Goal: Task Accomplishment & Management: Manage account settings

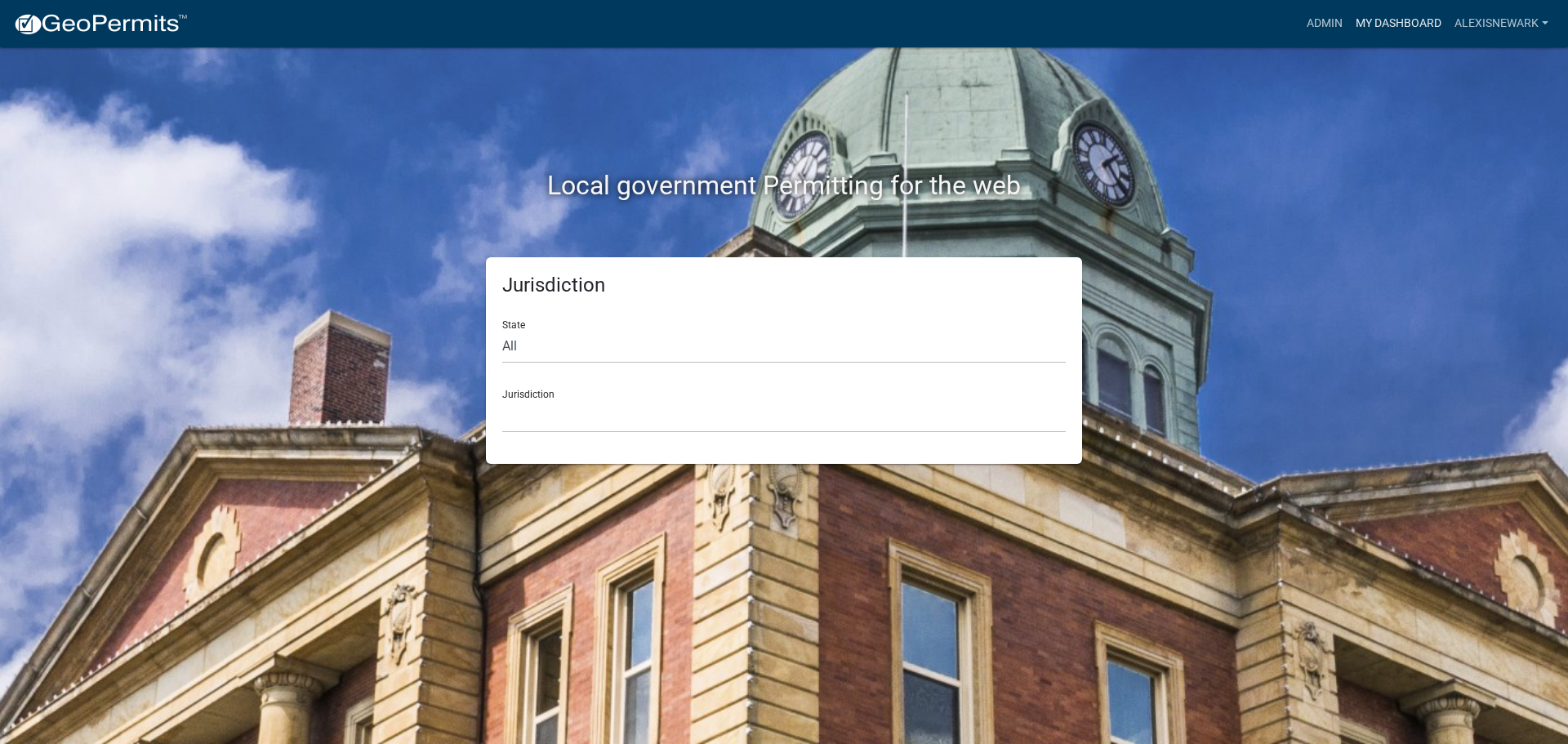
click at [1254, 19] on link "My Dashboard" at bounding box center [1398, 24] width 99 height 31
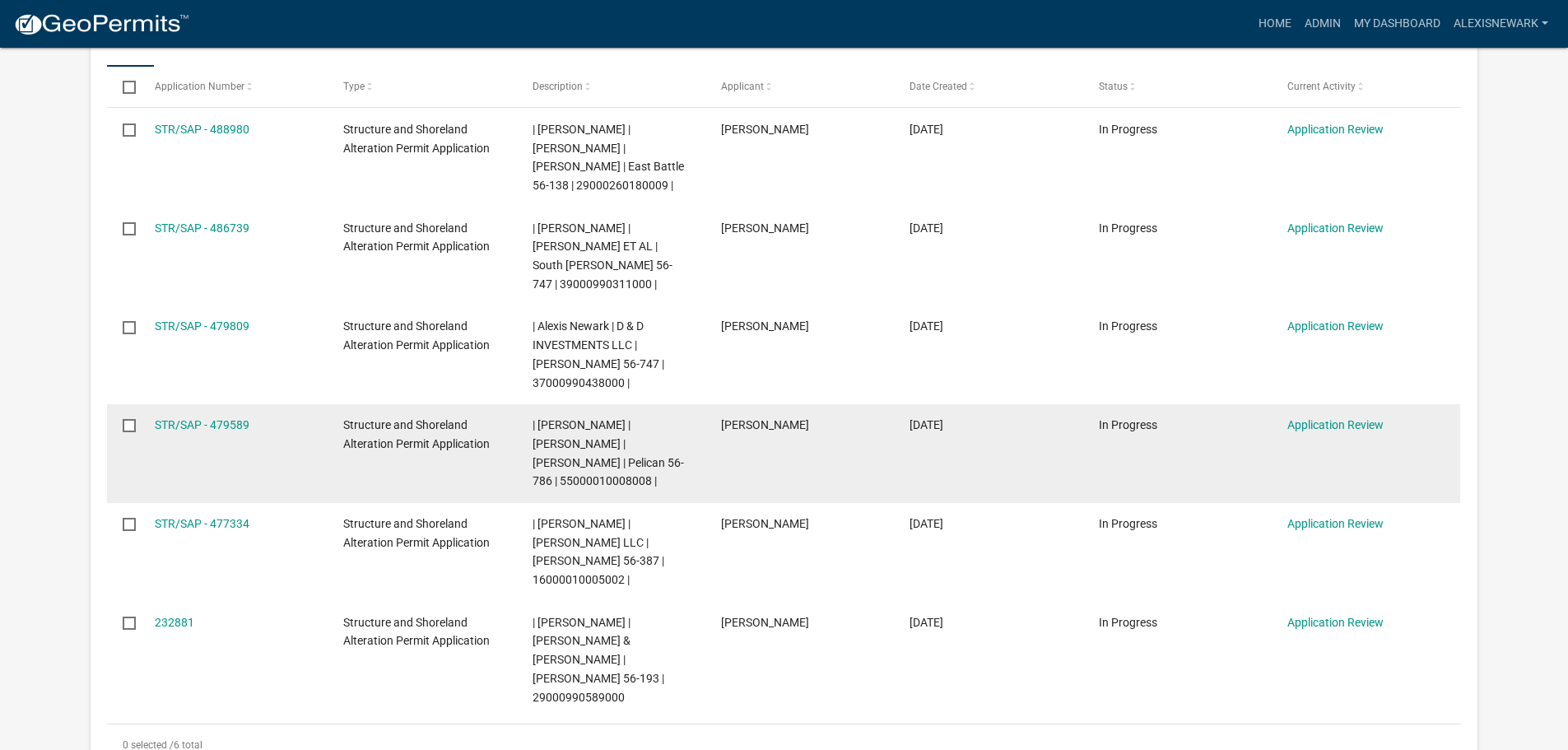
scroll to position [432, 0]
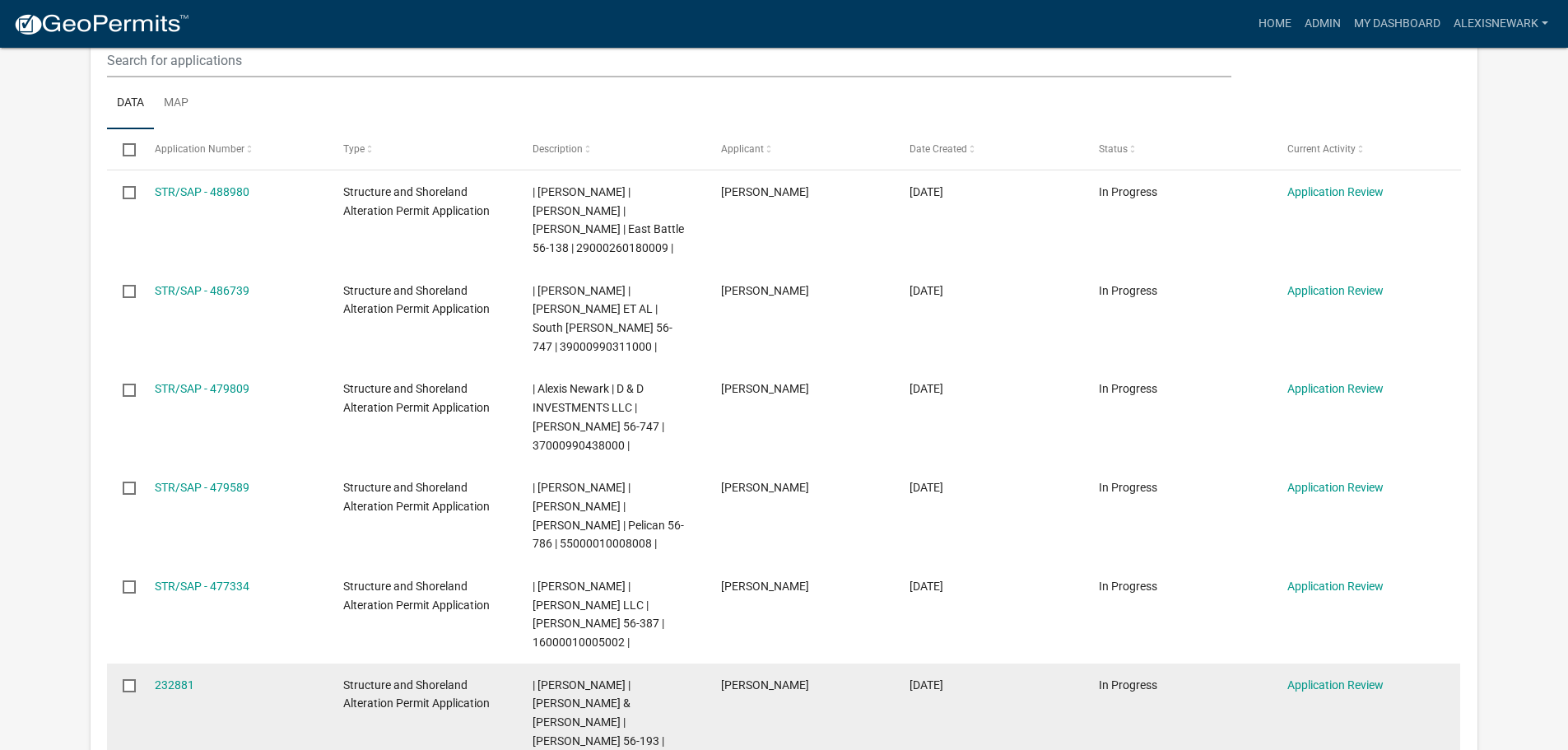
click at [565, 650] on span "| Alexis Newark | TROYER,STEVEN J & RENAE J | Ethel 56-193 | 29000990589000" at bounding box center [598, 722] width 132 height 88
copy span "29000990589000"
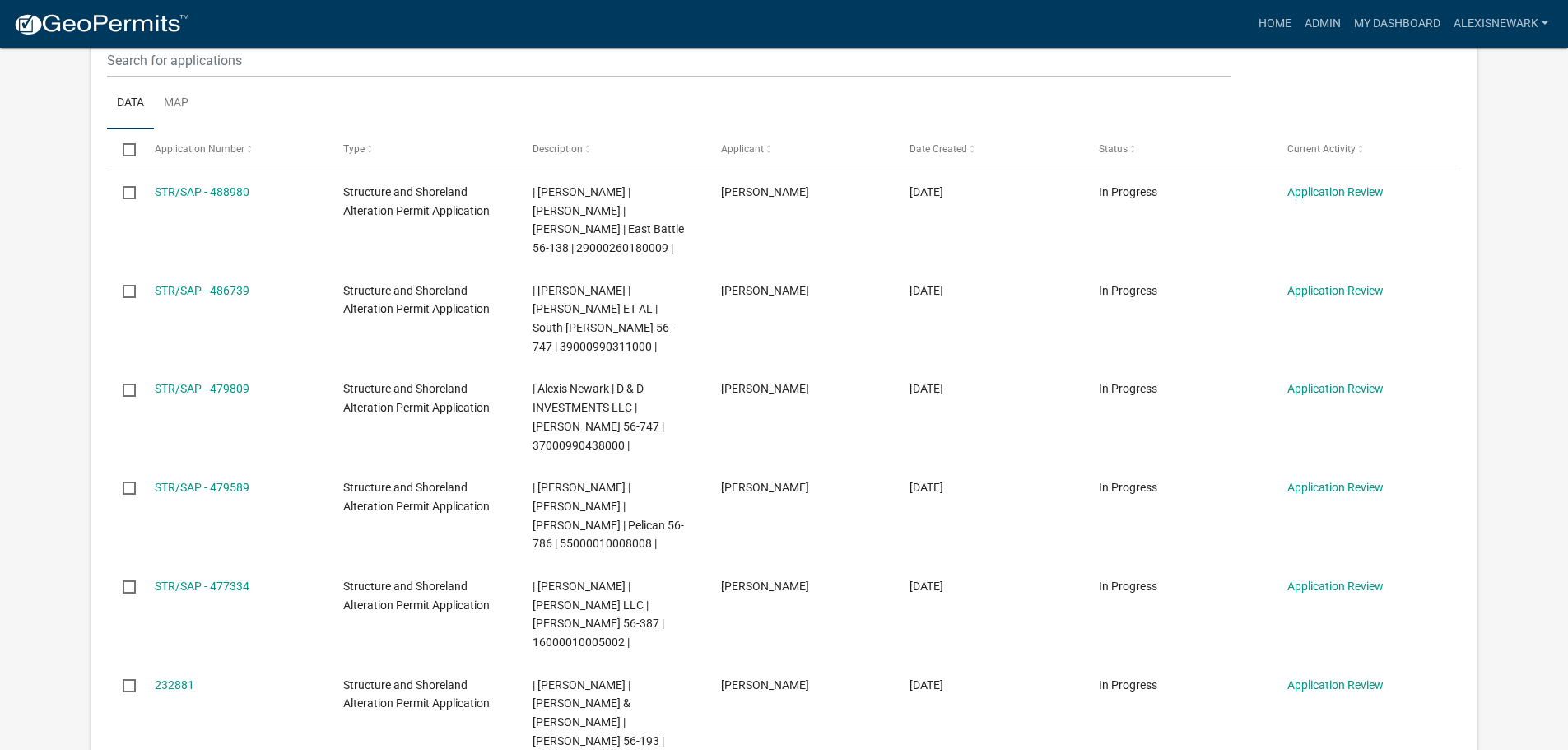
click at [63, 360] on app-user-applications "more_horiz Home Admin My Dashboard alexisnewark Admin Account Logout My Dashboa…" at bounding box center [784, 416] width 1568 height 1603
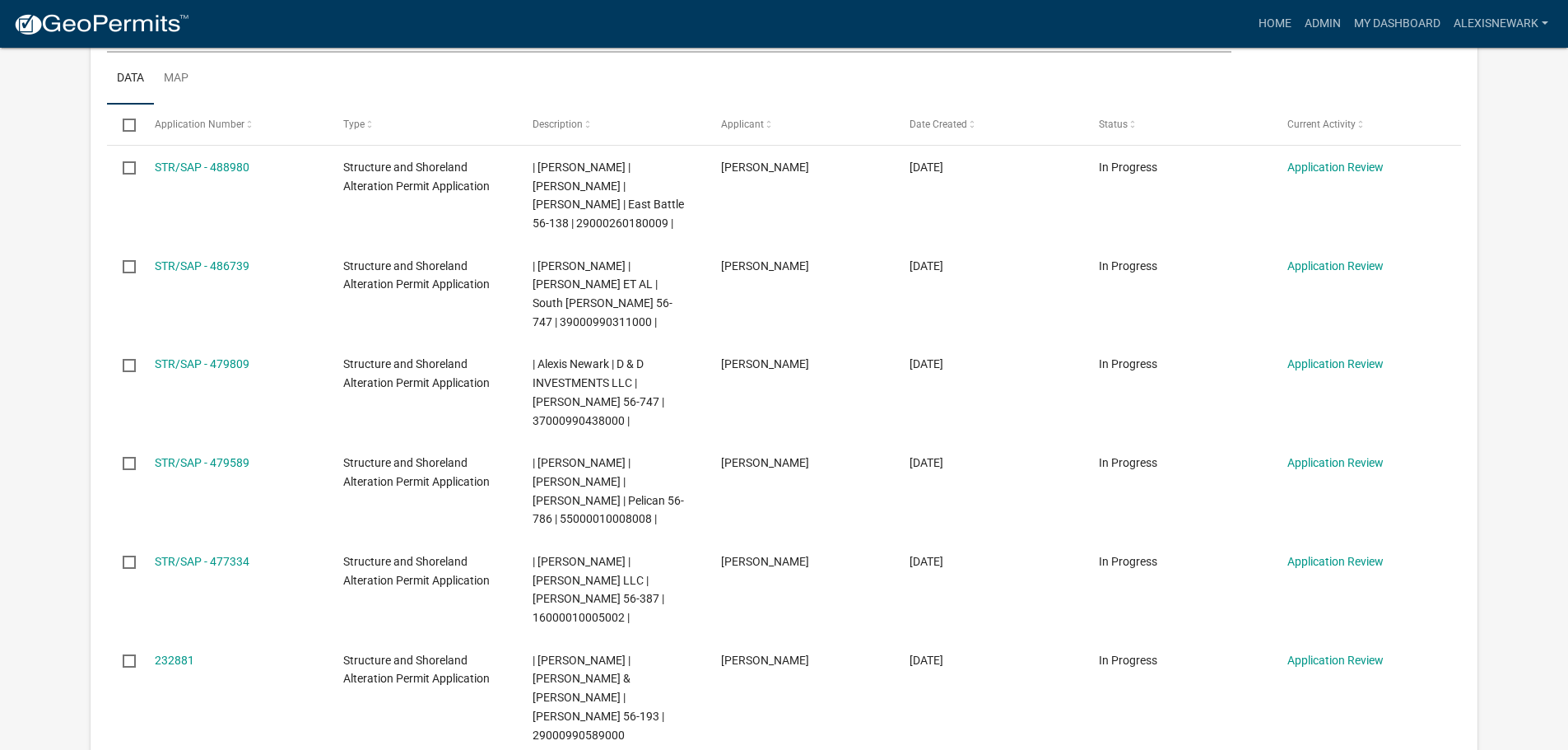
scroll to position [453, 0]
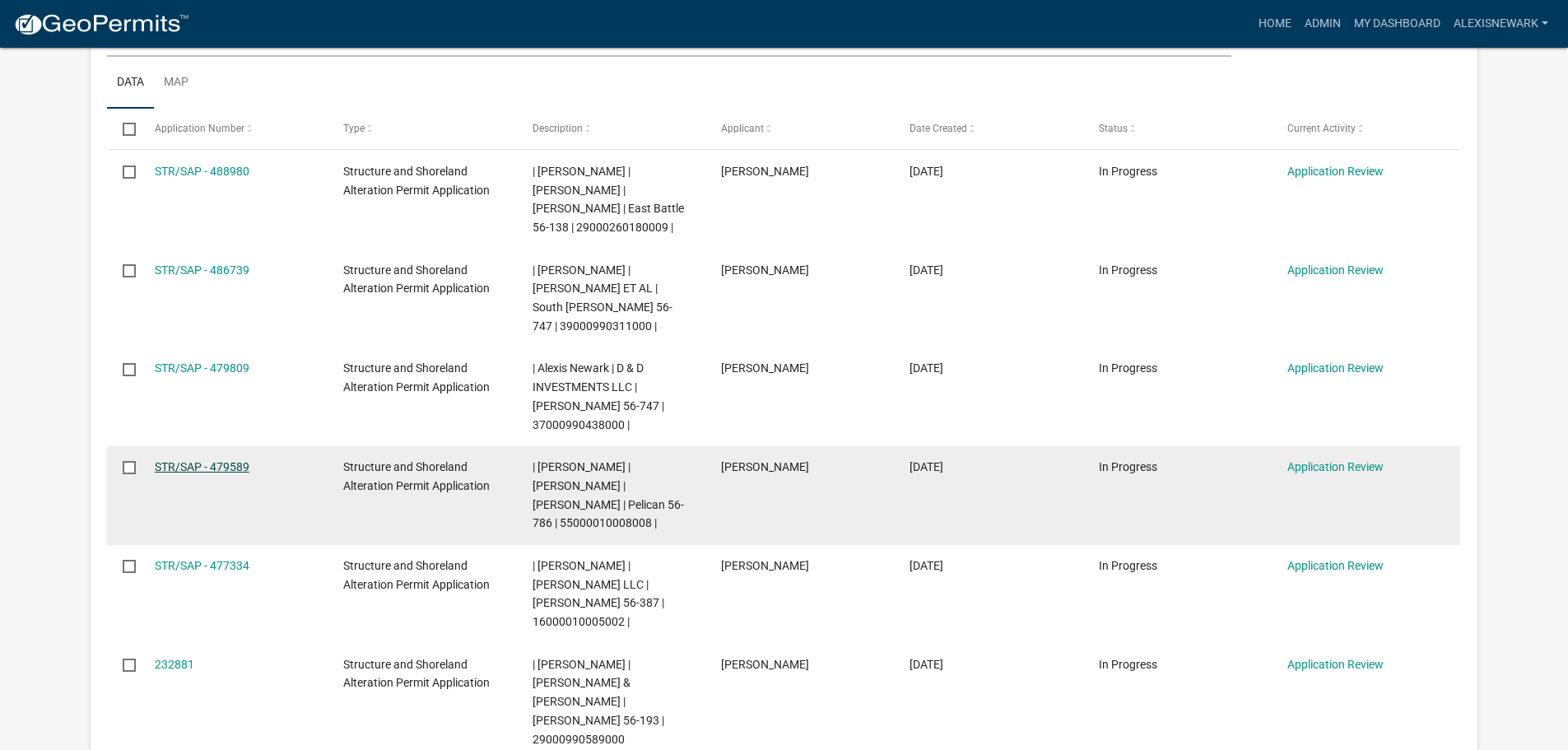
click at [245, 461] on link "STR/SAP - 479589" at bounding box center [202, 467] width 94 height 13
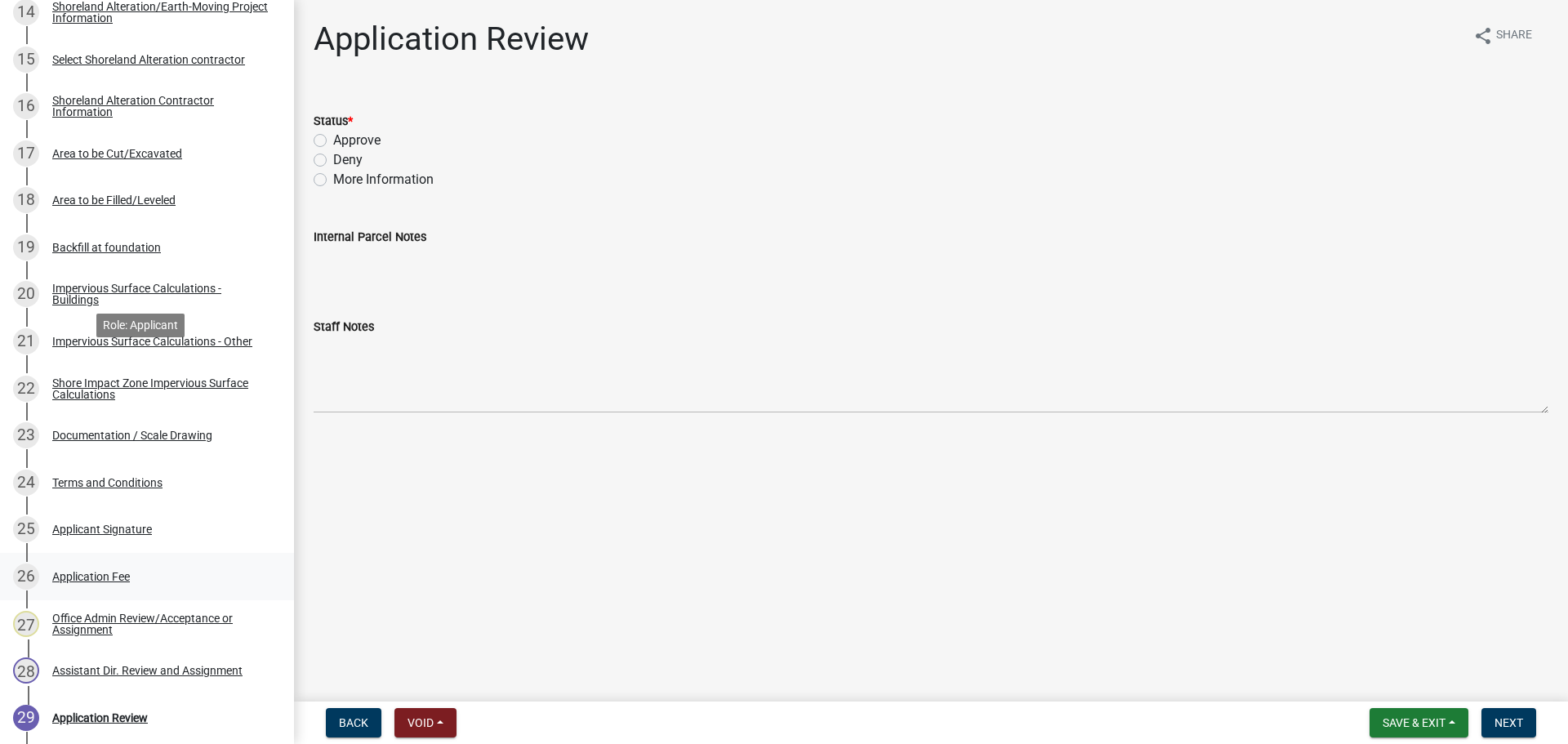
scroll to position [980, 0]
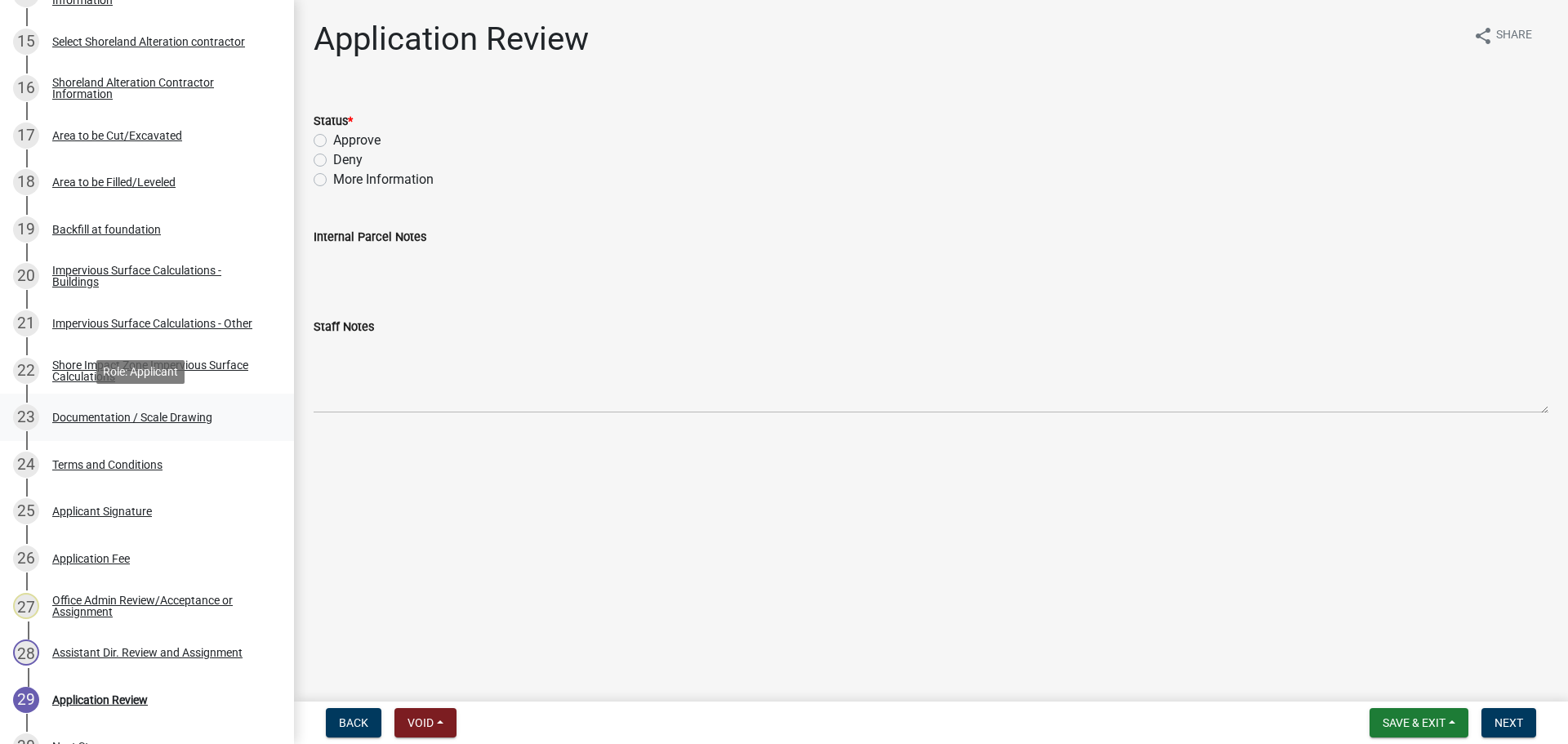
click at [175, 421] on div "Documentation / Scale Drawing" at bounding box center [133, 417] width 160 height 12
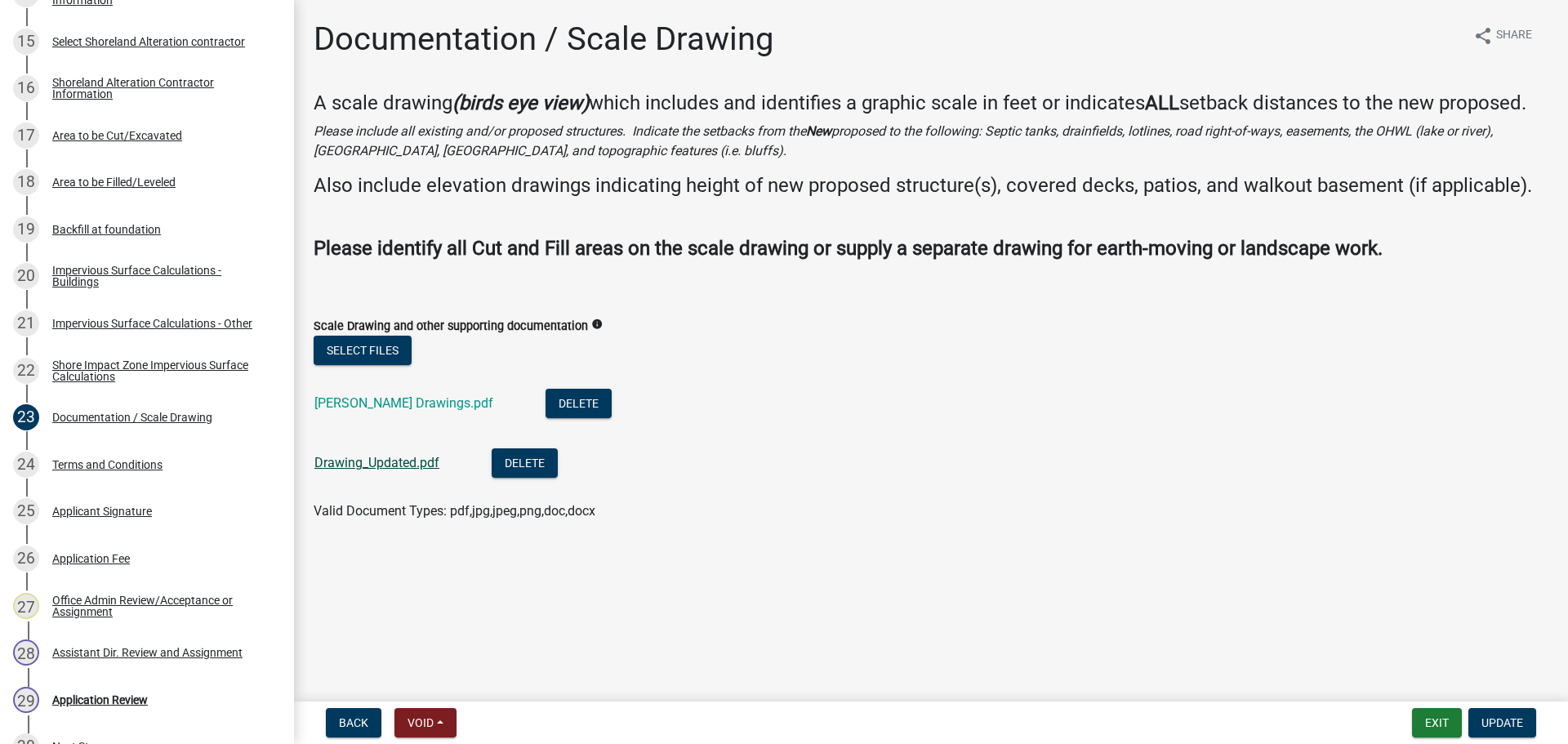
click at [415, 453] on div "Drawing_Updated.pdf" at bounding box center [389, 465] width 151 height 34
click at [414, 459] on link "Drawing_Updated.pdf" at bounding box center [377, 463] width 125 height 15
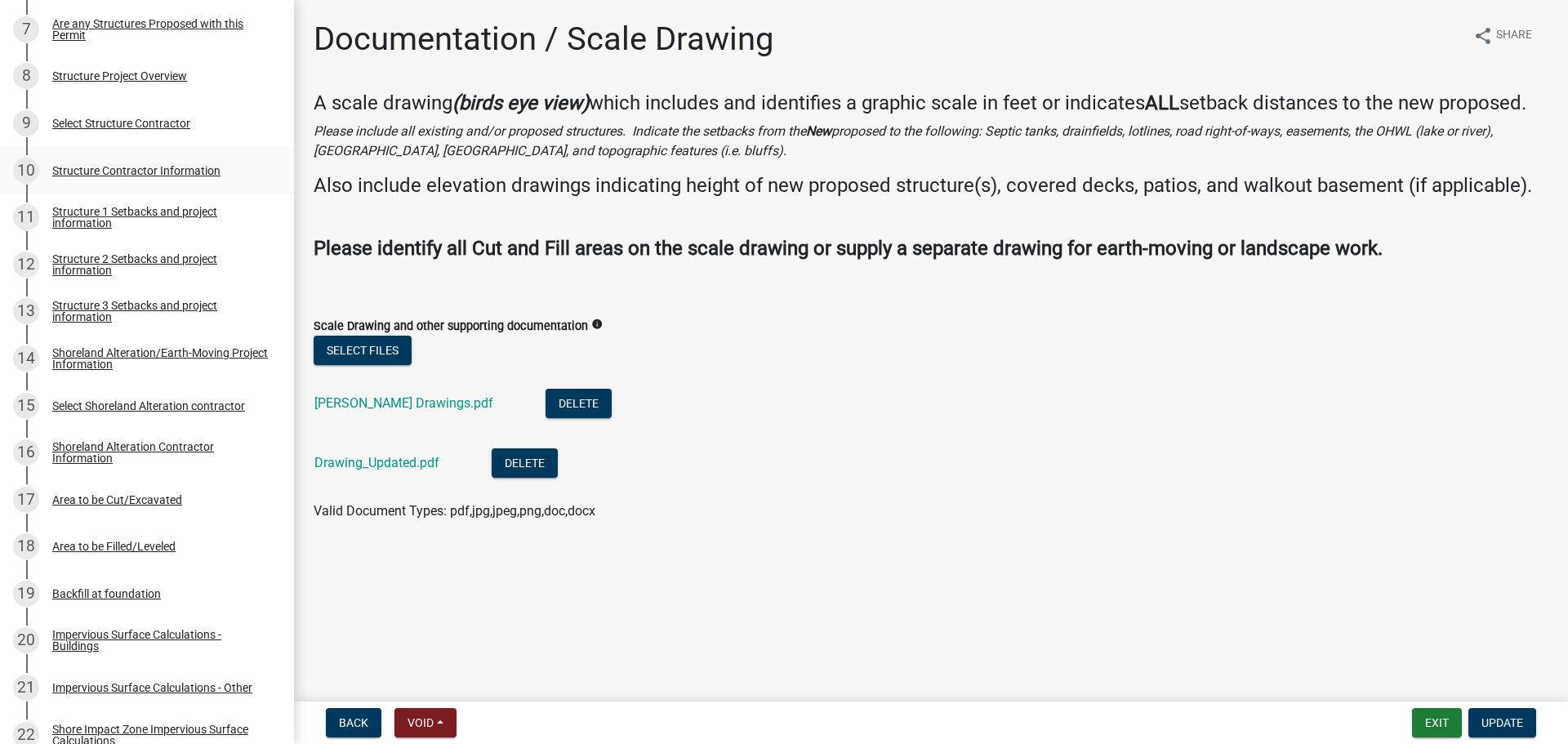
scroll to position [592, 0]
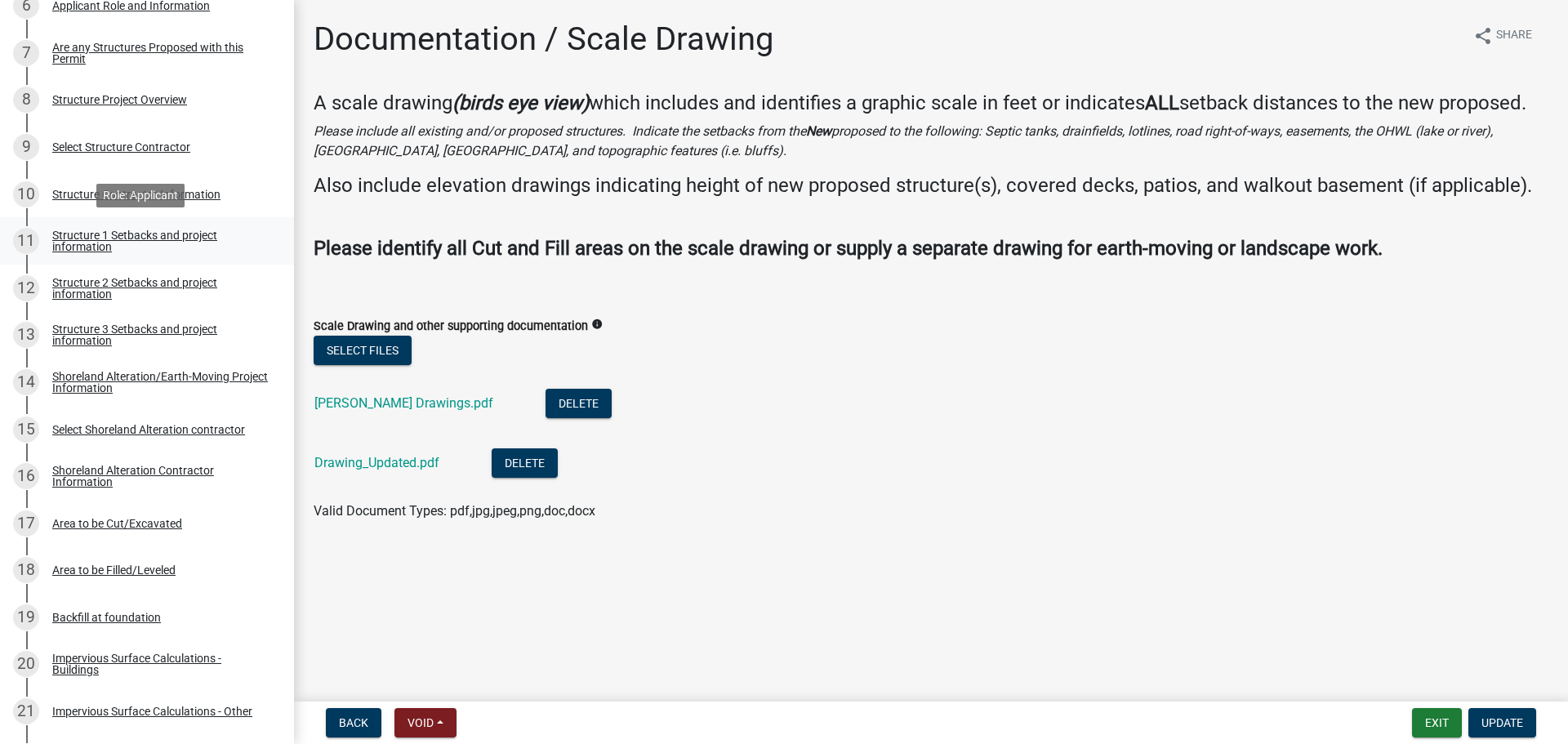
click at [165, 252] on div "Structure 1 Setbacks and project information" at bounding box center [160, 241] width 215 height 23
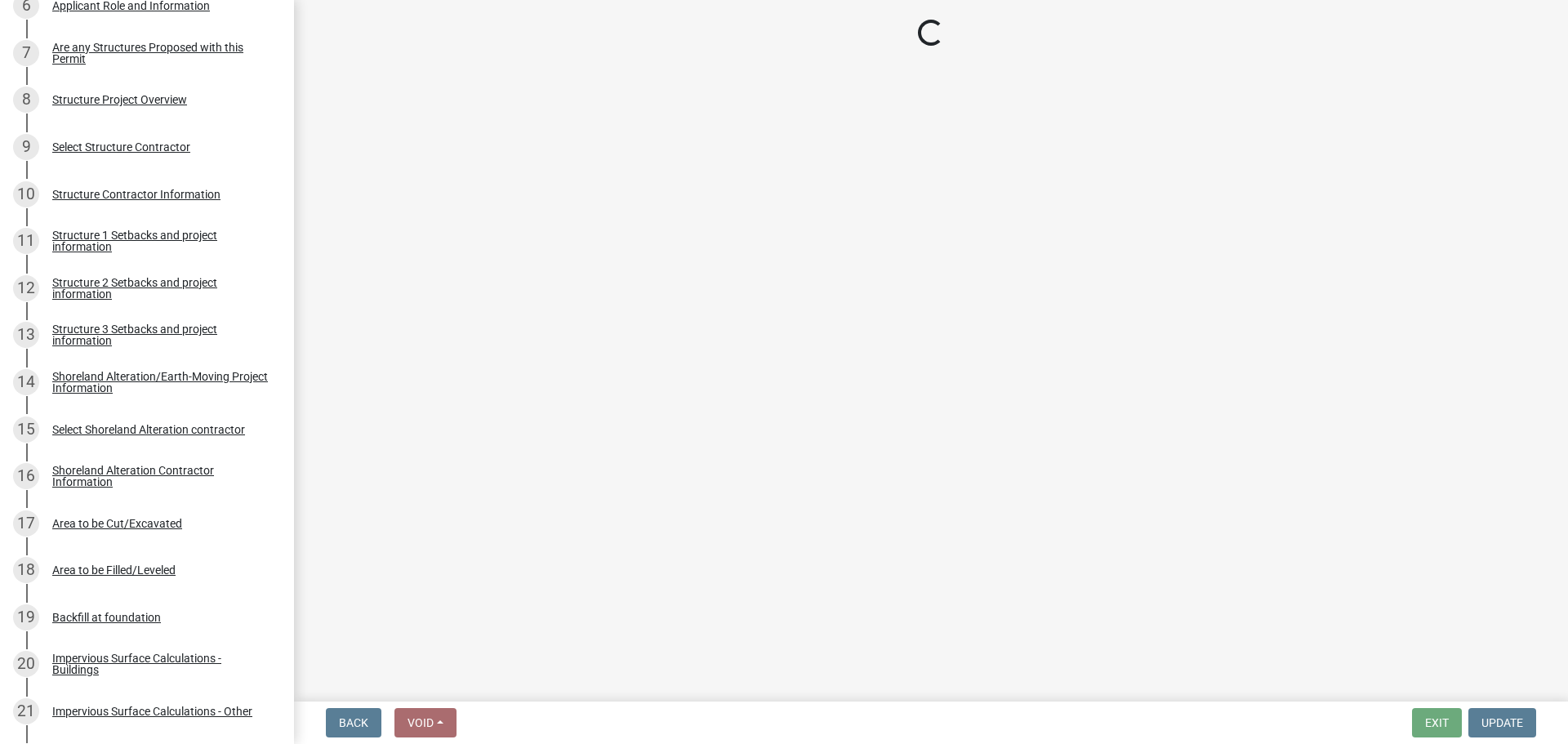
select select "c185e313-3403-4239-bd61-bb563c58a77a"
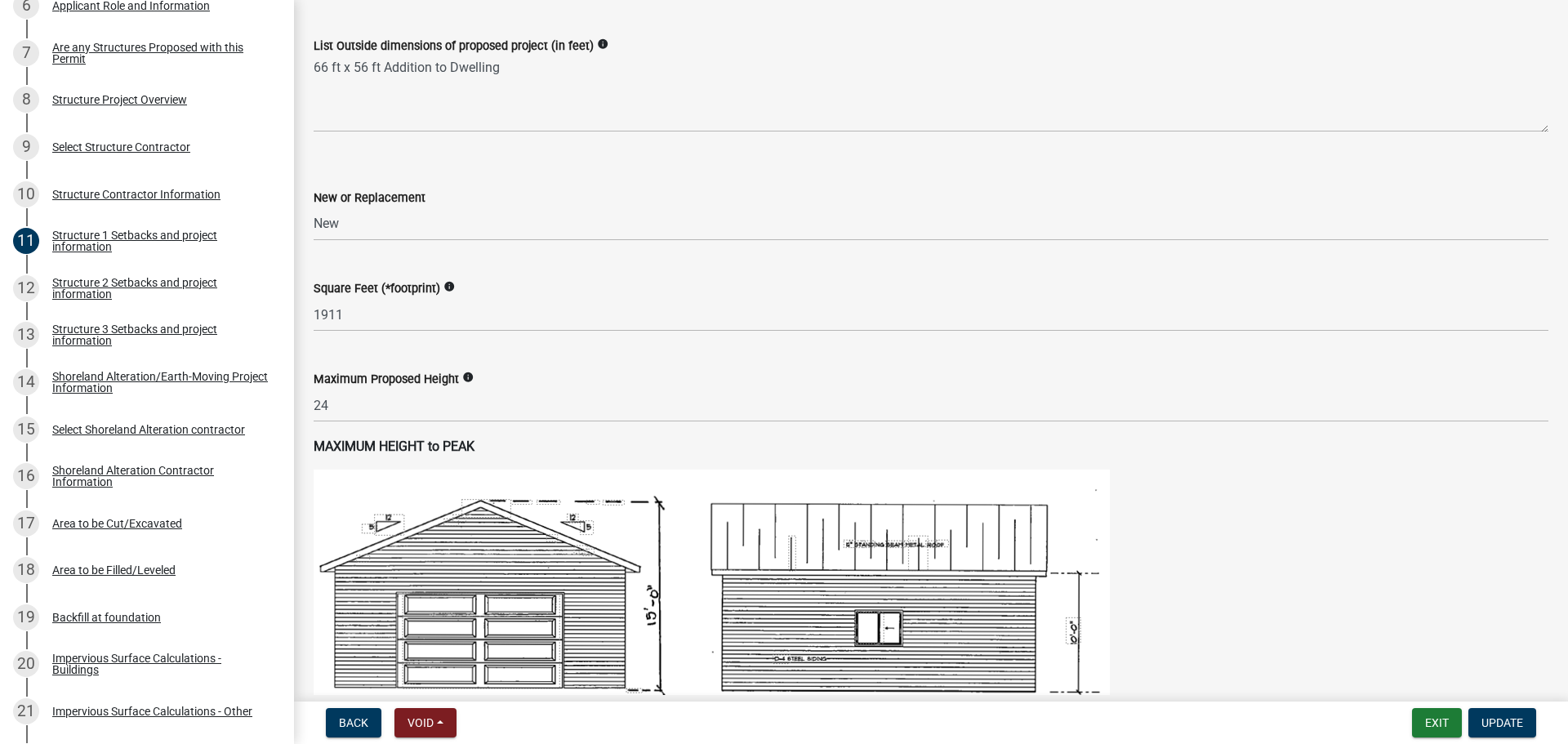
scroll to position [565, 0]
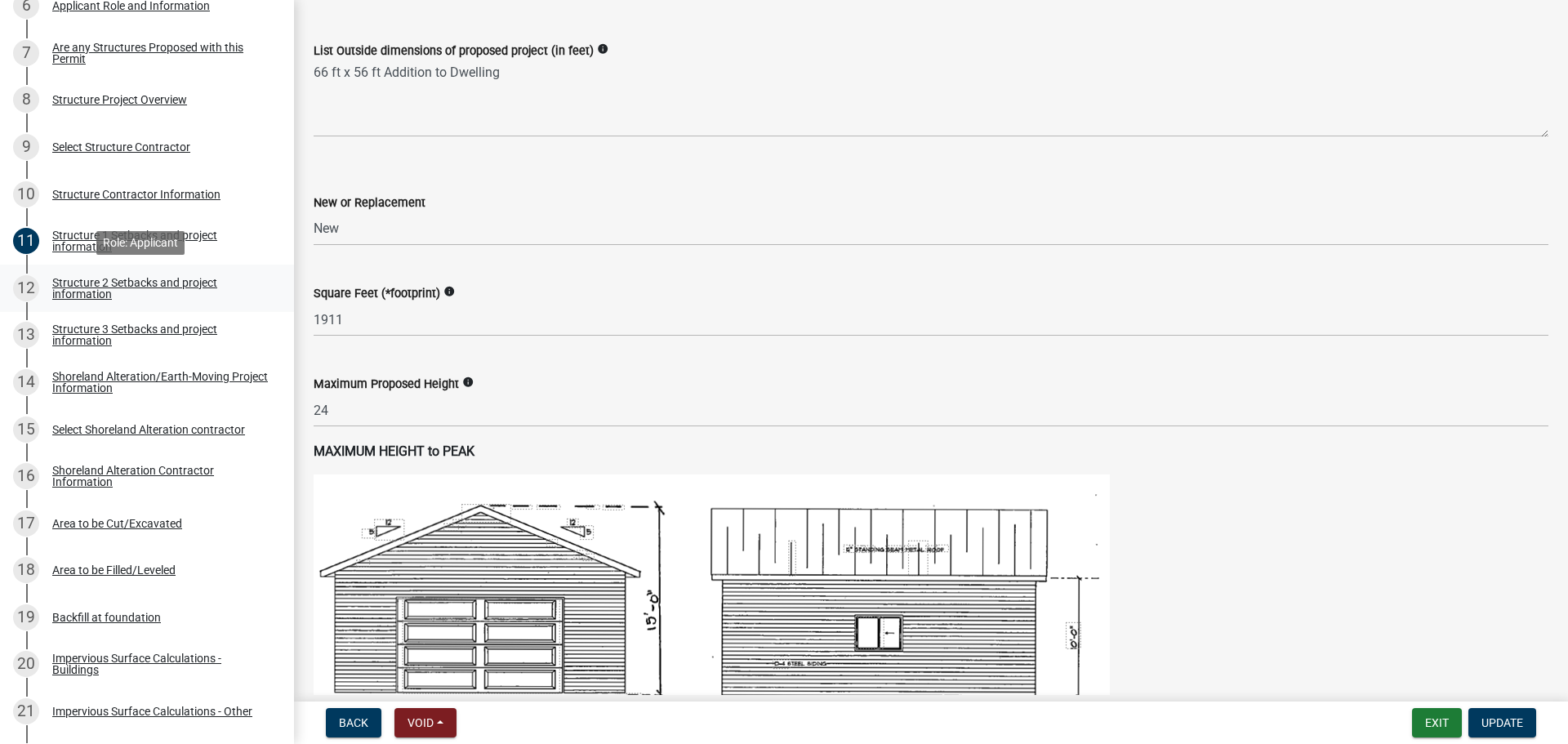
click at [109, 275] on div "12 Structure 2 Setbacks and project information" at bounding box center [140, 288] width 255 height 26
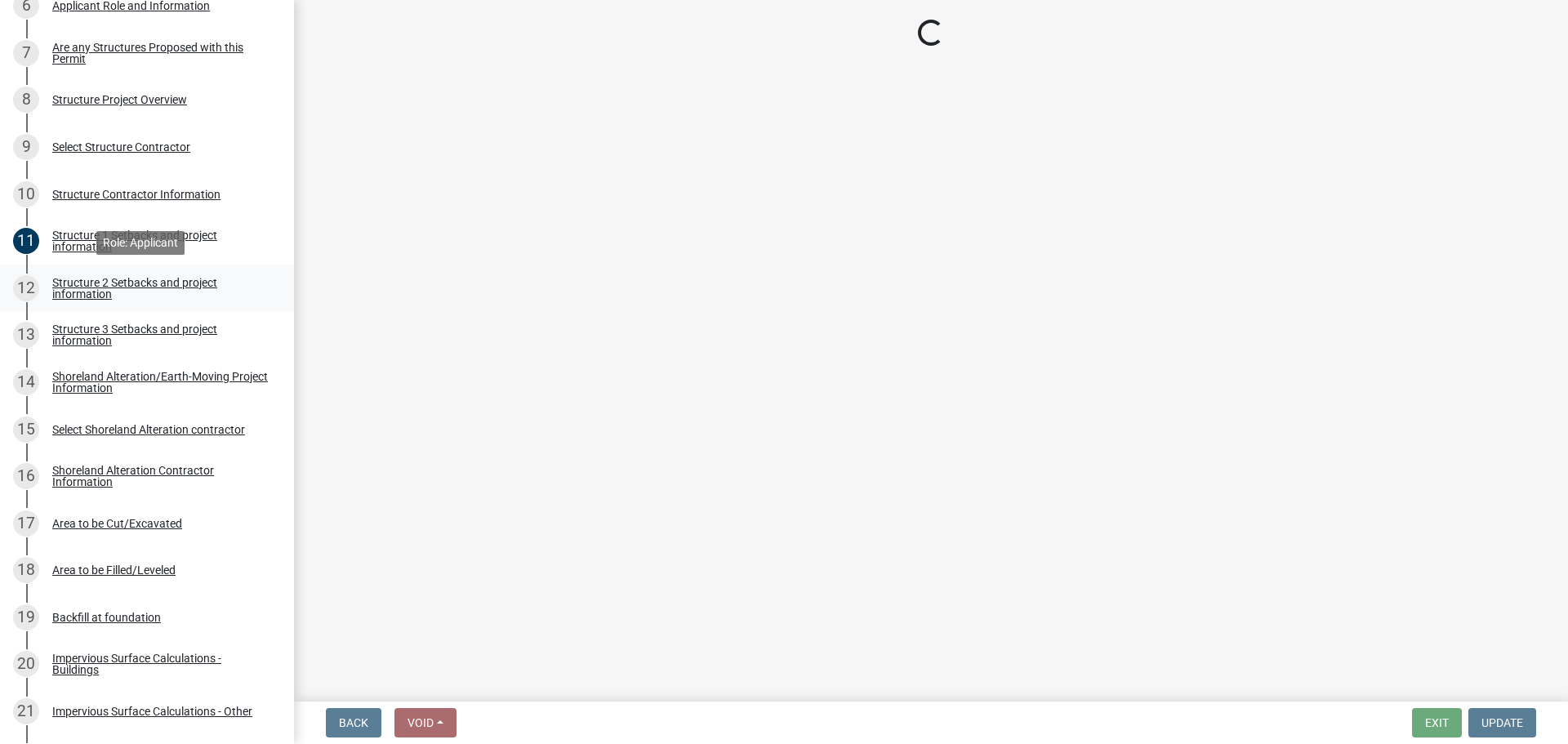
scroll to position [0, 0]
select select "c185e313-3403-4239-bd61-bb563c58a77a"
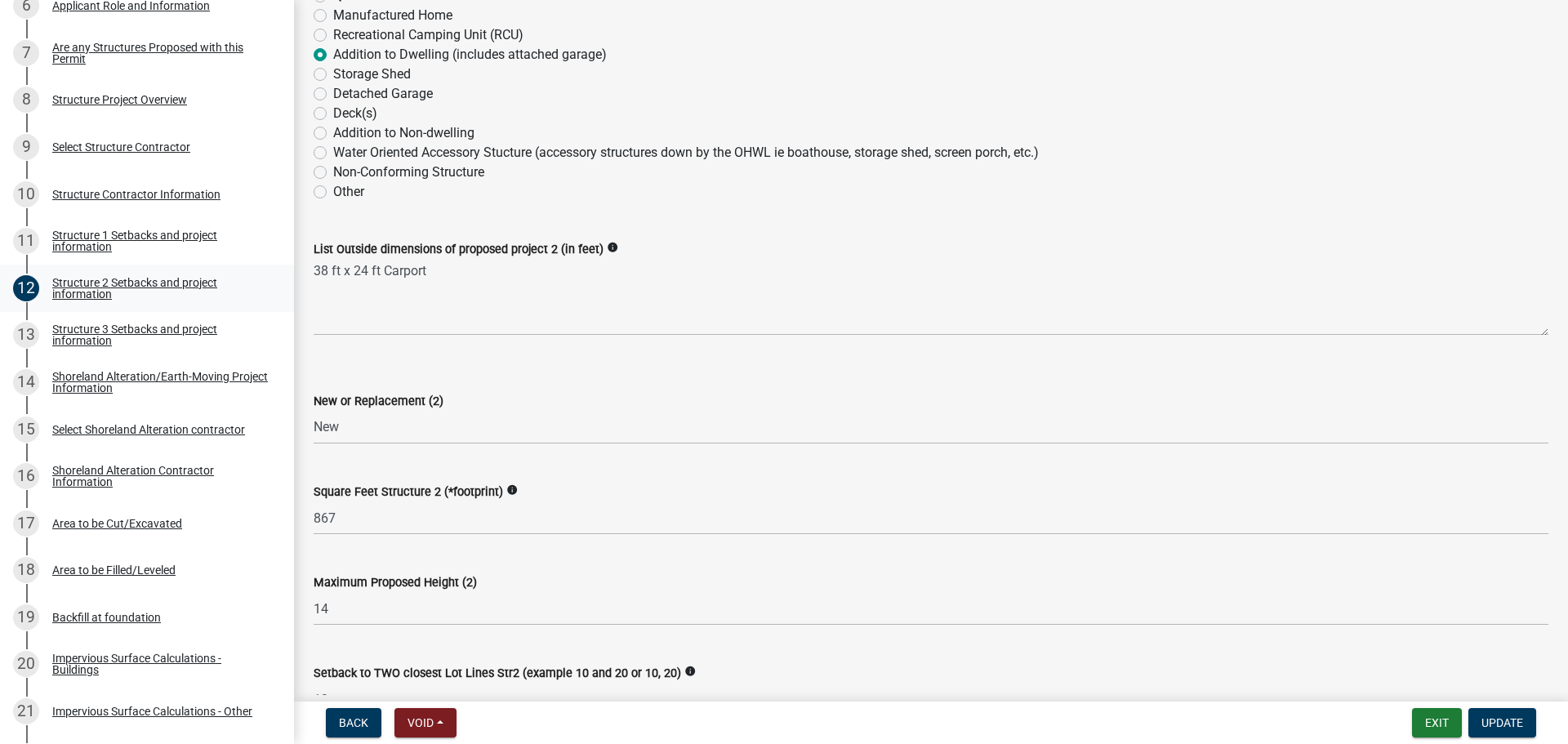
scroll to position [286, 0]
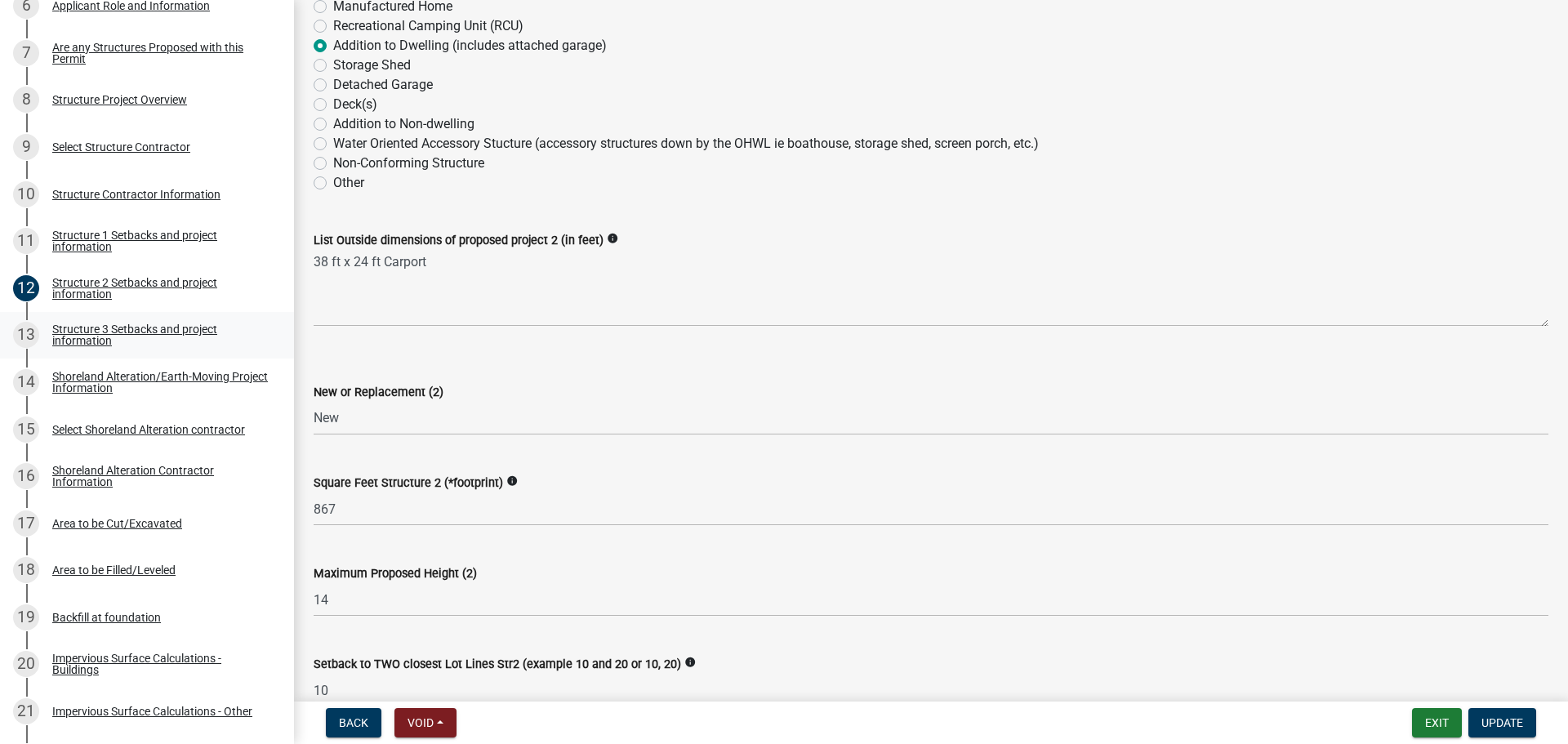
click at [132, 345] on div "Structure 3 Setbacks and project information" at bounding box center [160, 334] width 215 height 23
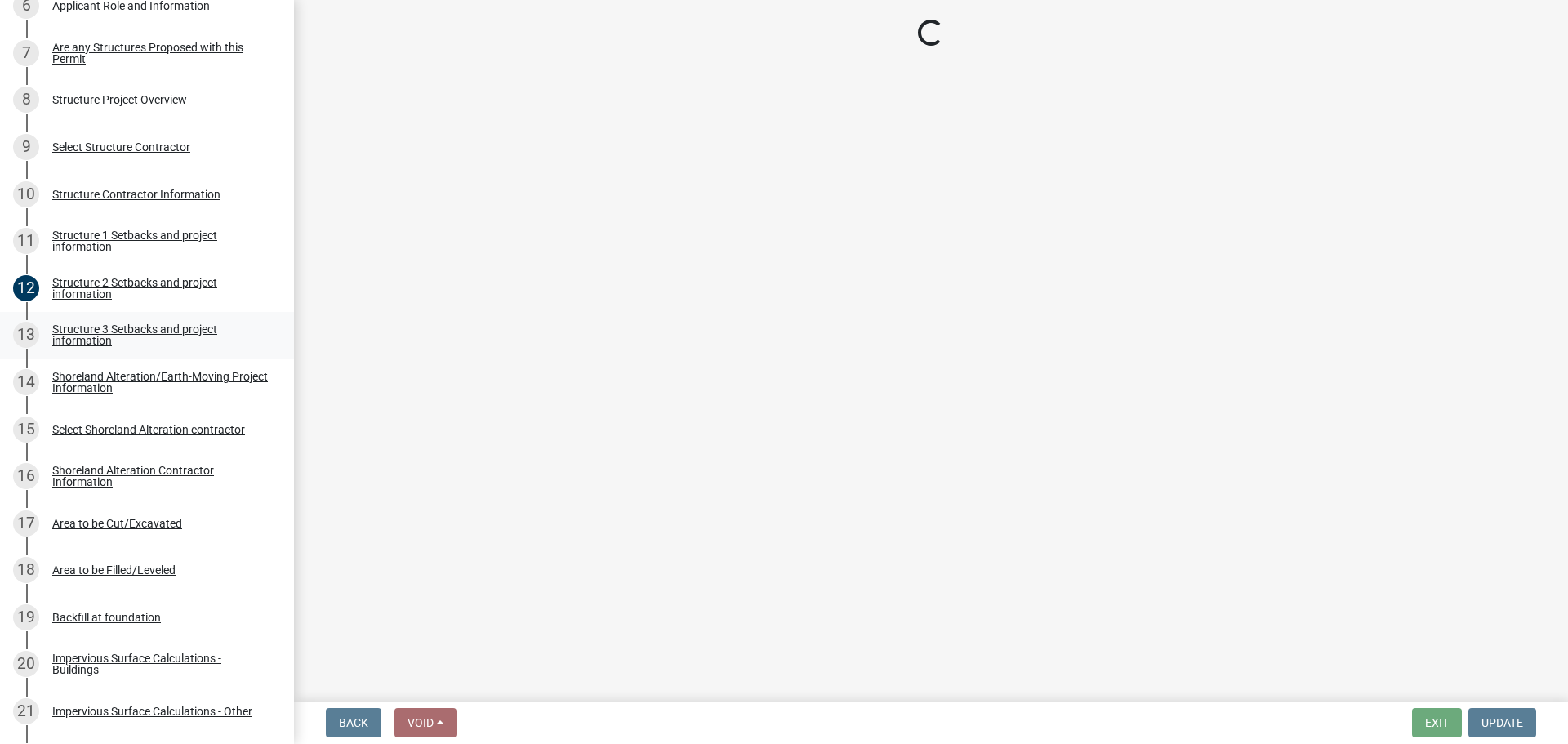
scroll to position [0, 0]
select select "c185e313-3403-4239-bd61-bb563c58a77a"
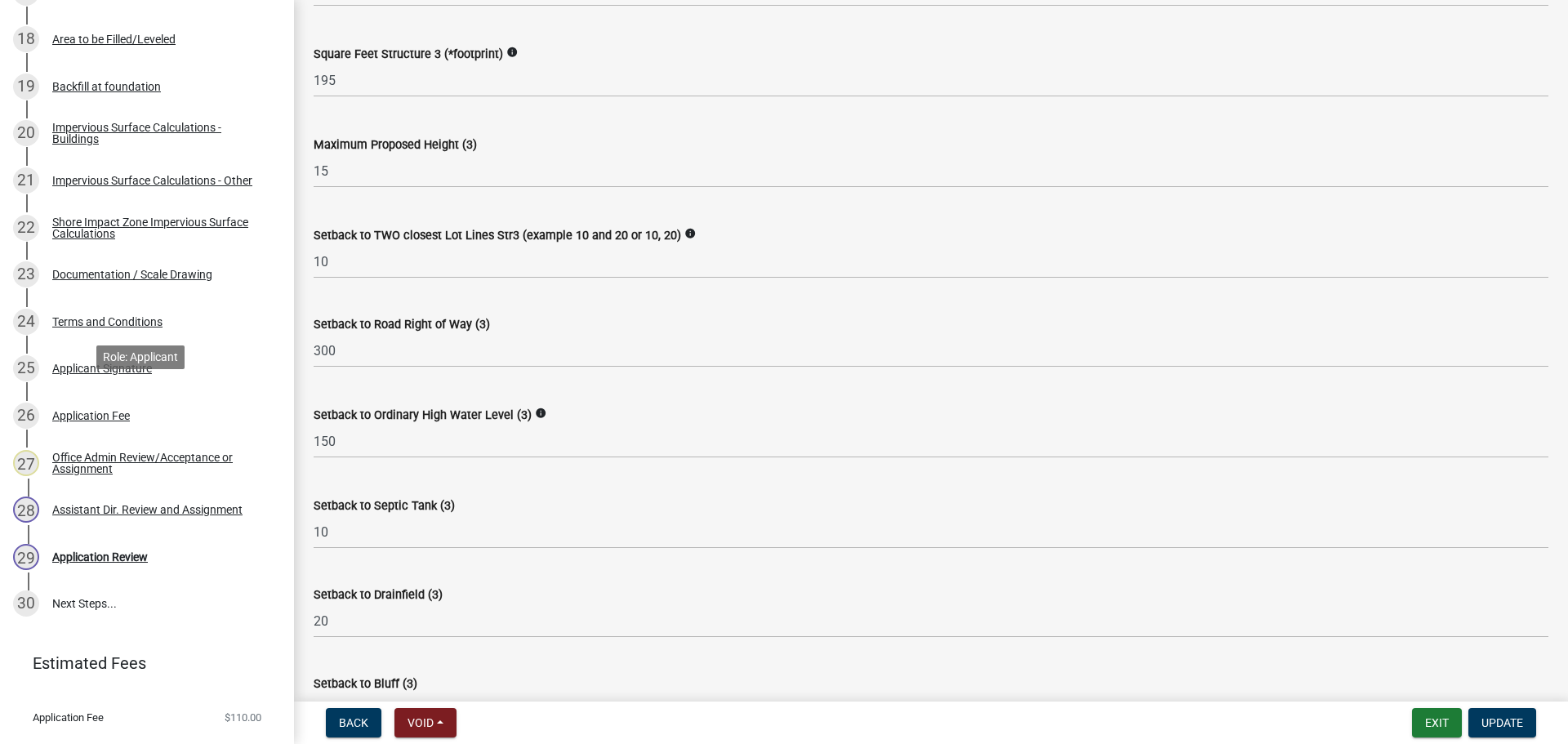
scroll to position [1159, 0]
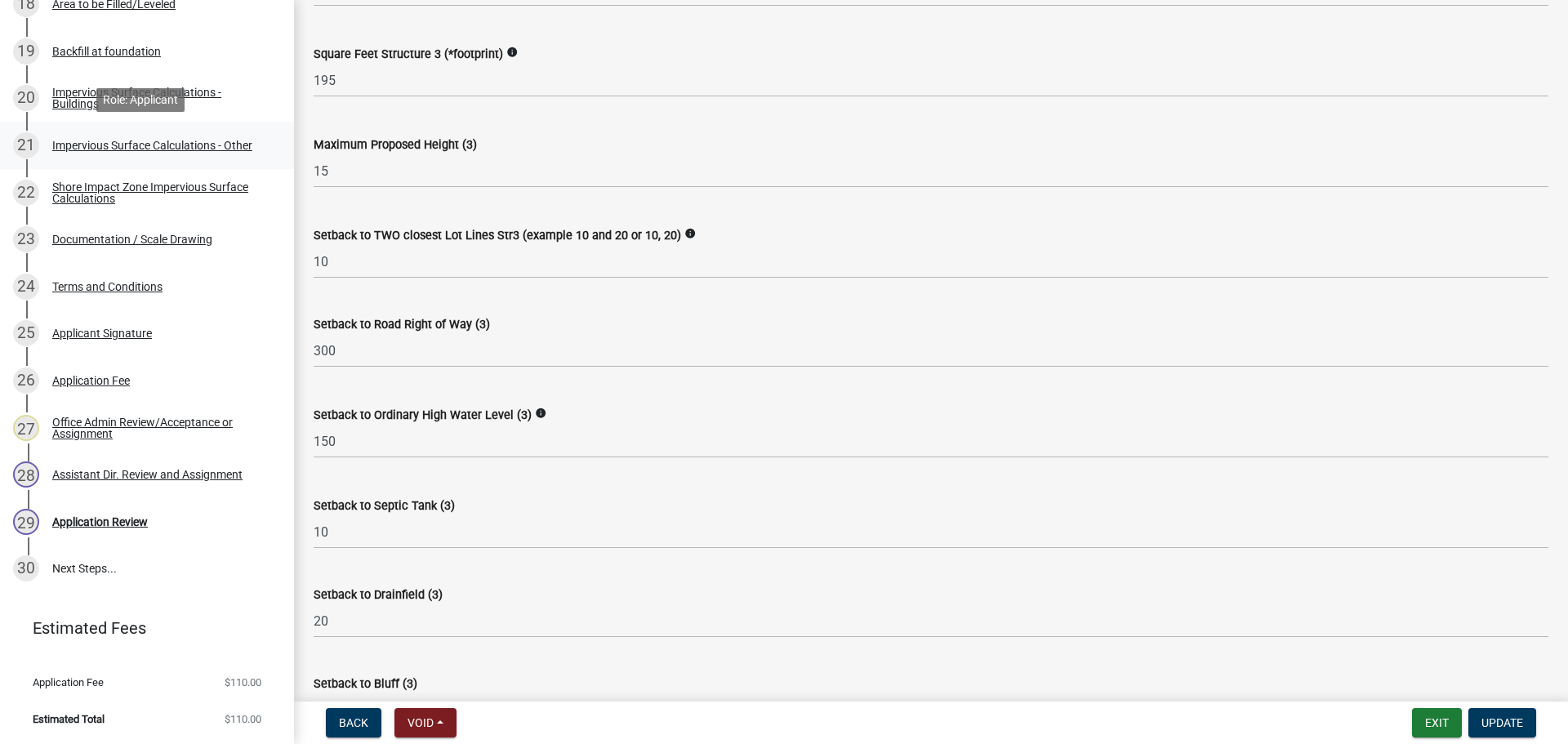
click at [176, 142] on div "Impervious Surface Calculations - Other" at bounding box center [152, 145] width 200 height 12
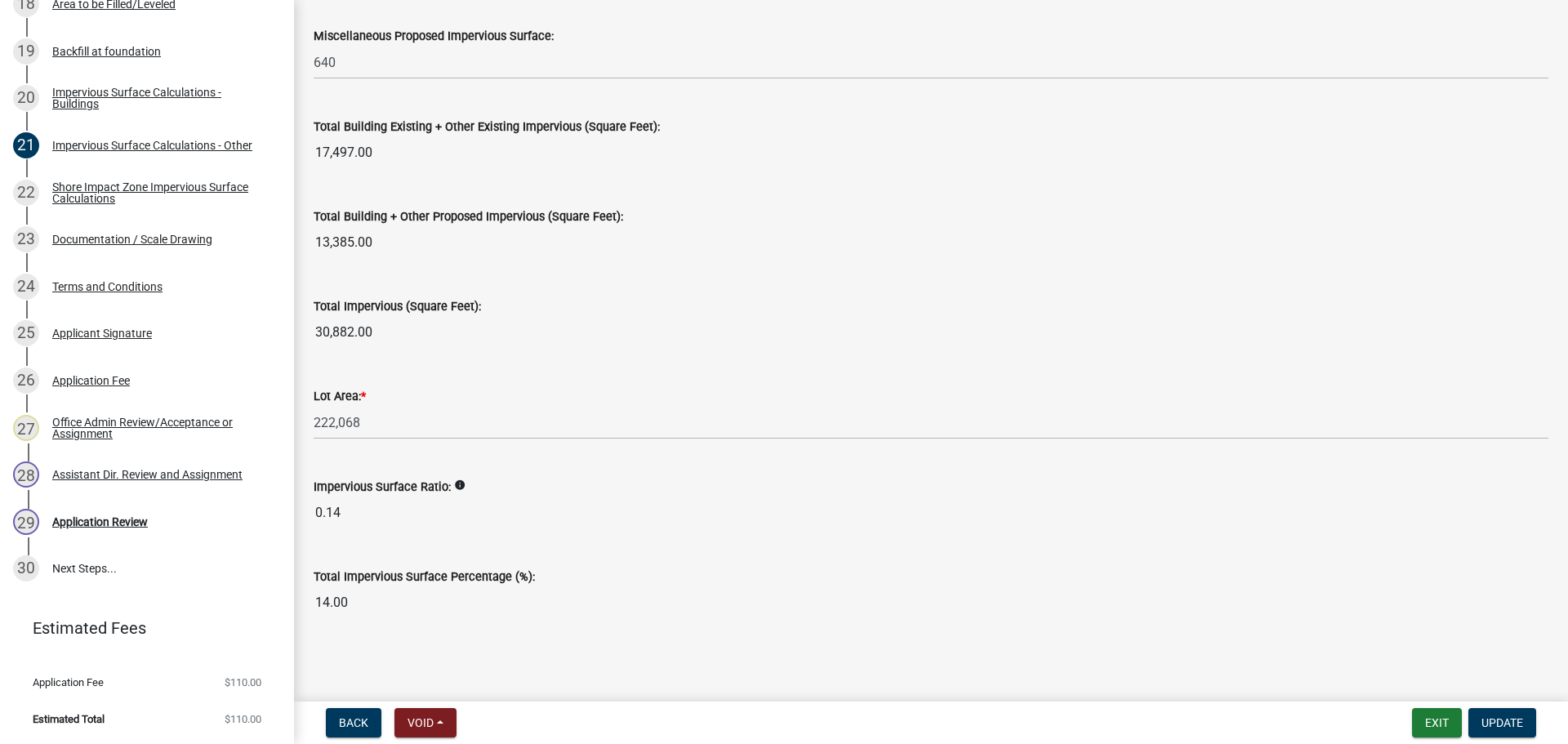
scroll to position [1767, 0]
click at [79, 194] on div "Shore Impact Zone Impervious Surface Calculations" at bounding box center [160, 193] width 215 height 23
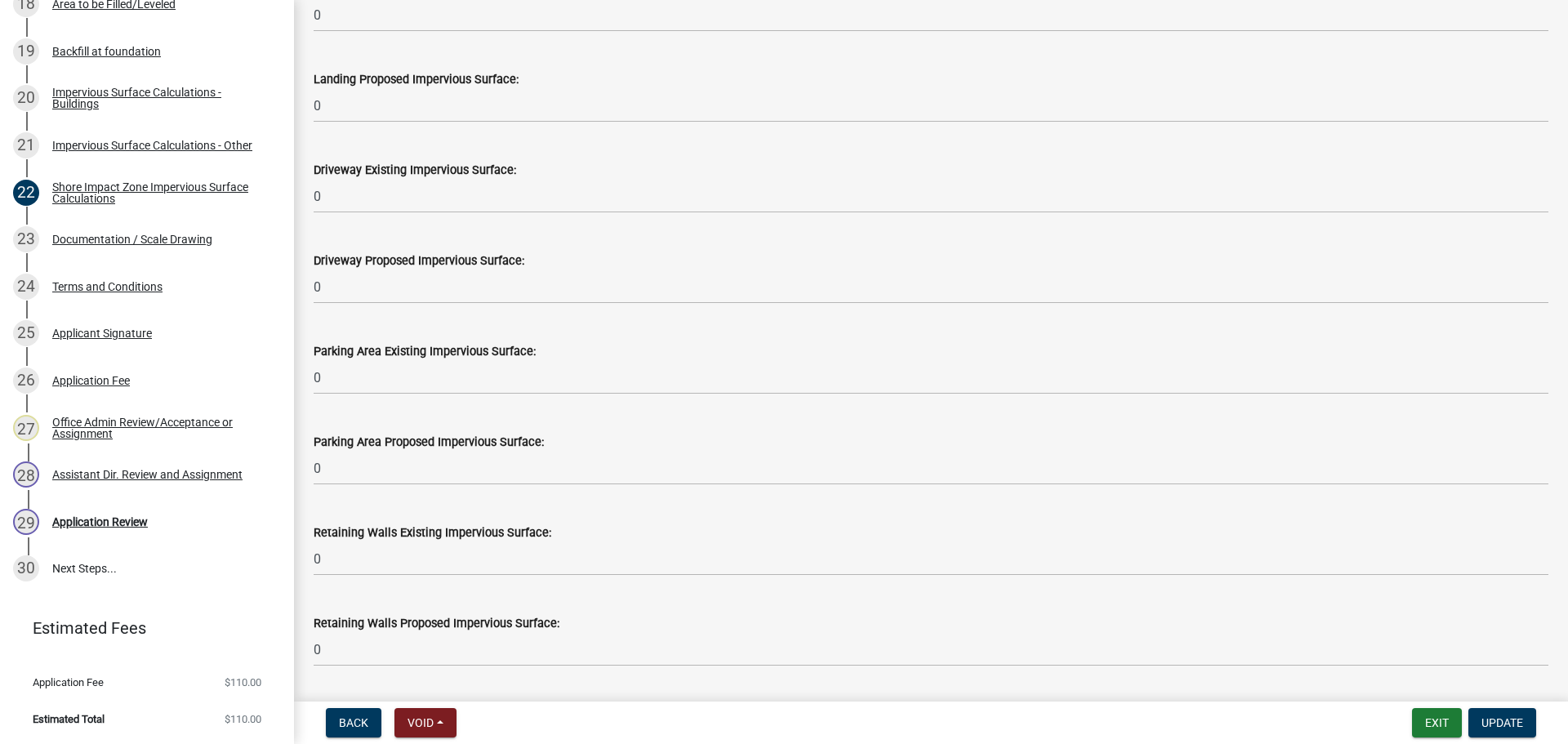
scroll to position [1083, 0]
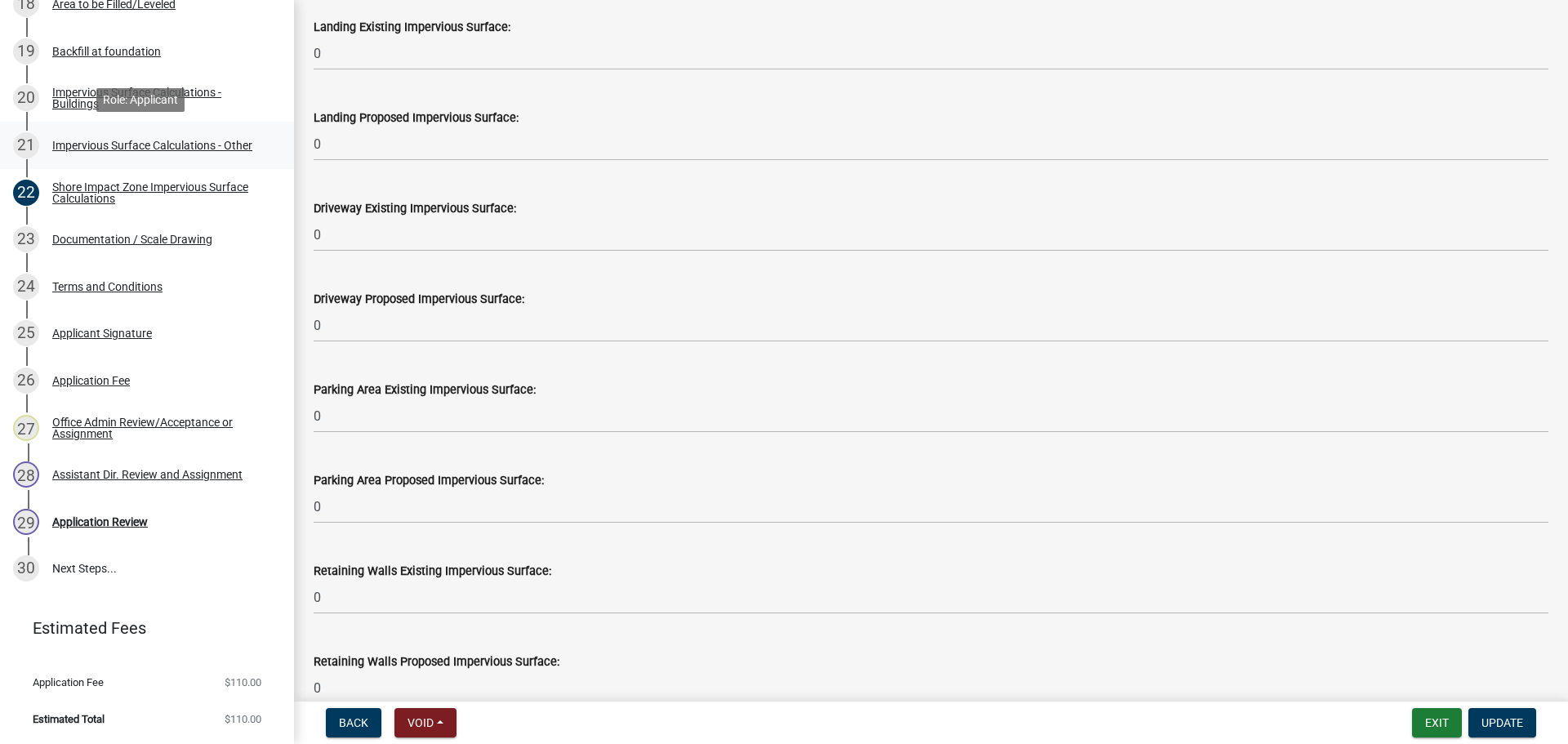
click at [217, 157] on div "21 Impervious Surface Calculations - Other" at bounding box center [140, 145] width 255 height 26
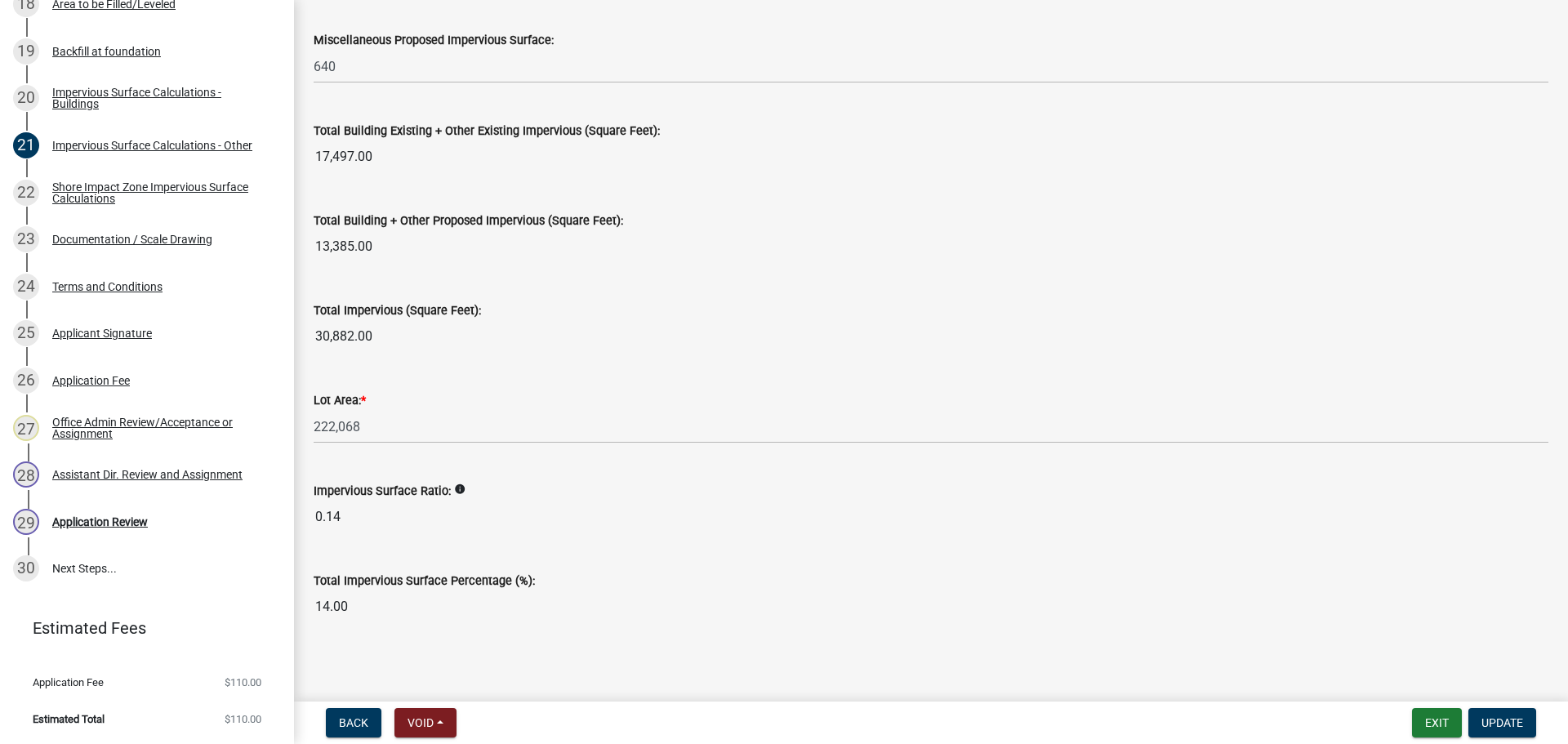
scroll to position [1767, 0]
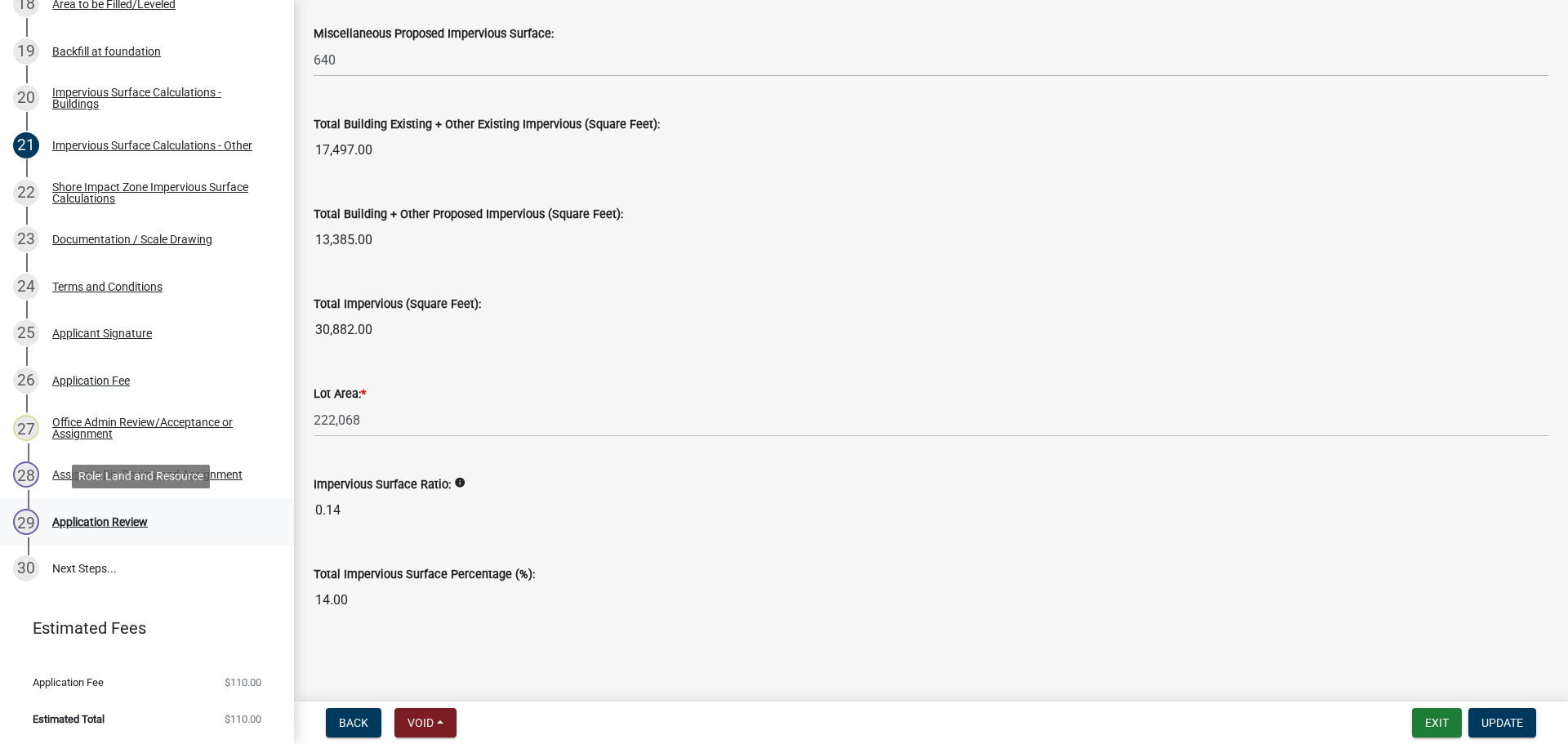
click at [225, 540] on link "29 Application Review" at bounding box center [147, 522] width 294 height 47
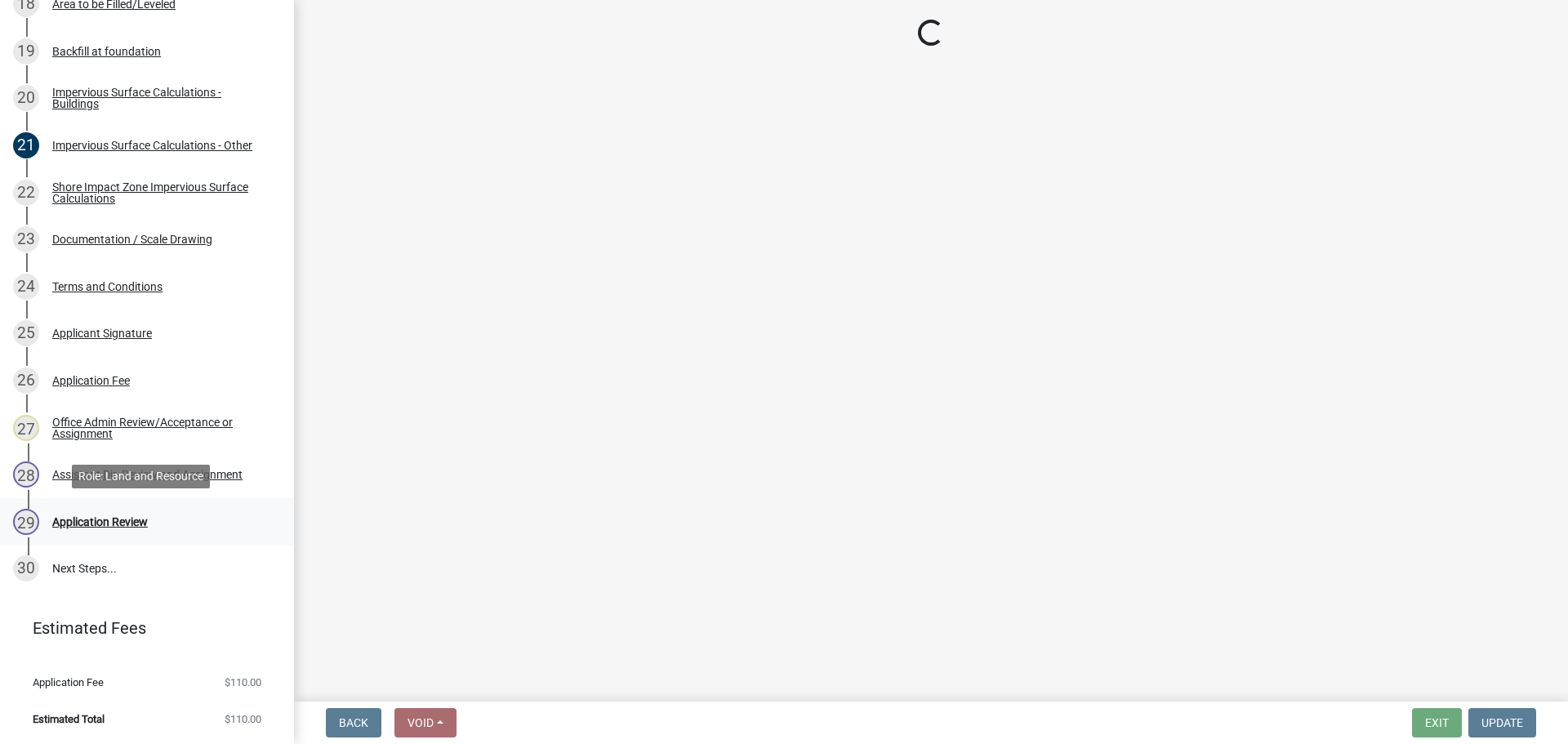
scroll to position [0, 0]
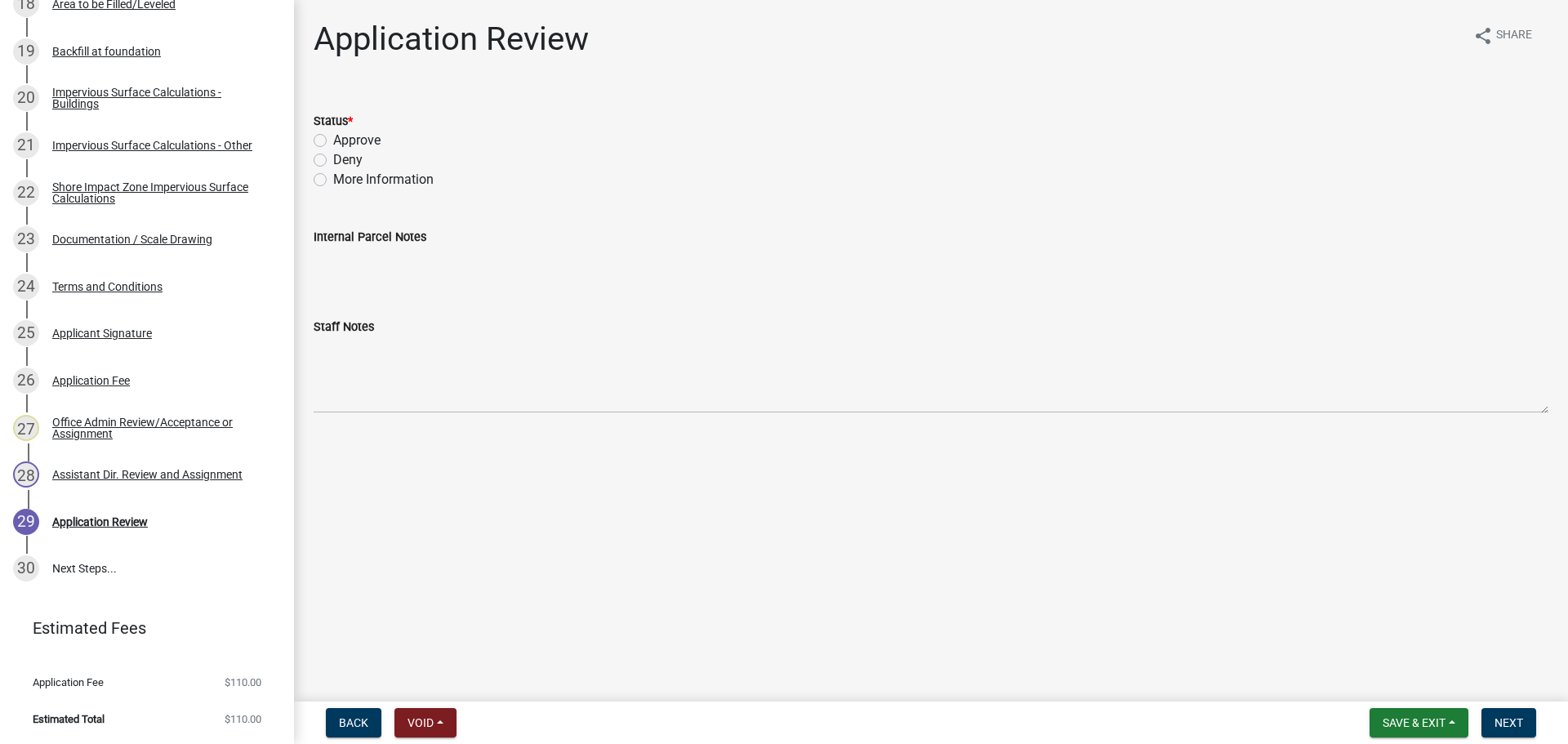
click at [334, 138] on label "Approve" at bounding box center [357, 140] width 47 height 19
click at [334, 138] on input "Approve" at bounding box center [339, 136] width 11 height 11
radio input "true"
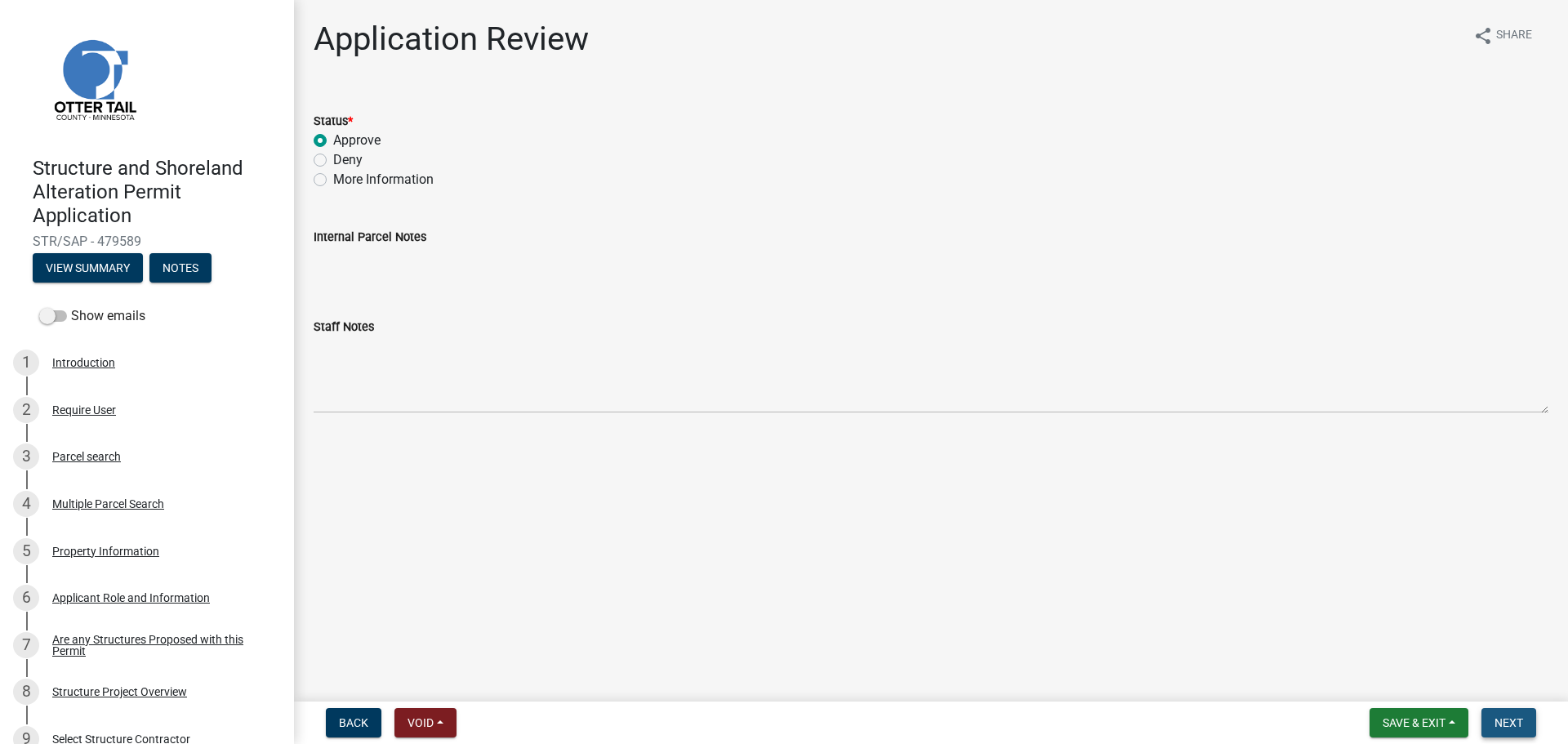
click at [1254, 645] on button "Next" at bounding box center [1509, 723] width 55 height 30
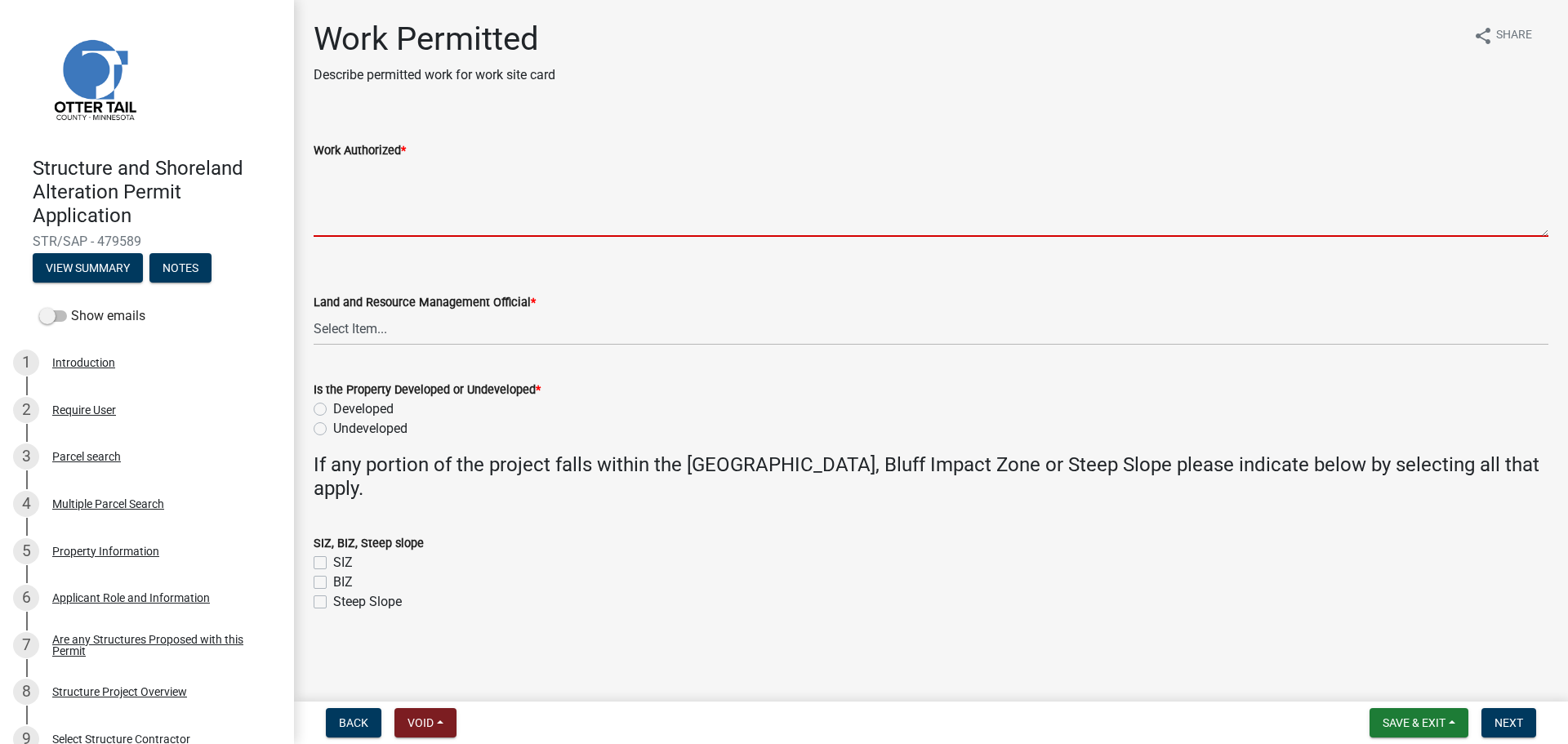
click at [572, 205] on textarea "Work Authorized *" at bounding box center [930, 198] width 1234 height 77
paste textarea "Strip topsoil and level area for LxW addition to dwelling. Construct LxW additi…"
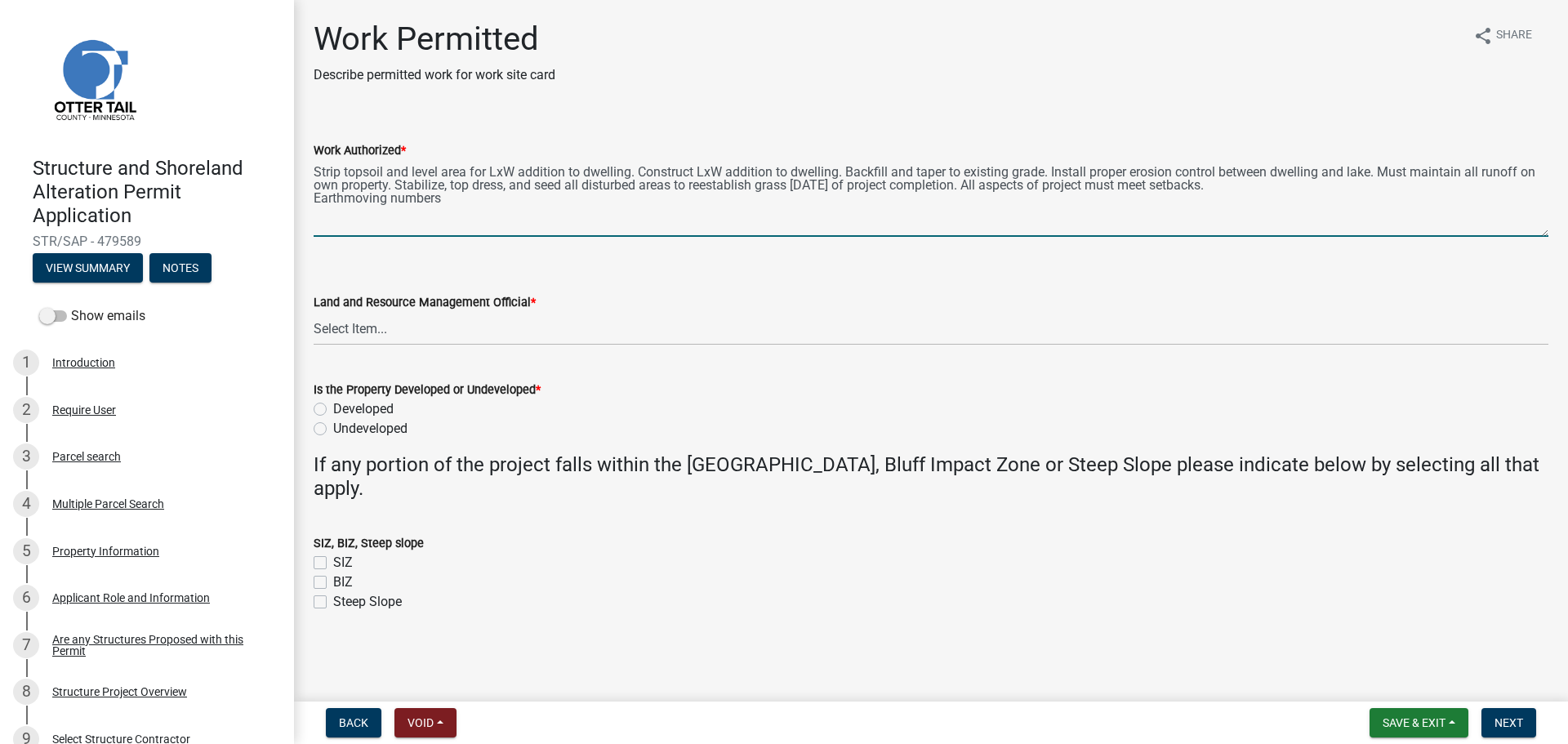
click at [497, 171] on textarea "Strip topsoil and level area for LxW addition to dwelling. Construct LxW additi…" at bounding box center [930, 198] width 1234 height 77
click at [518, 170] on textarea "Strip topsoil and level area for LxW addition to dwelling. Construct LxW additi…" at bounding box center [930, 198] width 1234 height 77
drag, startPoint x: 516, startPoint y: 172, endPoint x: 491, endPoint y: 176, distance: 25.3
click at [491, 176] on textarea "Strip topsoil and level area for LxW addition to dwelling. Construct LxW additi…" at bounding box center [930, 198] width 1234 height 77
click at [602, 173] on textarea "Strip topsoil and level area for addition to dwelling. Construct LxW addition t…" at bounding box center [930, 198] width 1234 height 77
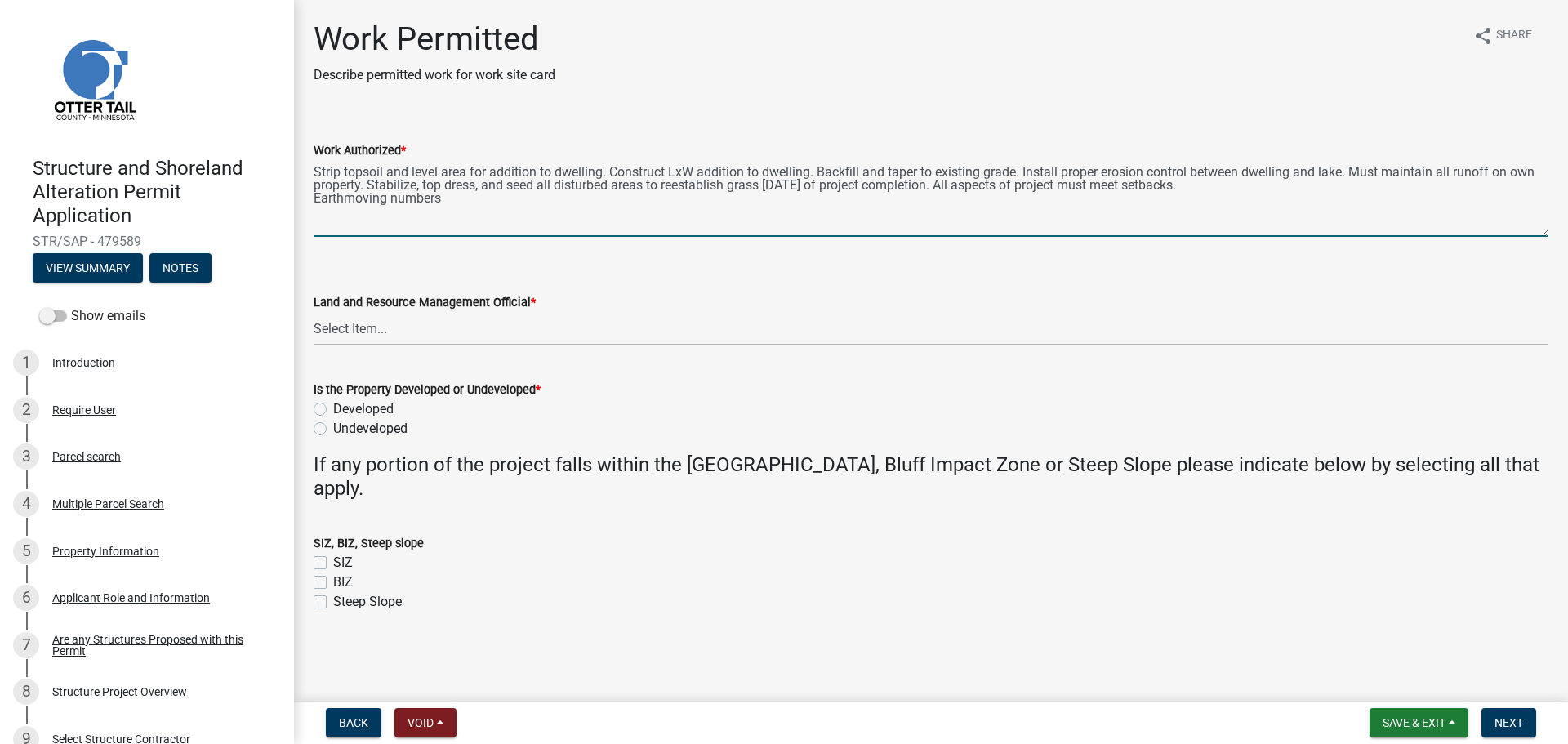
click at [675, 167] on textarea "Strip topsoil and level area for addition to dwelling. Construct LxW addition t…" at bounding box center [930, 198] width 1234 height 77
click at [860, 168] on textarea "Strip topsoil and level area for addition to dwelling. Construct 66 ft x 56 ft …" at bounding box center [930, 198] width 1234 height 77
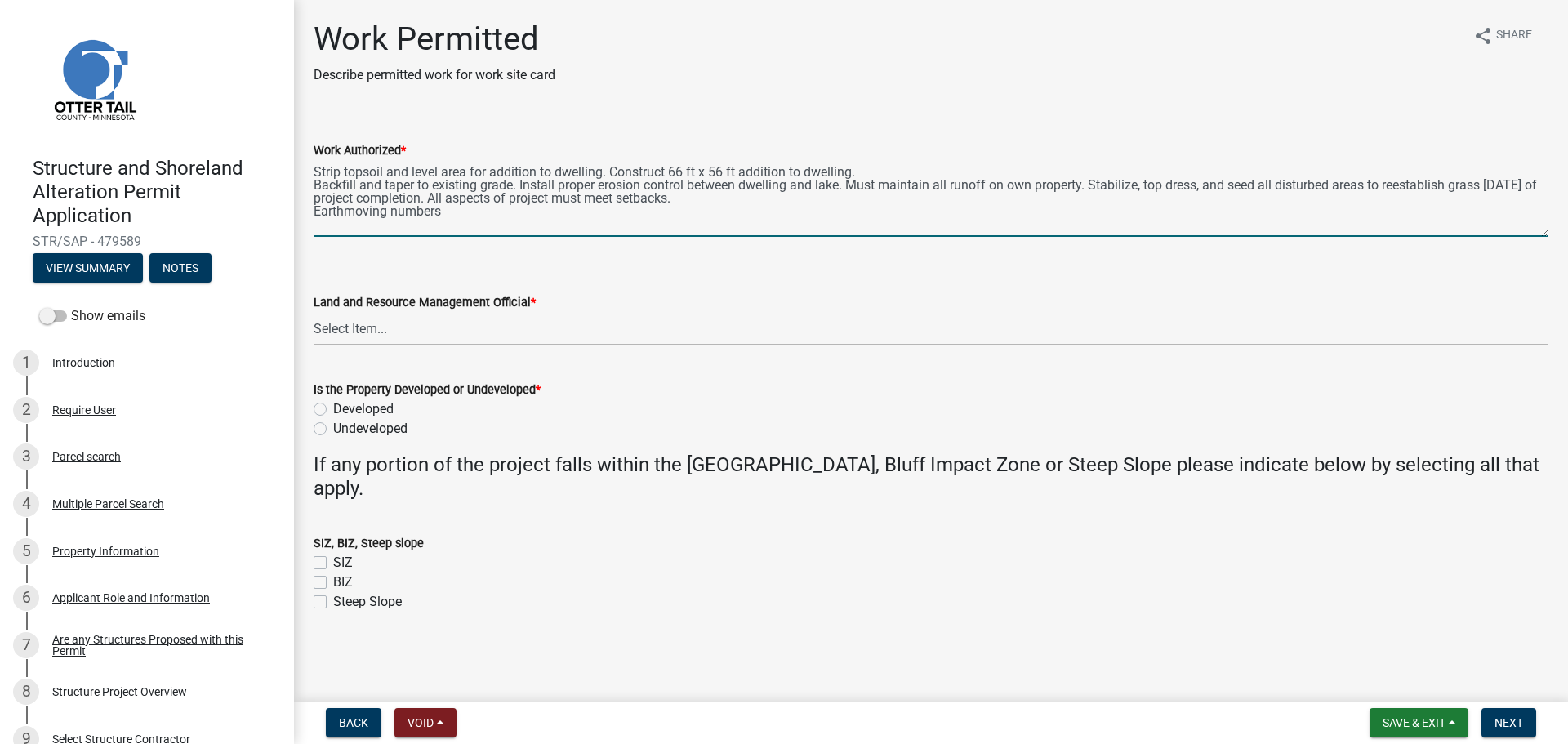
click at [887, 178] on textarea "Strip topsoil and level area for addition to dwelling. Construct 66 ft x 56 ft …" at bounding box center [930, 198] width 1234 height 77
click at [874, 172] on textarea "Strip topsoil and level area for addition to dwelling. Construct 66 ft x 56 ft …" at bounding box center [930, 198] width 1234 height 77
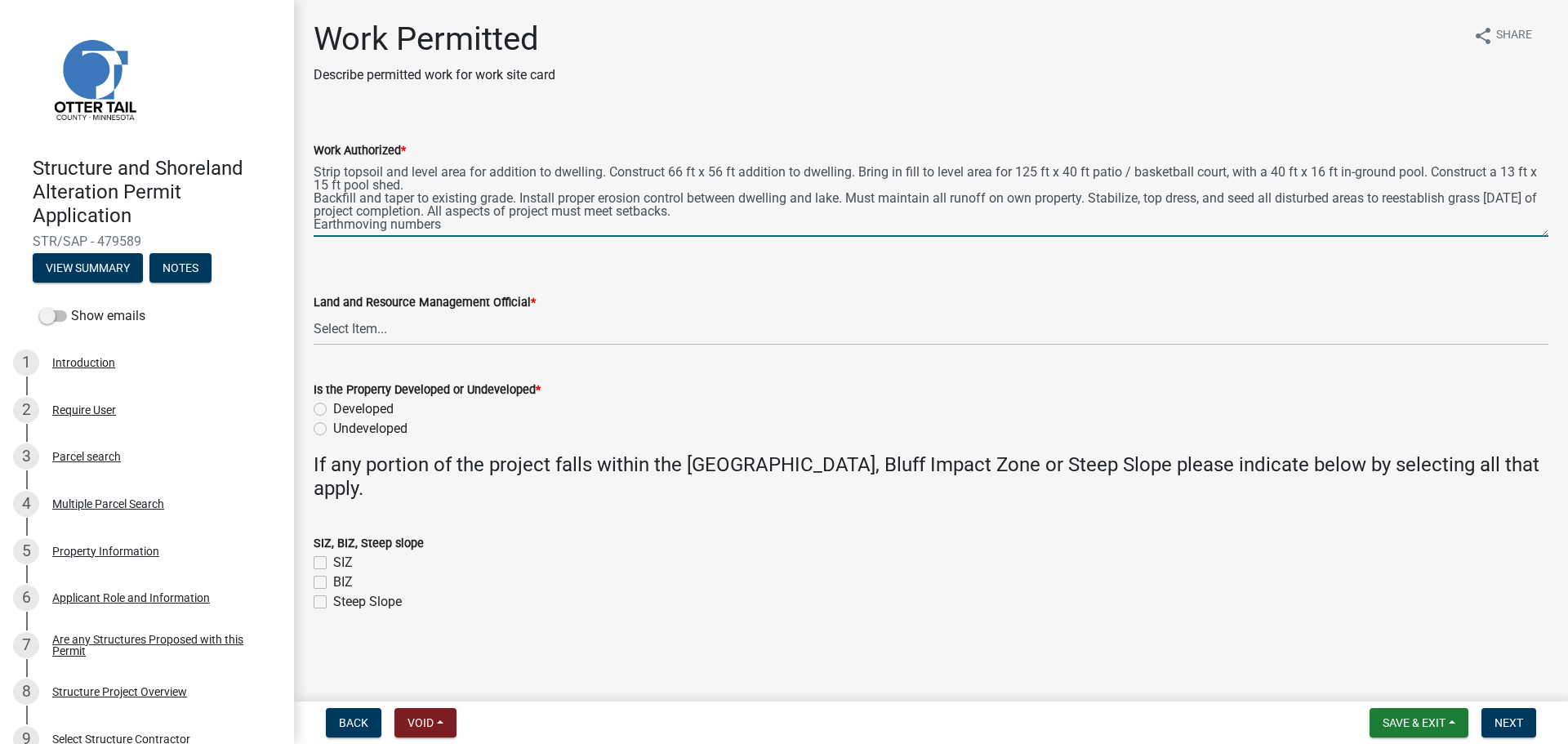
click at [851, 170] on textarea "Strip topsoil and level area for addition to dwelling. Construct 66 ft x 56 ft …" at bounding box center [930, 198] width 1234 height 77
click at [603, 170] on textarea "Strip topsoil and level area for addition to dwelling. Construct 66 ft x 56 ft …" at bounding box center [930, 198] width 1234 height 77
click at [314, 202] on textarea "Strip topsoil and level area for addition to dwelling and attached garage. Cons…" at bounding box center [930, 198] width 1234 height 77
click at [779, 184] on textarea "Strip topsoil and level area for addition to dwelling and attached garage. Cons…" at bounding box center [930, 198] width 1234 height 77
click at [315, 197] on textarea "Strip topsoil and level area for addition to dwelling and attached garage. Cons…" at bounding box center [930, 198] width 1234 height 77
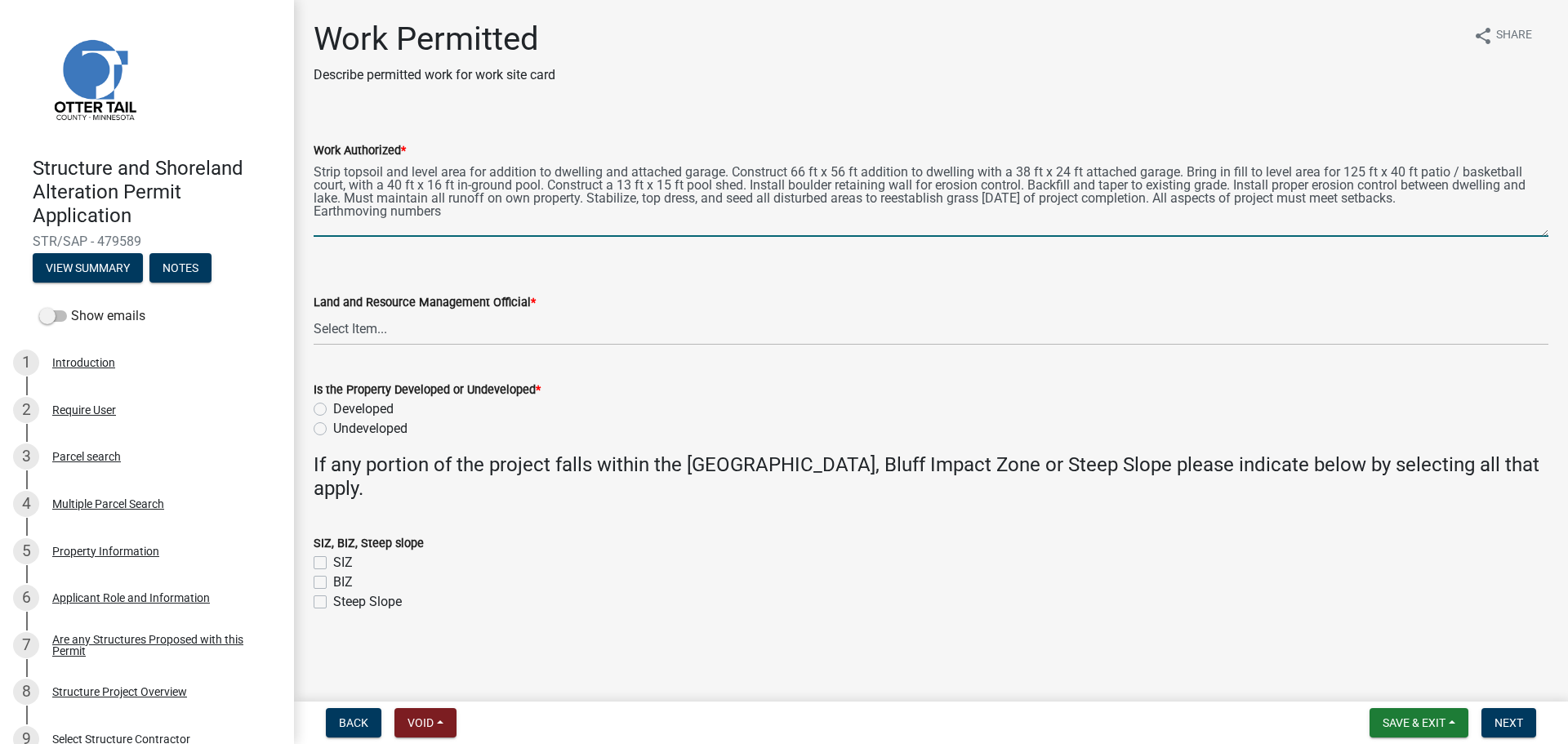
click at [312, 210] on div "Work Authorized * Strip topsoil and level area for addition to dwelling and att…" at bounding box center [930, 176] width 1259 height 119
click at [315, 209] on textarea "Strip topsoil and level area for addition to dwelling and attached garage. Cons…" at bounding box center [930, 198] width 1234 height 77
click at [451, 230] on textarea "Strip topsoil and level area for addition to dwelling and attached garage. Cons…" at bounding box center [930, 198] width 1234 height 77
drag, startPoint x: 769, startPoint y: 231, endPoint x: 311, endPoint y: 144, distance: 466.2
click at [311, 144] on div "Work Authorized * Strip topsoil and level area for addition to dwelling and att…" at bounding box center [930, 176] width 1259 height 119
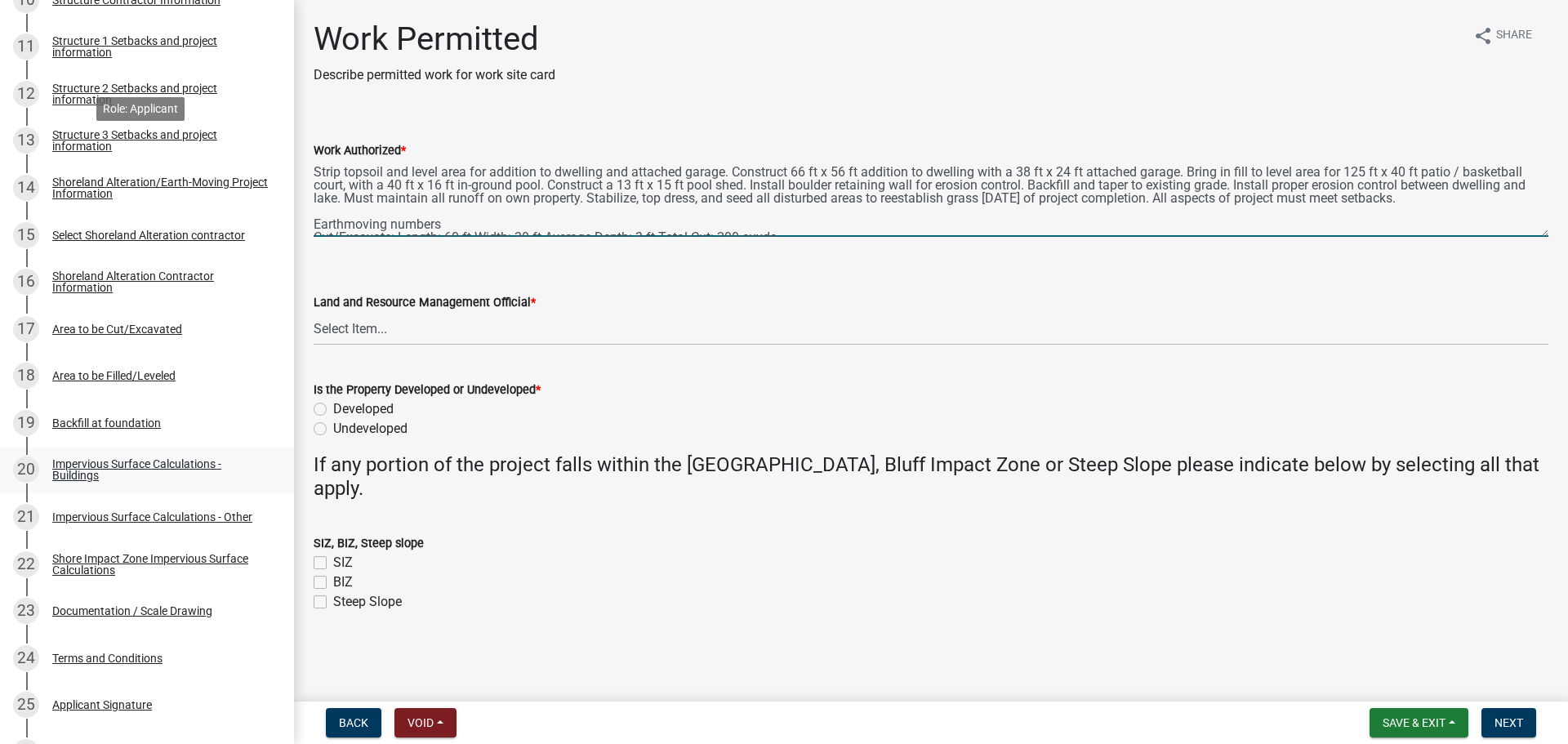
scroll to position [796, 0]
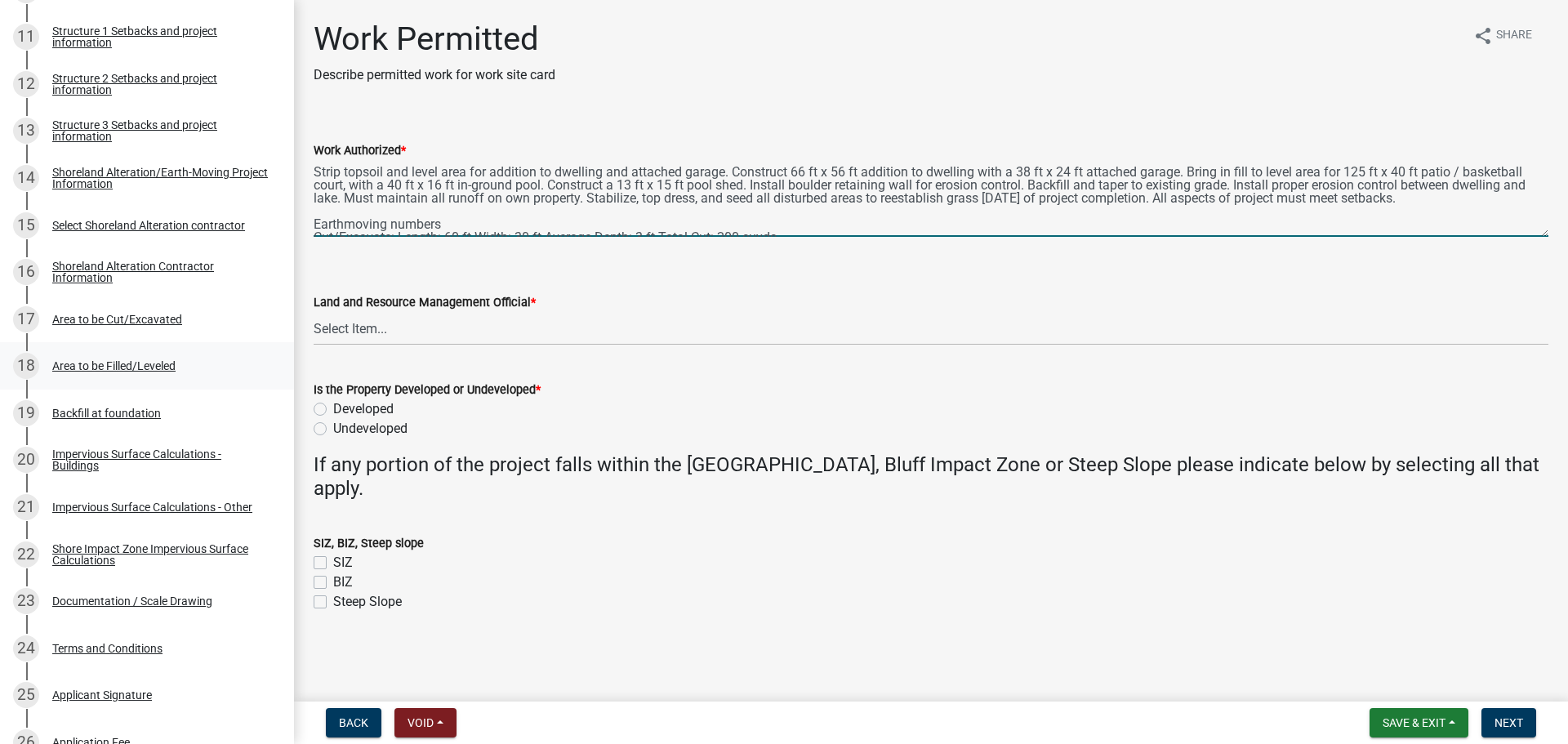
type textarea "Strip topsoil and level area for addition to dwelling and attached garage. Cons…"
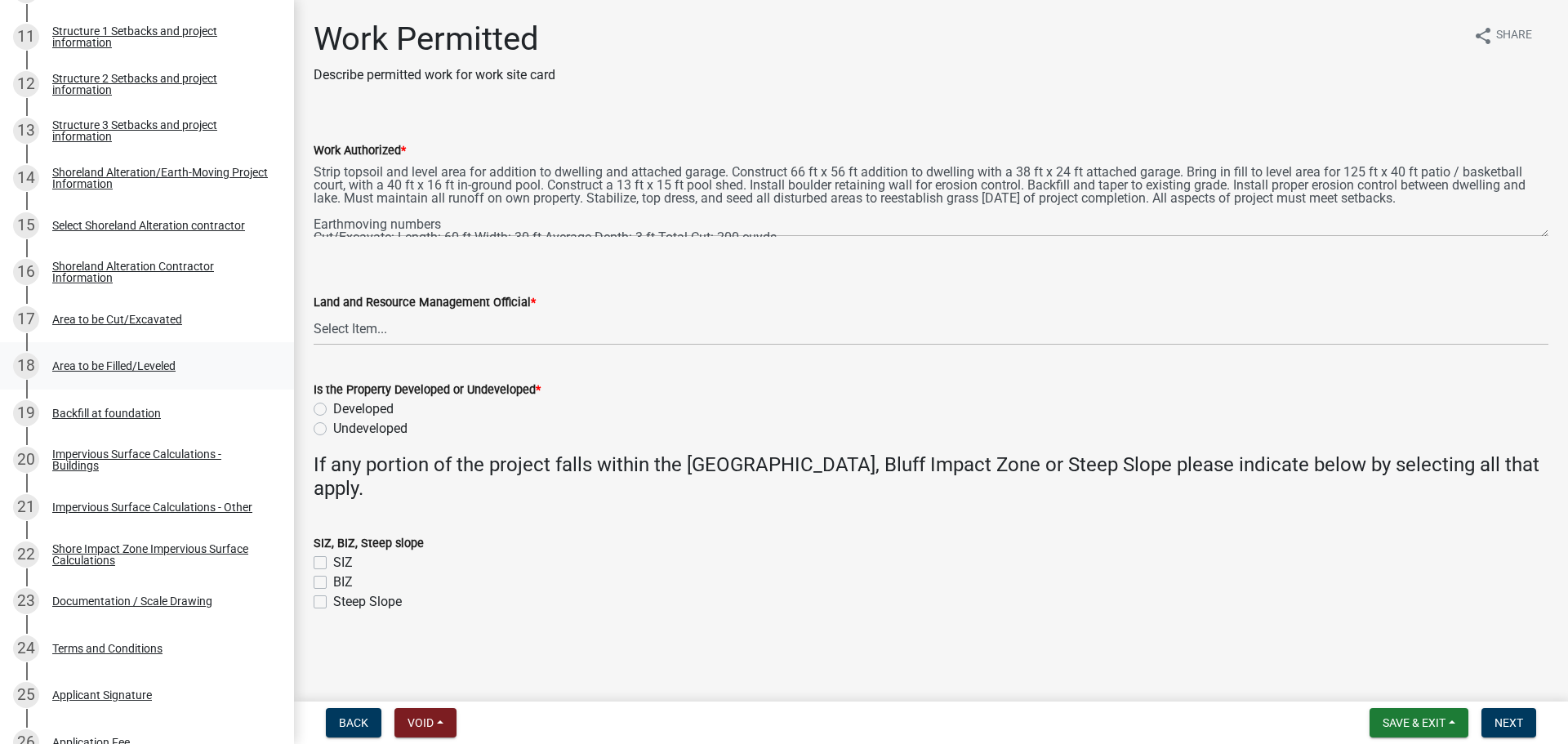
click at [152, 361] on div "Area to be Filled/Leveled" at bounding box center [114, 367] width 123 height 12
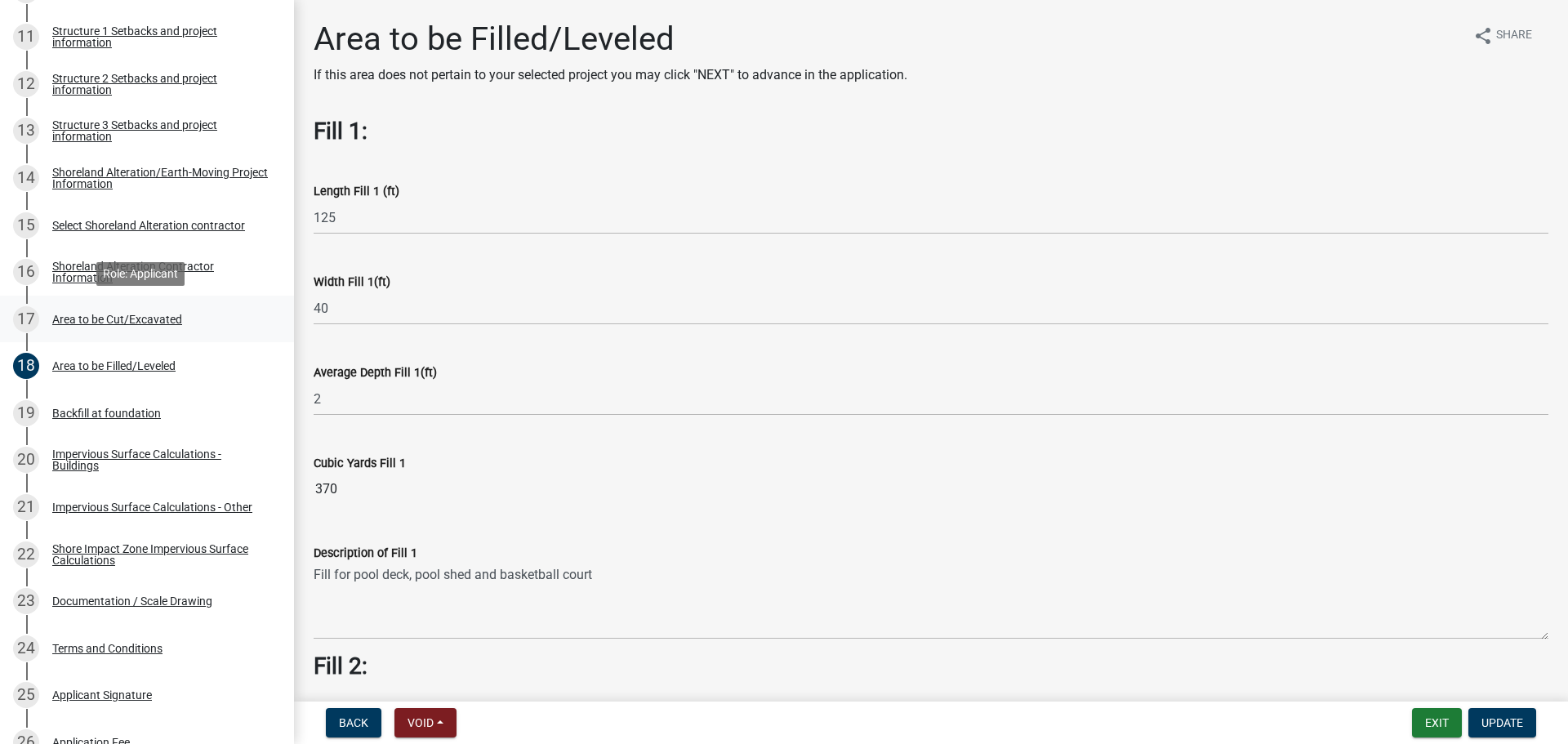
click at [166, 313] on div "Area to be Cut/Excavated" at bounding box center [117, 319] width 130 height 12
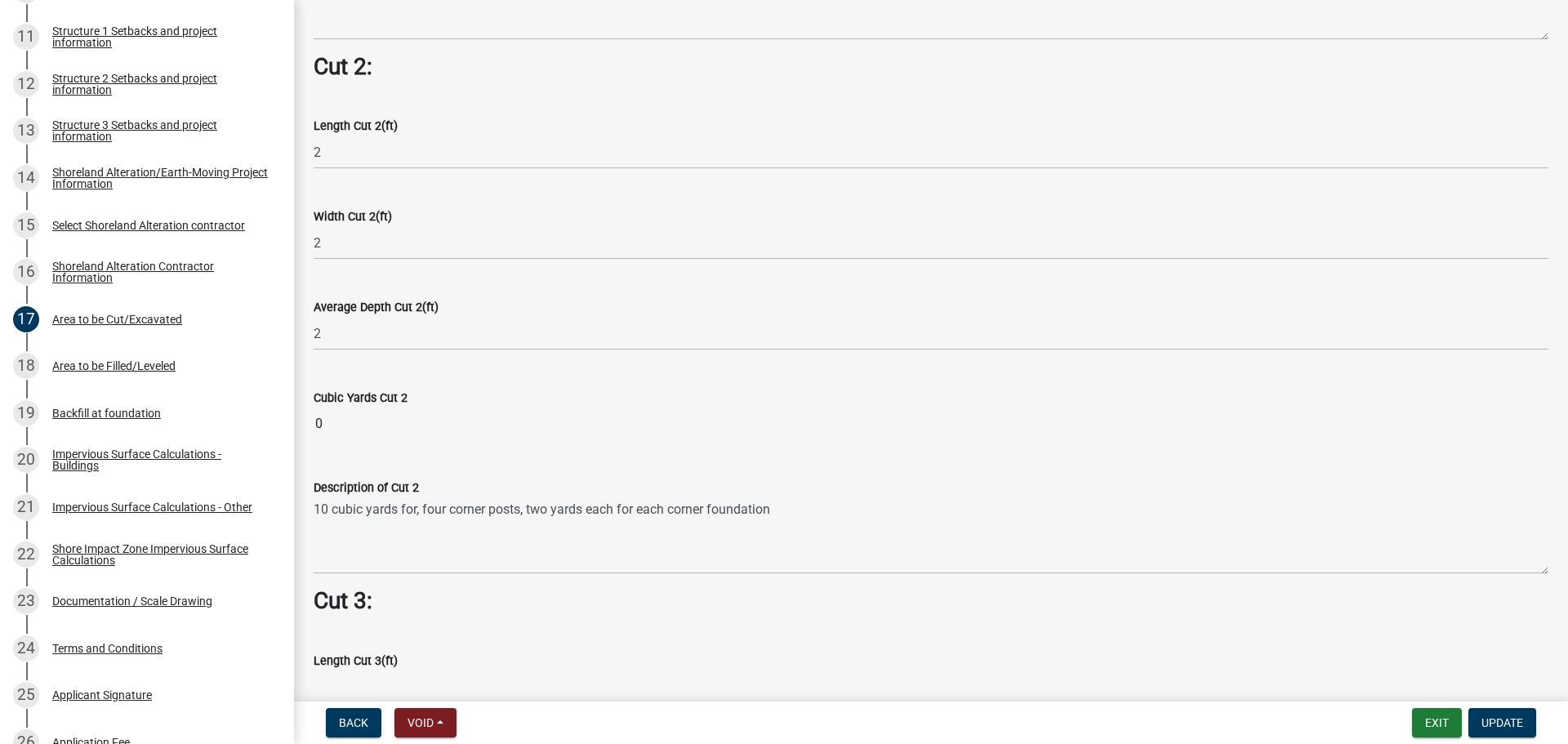
scroll to position [1572, 0]
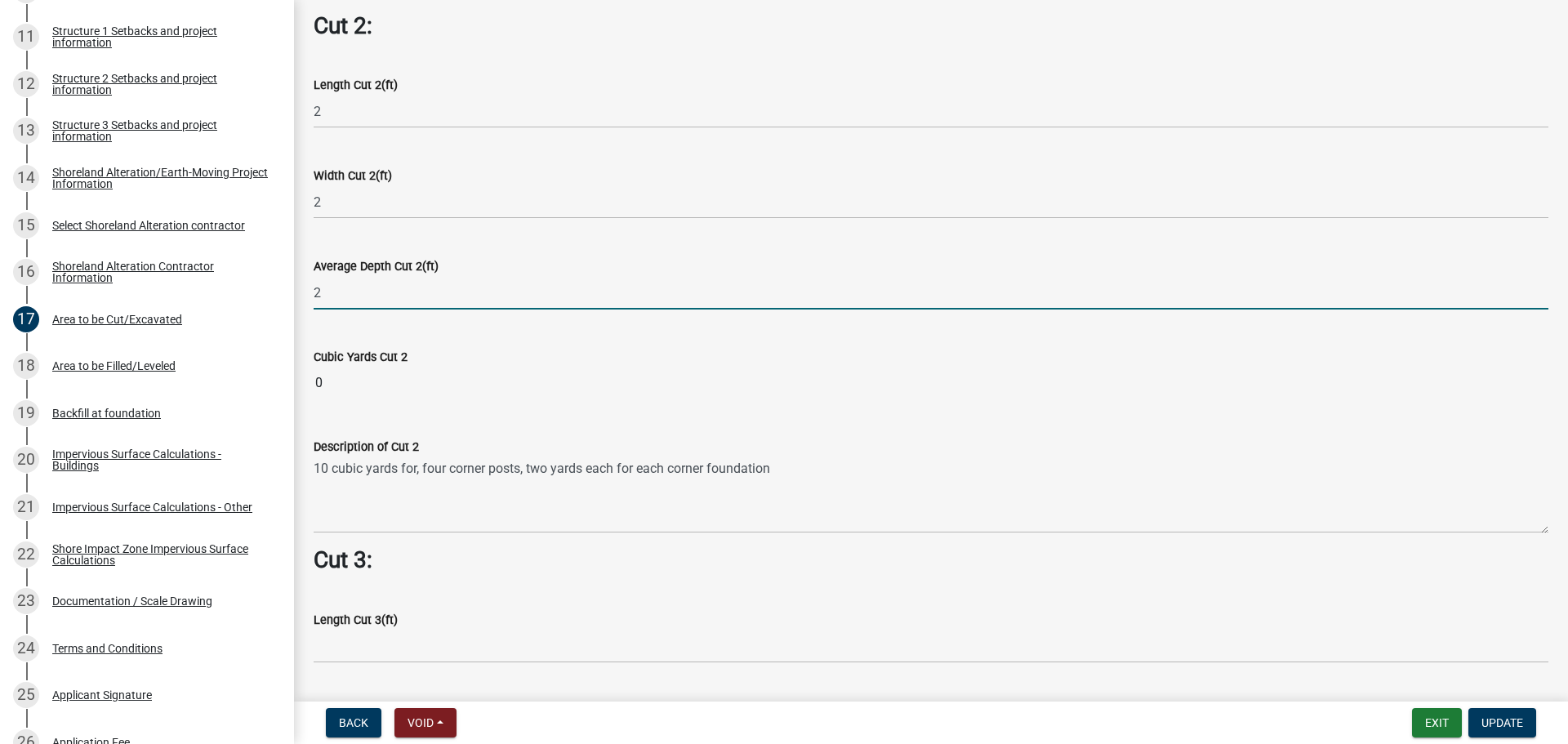
click at [442, 278] on input "2" at bounding box center [930, 293] width 1234 height 34
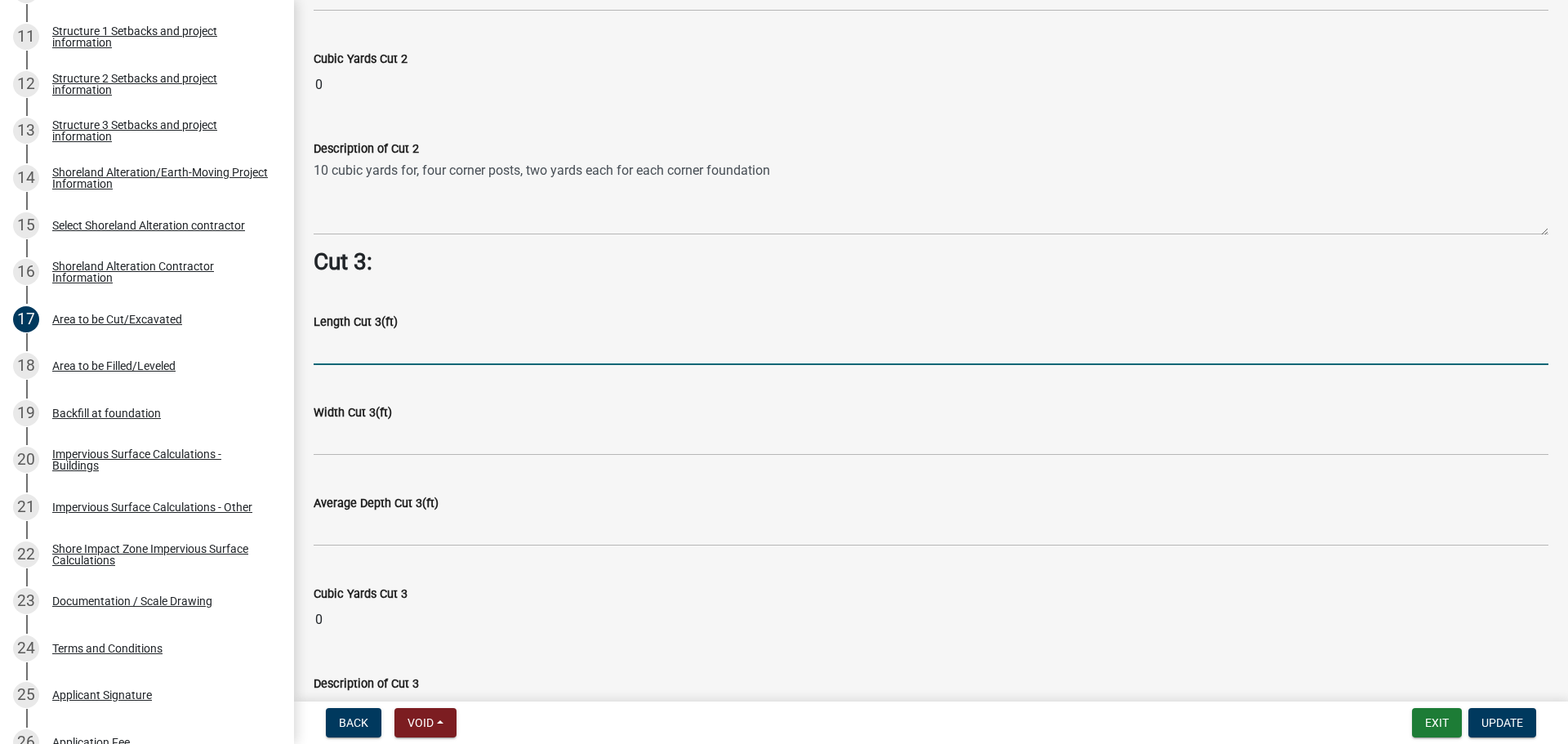
scroll to position [2062, 0]
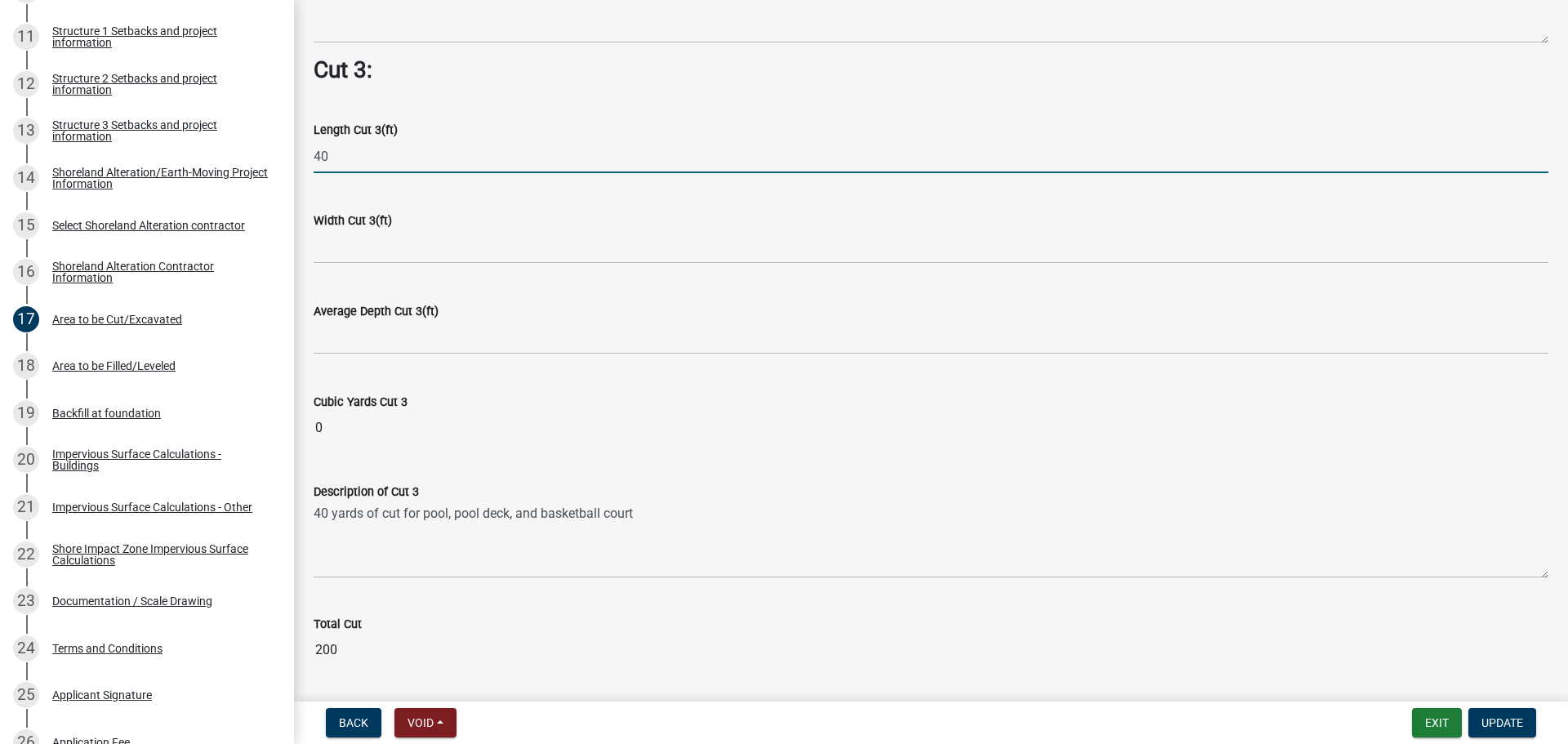
type input "40"
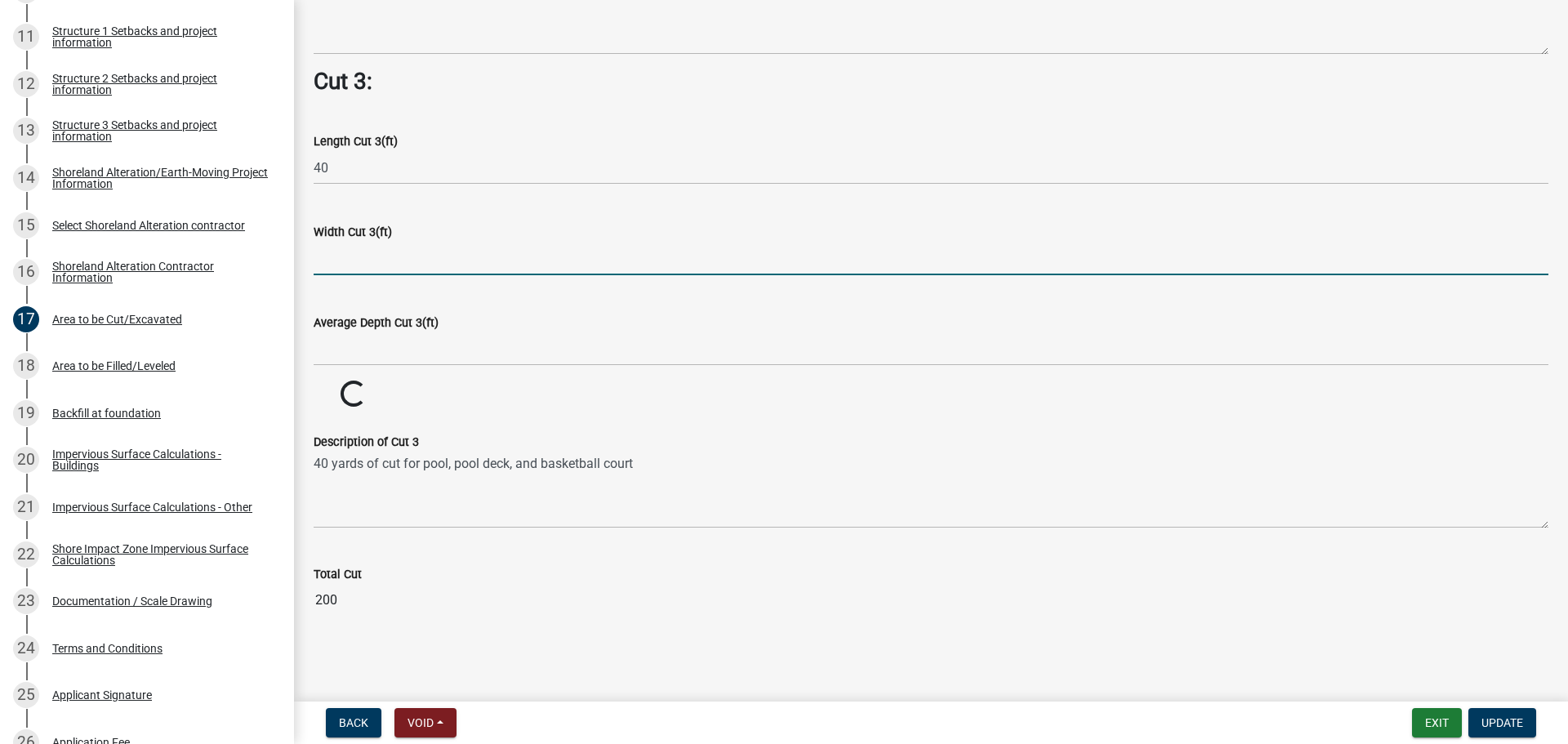
scroll to position [2043, 0]
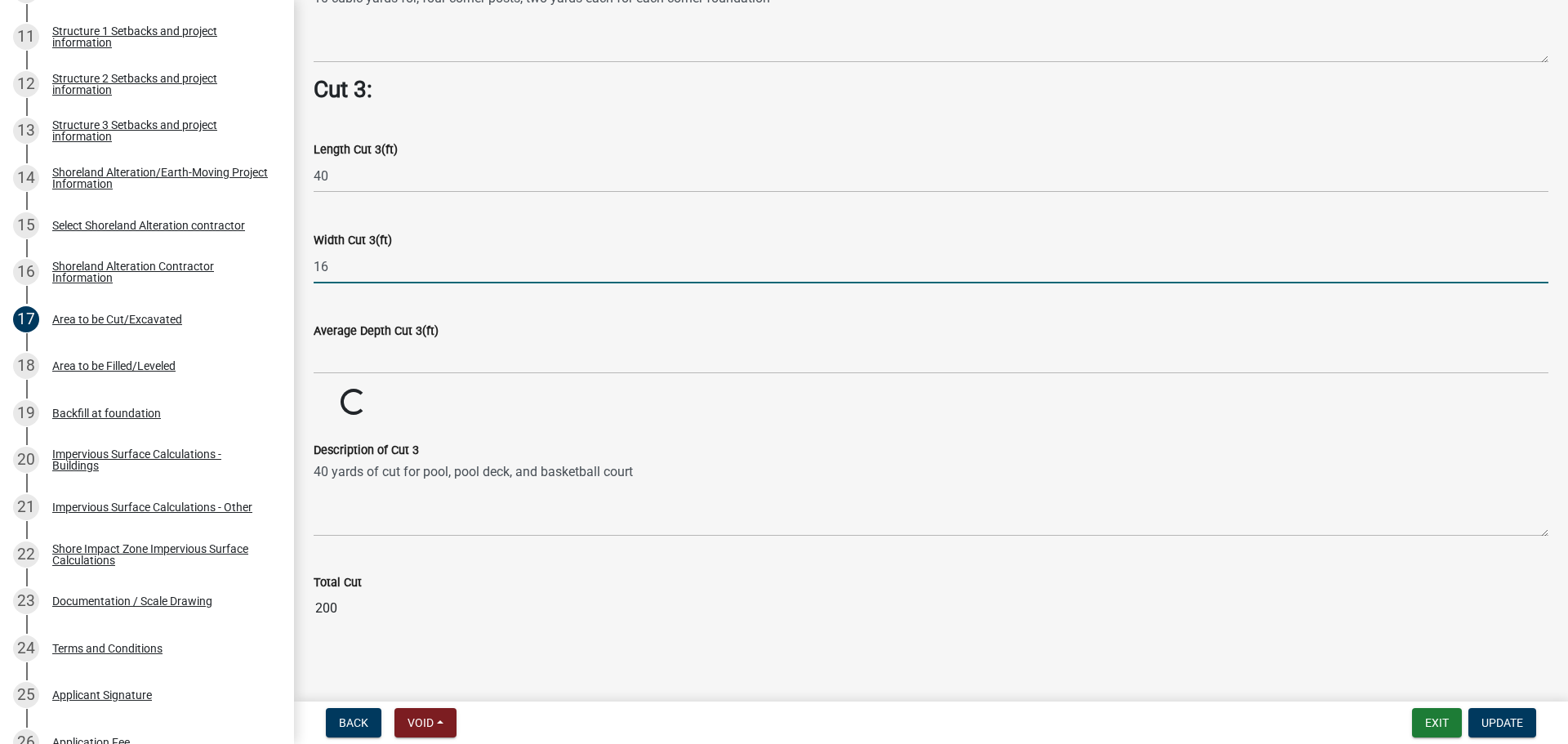
type input "16"
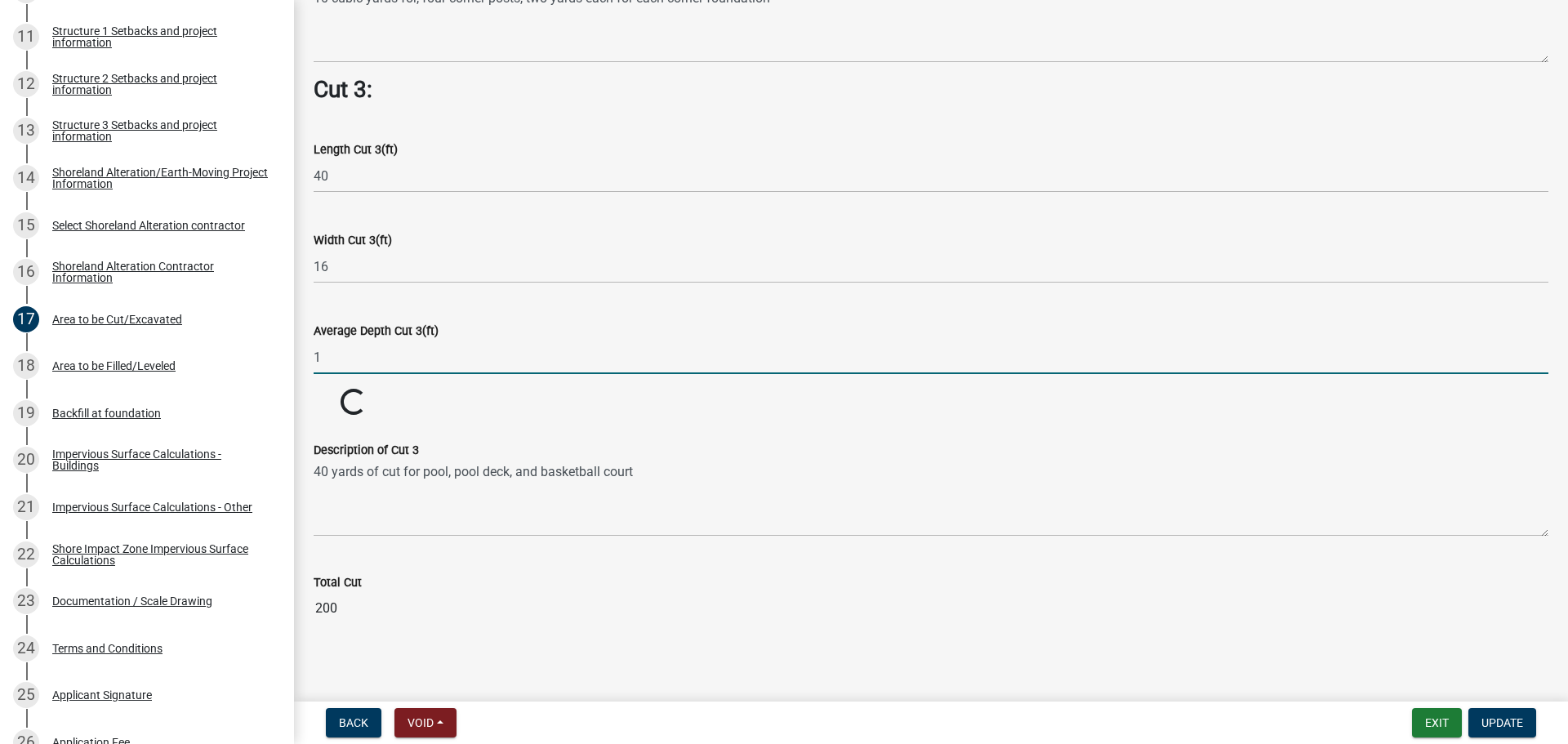
type input "1"
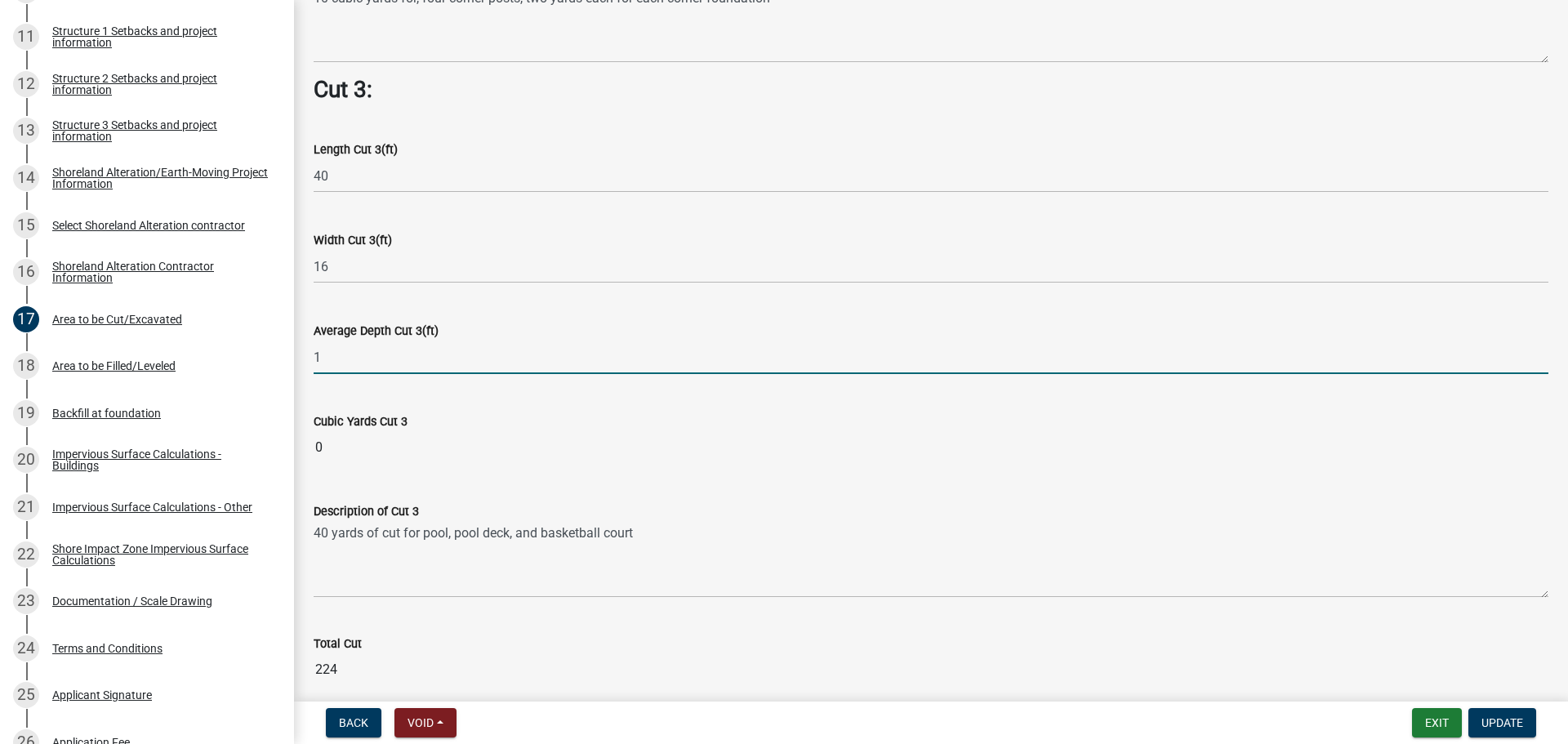
click at [386, 345] on input "1" at bounding box center [930, 357] width 1234 height 34
click at [393, 344] on input "1.5" at bounding box center [930, 357] width 1234 height 34
type input "1.75"
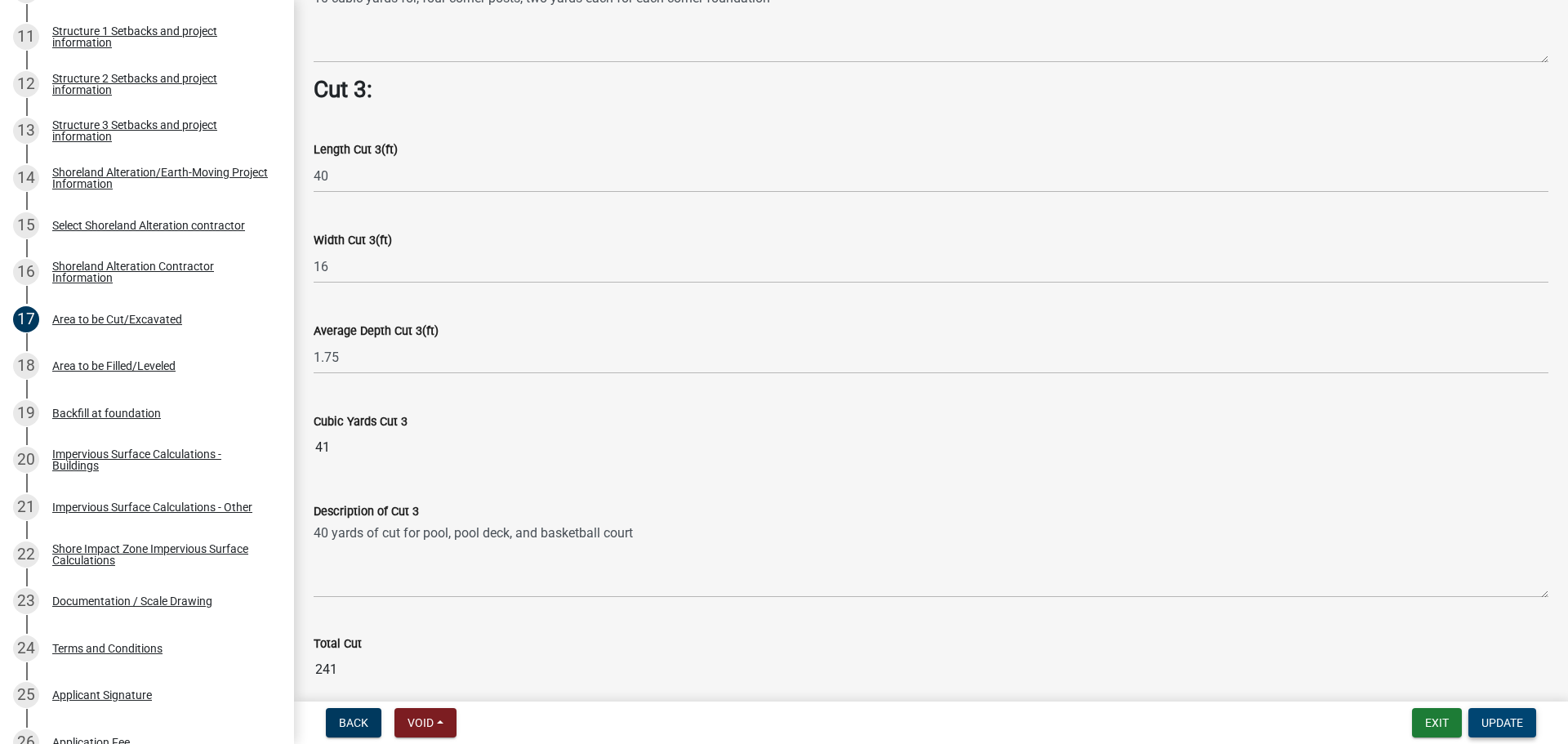
click at [1254, 645] on button "Update" at bounding box center [1502, 723] width 68 height 30
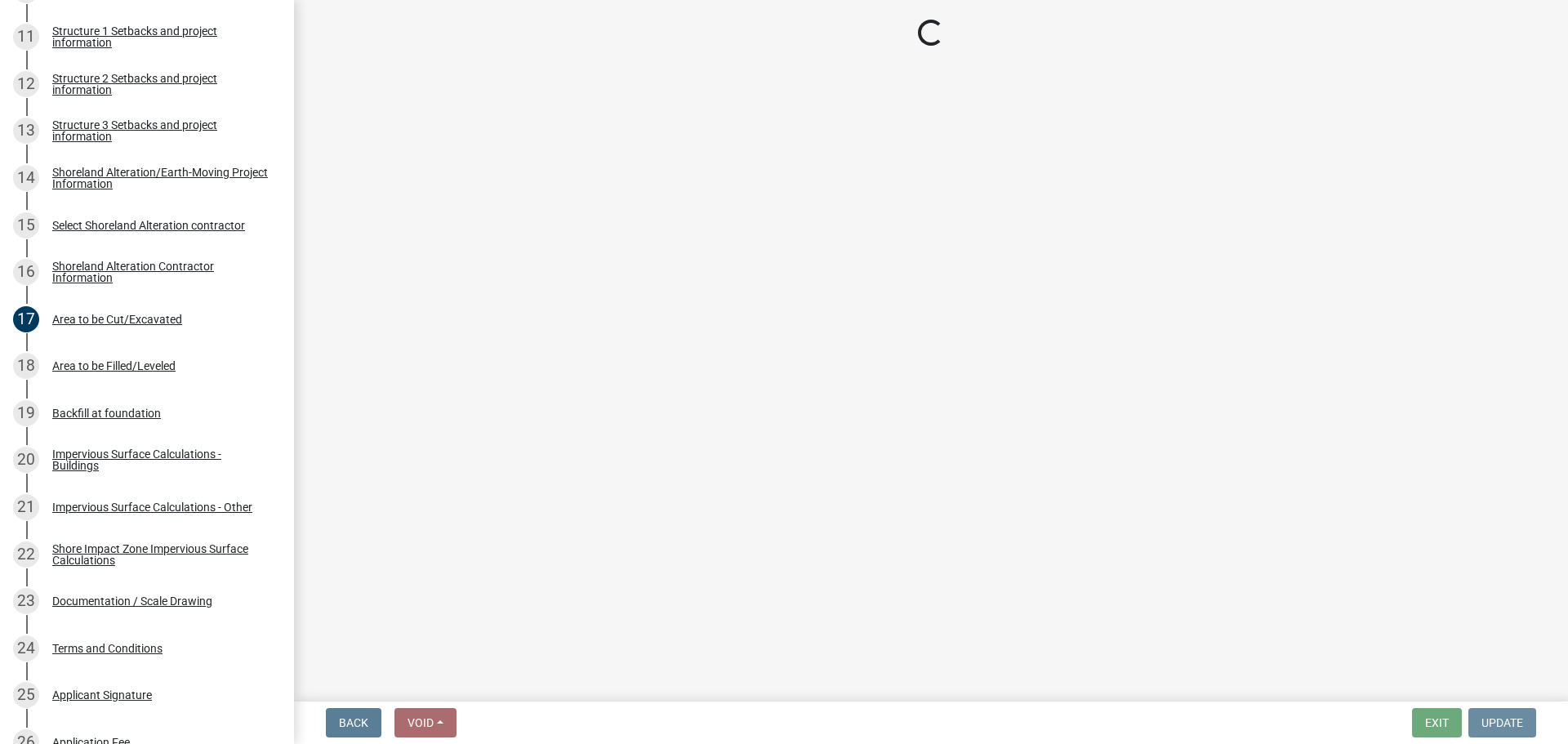
scroll to position [0, 0]
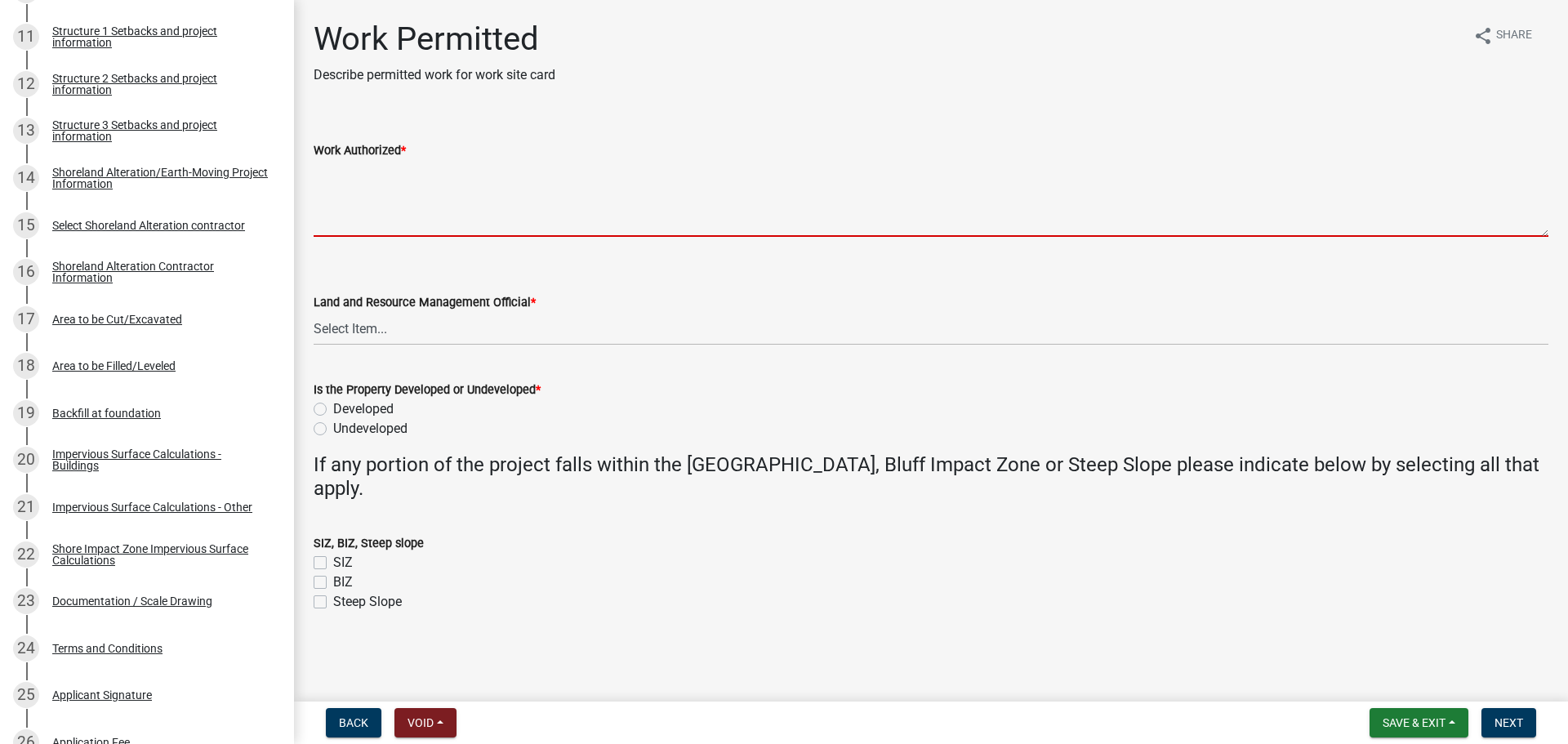
click at [411, 185] on textarea "Work Authorized *" at bounding box center [930, 198] width 1234 height 77
paste textarea "Strip topsoil and level area for addition to dwelling and attached garage. Cons…"
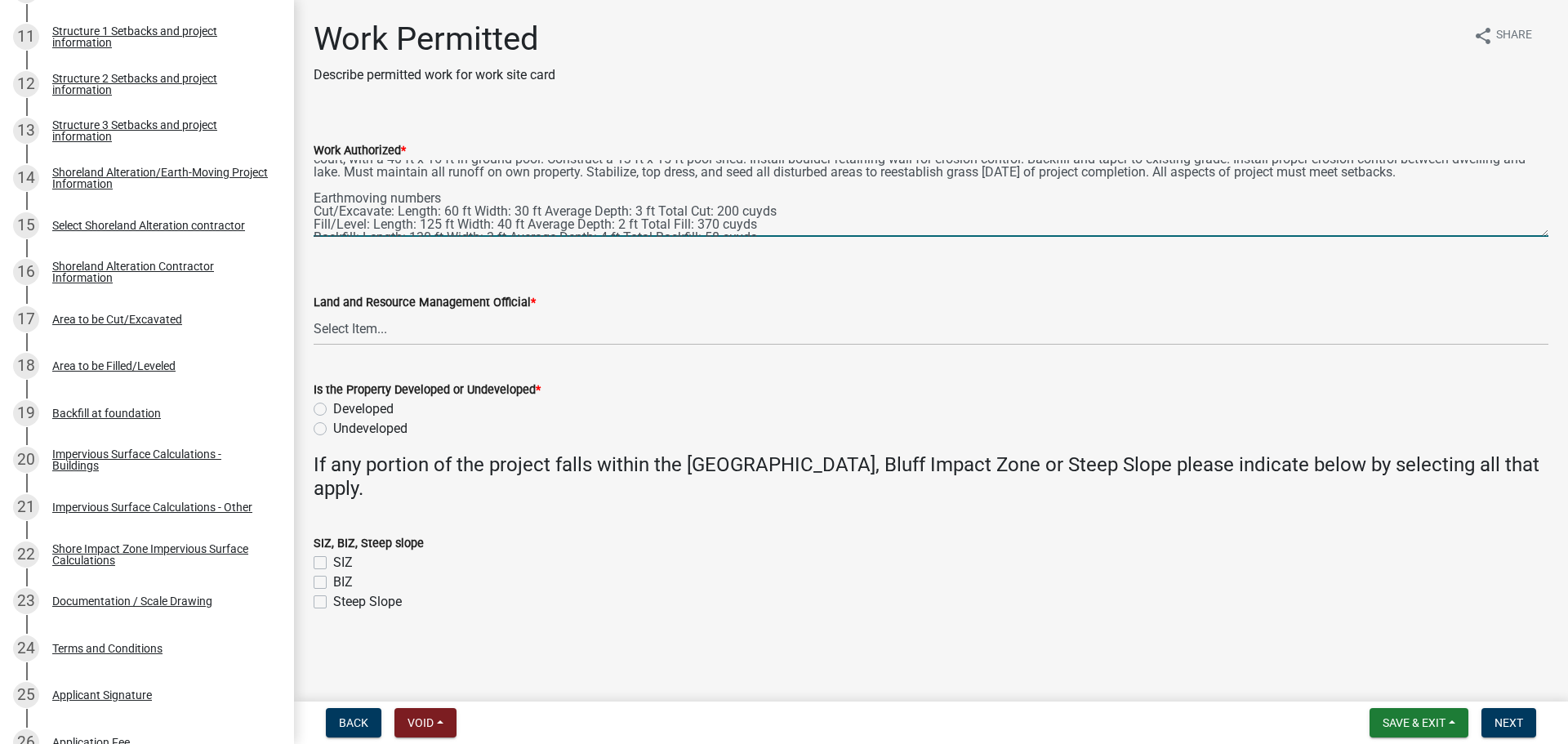
scroll to position [39, 0]
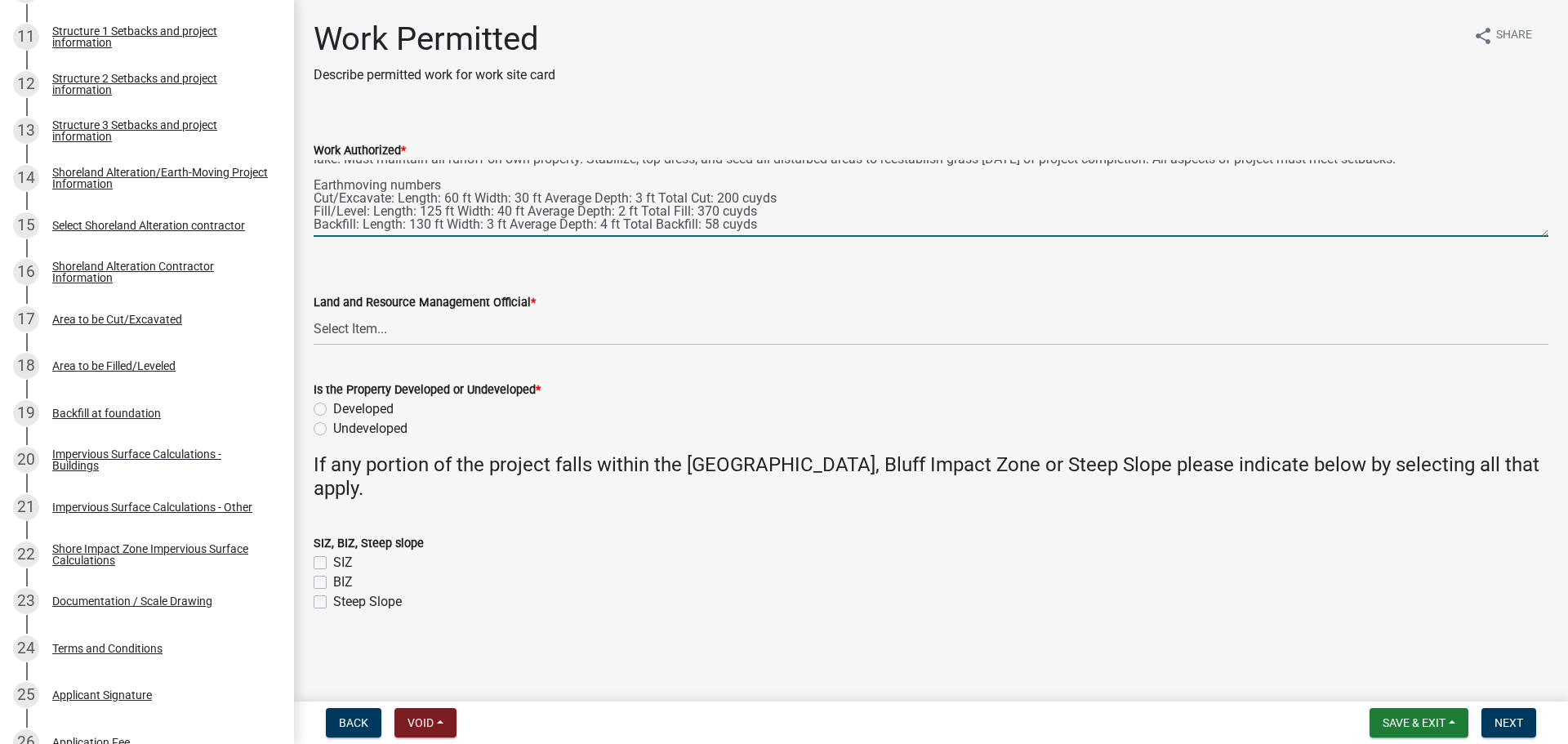
click at [784, 202] on textarea "Strip topsoil and level area for addition to dwelling and attached garage. Cons…" at bounding box center [930, 198] width 1234 height 77
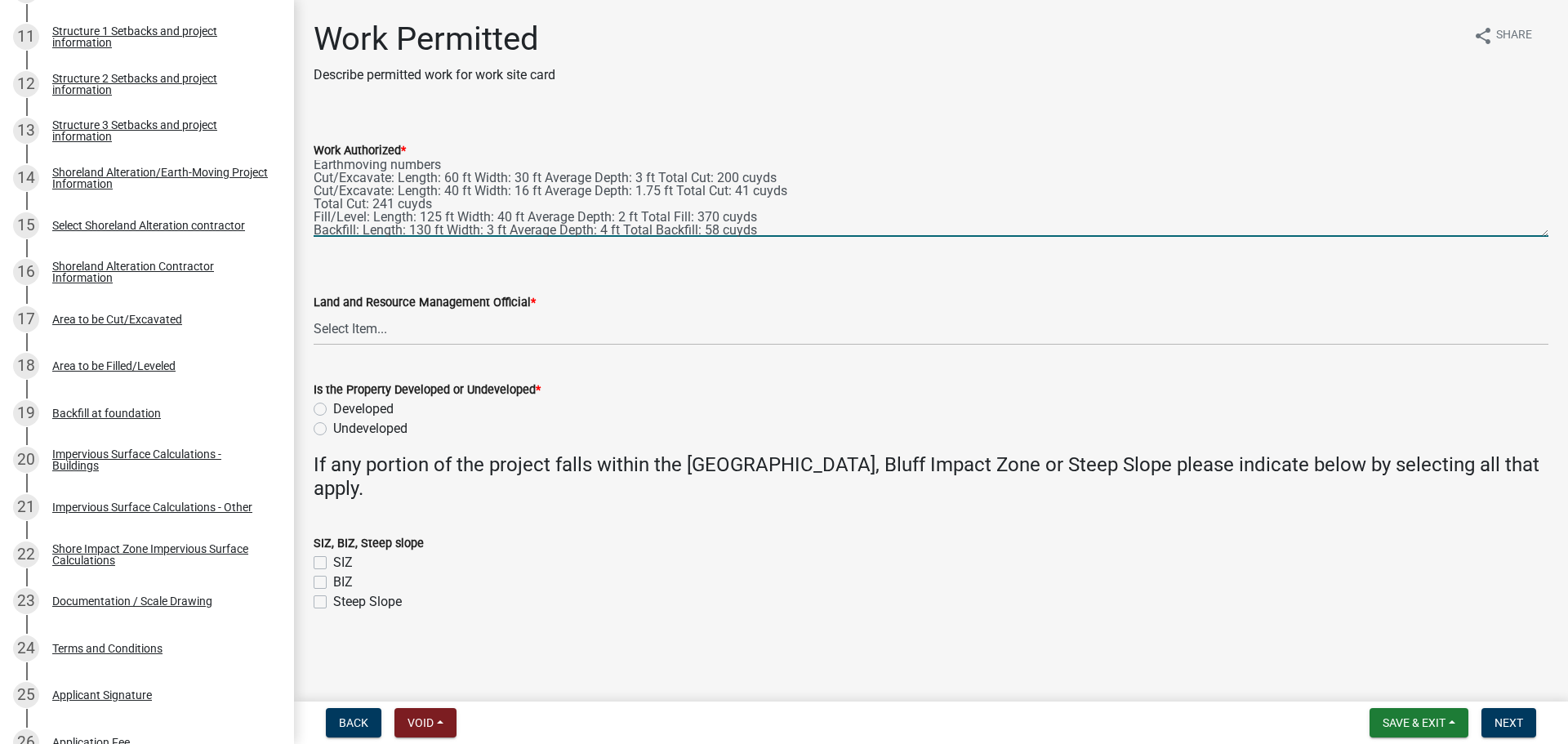
scroll to position [65, 0]
click at [823, 220] on textarea "Strip topsoil and level area for addition to dwelling and attached garage. Cons…" at bounding box center [930, 198] width 1234 height 77
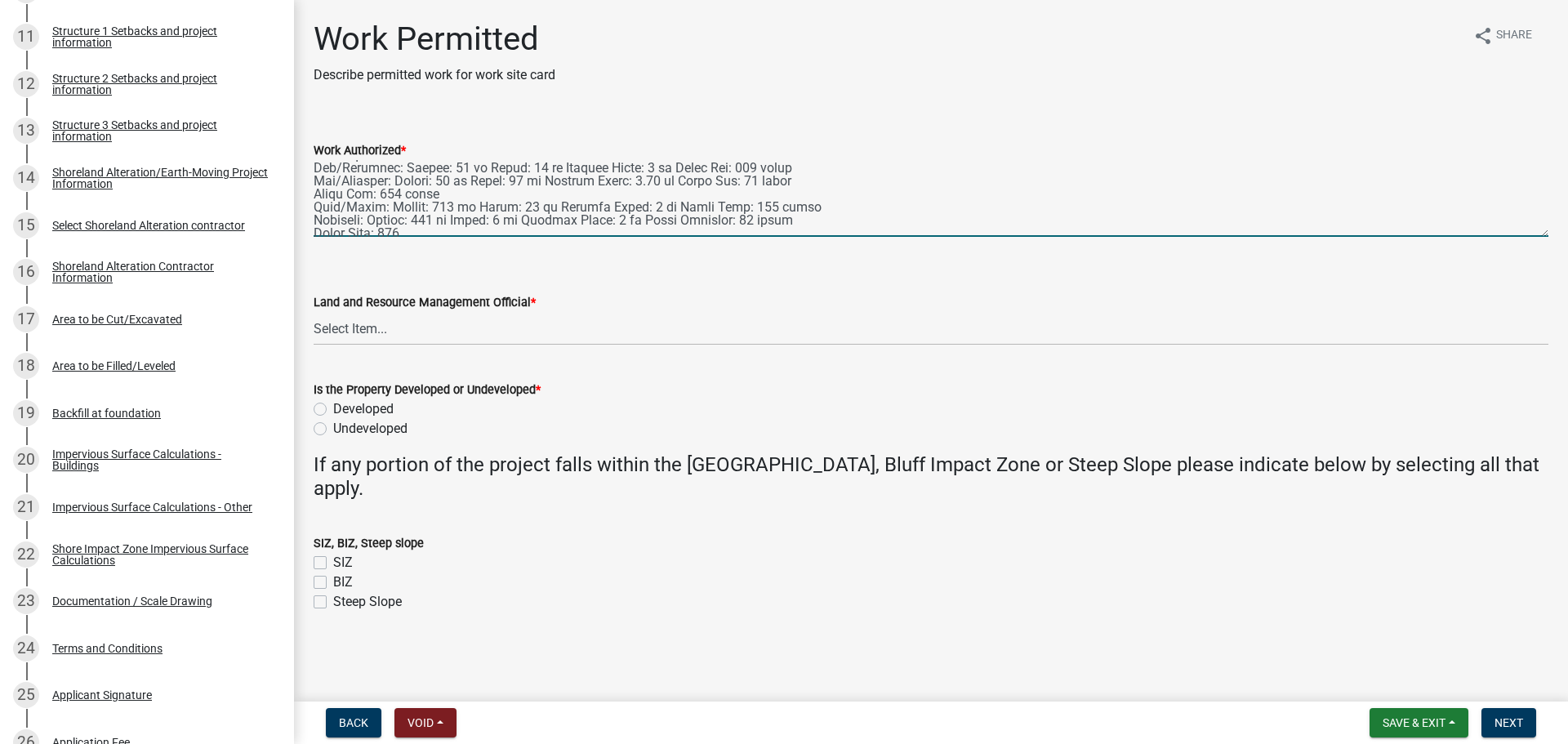
scroll to position [91, 0]
click at [411, 204] on textarea "Work Authorized *" at bounding box center [930, 198] width 1234 height 77
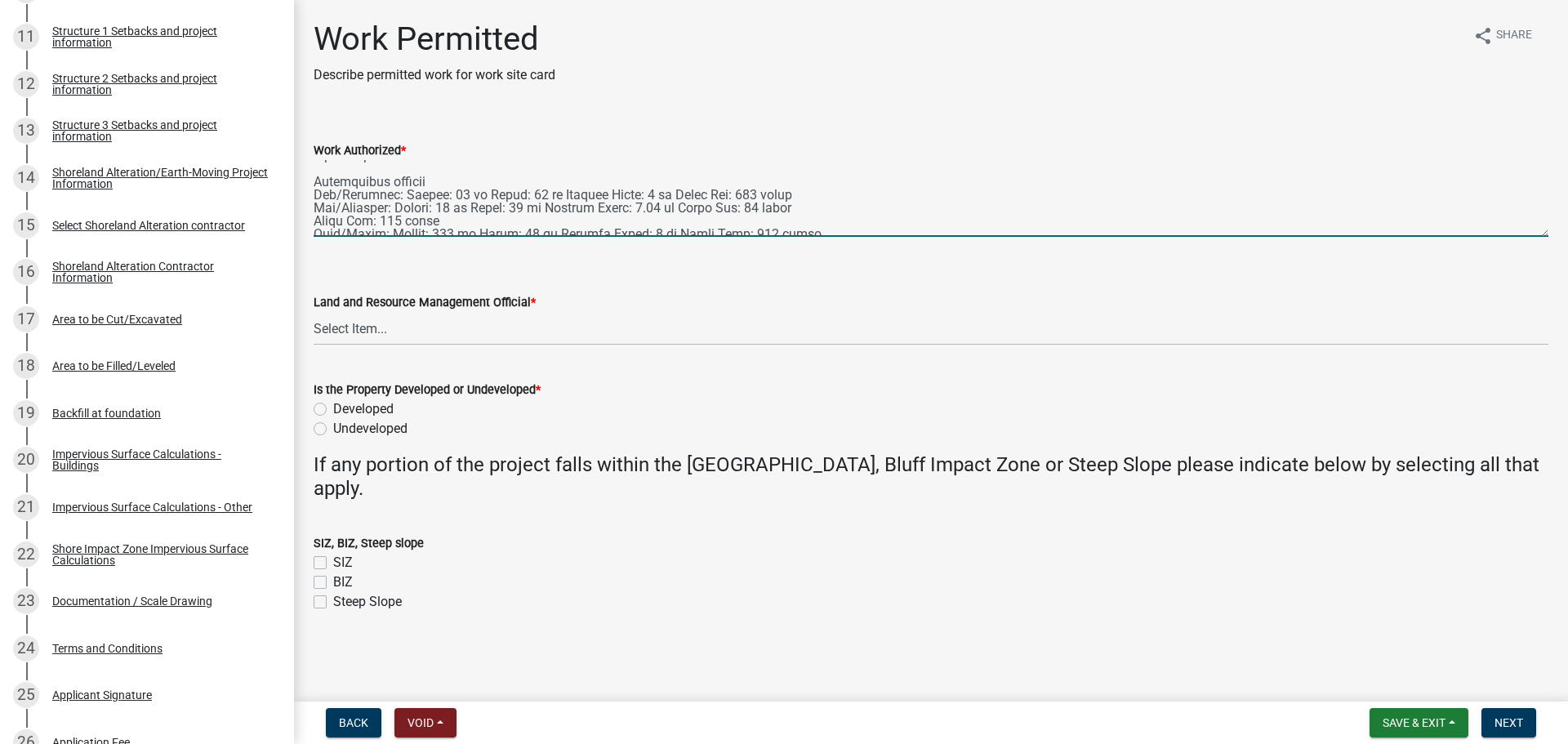
scroll to position [0, 0]
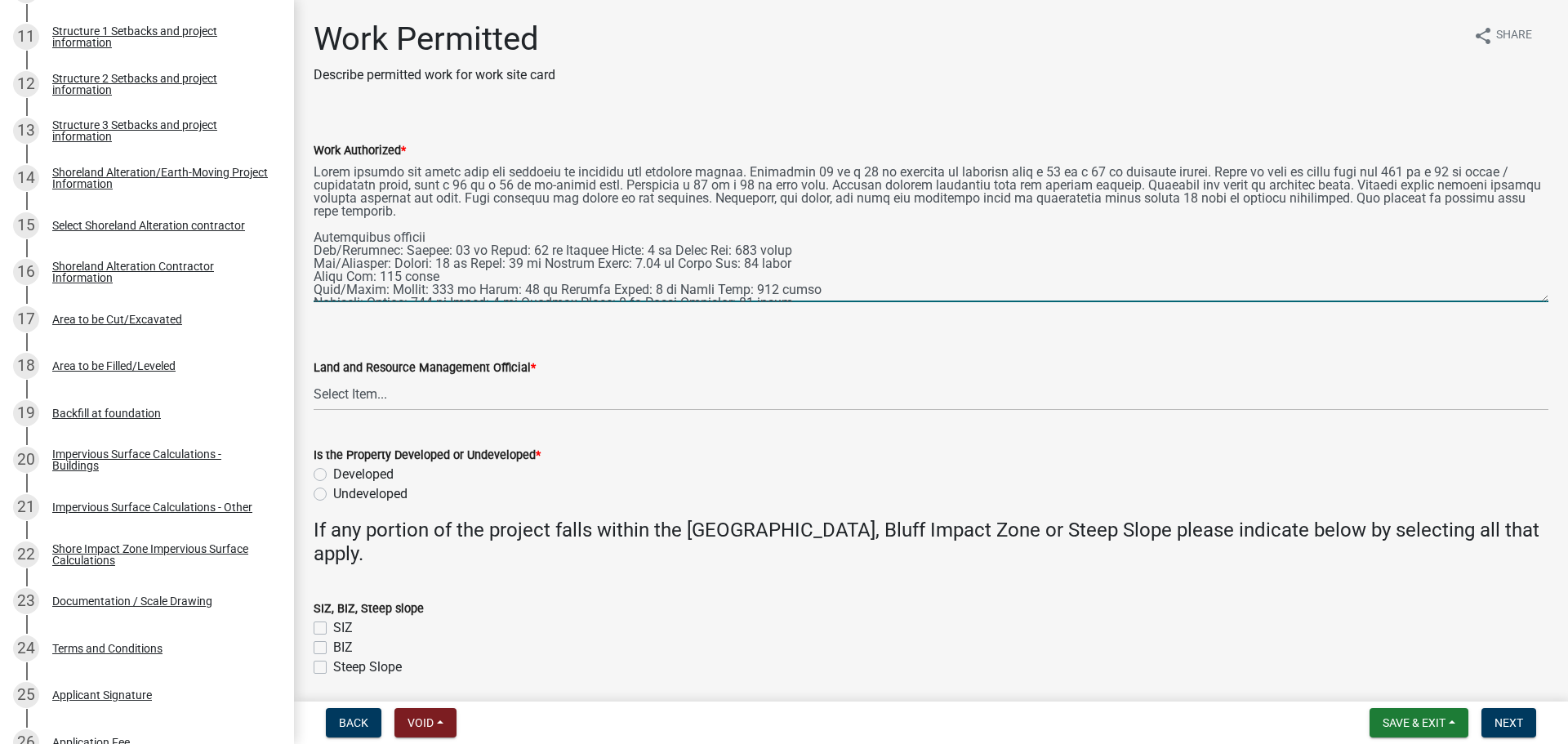
drag, startPoint x: 1542, startPoint y: 231, endPoint x: 1549, endPoint y: 296, distance: 65.4
click at [1254, 296] on div "Work Permitted Describe permitted work for work site card share Share Work Auth…" at bounding box center [930, 362] width 1274 height 687
click at [749, 184] on textarea "Work Authorized *" at bounding box center [930, 231] width 1234 height 142
click at [1183, 174] on textarea "Work Authorized *" at bounding box center [930, 231] width 1234 height 142
click at [926, 182] on textarea "Work Authorized *" at bounding box center [930, 231] width 1234 height 142
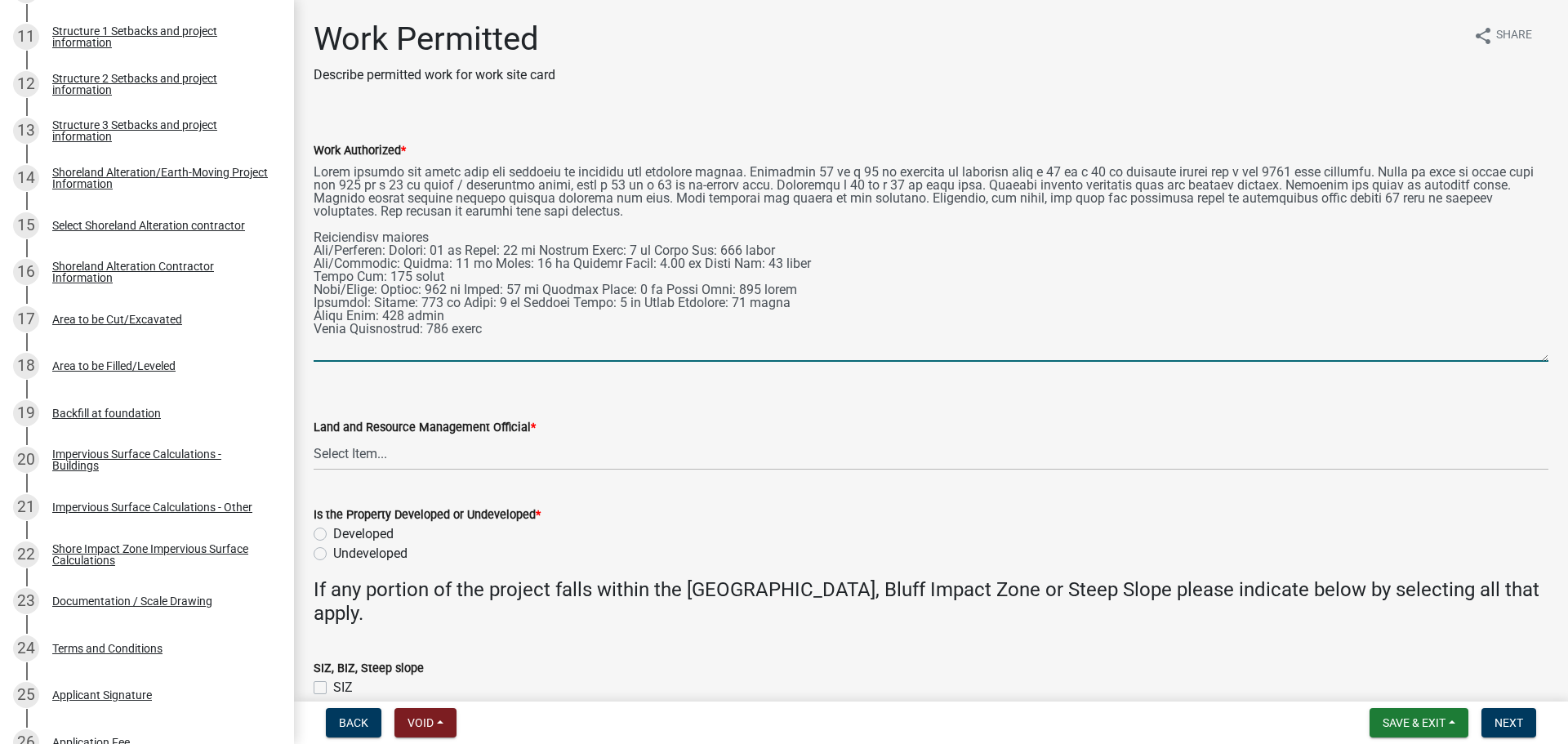
drag, startPoint x: 1532, startPoint y: 296, endPoint x: 1546, endPoint y: 366, distance: 71.4
click at [1254, 361] on div "Work Authorized *" at bounding box center [930, 239] width 1259 height 244
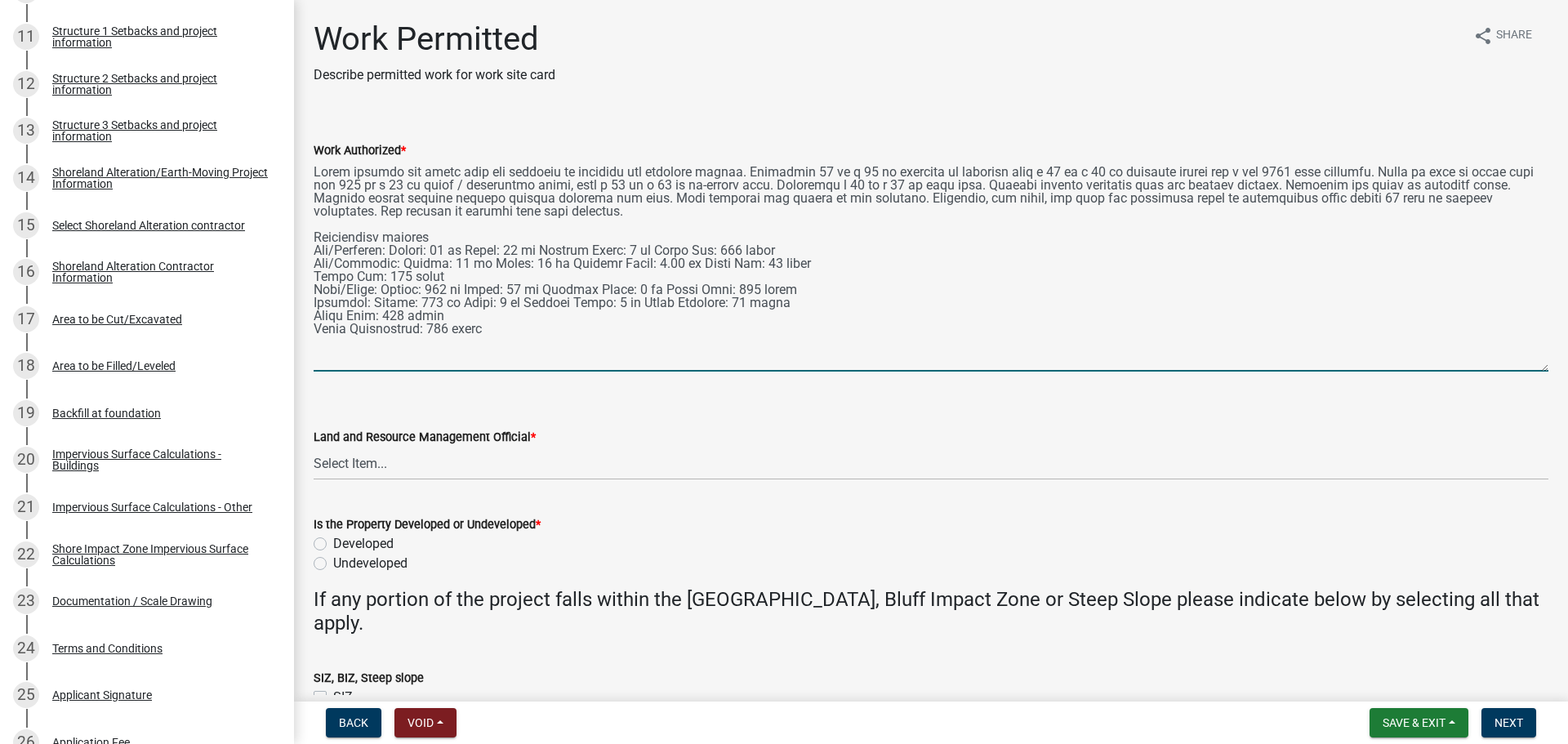
click at [1096, 188] on textarea "Work Authorized *" at bounding box center [930, 266] width 1234 height 212
type textarea "Strip topsoil and level area for addition to dwelling and attached garage. Cons…"
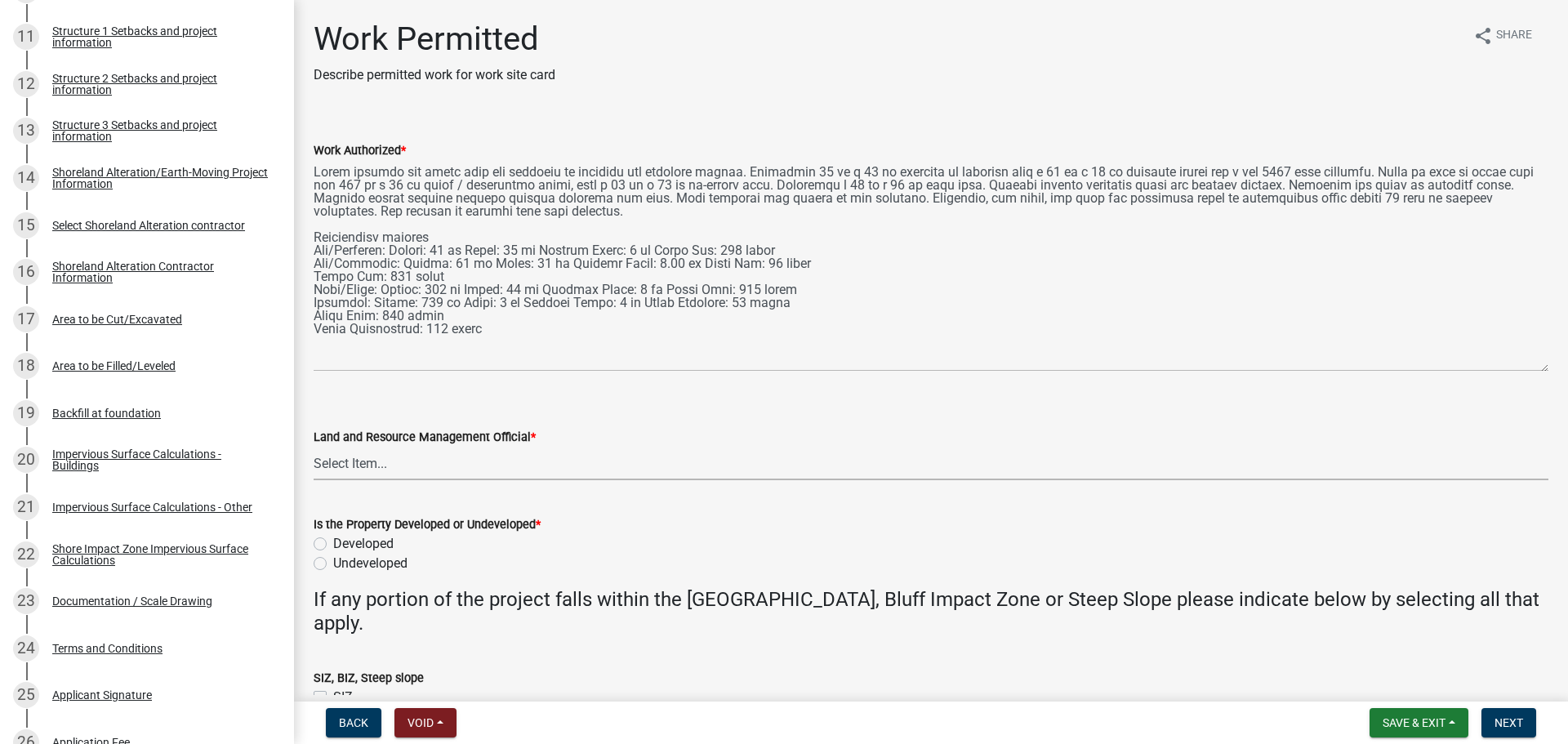
click at [377, 463] on select "Select Item... Alexis Newark Amy Busko Andrea Perales Brittany Tollefson Christ…" at bounding box center [930, 464] width 1234 height 34
click at [313, 447] on select "Select Item... Alexis Newark Amy Busko Andrea Perales Brittany Tollefson Christ…" at bounding box center [930, 464] width 1234 height 34
select select "f6a741f6-6d10-4601-9562-2e8ce244b7e0"
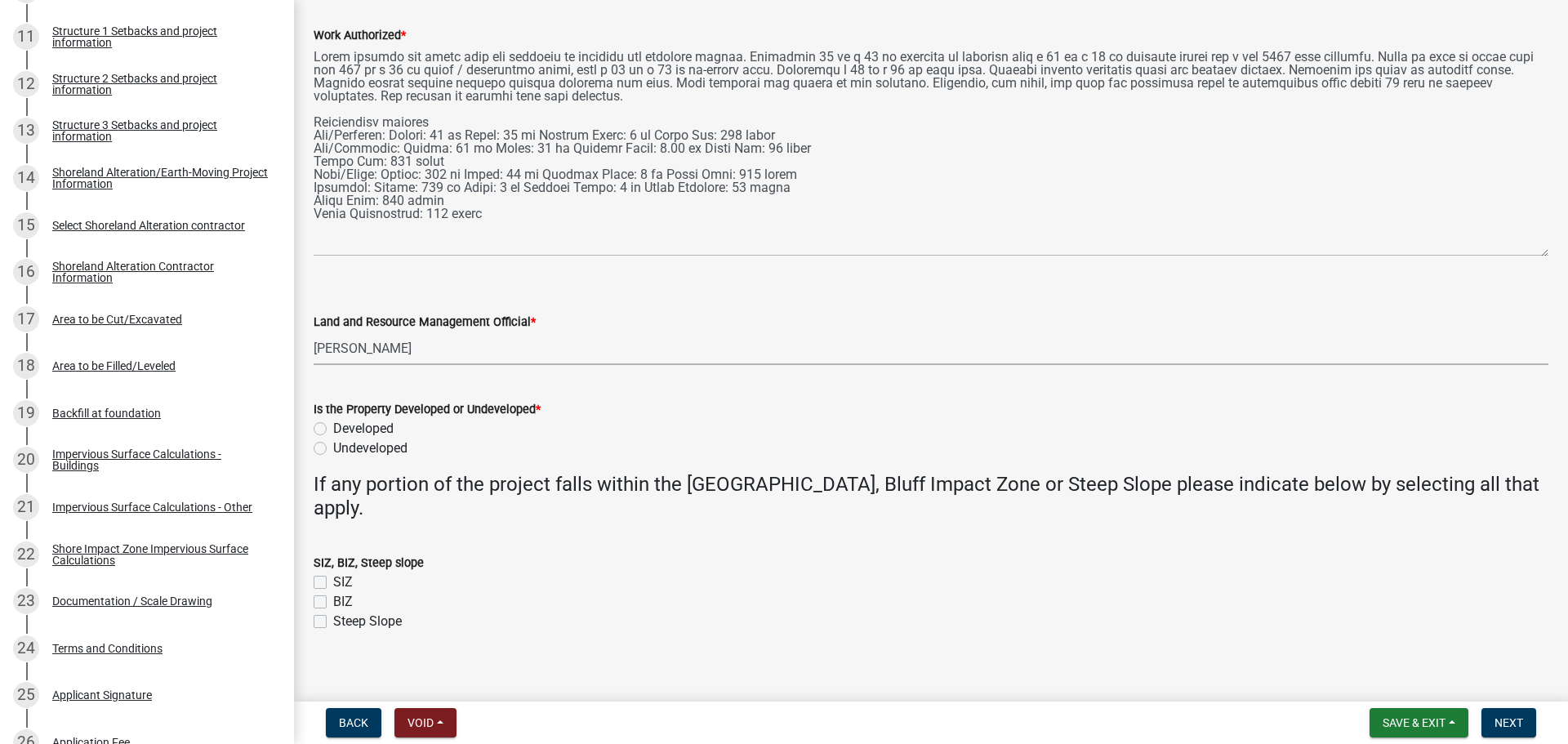
scroll to position [130, 0]
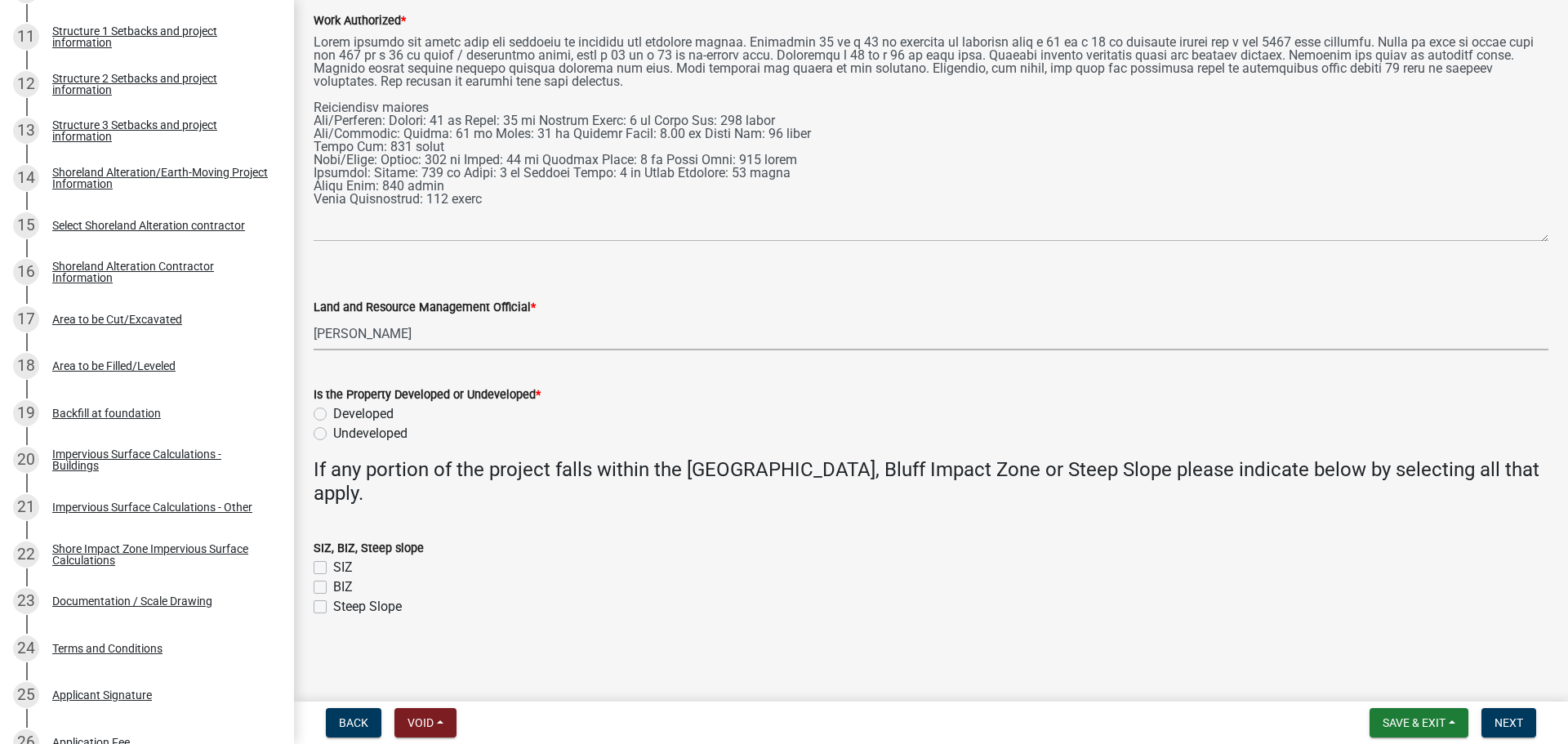
click at [334, 417] on label "Developed" at bounding box center [364, 414] width 61 height 19
click at [334, 415] on input "Developed" at bounding box center [339, 410] width 11 height 11
radio input "true"
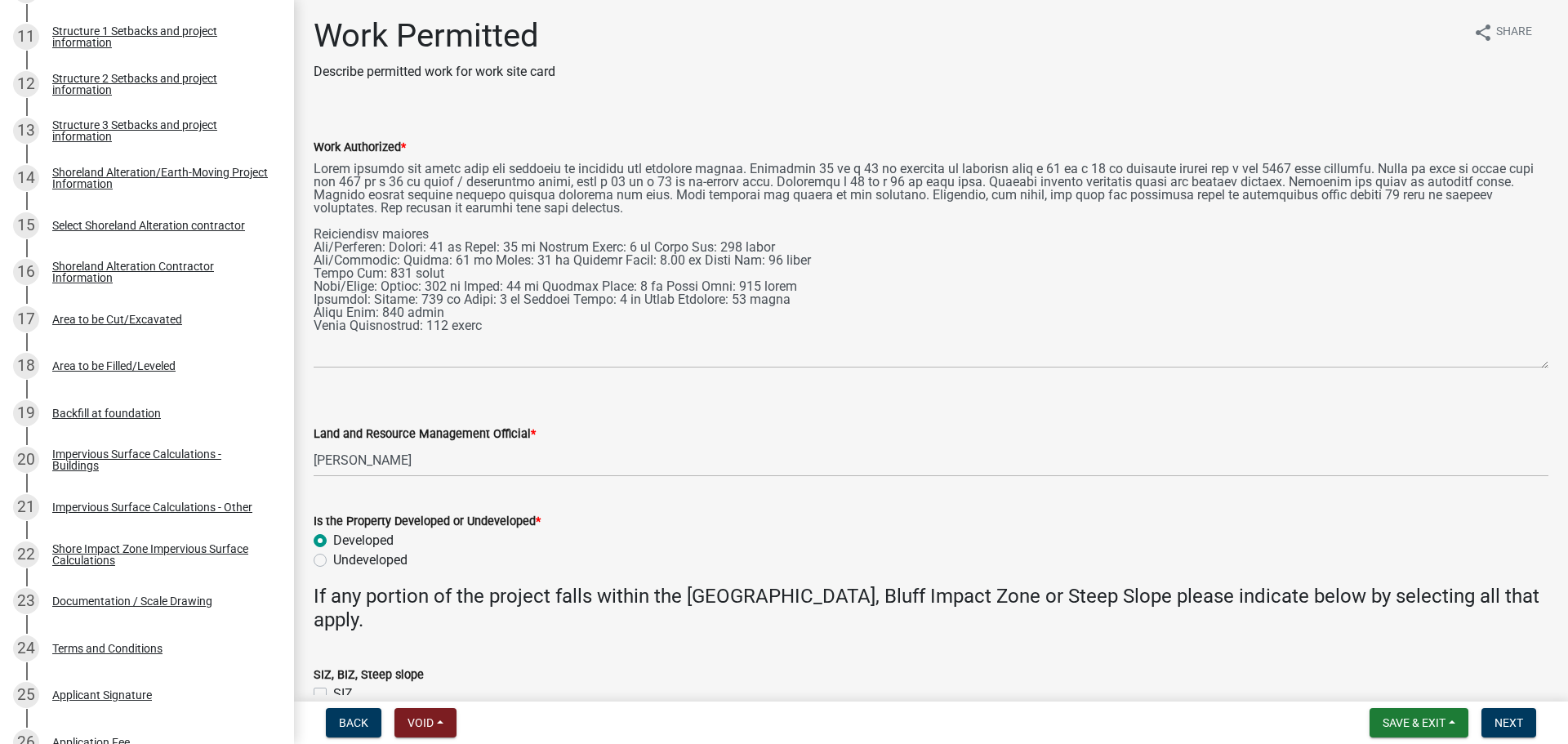
scroll to position [0, 0]
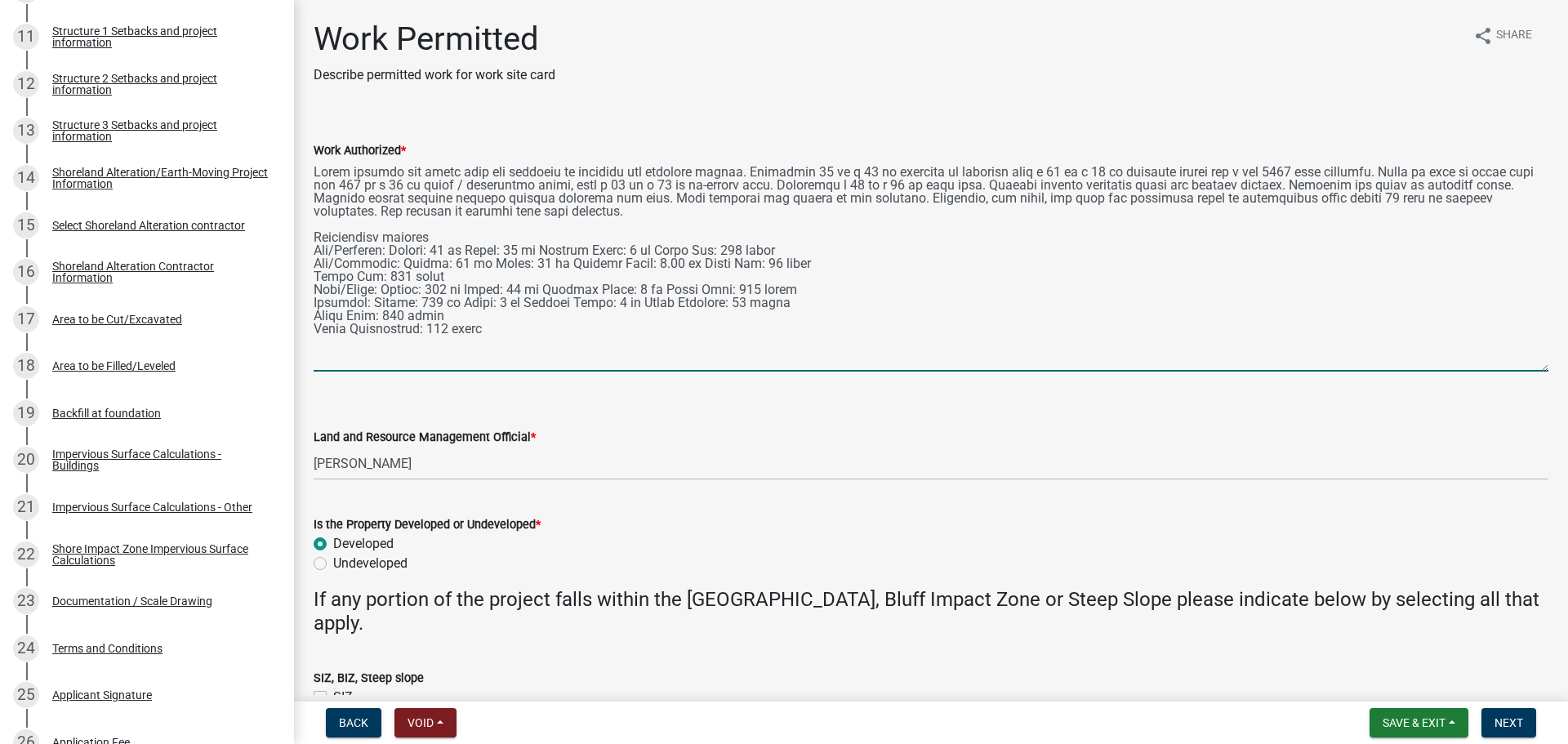
click at [1254, 198] on textarea "Work Authorized *" at bounding box center [930, 266] width 1234 height 212
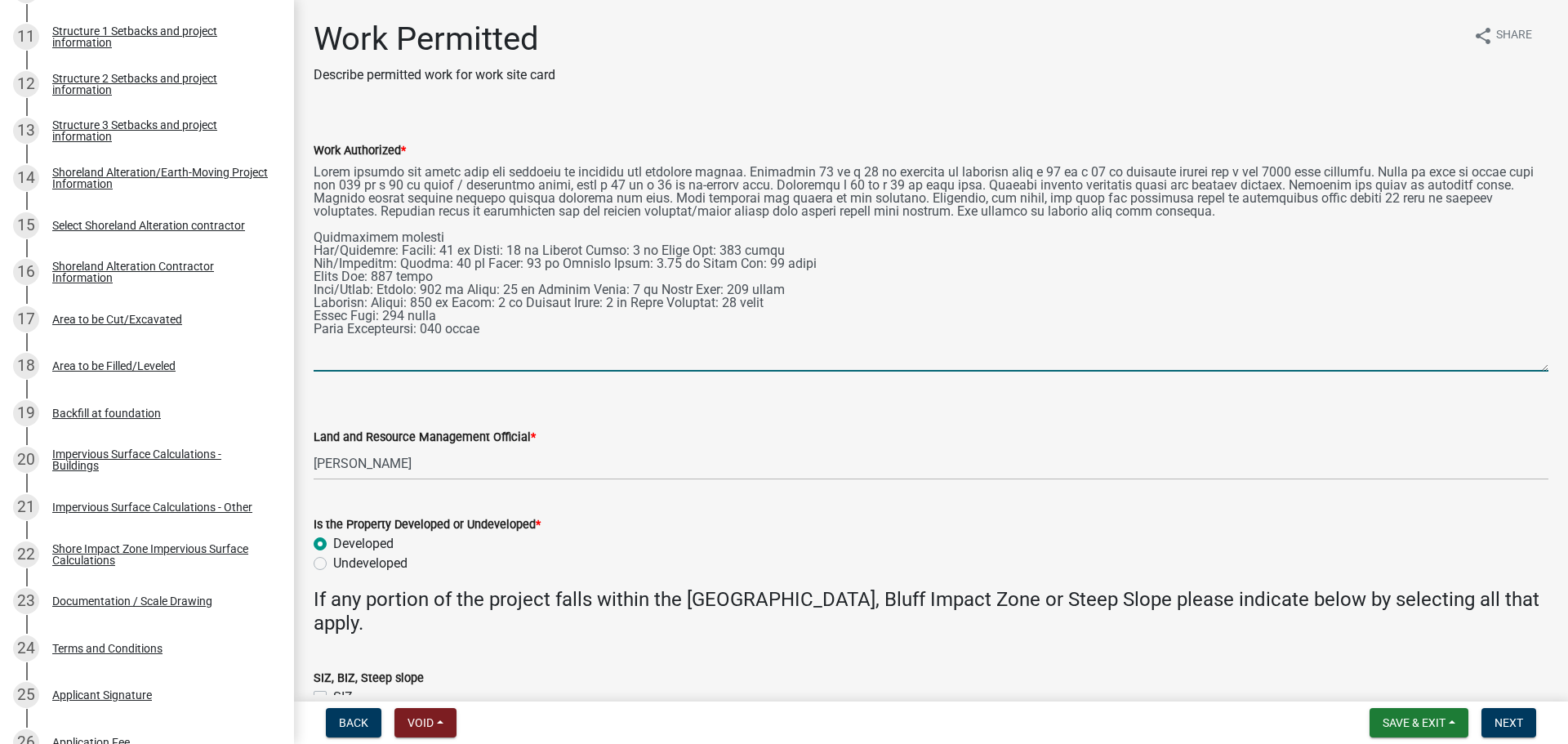
drag, startPoint x: 1211, startPoint y: 184, endPoint x: 1105, endPoint y: 187, distance: 106.0
click at [1105, 187] on textarea "Work Authorized *" at bounding box center [930, 266] width 1234 height 212
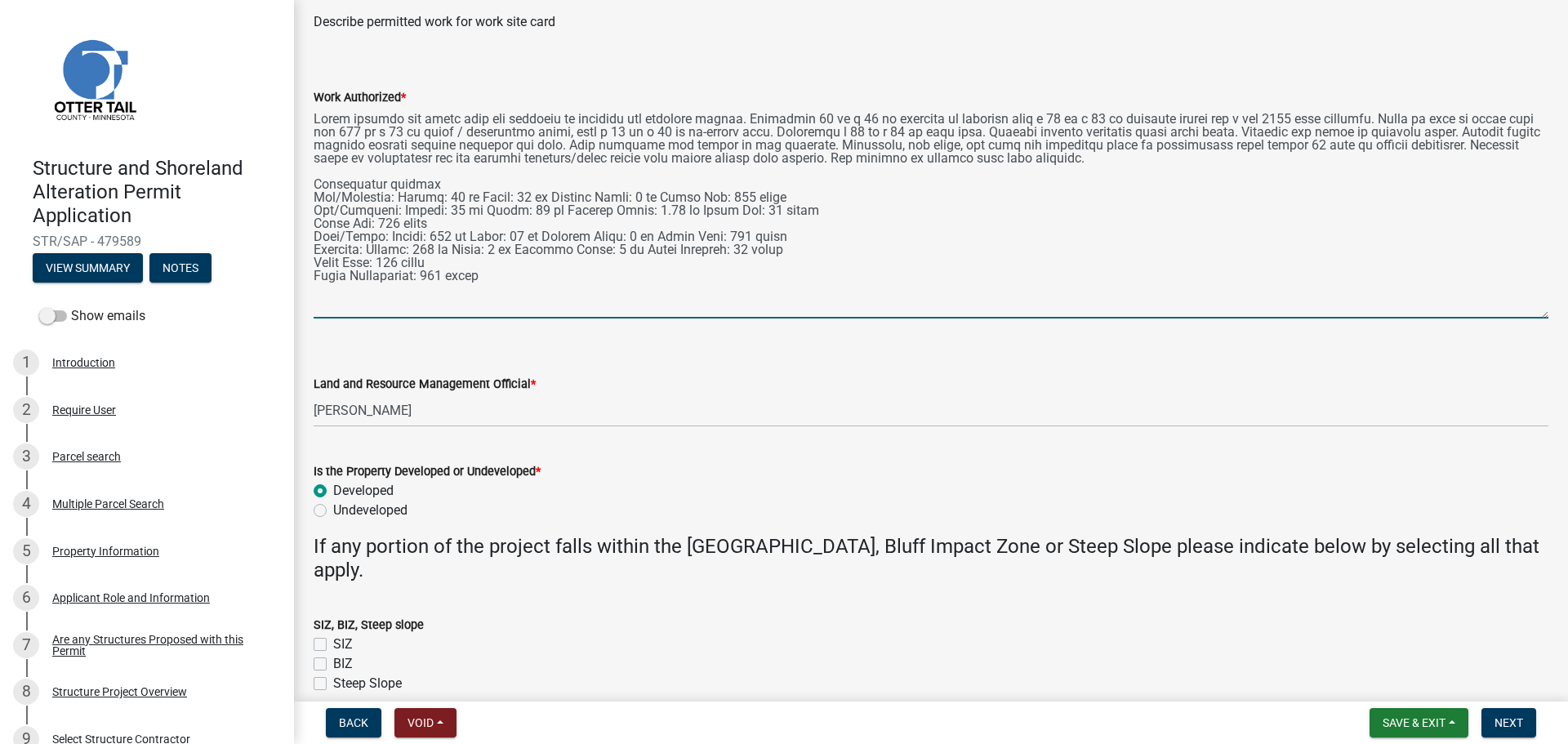
scroll to position [130, 0]
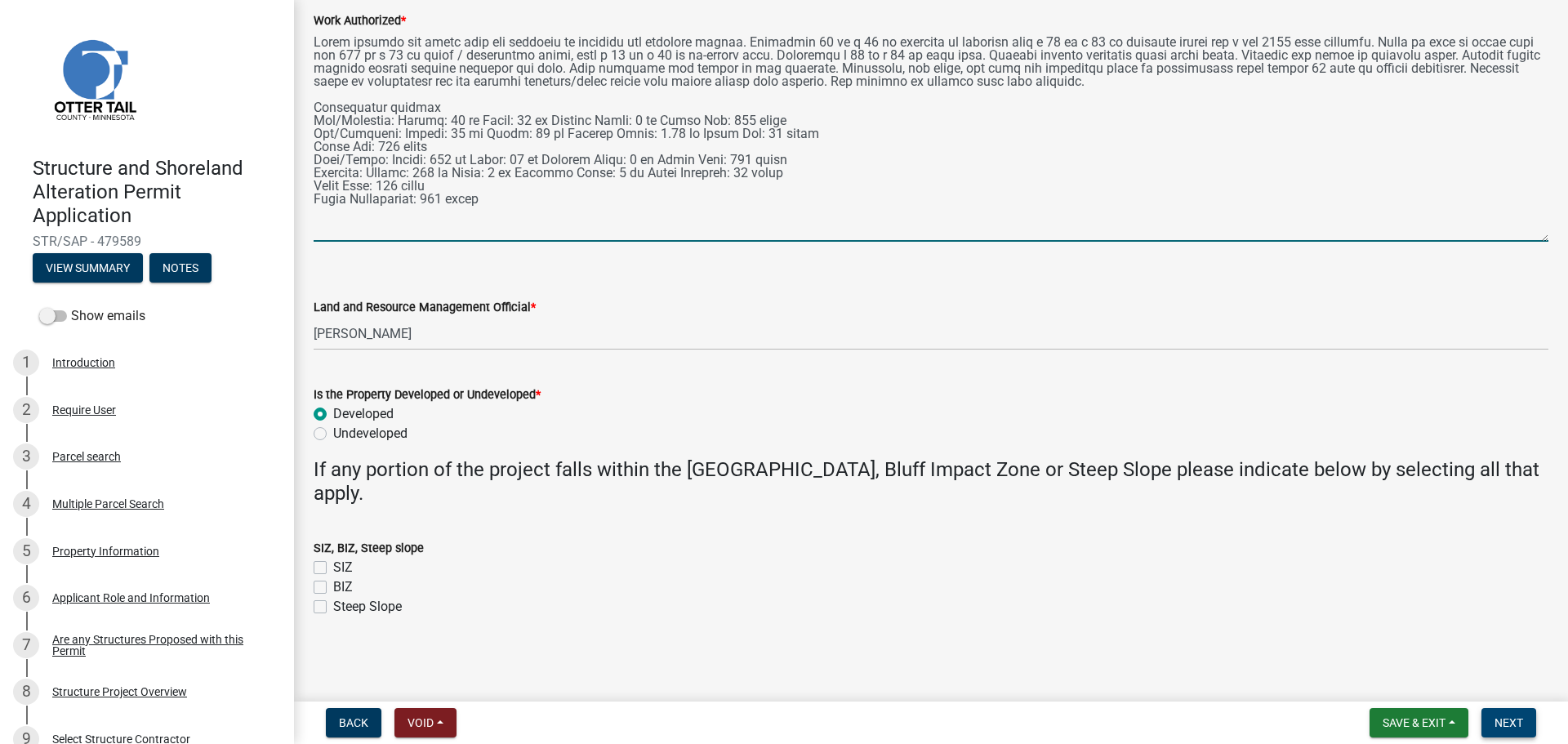
type textarea "Strip topsoil and level area for addition to dwelling and attached garage. Cons…"
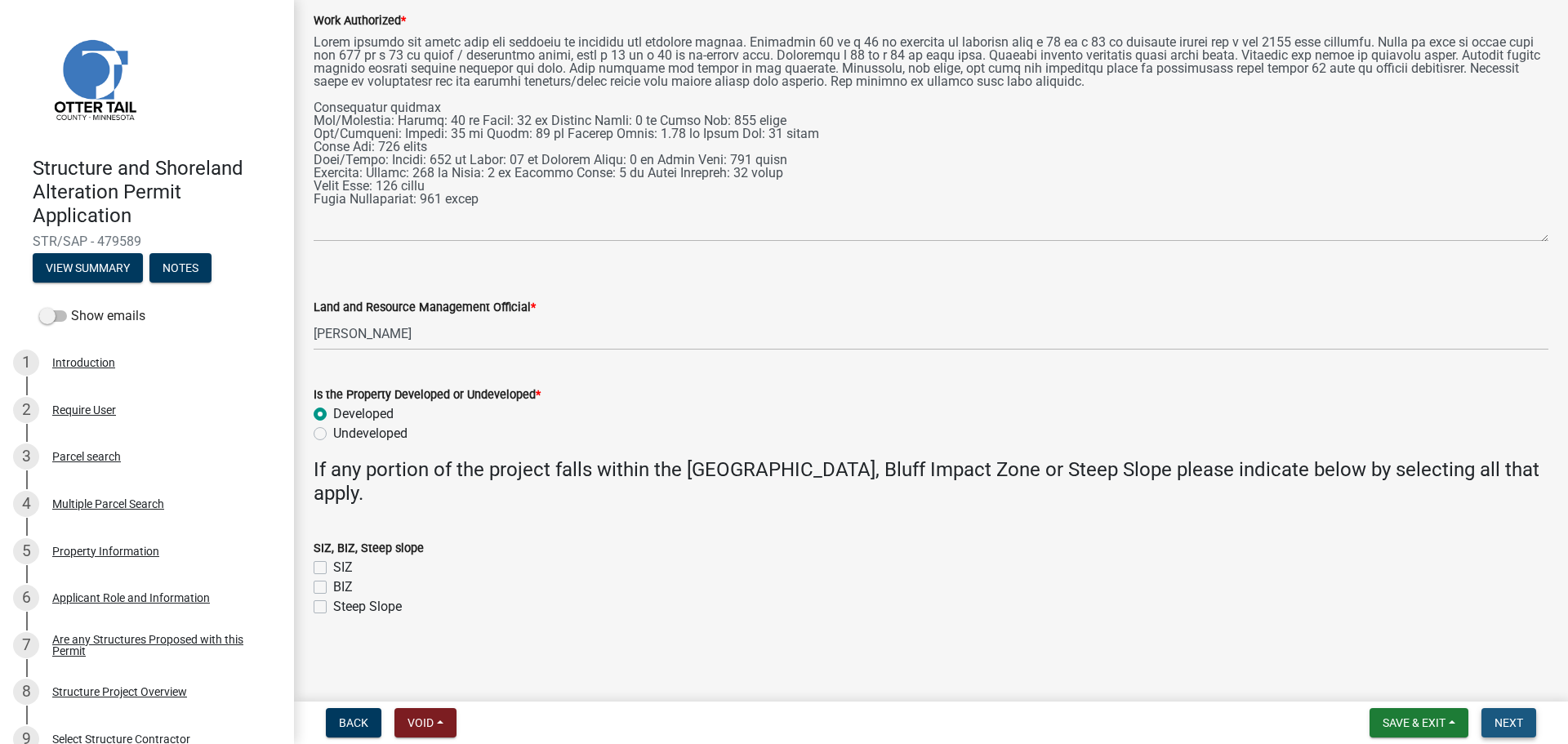
click at [1254, 645] on span "Next" at bounding box center [1509, 722] width 29 height 13
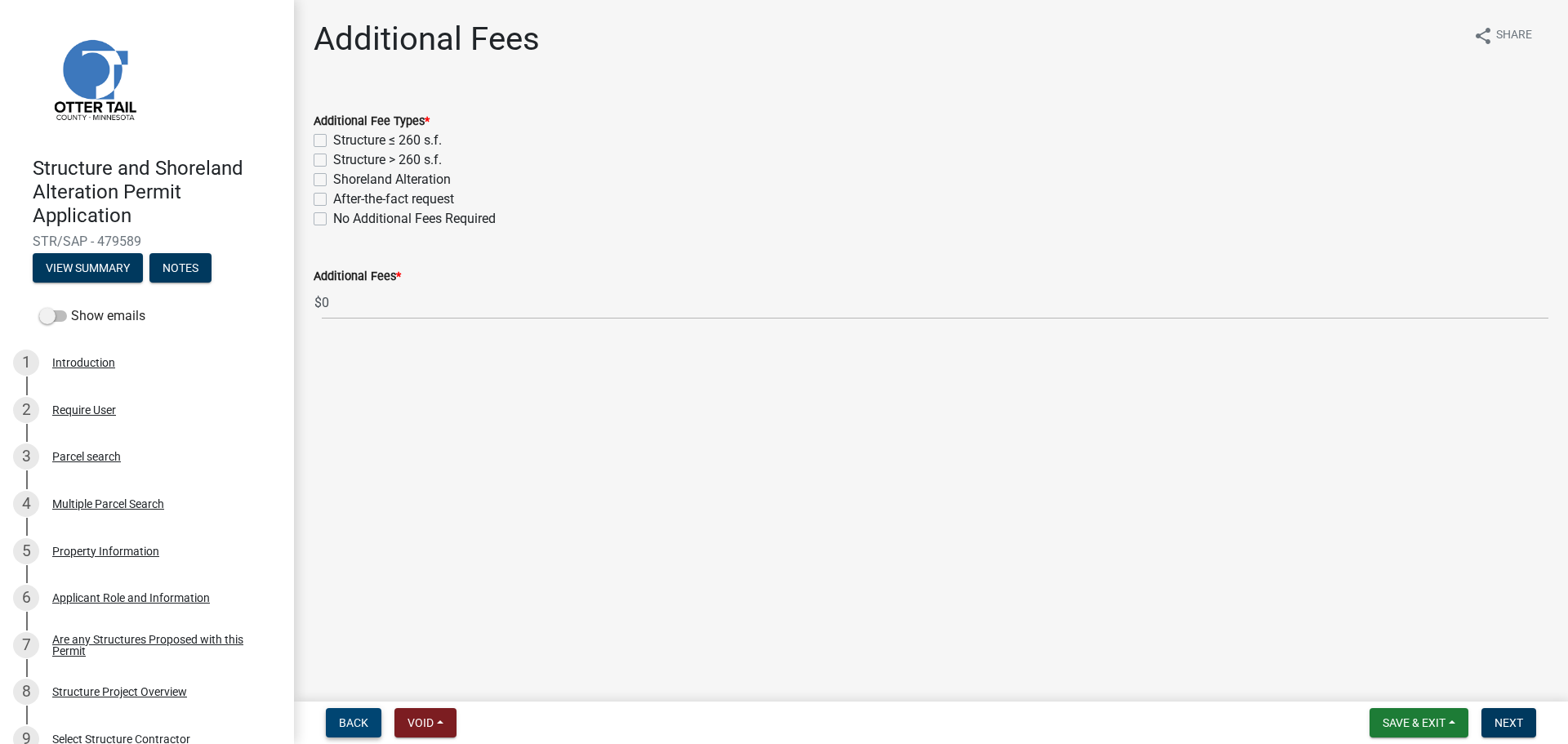
click at [361, 645] on span "Back" at bounding box center [353, 722] width 30 height 13
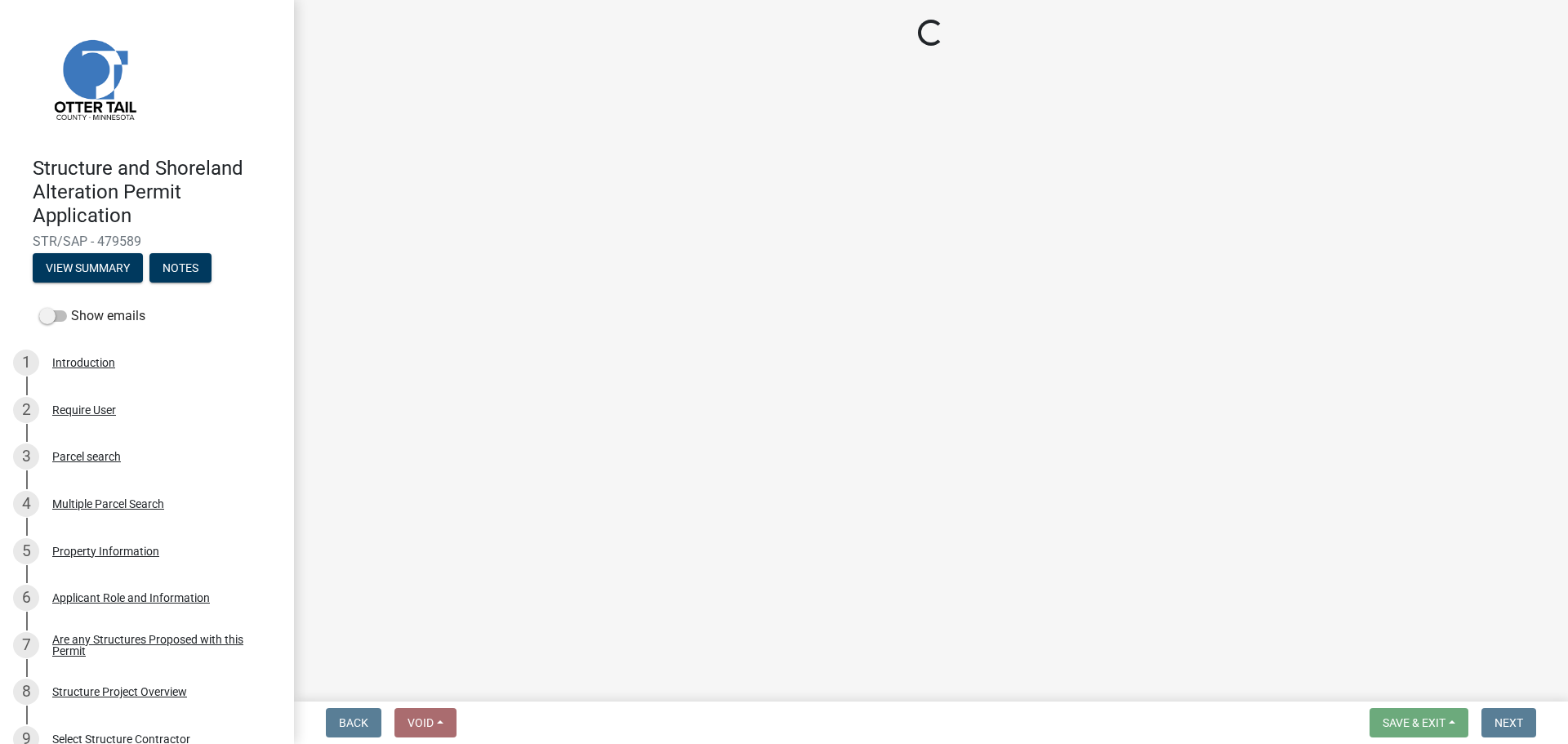
select select "f6a741f6-6d10-4601-9562-2e8ce244b7e0"
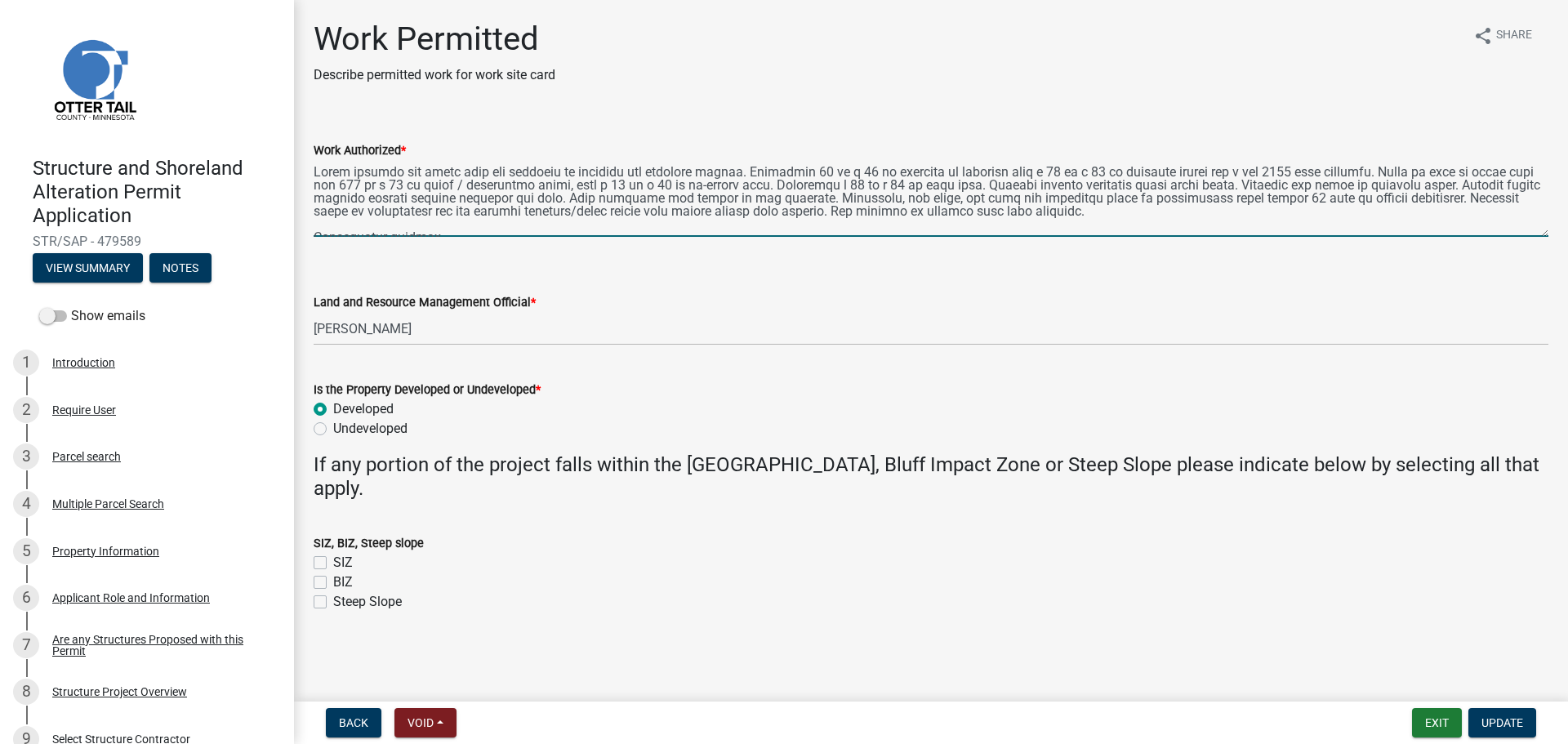
click at [723, 185] on textarea "Work Authorized *" at bounding box center [930, 198] width 1234 height 77
type textarea "Strip topsoil and level area for addition to dwelling and attached garage. Cons…"
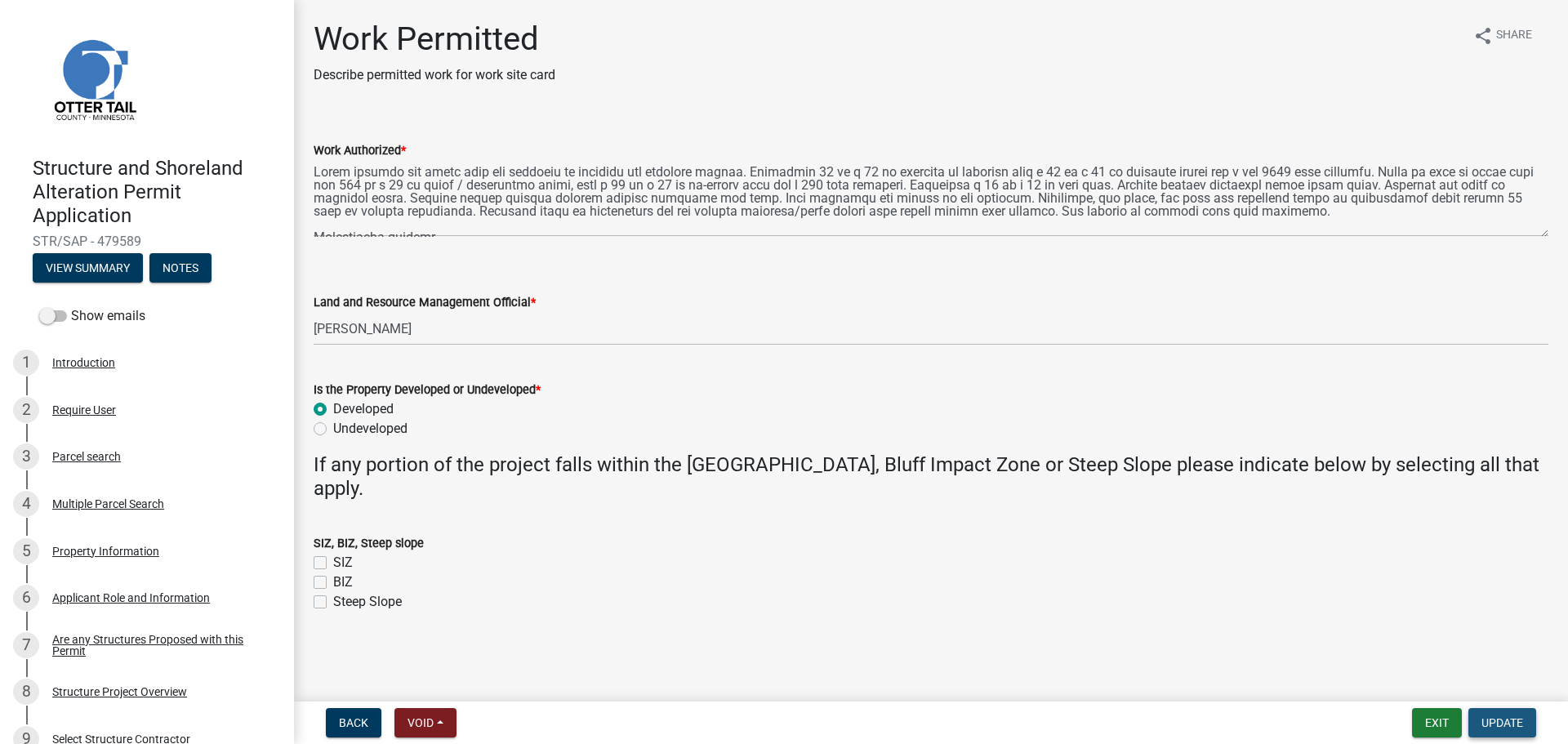
click at [1254, 645] on button "Update" at bounding box center [1502, 723] width 68 height 30
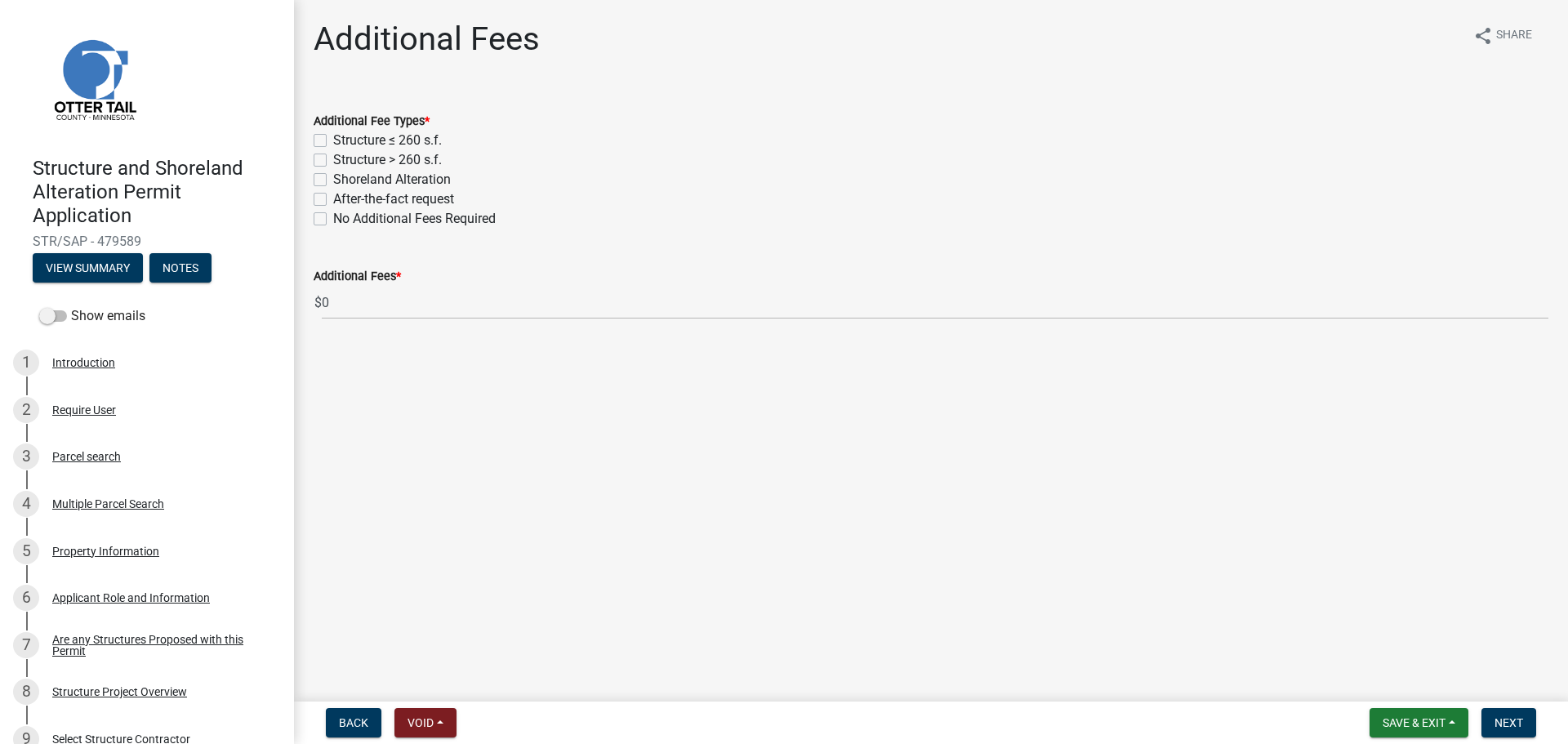
drag, startPoint x: 317, startPoint y: 158, endPoint x: 325, endPoint y: 167, distance: 12.0
click at [334, 158] on label "Structure > 260 s.f." at bounding box center [388, 160] width 109 height 19
click at [334, 158] on input "Structure > 260 s.f." at bounding box center [339, 155] width 11 height 11
checkbox input "true"
checkbox input "false"
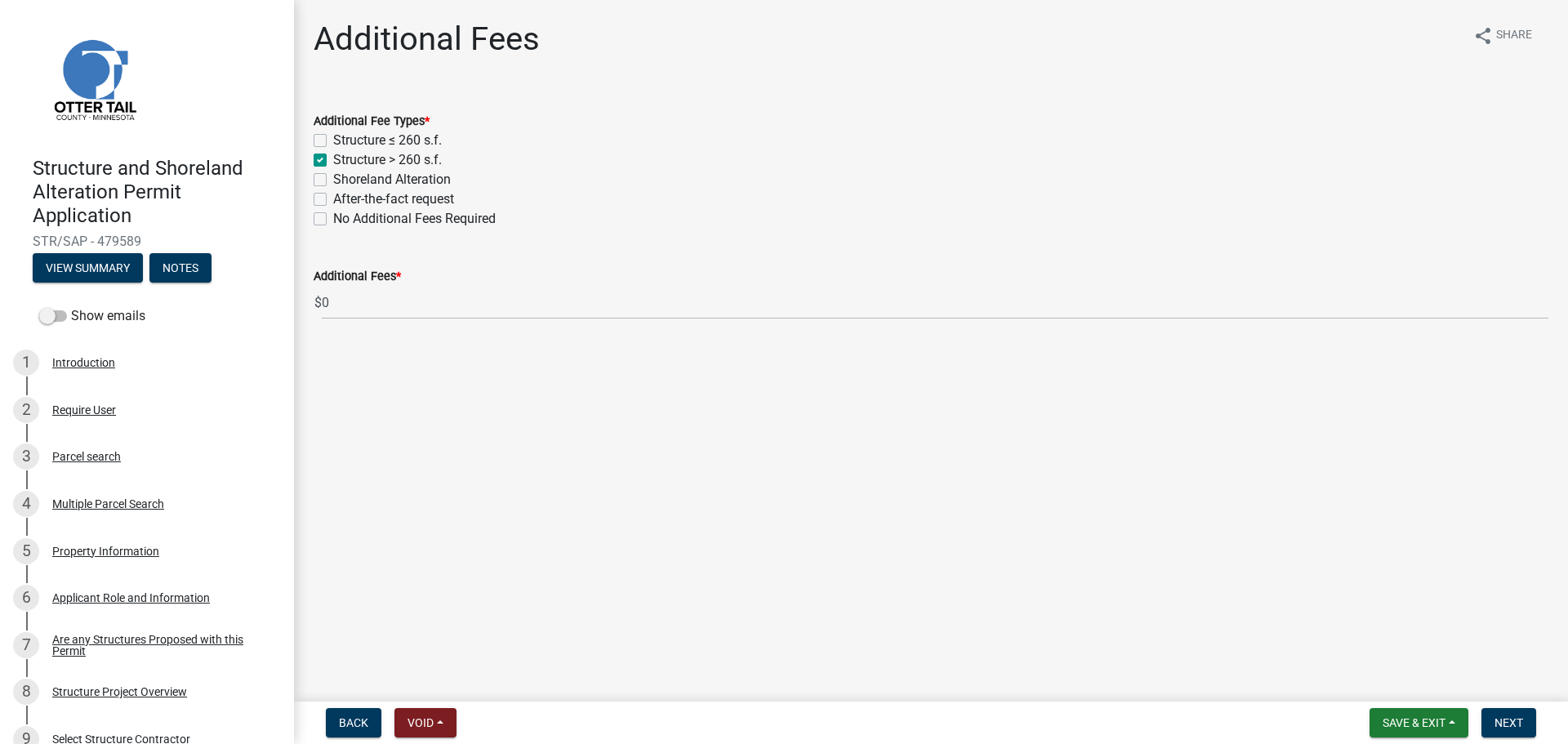
checkbox input "true"
checkbox input "false"
click at [334, 178] on label "Shoreland Alteration" at bounding box center [392, 179] width 117 height 19
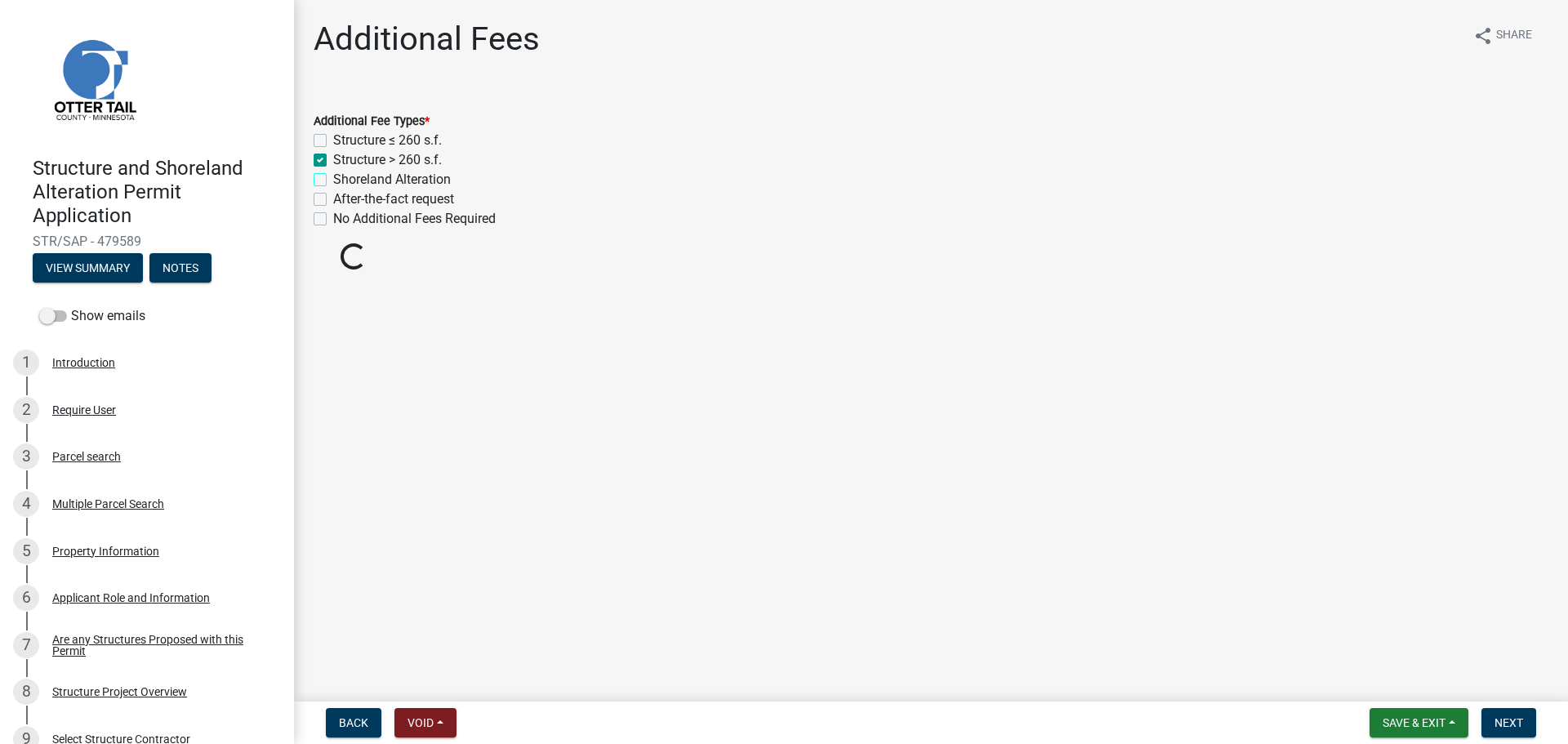
click at [334, 178] on input "Shoreland Alteration" at bounding box center [339, 175] width 11 height 11
checkbox input "true"
checkbox input "false"
checkbox input "true"
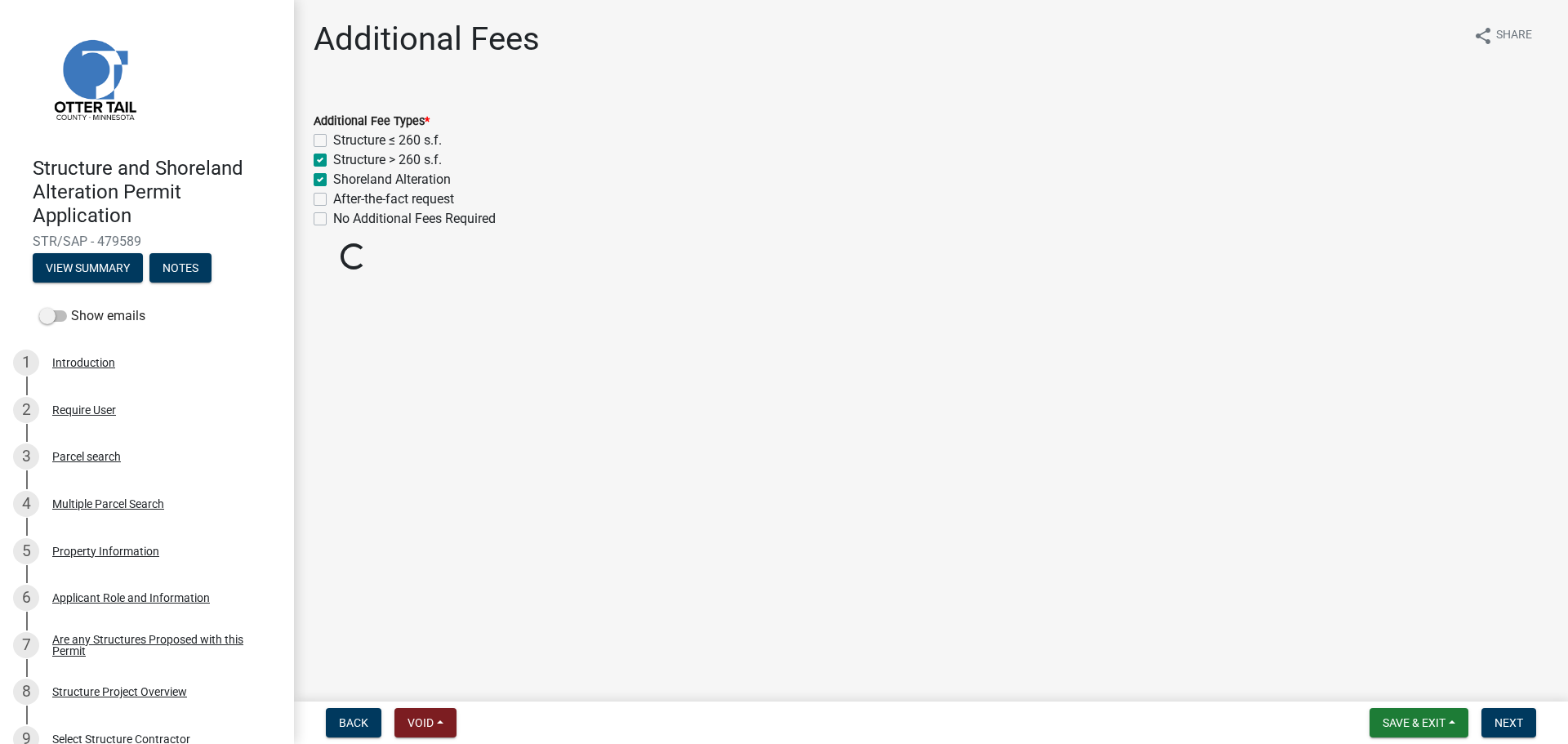
checkbox input "false"
click at [1254, 645] on span "Next" at bounding box center [1509, 722] width 29 height 13
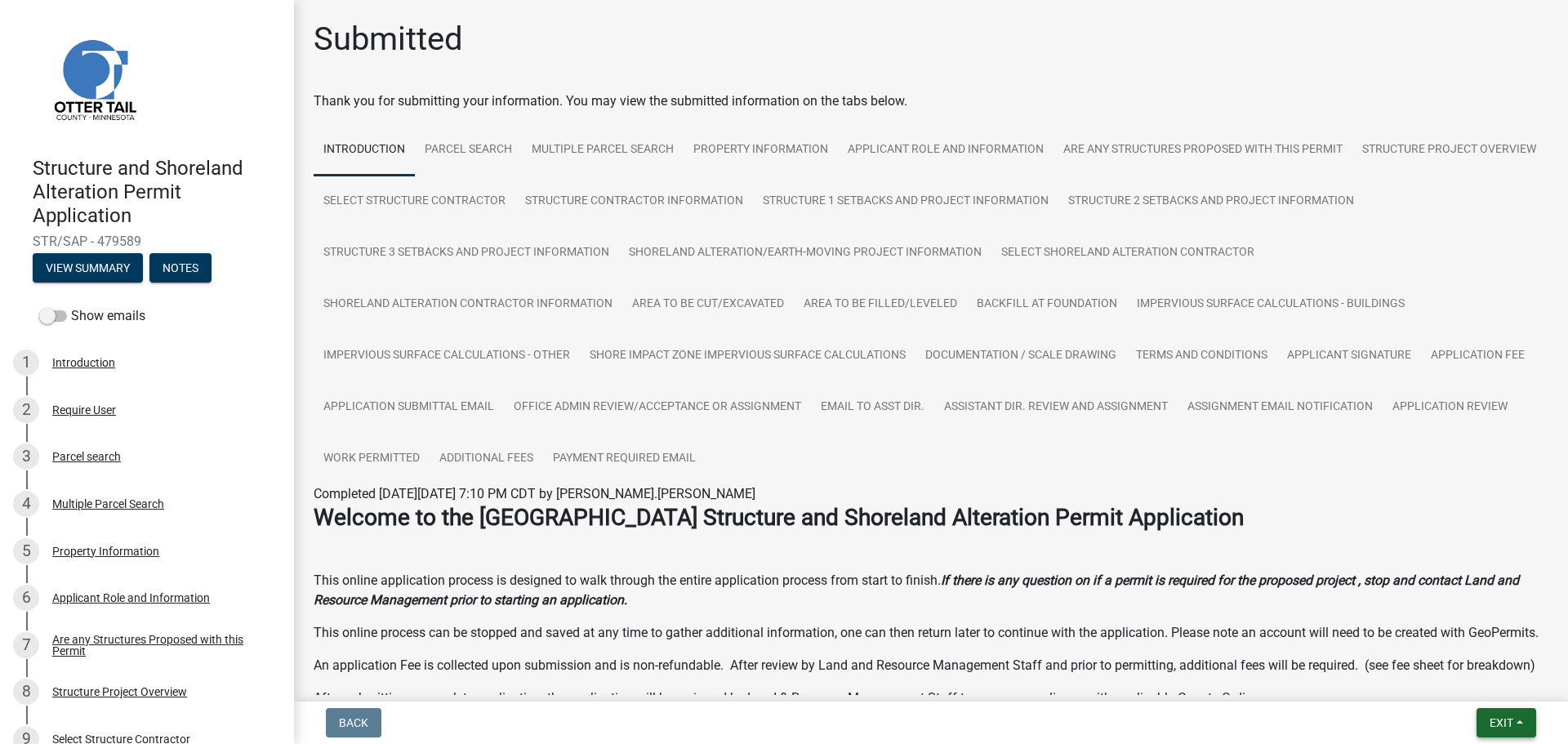
click at [1254, 645] on button "Exit" at bounding box center [1506, 723] width 60 height 30
click at [1254, 645] on button "Save & Exit" at bounding box center [1471, 680] width 131 height 39
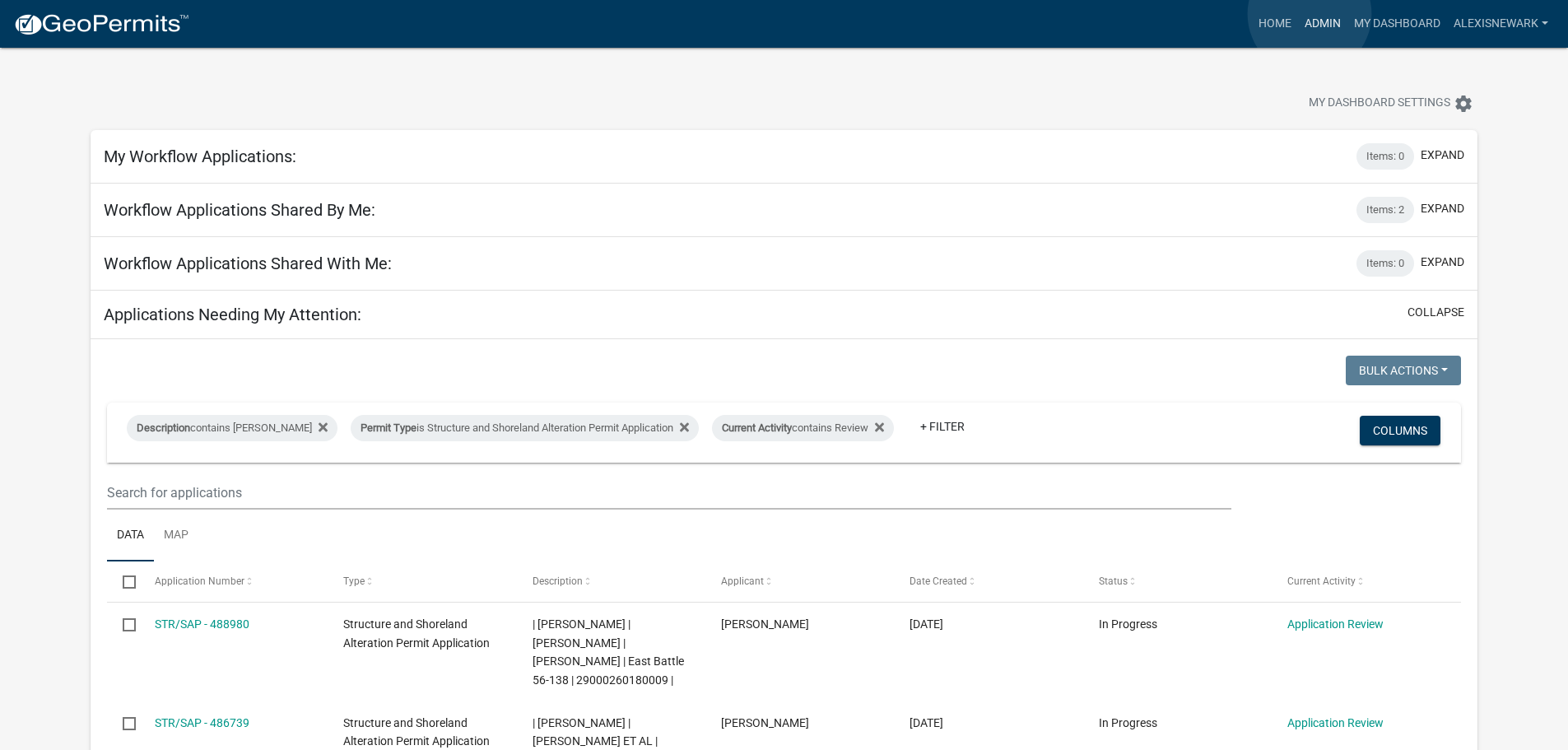
click at [1263, 14] on link "Admin" at bounding box center [1322, 24] width 49 height 31
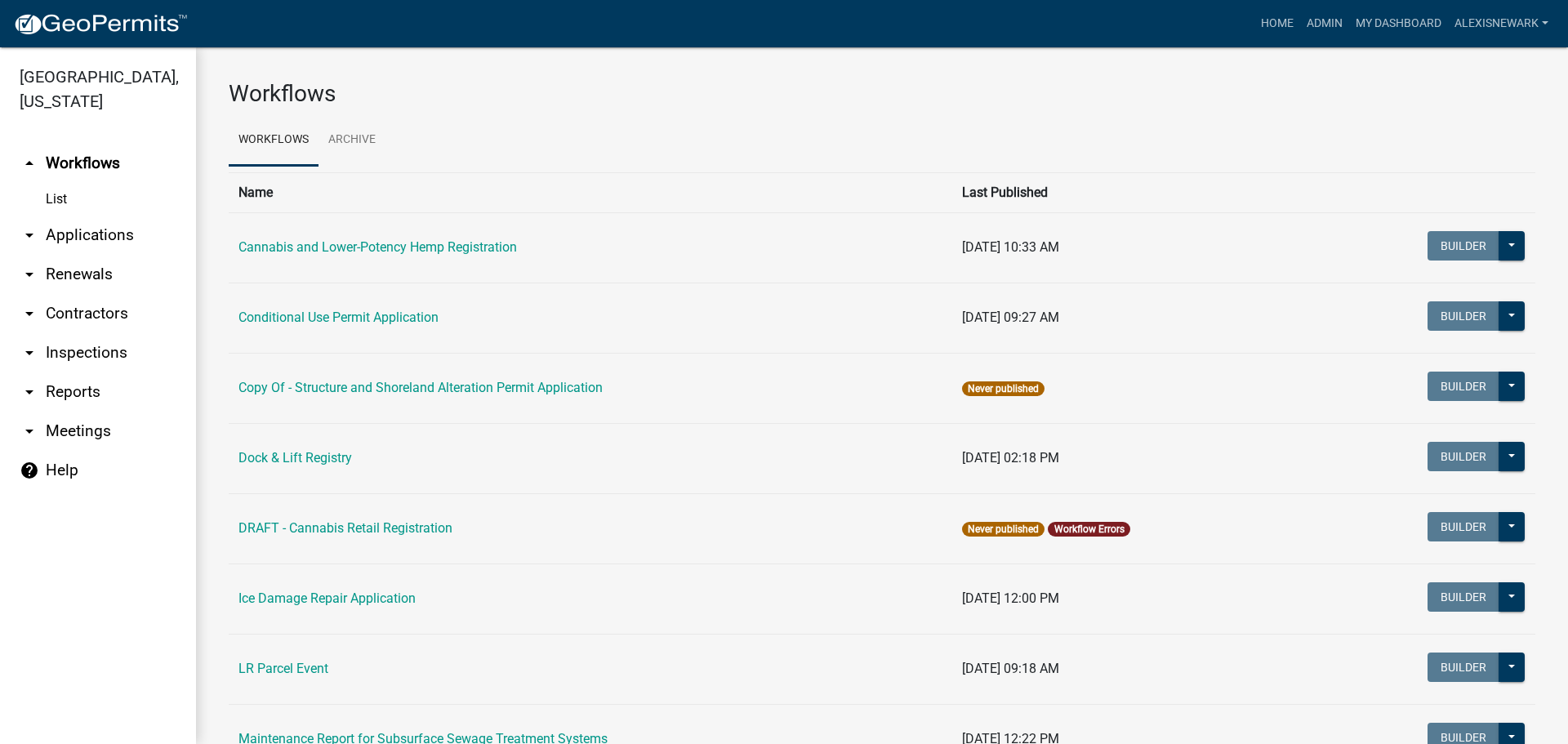
click at [140, 229] on link "arrow_drop_down Applications" at bounding box center [98, 235] width 196 height 39
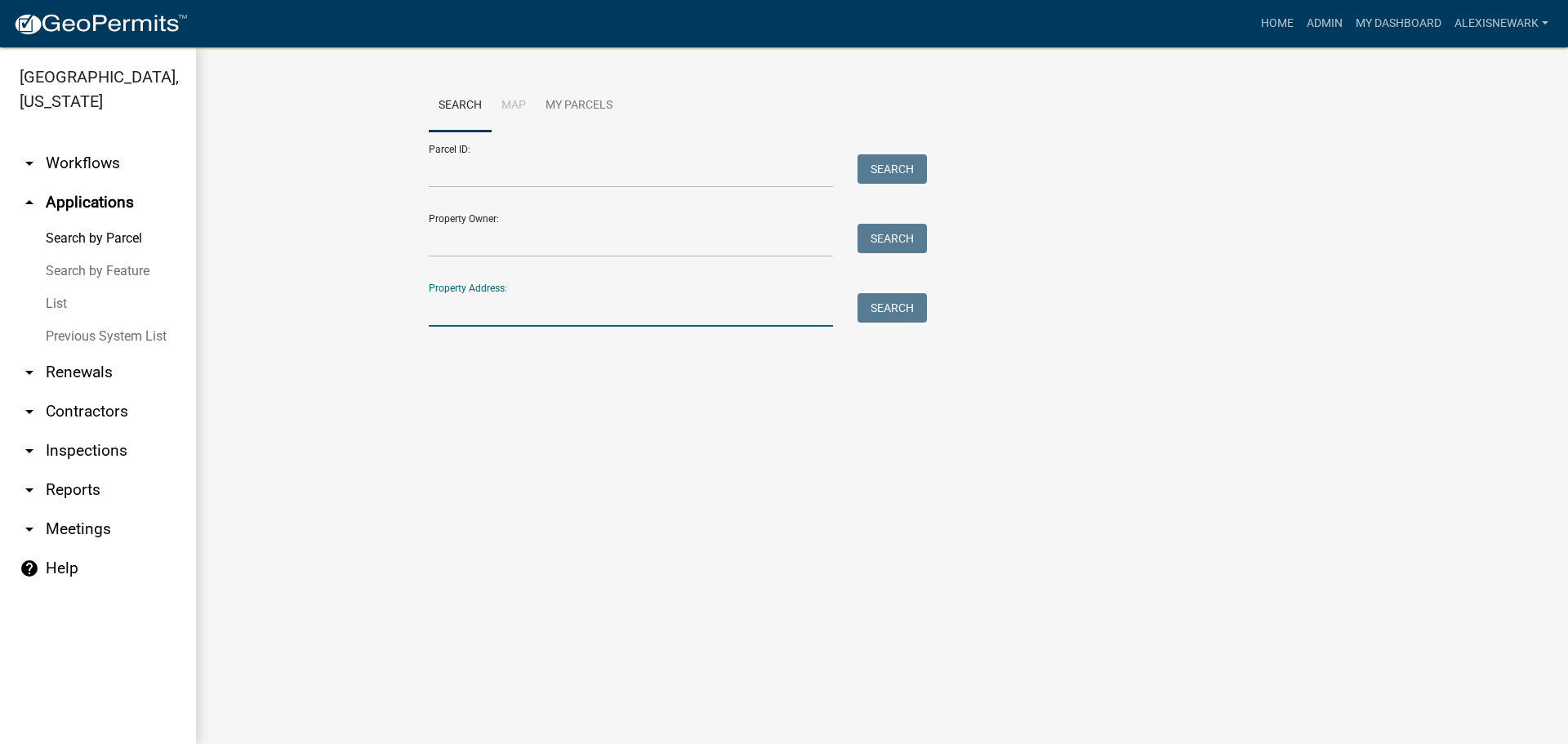
click at [484, 307] on input "Property Address:" at bounding box center [631, 310] width 404 height 34
type input "24385"
click at [894, 301] on button "Search" at bounding box center [893, 307] width 69 height 30
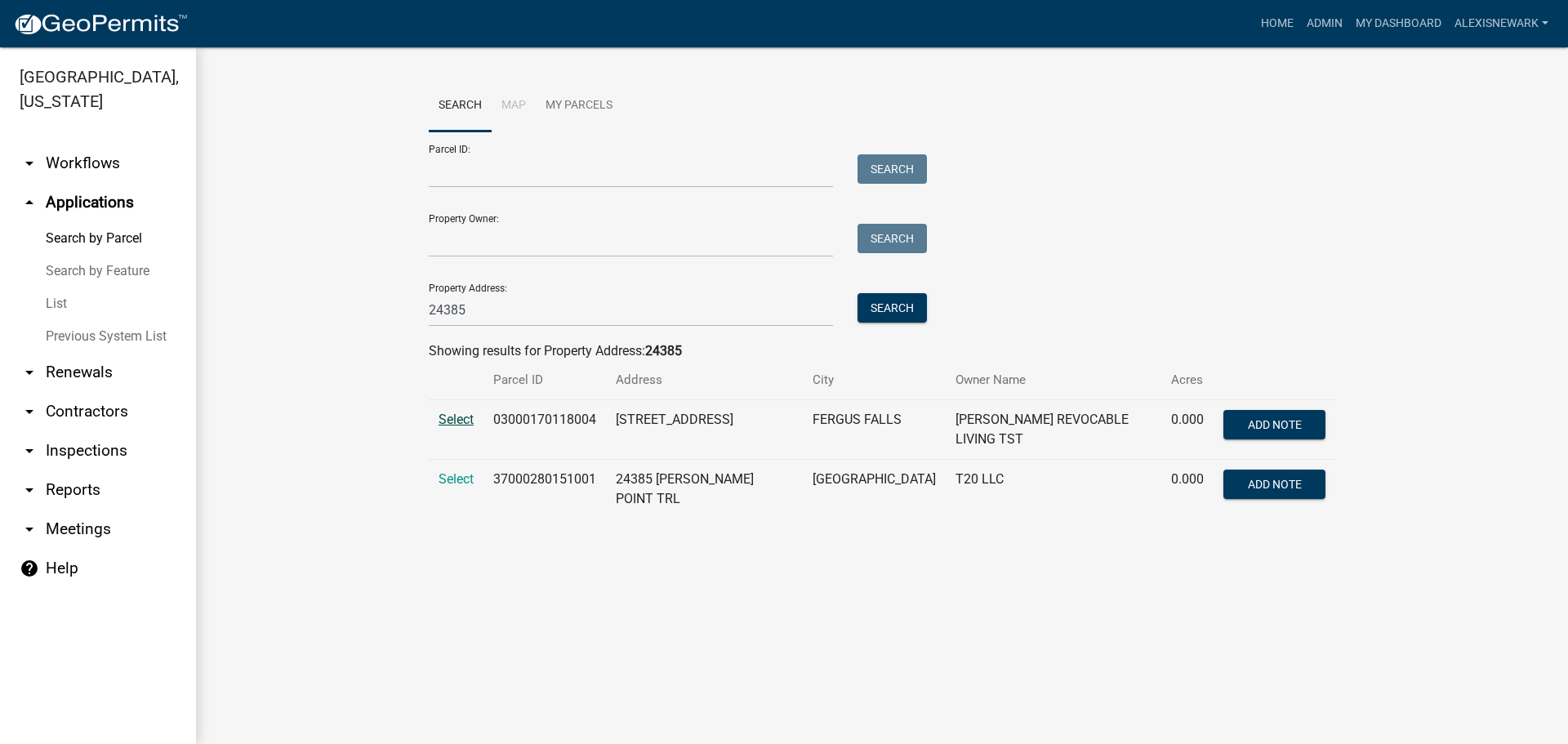
click at [459, 416] on span "Select" at bounding box center [456, 419] width 35 height 15
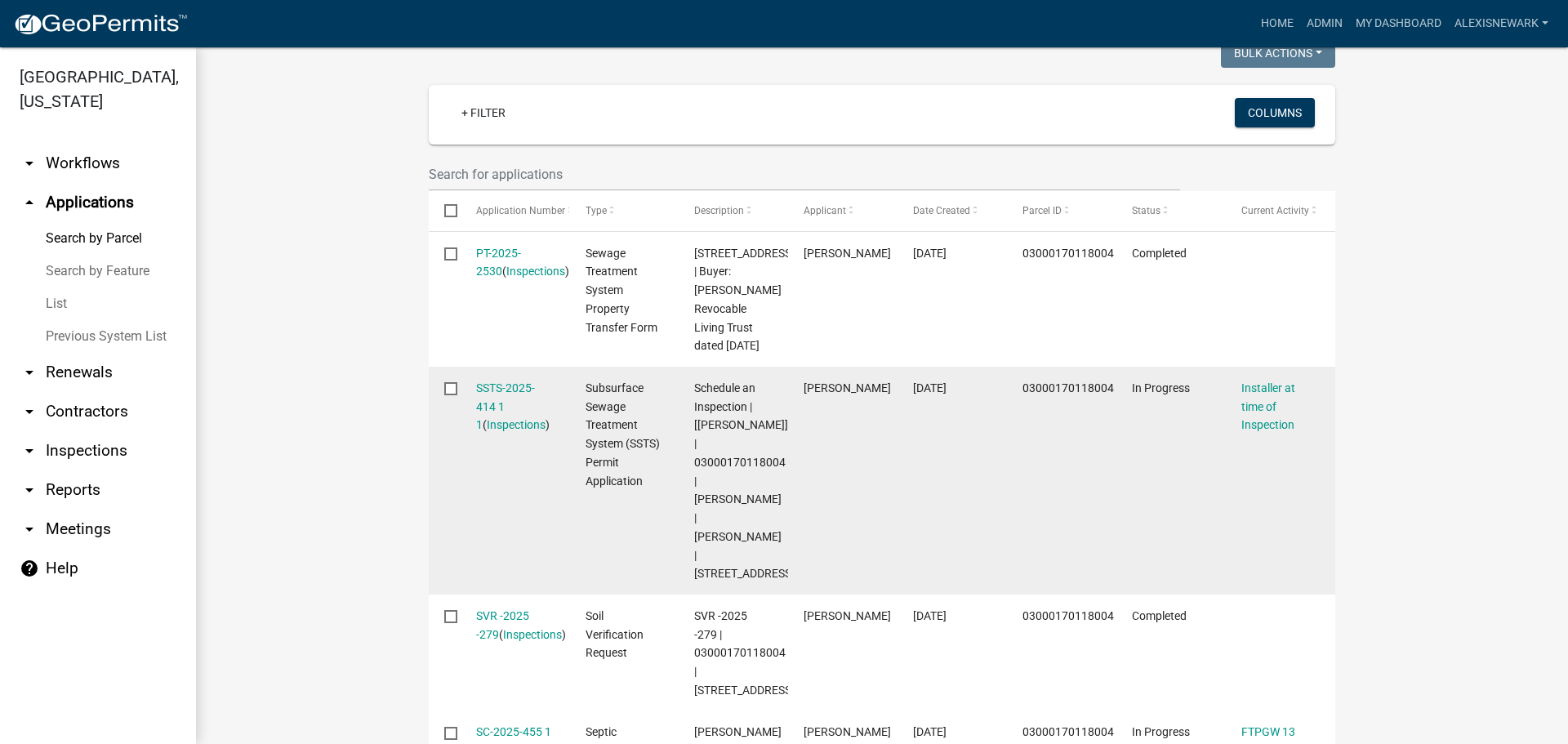
scroll to position [449, 0]
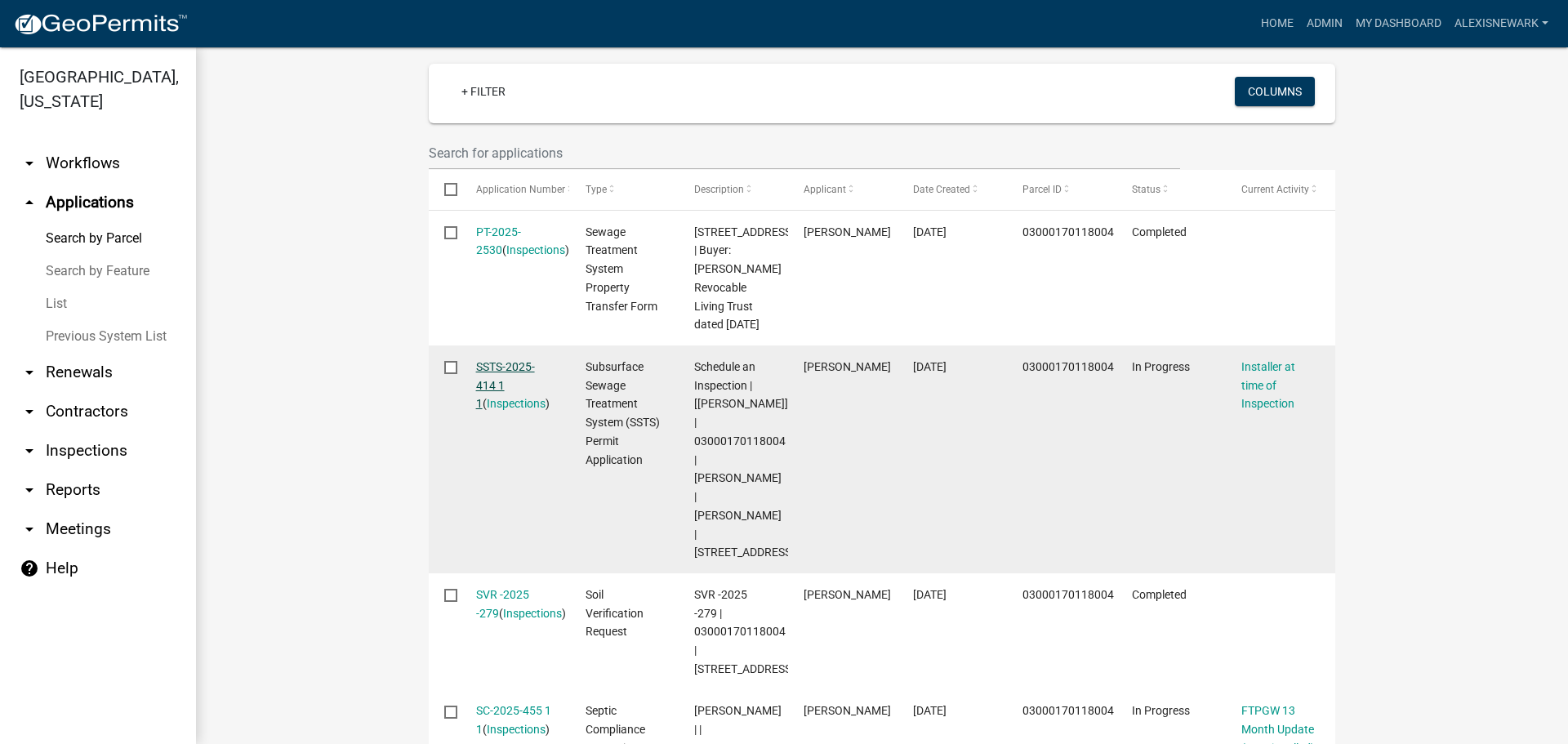
click at [494, 386] on link "SSTS-2025-414 1 1" at bounding box center [506, 386] width 59 height 51
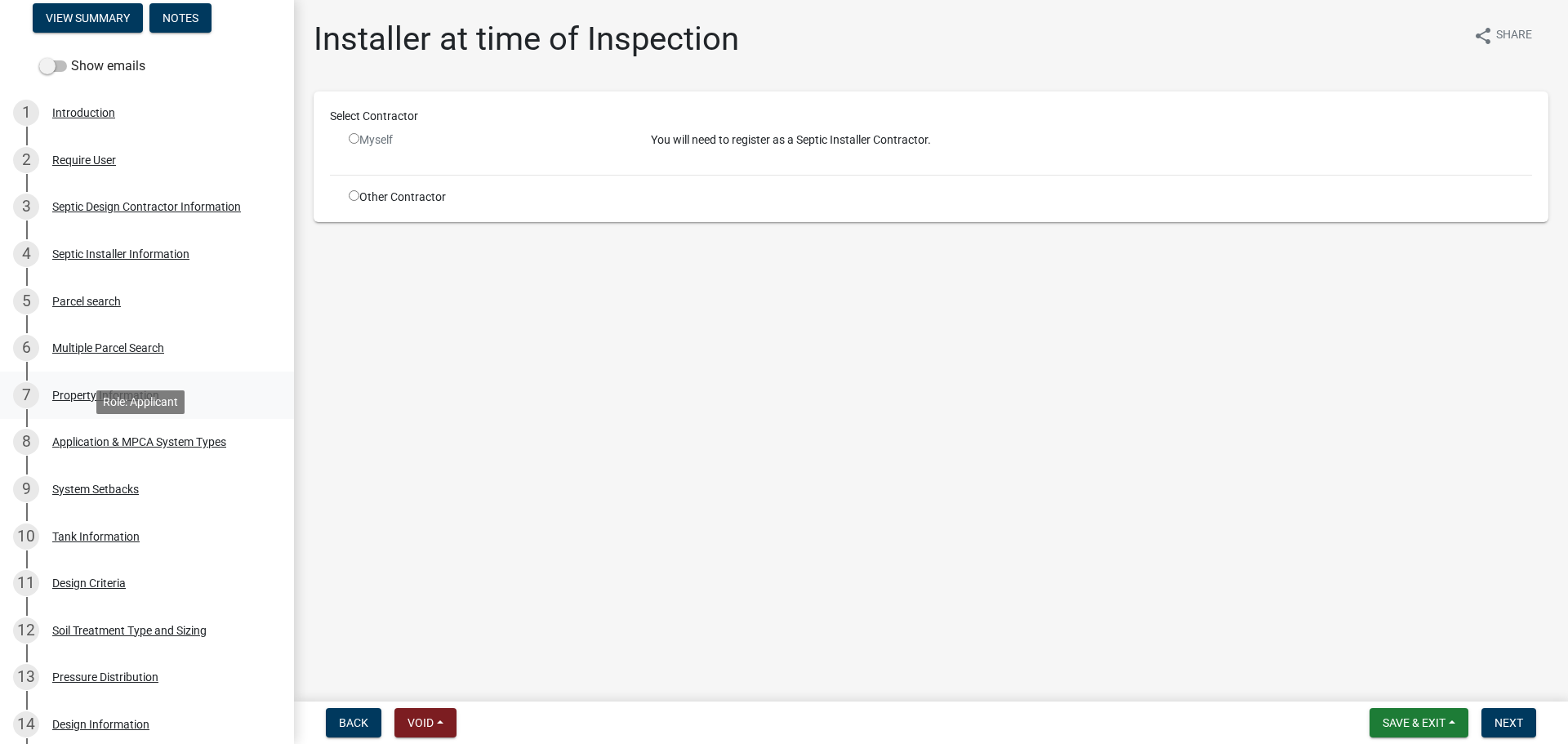
scroll to position [245, 0]
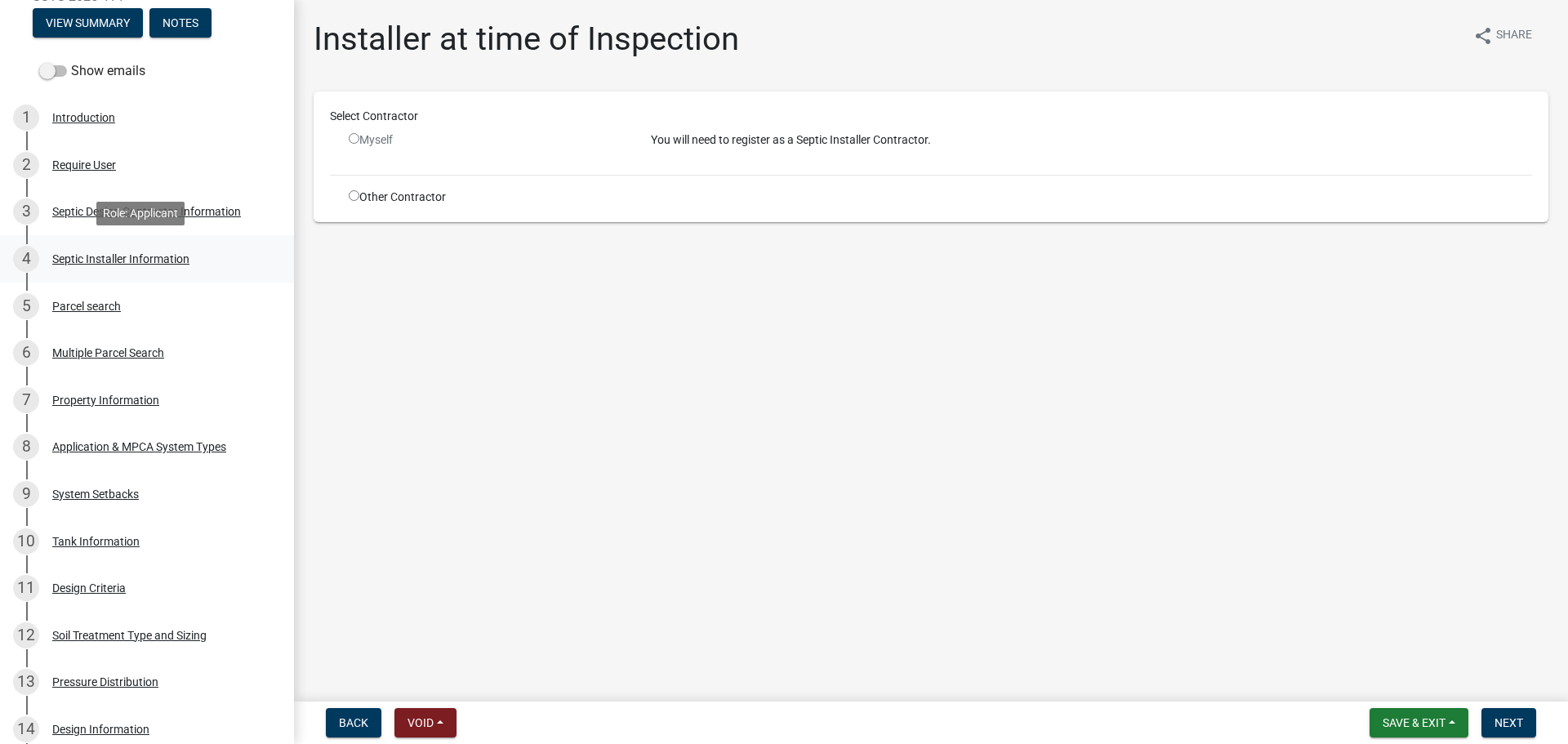
click at [168, 276] on link "4 Septic Installer Information" at bounding box center [147, 259] width 294 height 47
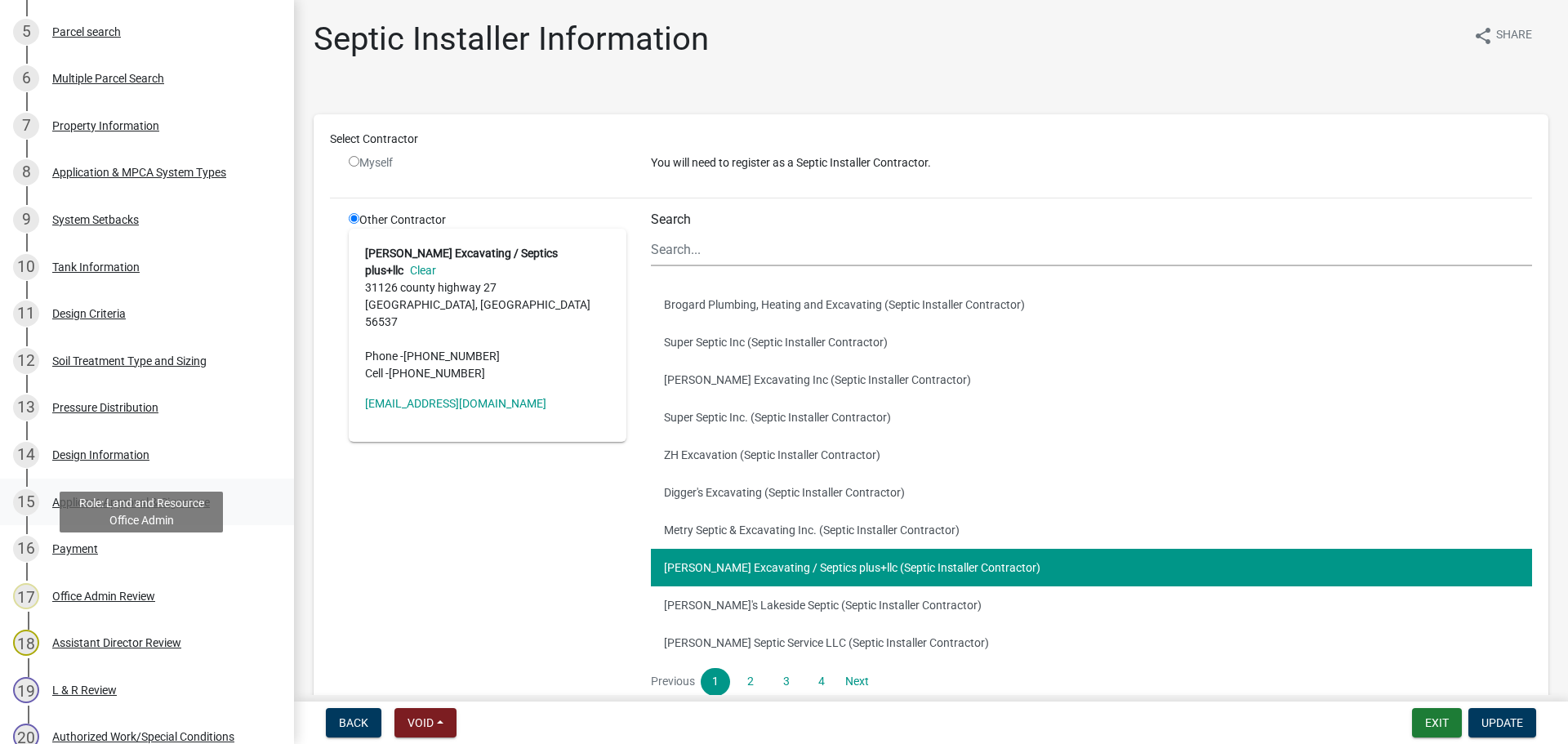
scroll to position [551, 0]
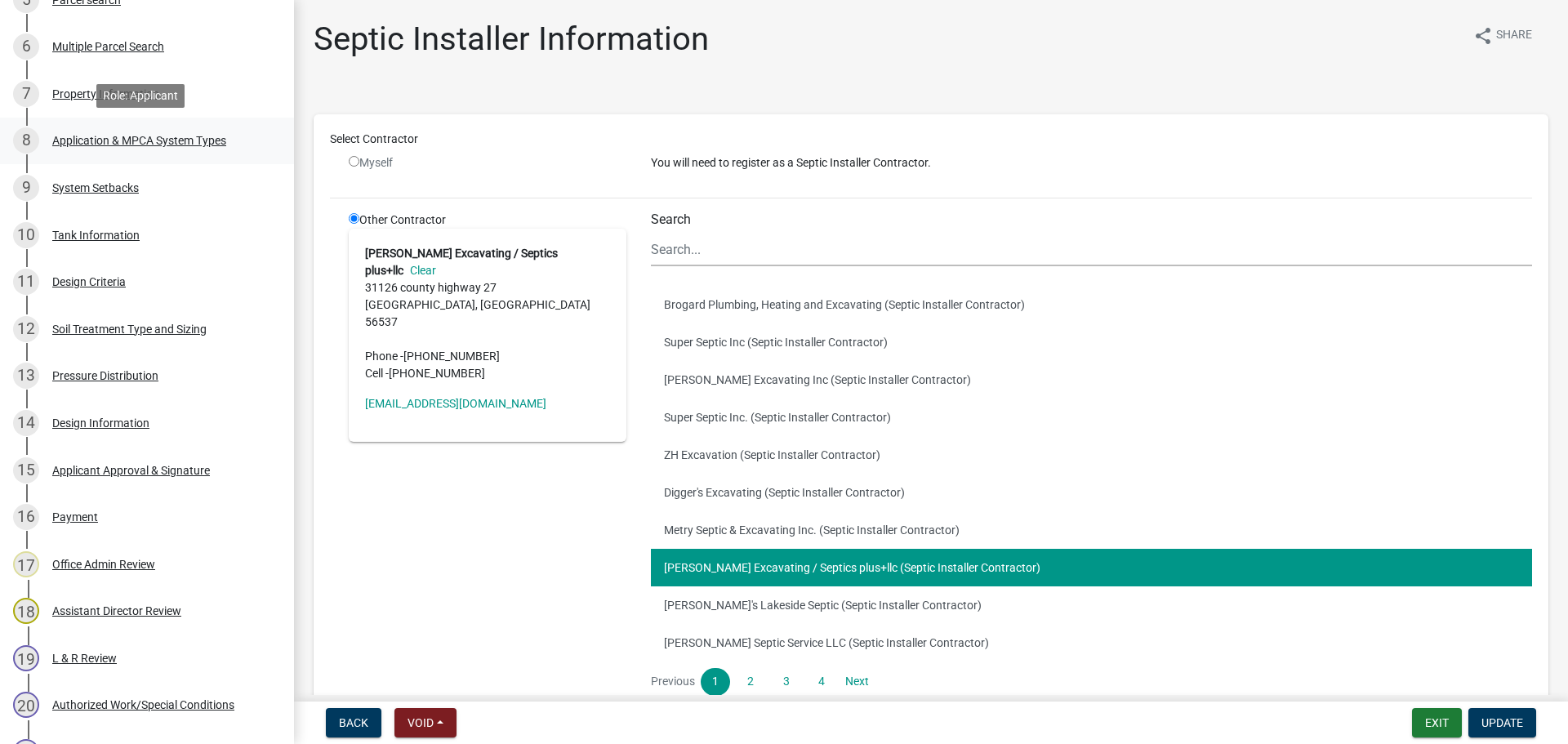
click at [153, 137] on div "Application & MPCA System Types" at bounding box center [139, 141] width 174 height 12
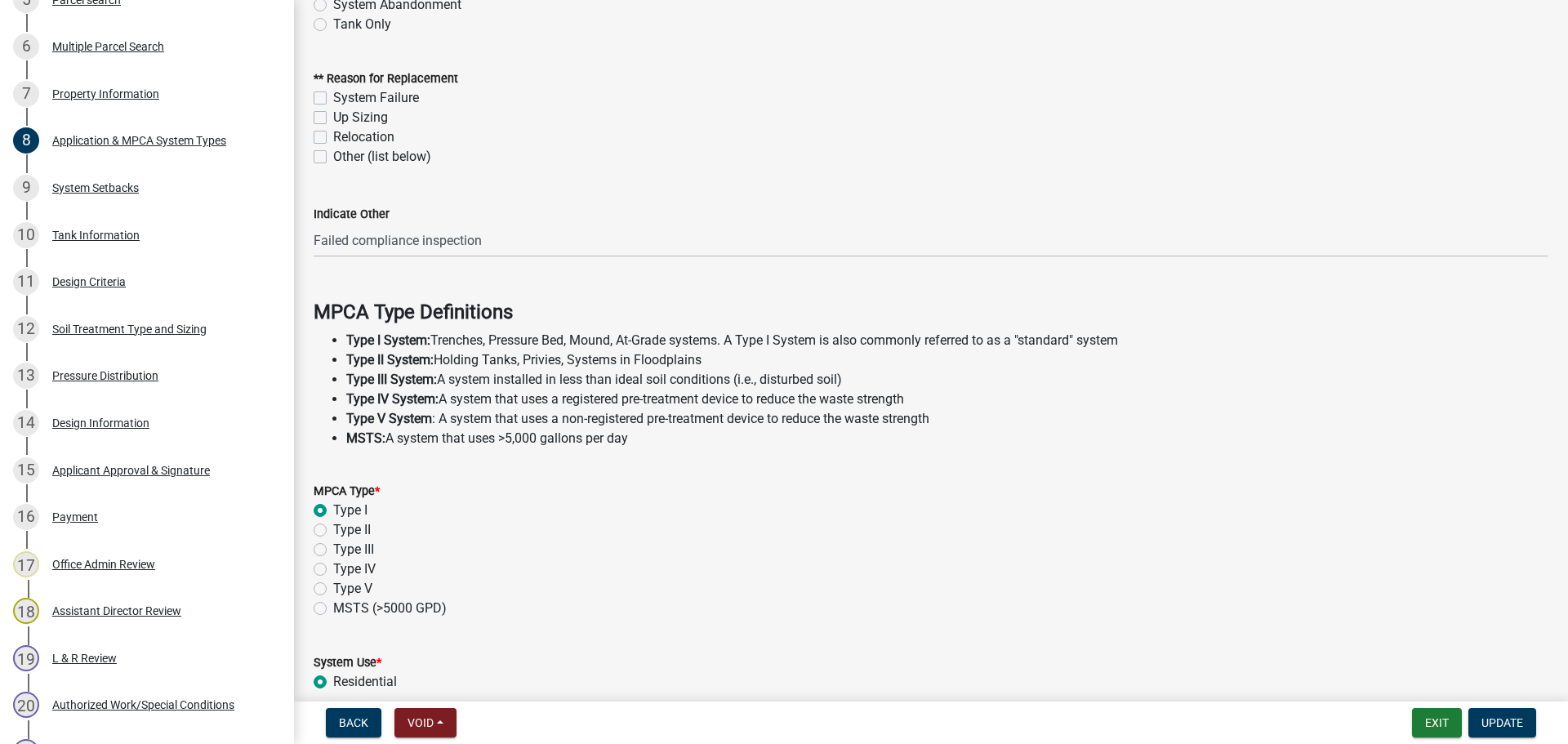
scroll to position [327, 0]
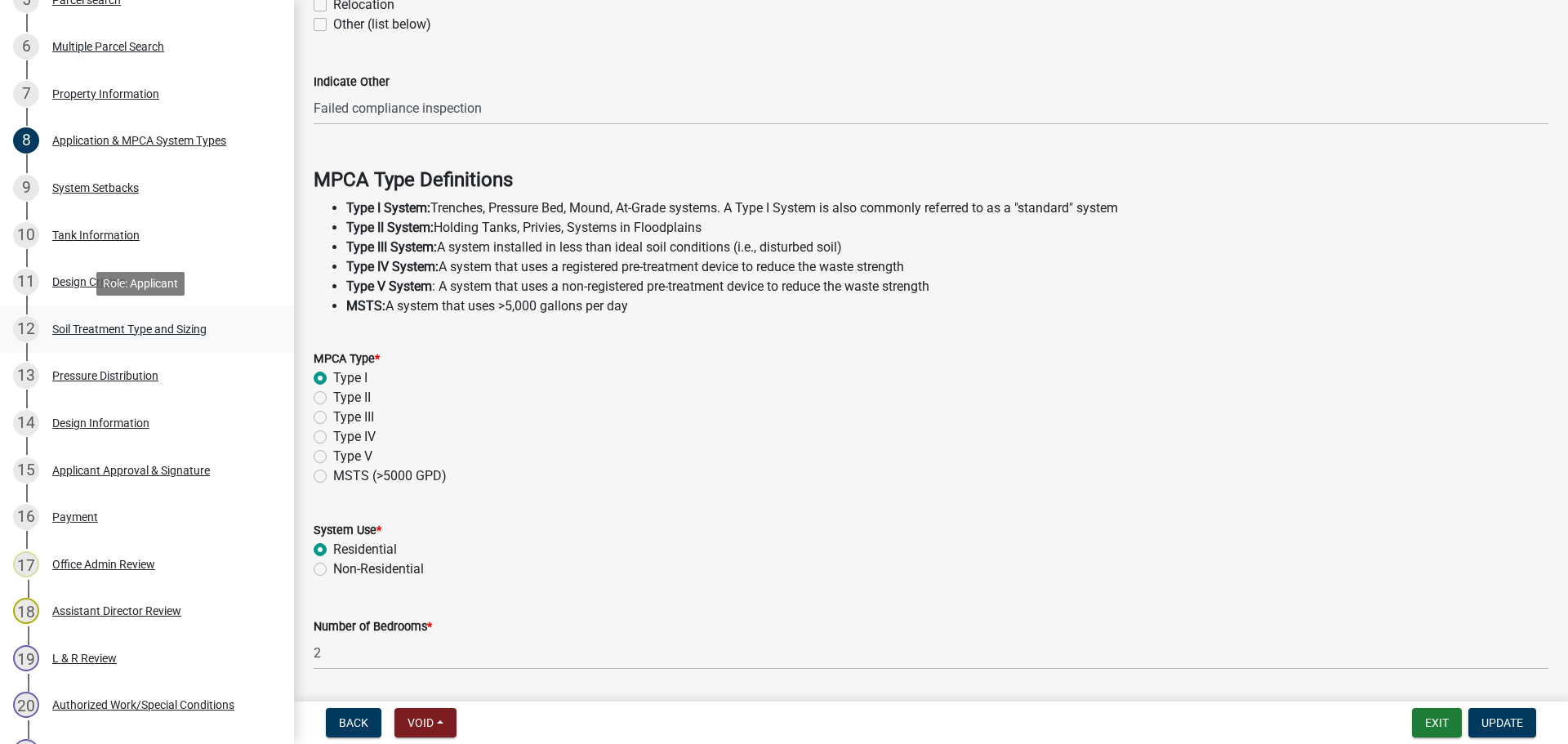
click at [155, 331] on div "Soil Treatment Type and Sizing" at bounding box center [129, 329] width 155 height 12
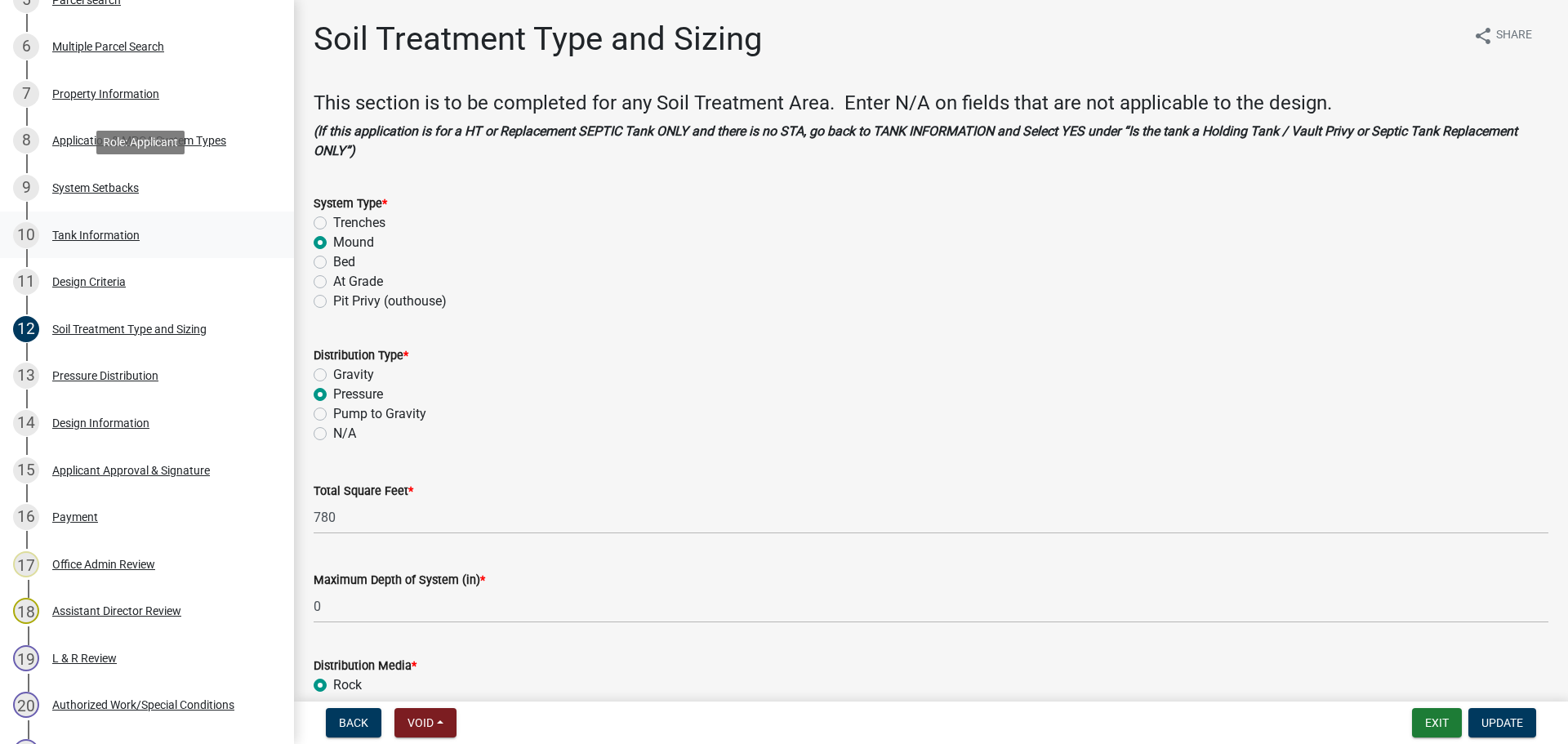
click at [174, 235] on div "10 Tank Information" at bounding box center [140, 235] width 255 height 26
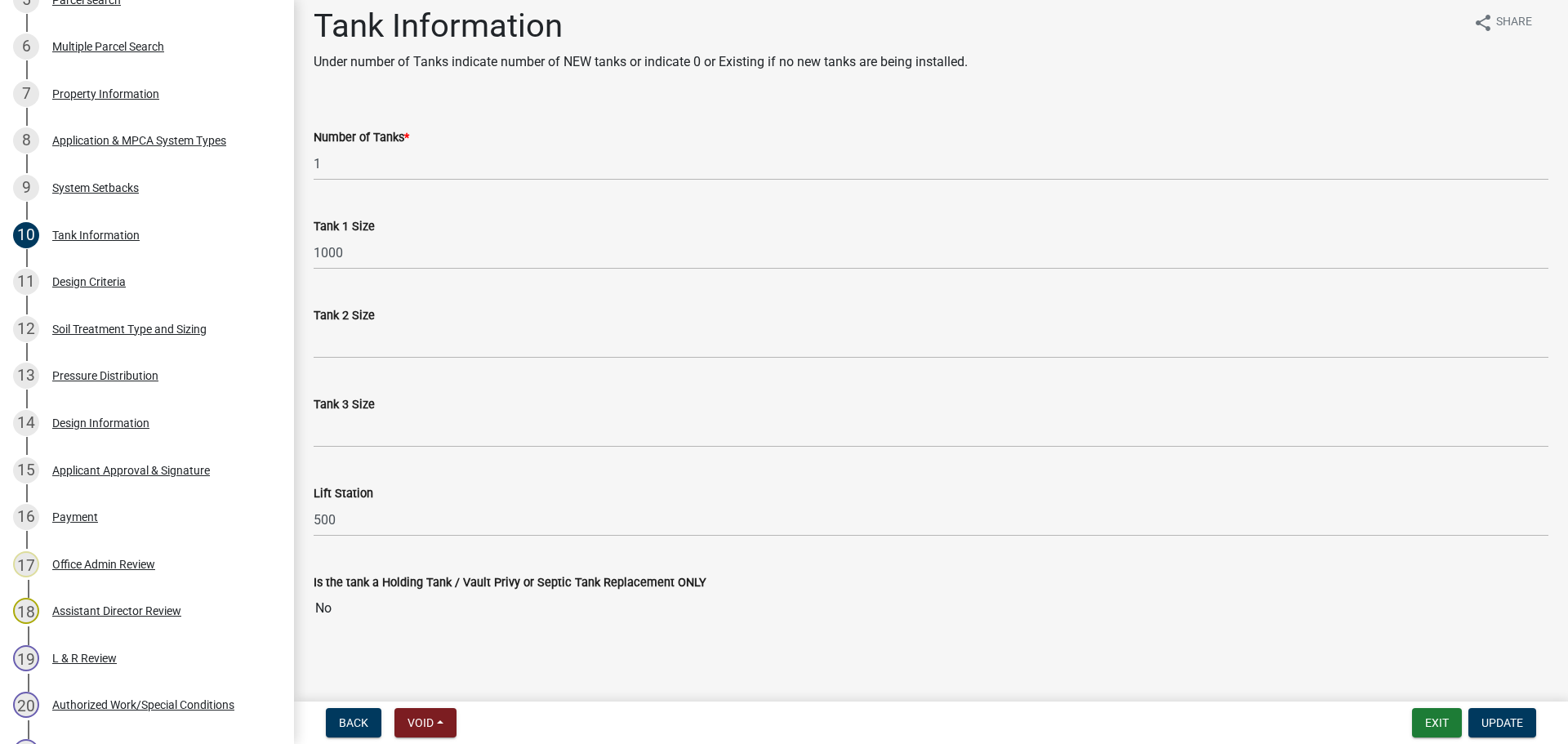
scroll to position [19, 0]
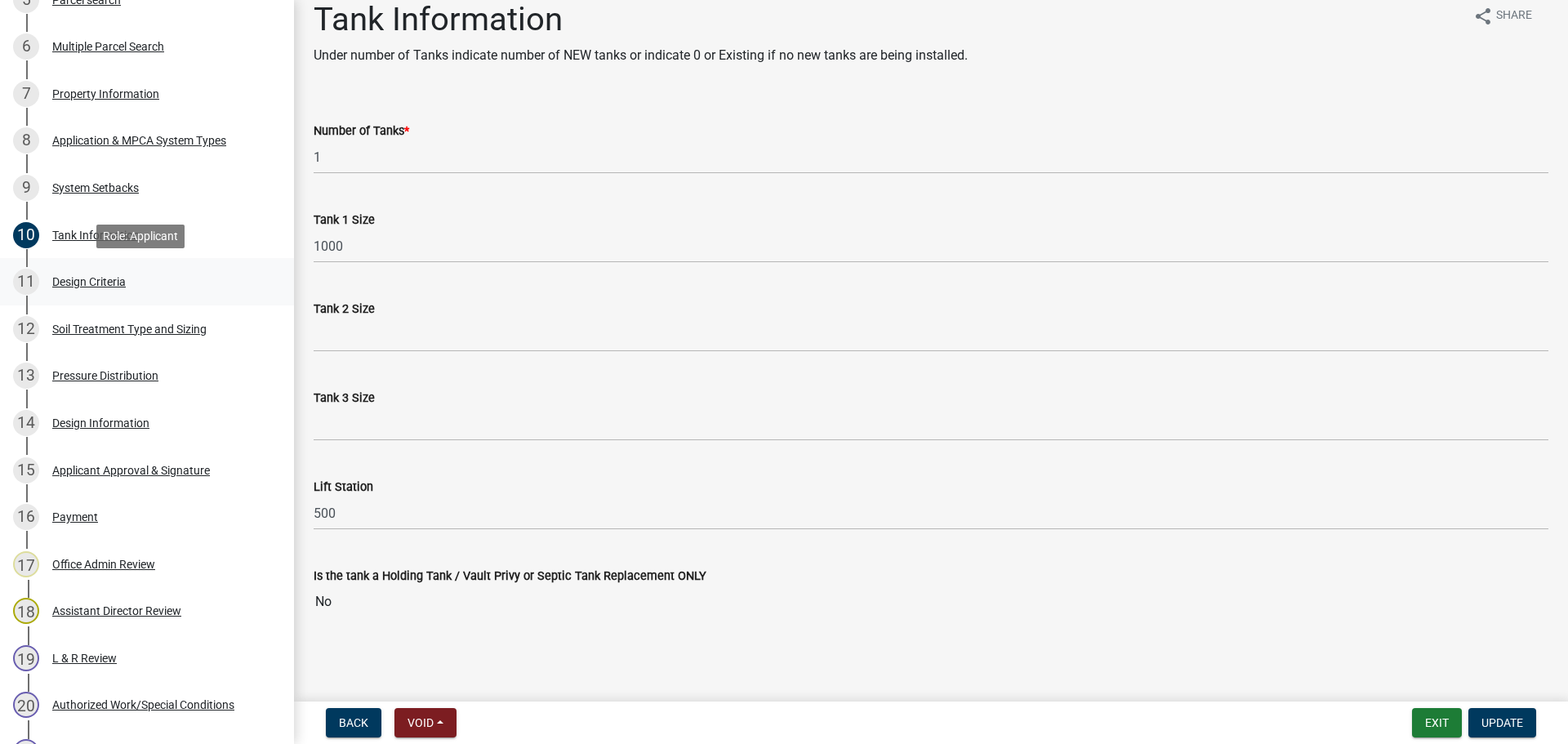
click at [156, 283] on div "11 Design Criteria" at bounding box center [140, 281] width 255 height 26
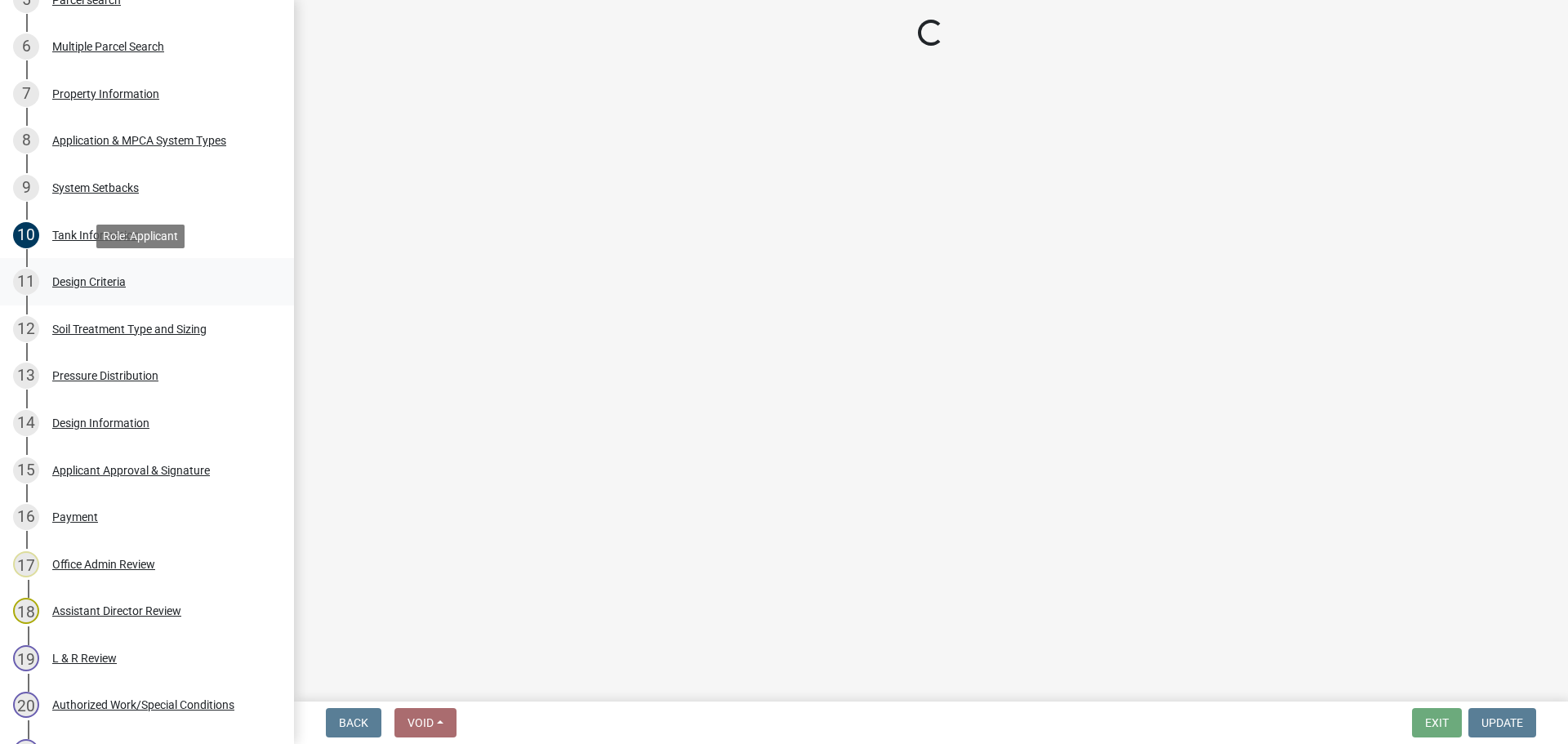
scroll to position [0, 0]
select select "161dc003-2926-44f5-9717-bc9d566eecc1"
select select "3ca66991-ccde-4548-bdad-f82583be96e2"
select select "77ed3ba4-a6d5-4048-ab27-59c0bc717e6e"
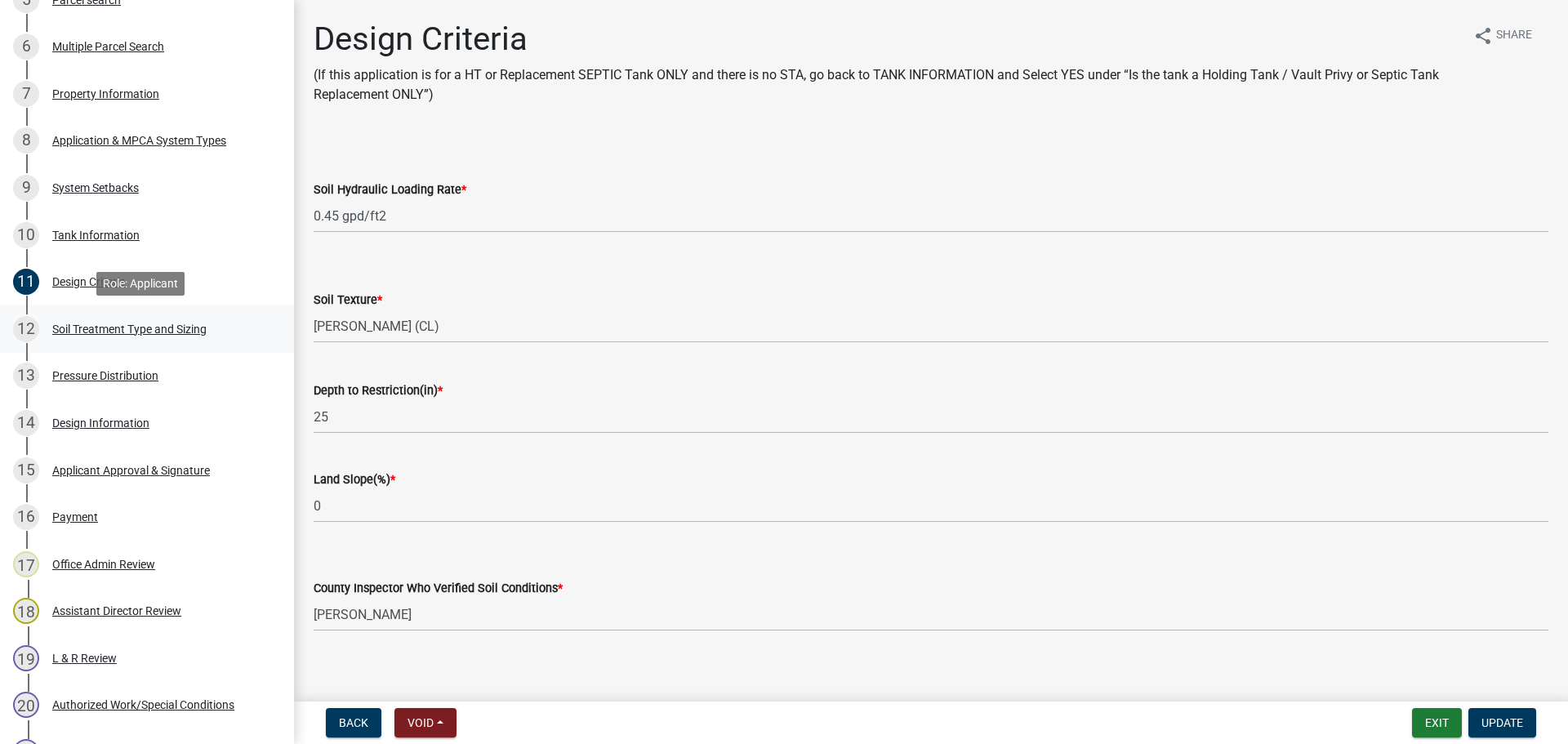
click at [184, 339] on div "12 Soil Treatment Type and Sizing" at bounding box center [140, 329] width 255 height 26
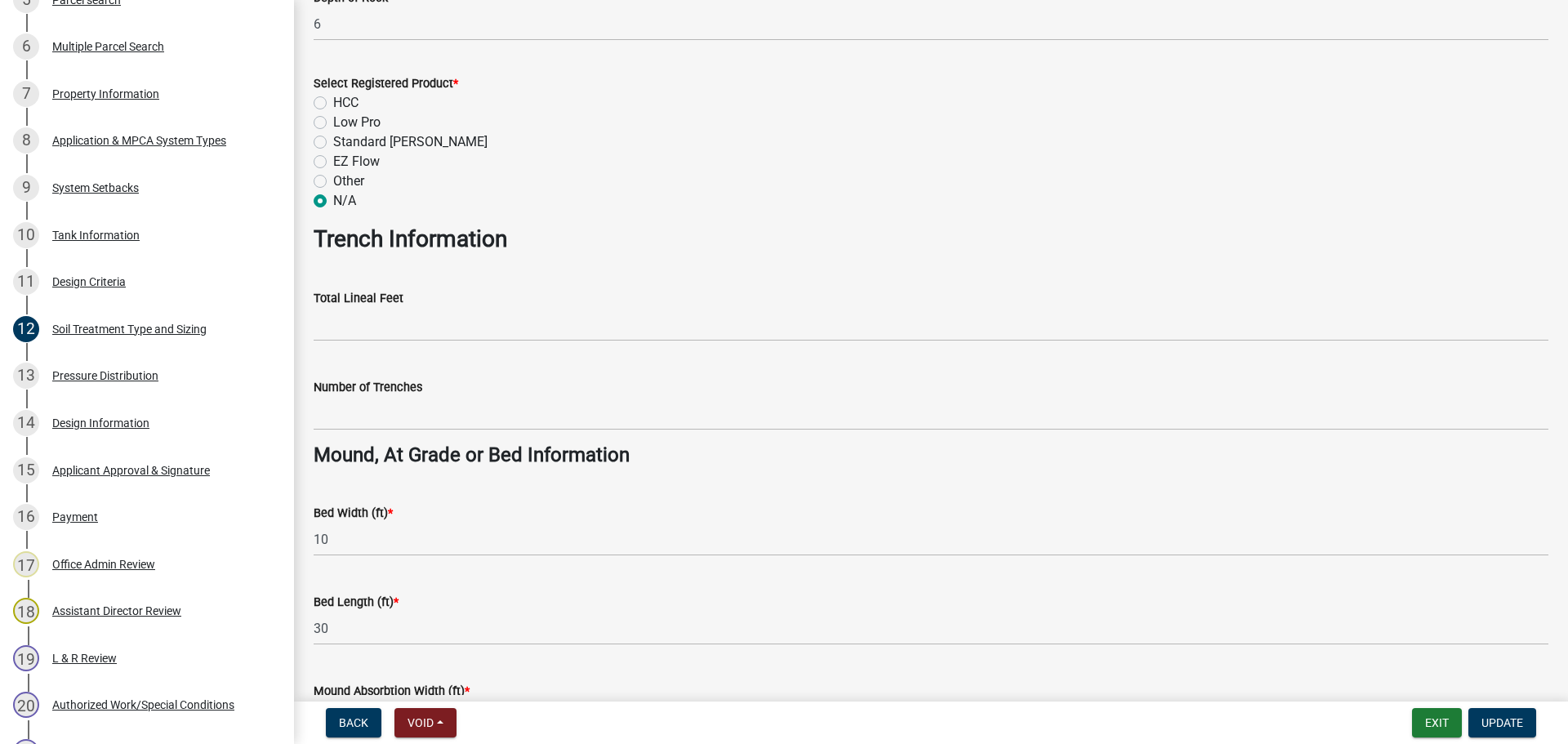
scroll to position [858, 0]
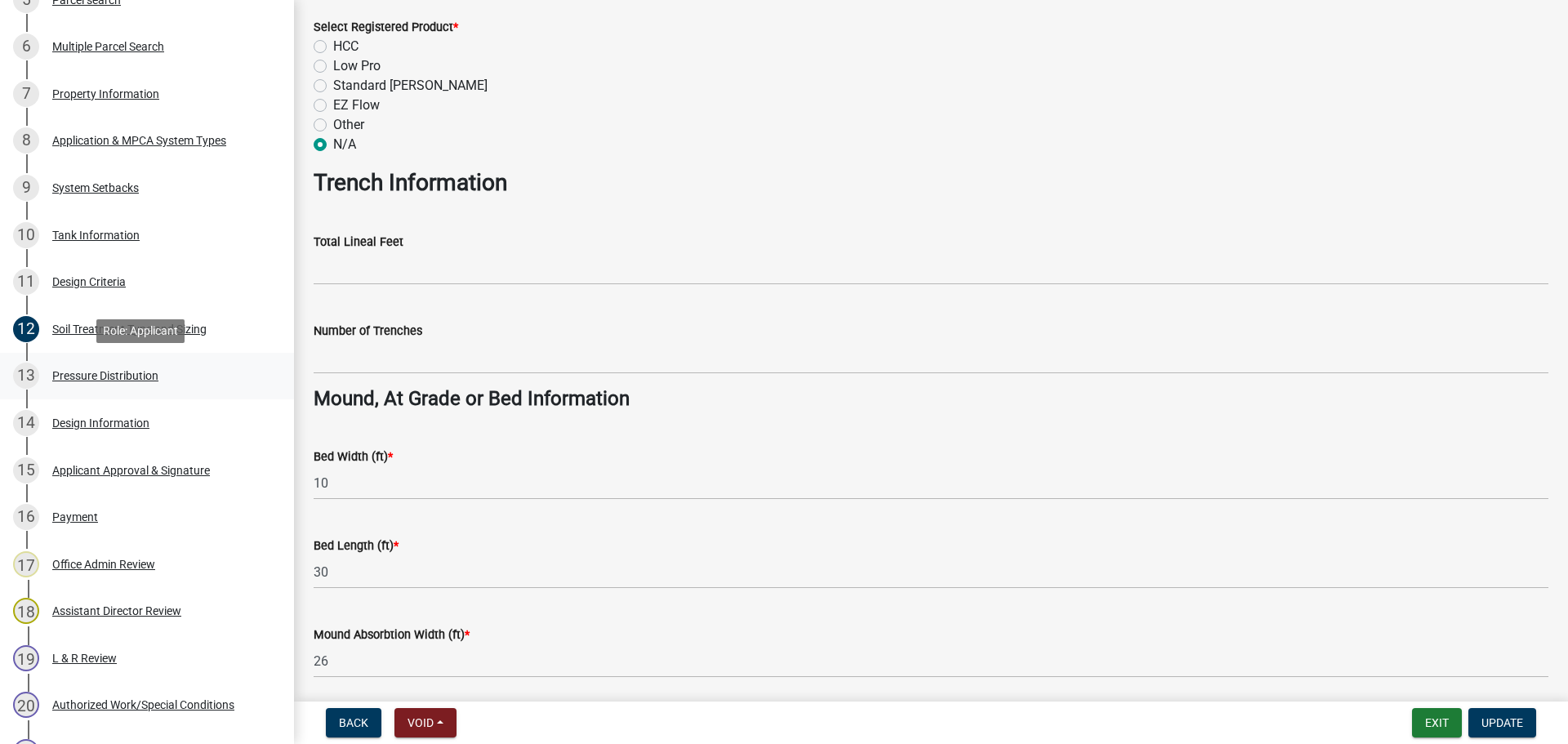
click at [198, 360] on link "13 Pressure Distribution" at bounding box center [147, 377] width 294 height 47
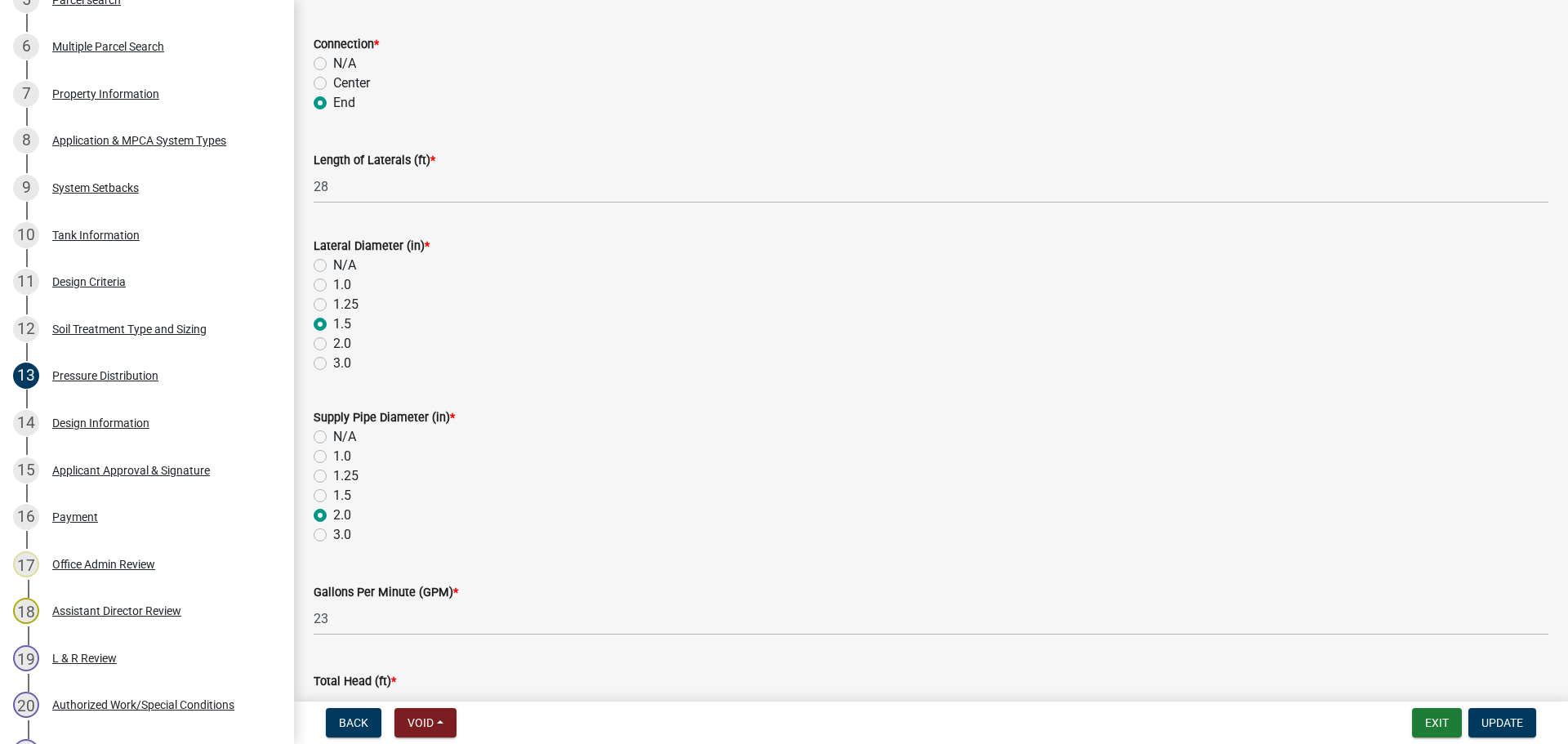
scroll to position [490, 0]
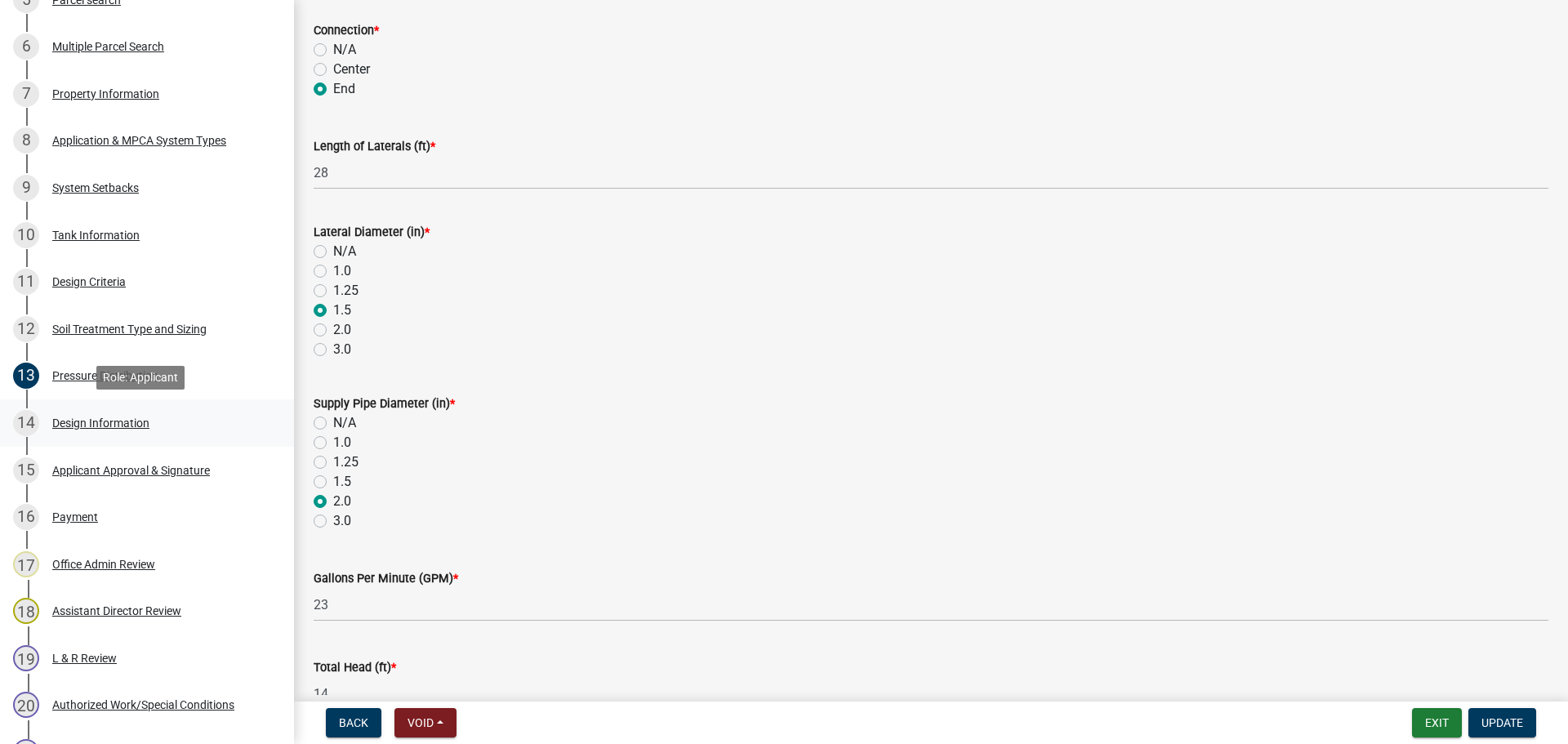
click at [207, 437] on link "14 Design Information" at bounding box center [147, 423] width 294 height 47
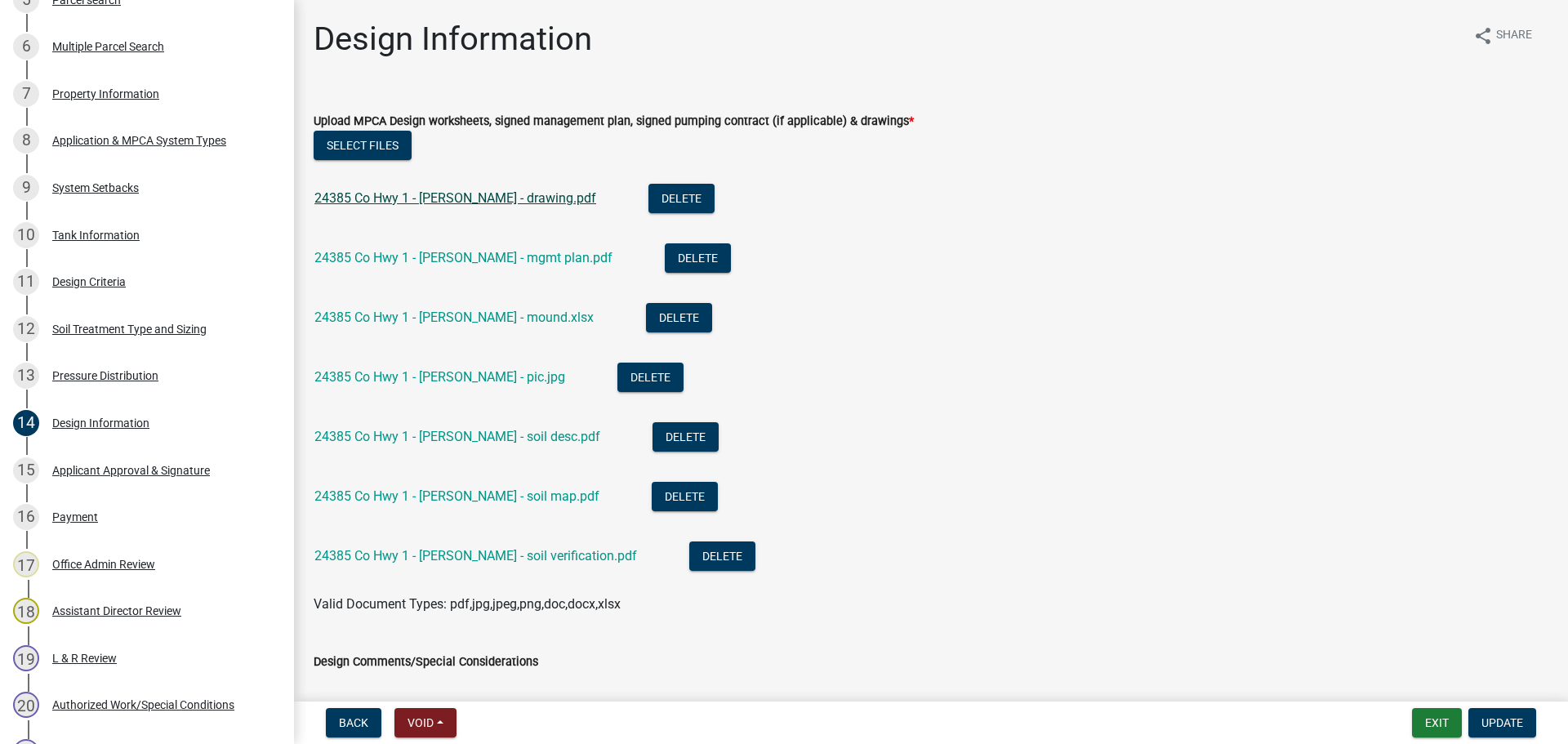
click at [558, 189] on div "24385 Co Hwy 1 - Johnson Wallace - drawing.pdf" at bounding box center [468, 201] width 308 height 34
click at [561, 198] on link "24385 Co Hwy 1 - Johnson Wallace - drawing.pdf" at bounding box center [455, 198] width 282 height 15
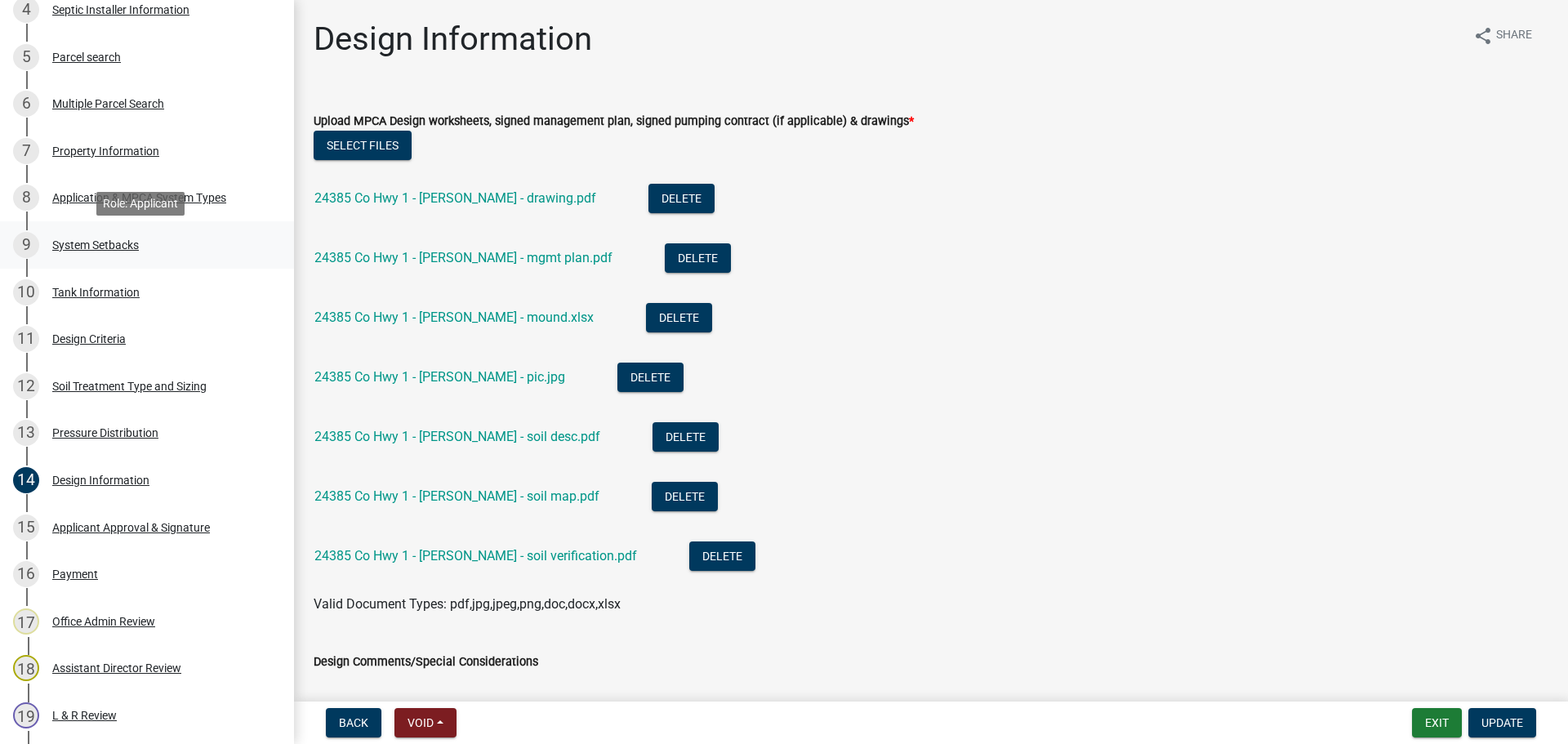
scroll to position [490, 0]
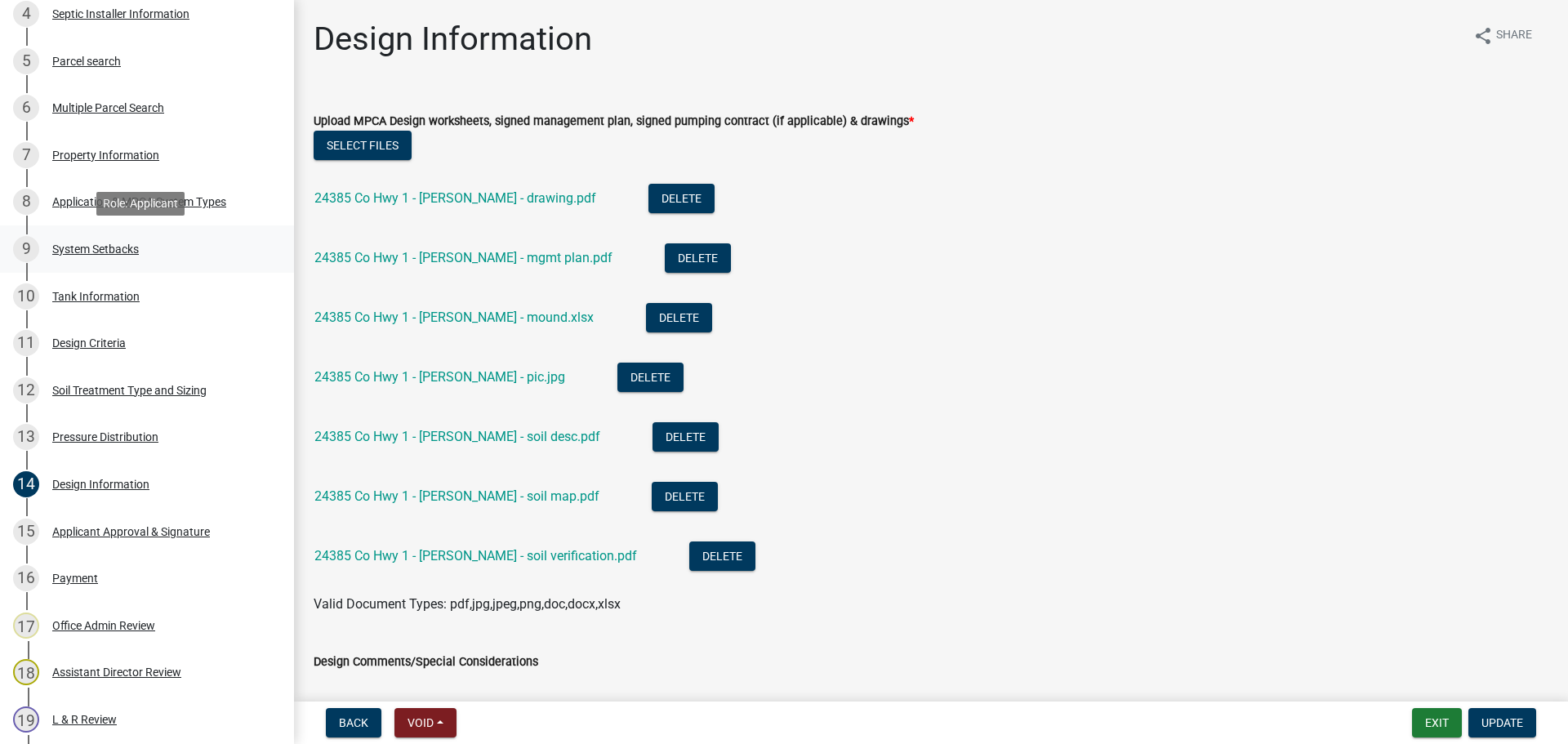
click at [184, 255] on div "9 System Setbacks" at bounding box center [140, 249] width 255 height 26
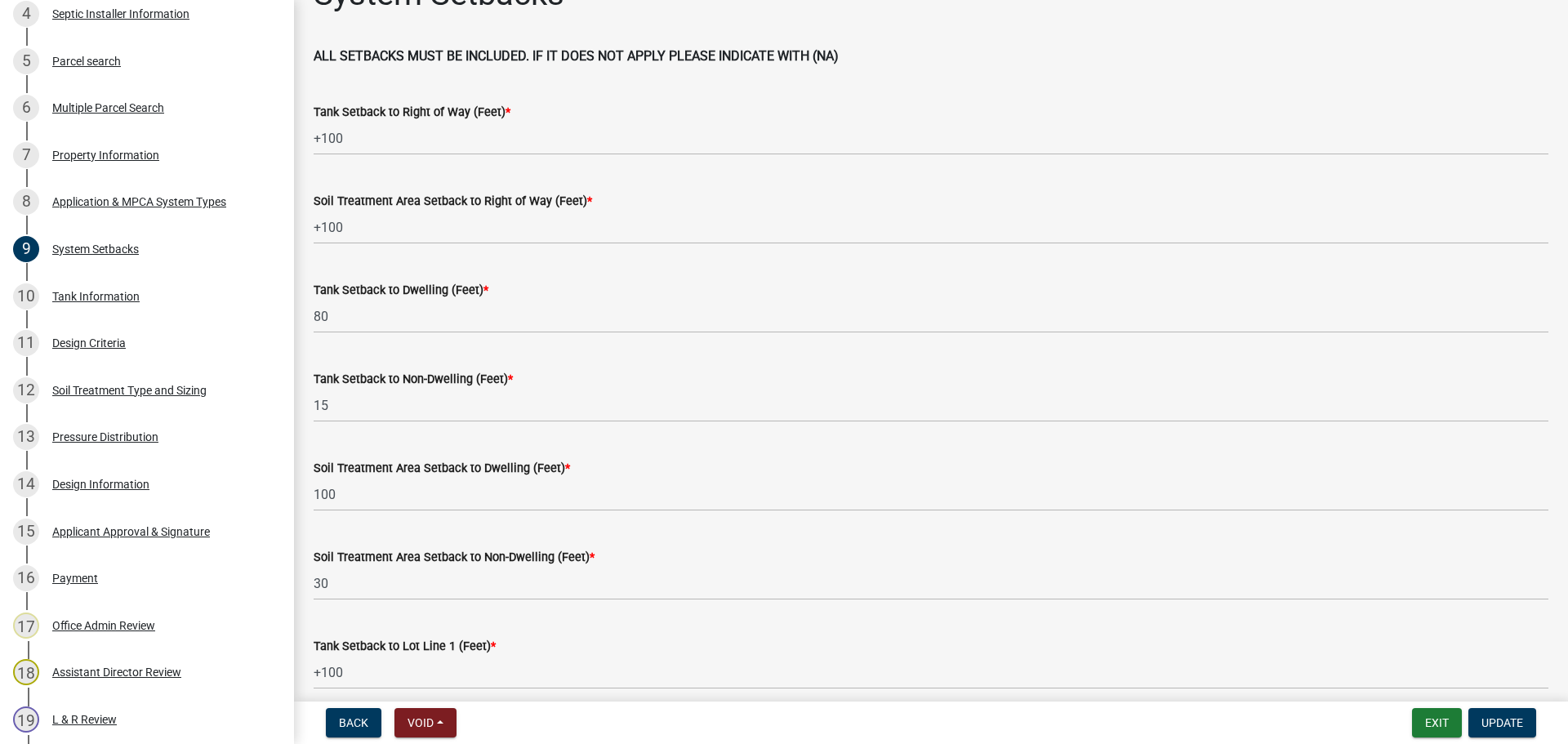
scroll to position [41, 0]
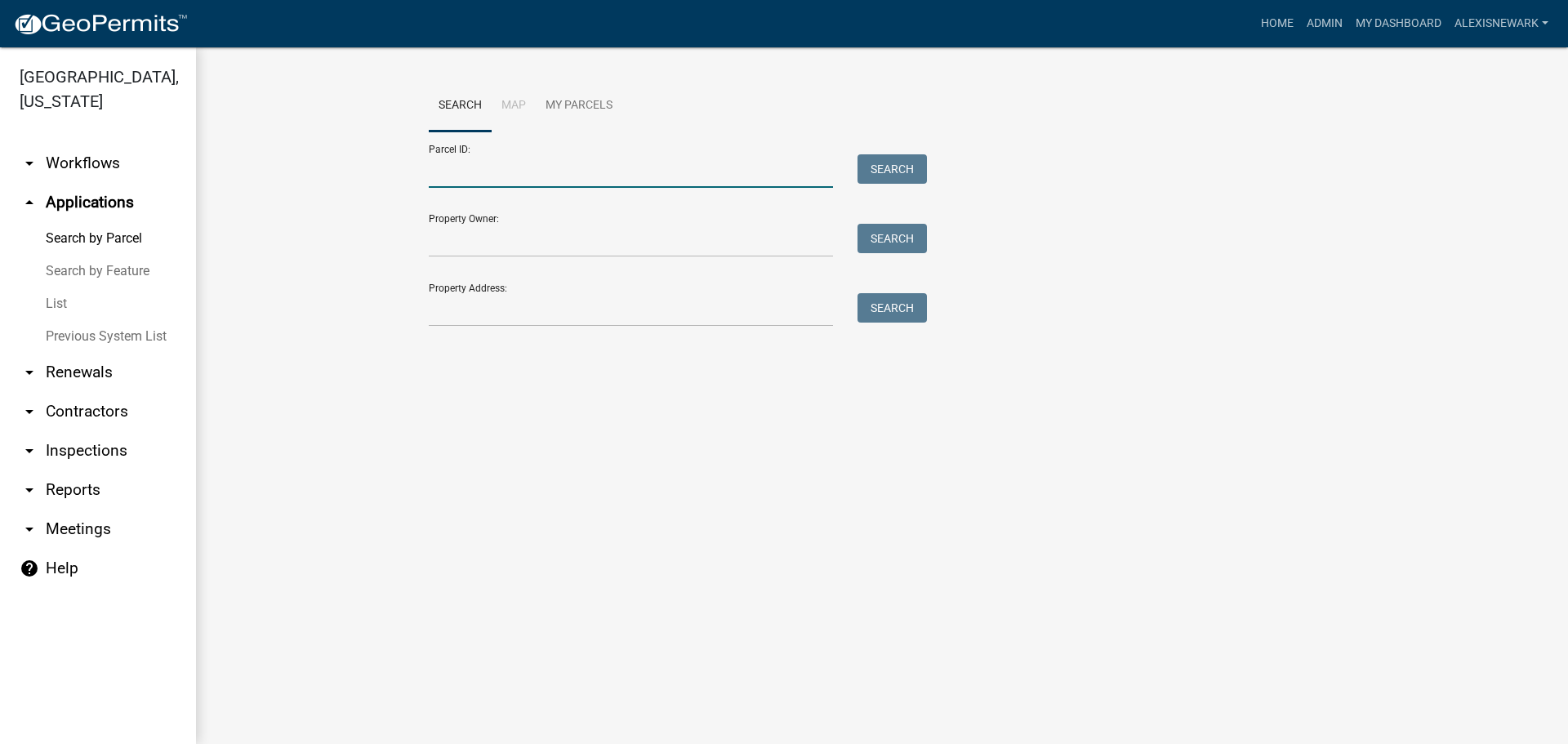
click at [556, 173] on input "Parcel ID:" at bounding box center [631, 171] width 404 height 34
click at [457, 303] on input "Property Address:" at bounding box center [631, 310] width 404 height 34
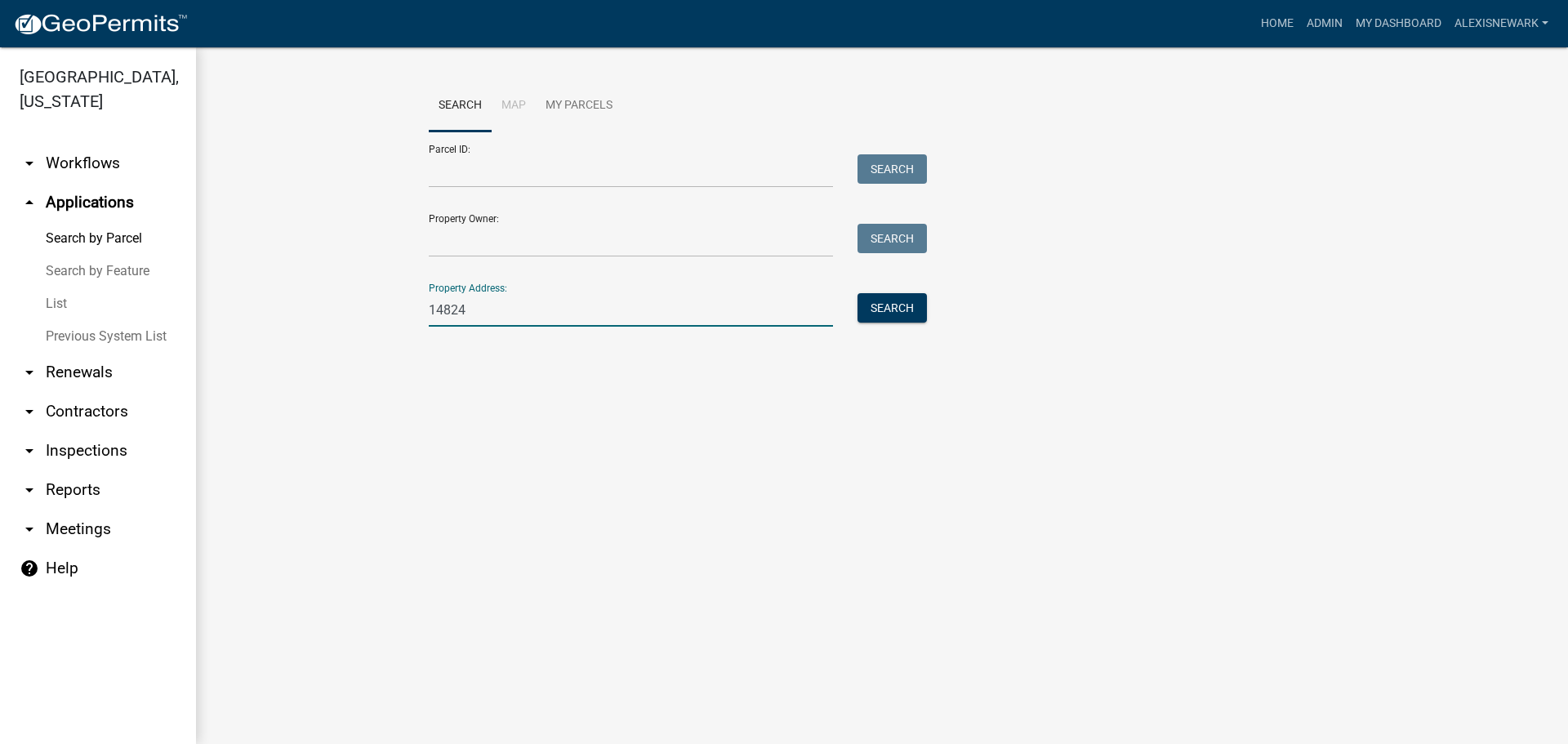
type input "14824"
click at [927, 293] on div "Search" at bounding box center [888, 310] width 86 height 34
click at [923, 306] on button "Search" at bounding box center [893, 307] width 69 height 30
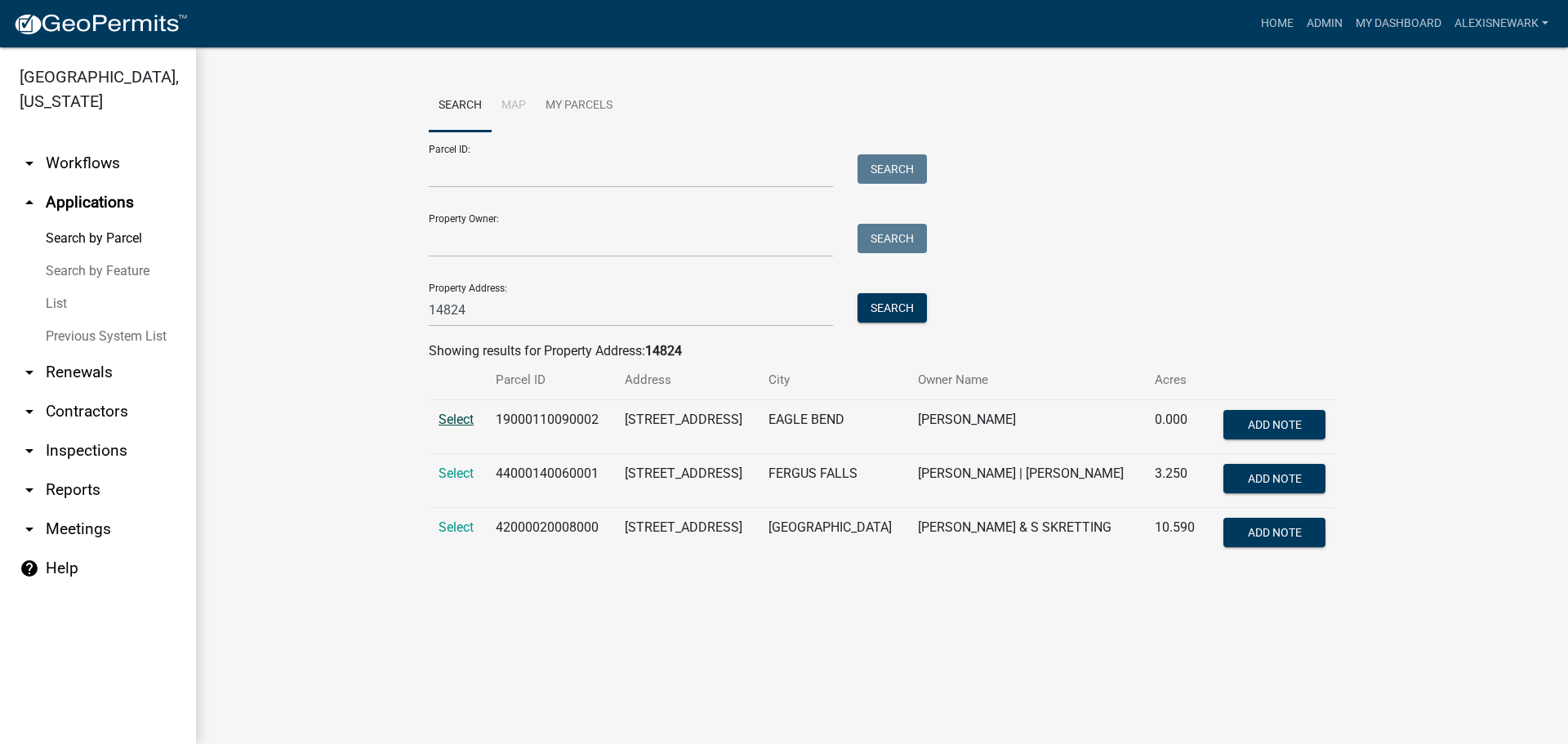
click at [464, 415] on span "Select" at bounding box center [456, 419] width 35 height 15
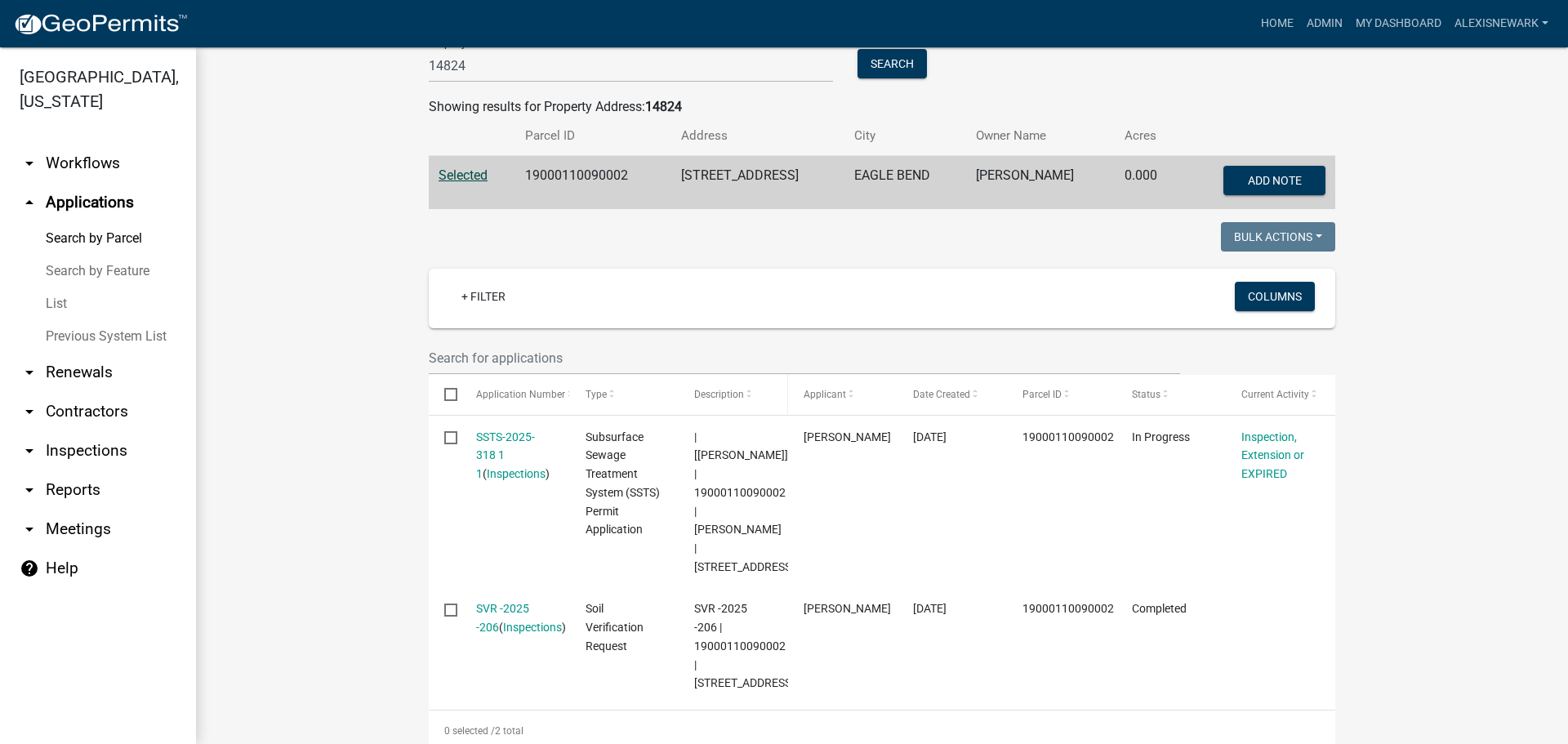
scroll to position [265, 0]
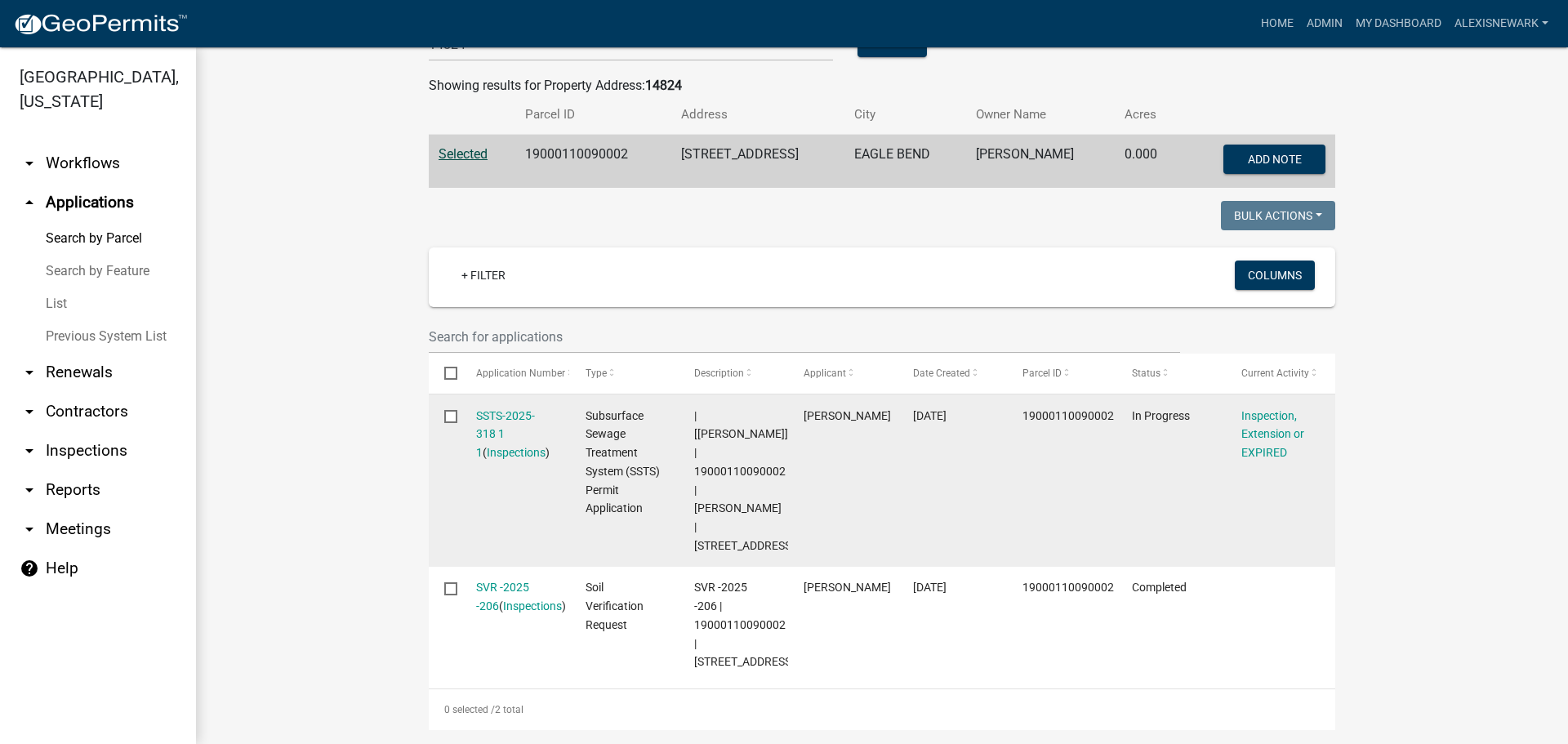
click at [494, 422] on div "SSTS-2025-318 1 1 ( Inspections )" at bounding box center [515, 435] width 79 height 56
click at [496, 421] on link "SSTS-2025-318 1 1" at bounding box center [506, 435] width 59 height 51
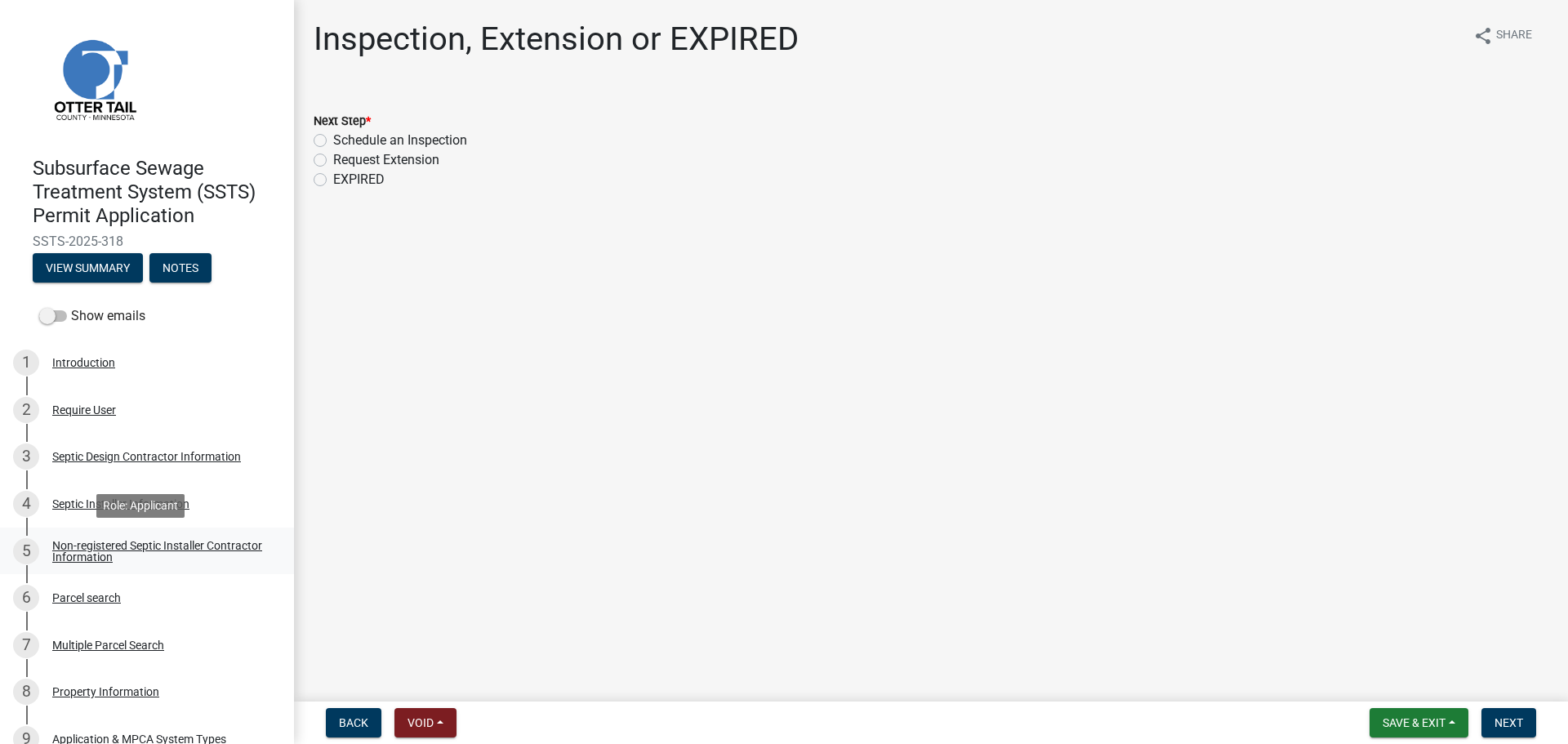
click at [177, 551] on div "Non-registered Septic Installer Contractor Information" at bounding box center [160, 551] width 215 height 23
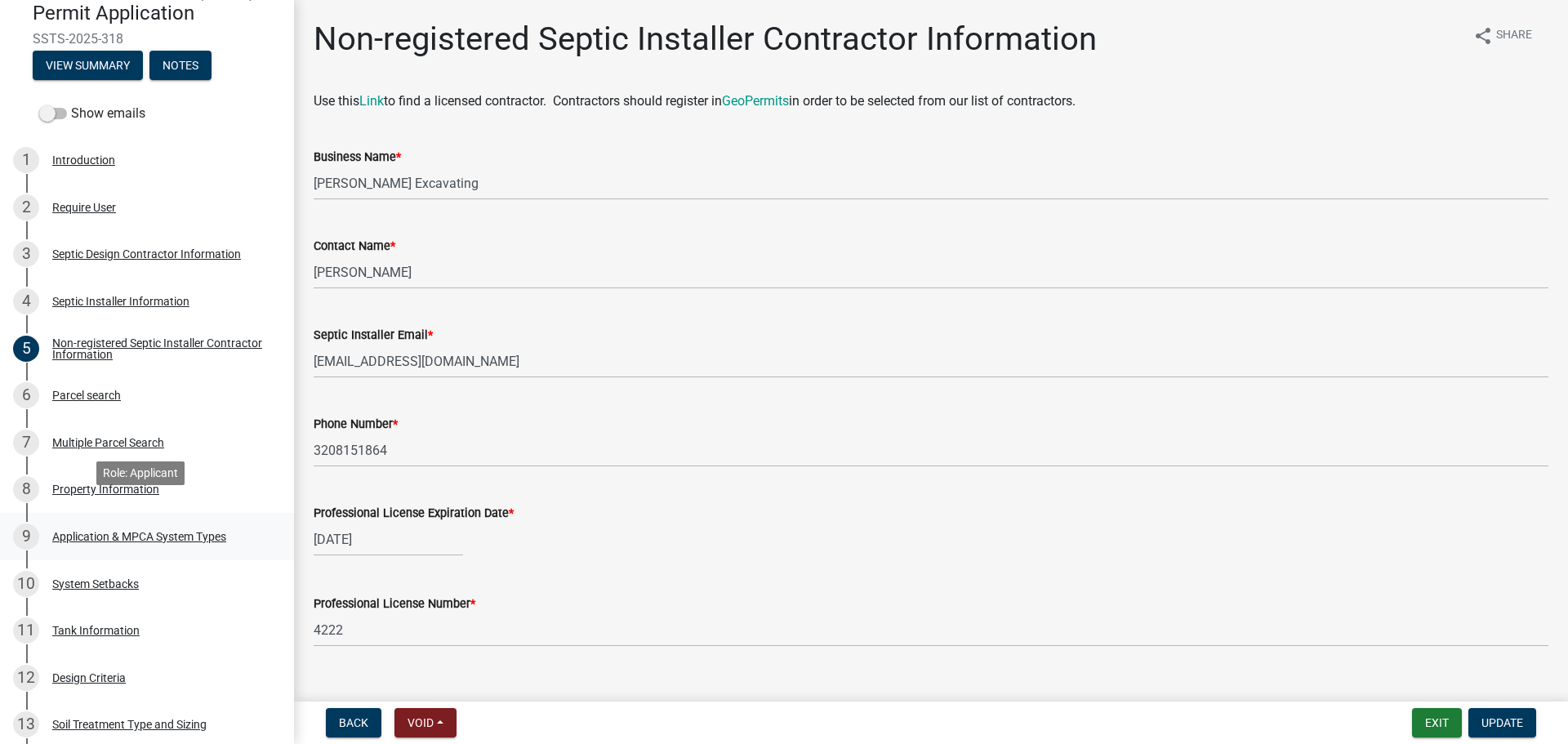
scroll to position [204, 0]
click at [260, 529] on link "9 Application & MPCA System Types" at bounding box center [147, 535] width 294 height 47
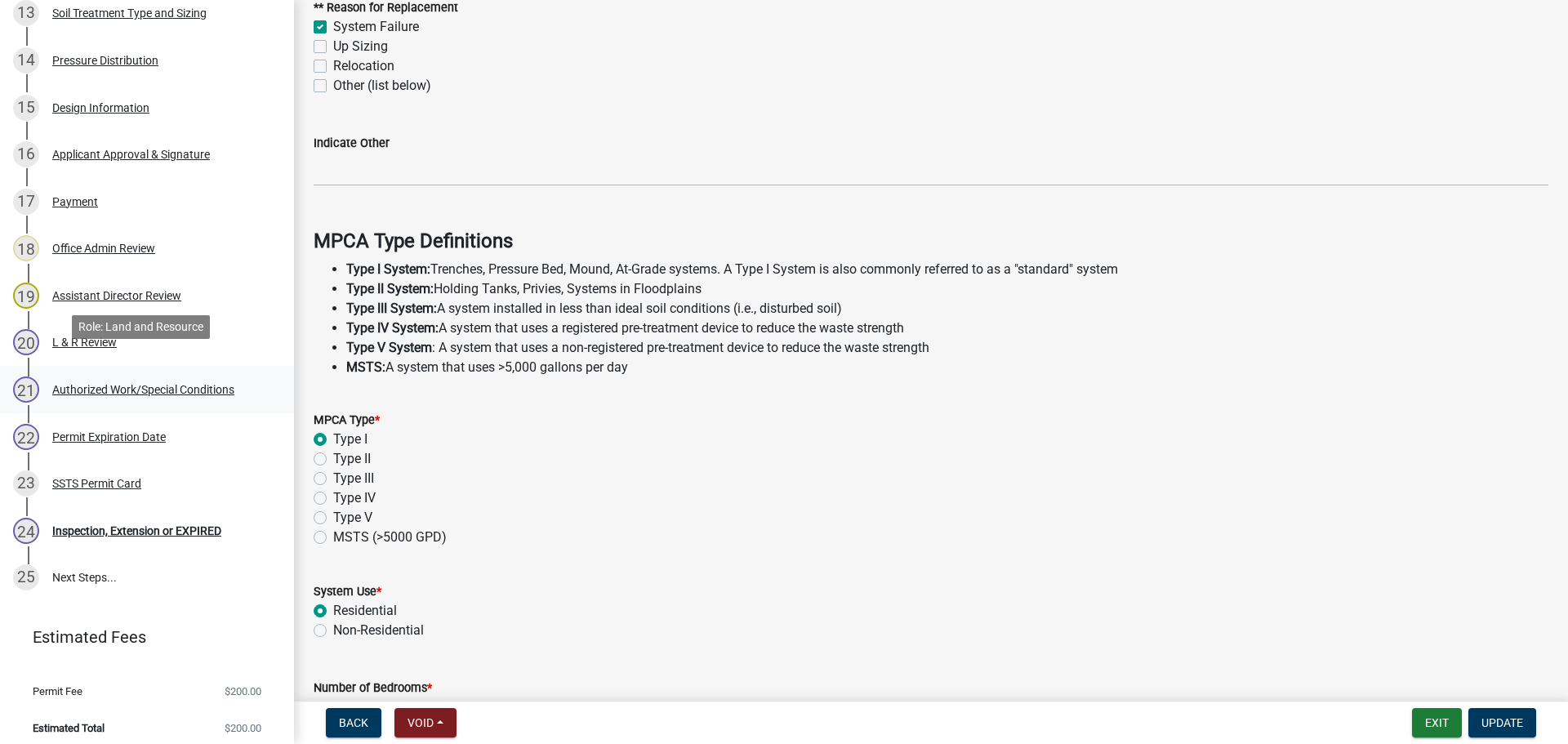
scroll to position [923, 0]
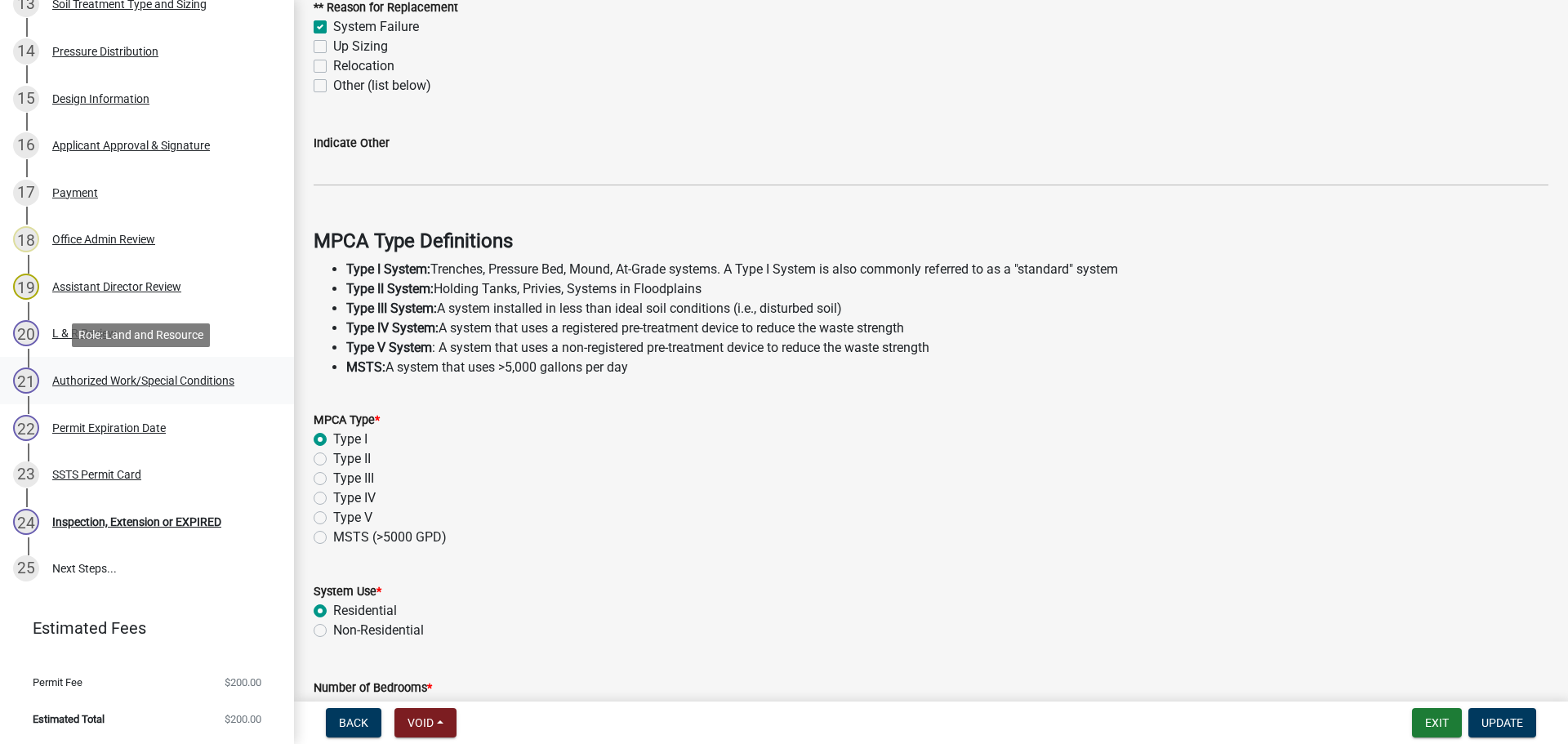
click at [241, 392] on div "21 Authorized Work/Special Conditions" at bounding box center [140, 380] width 255 height 26
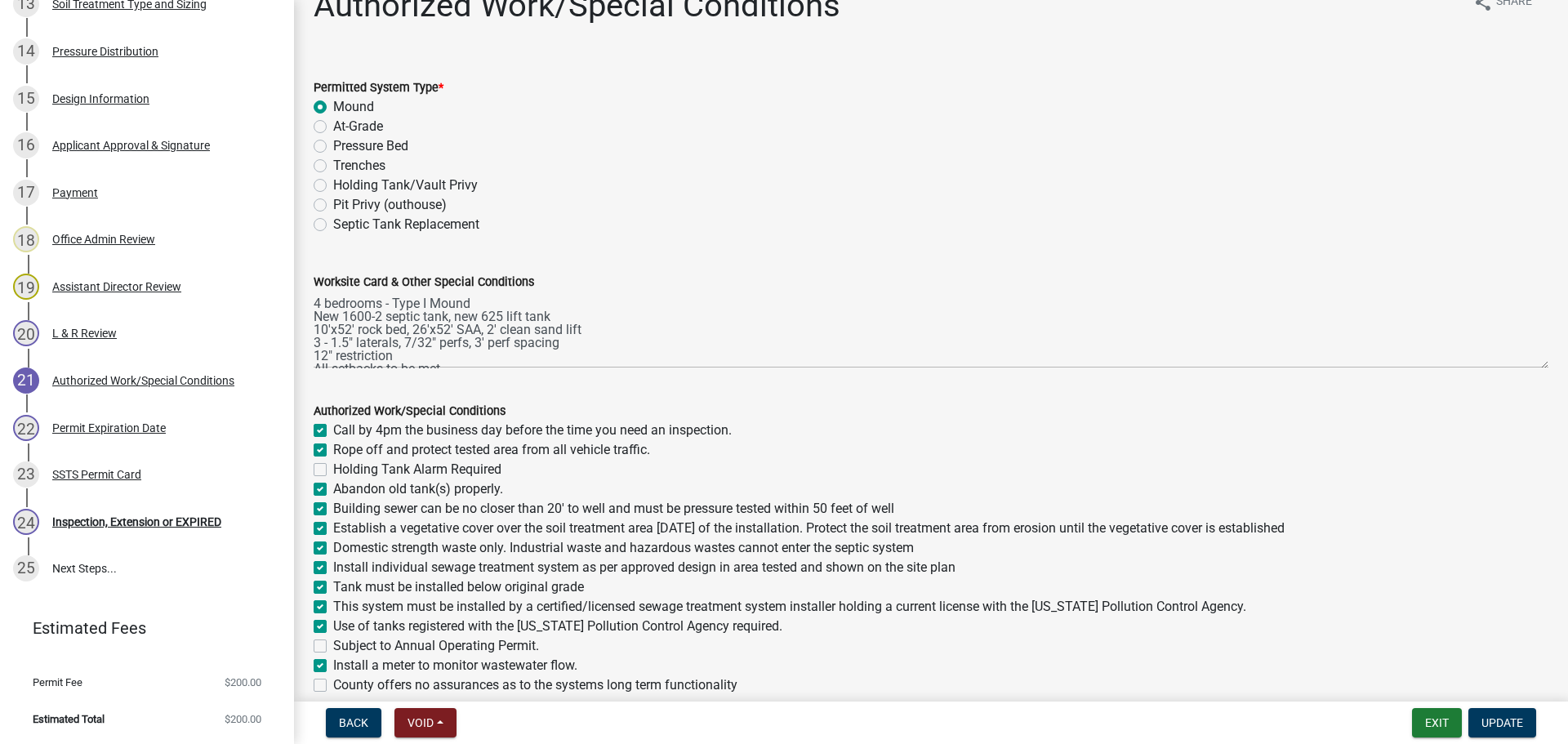
scroll to position [203, 0]
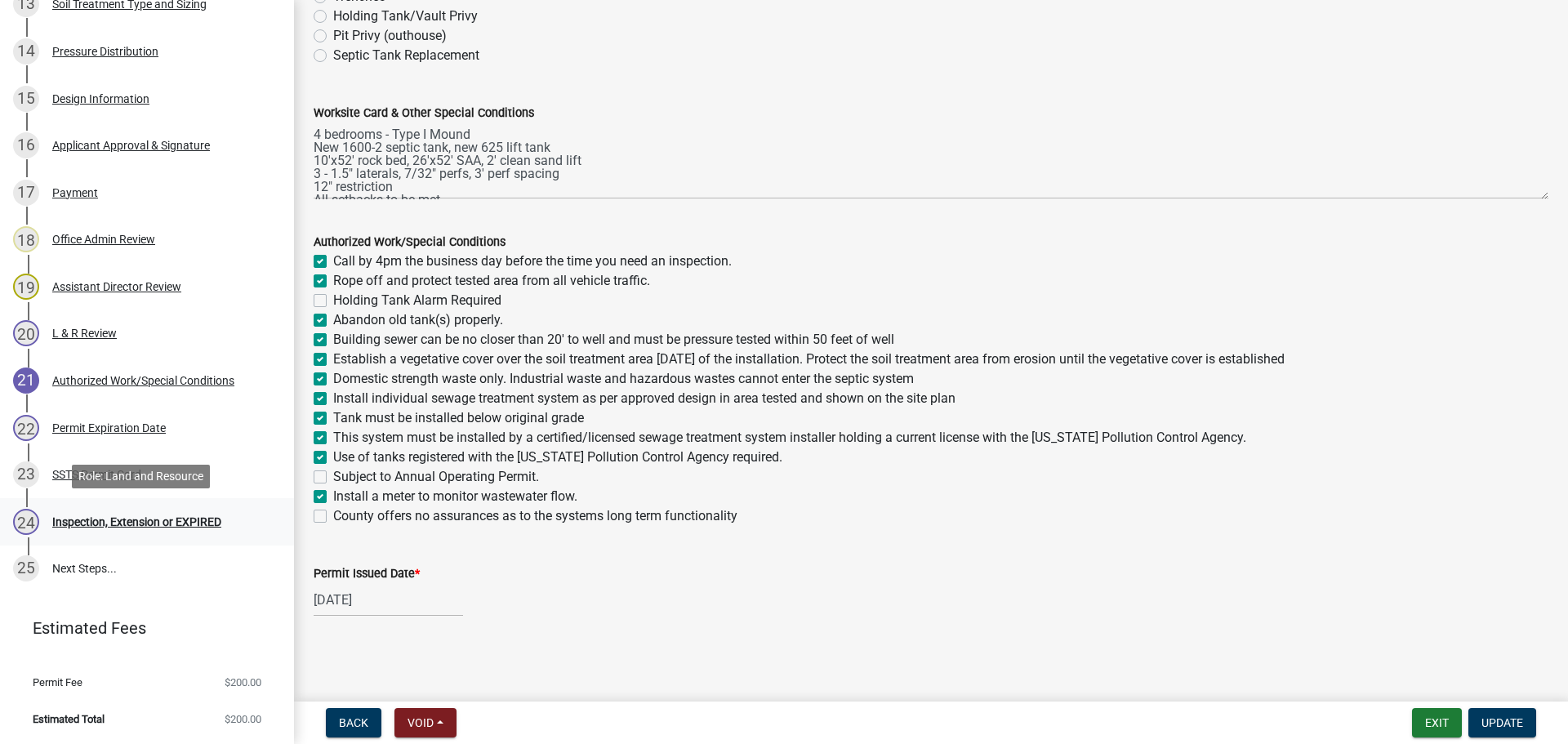
click at [212, 512] on div "24 Inspection, Extension or EXPIRED" at bounding box center [140, 522] width 255 height 26
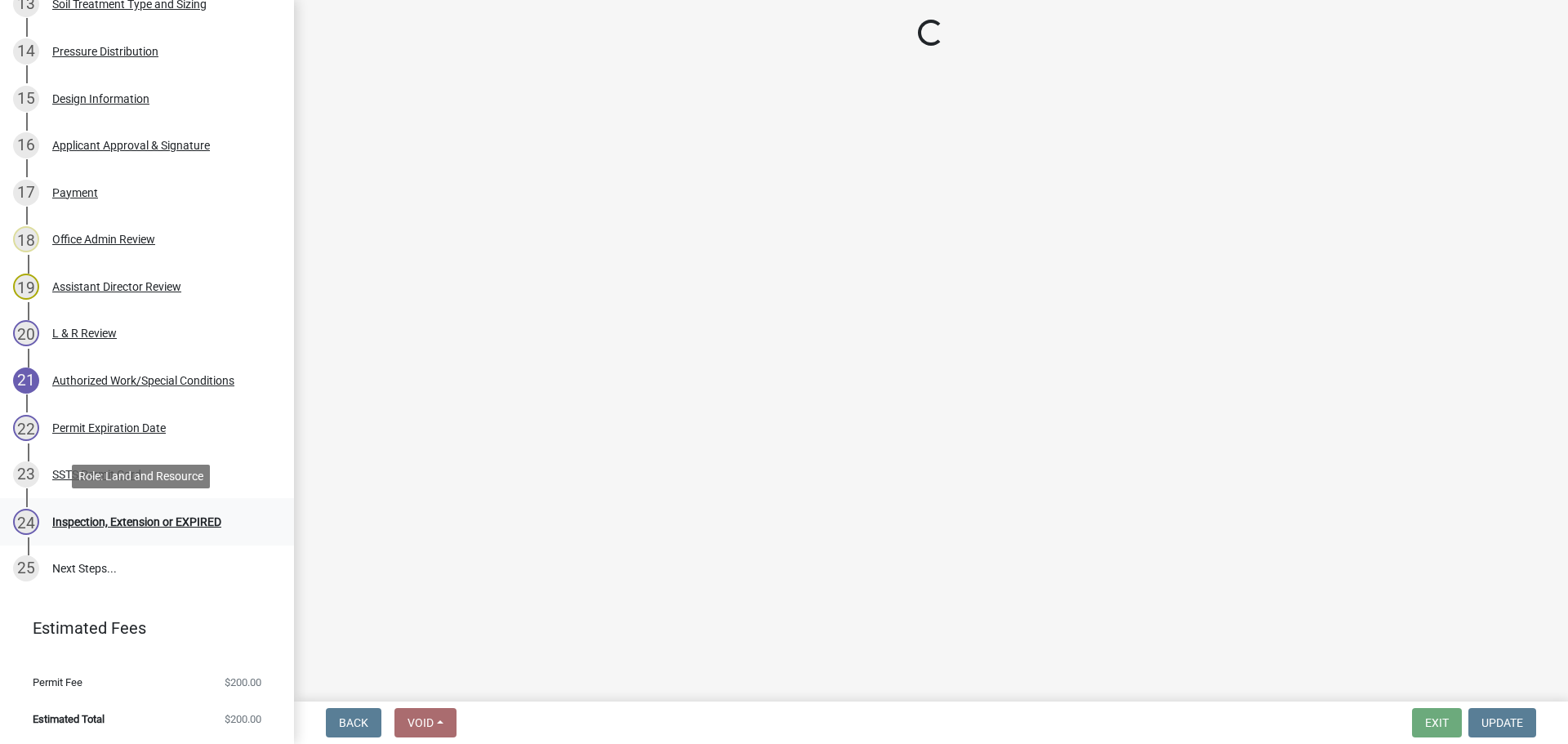
scroll to position [0, 0]
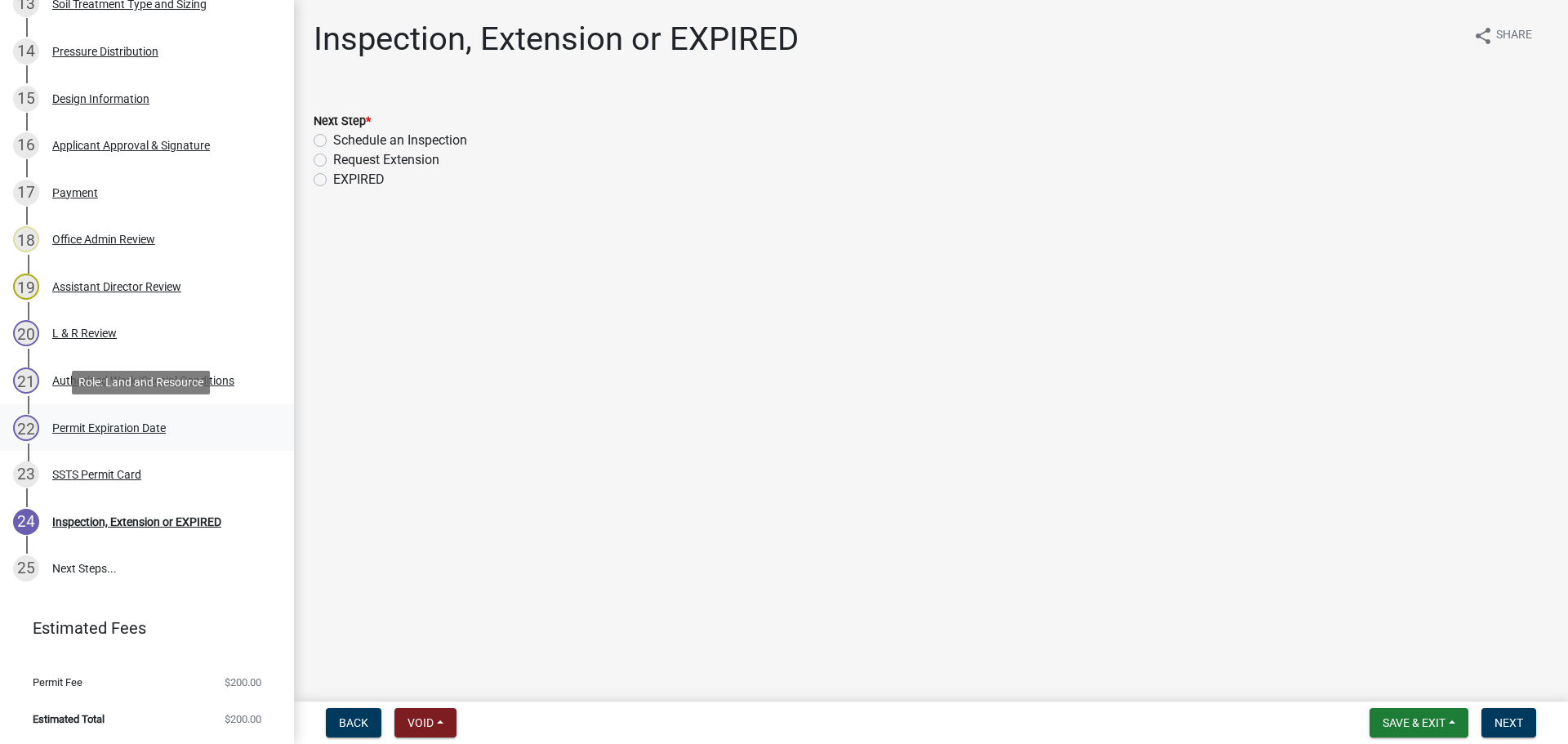
click at [213, 418] on div "22 Permit Expiration Date" at bounding box center [140, 427] width 255 height 26
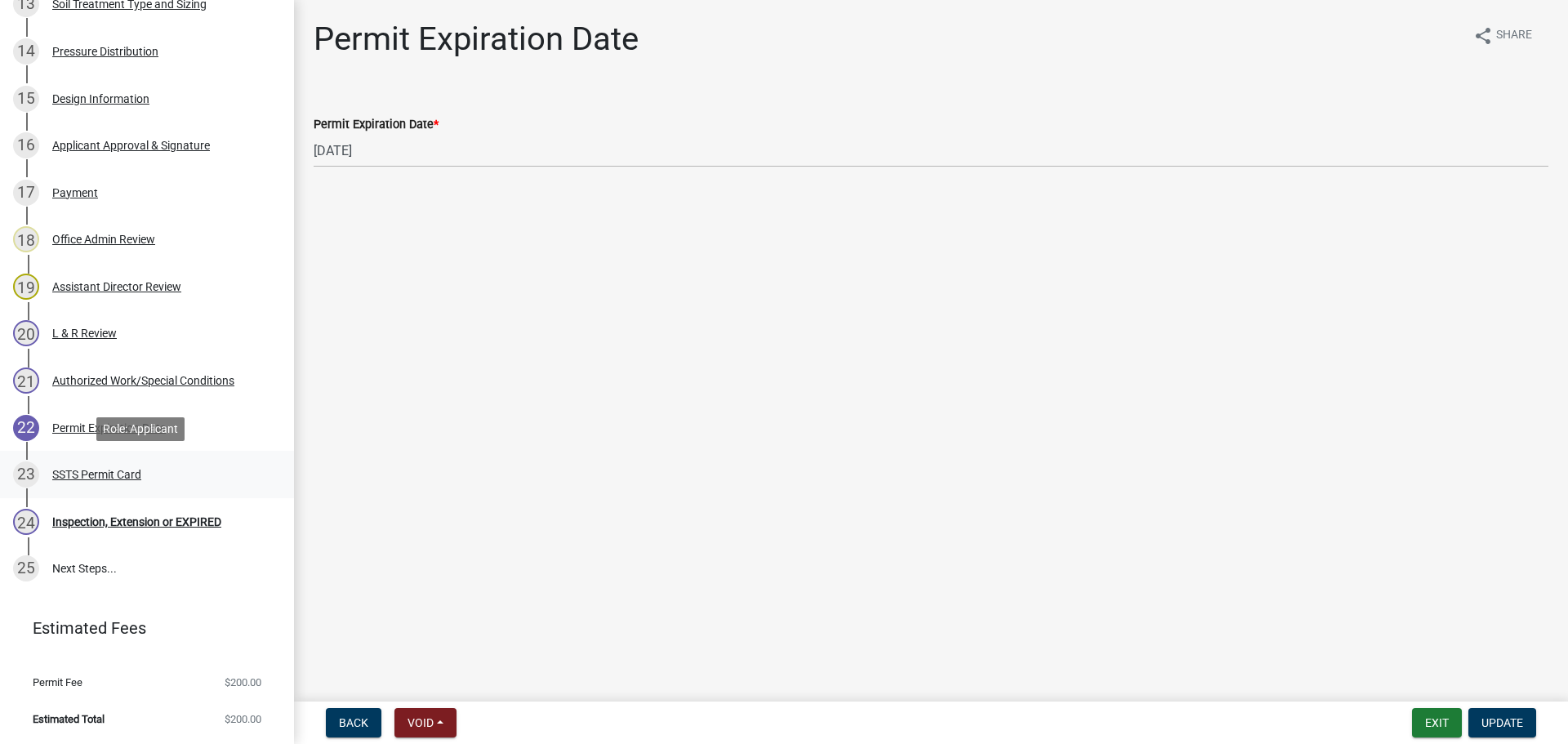
click at [213, 461] on div "23 SSTS Permit Card" at bounding box center [140, 474] width 255 height 26
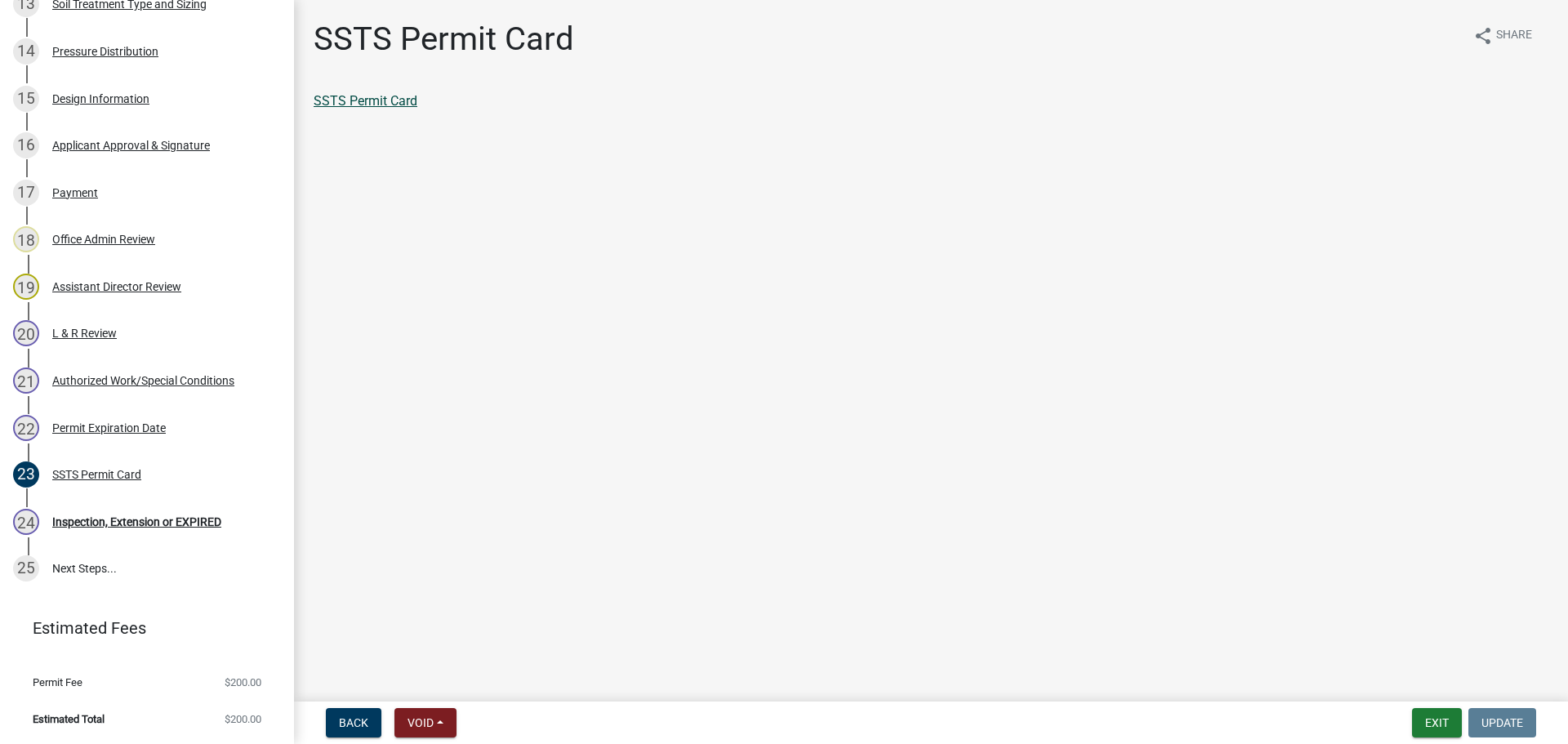
click at [399, 98] on link "SSTS Permit Card" at bounding box center [365, 100] width 104 height 15
click at [151, 87] on div "15 Design Information" at bounding box center [140, 99] width 255 height 26
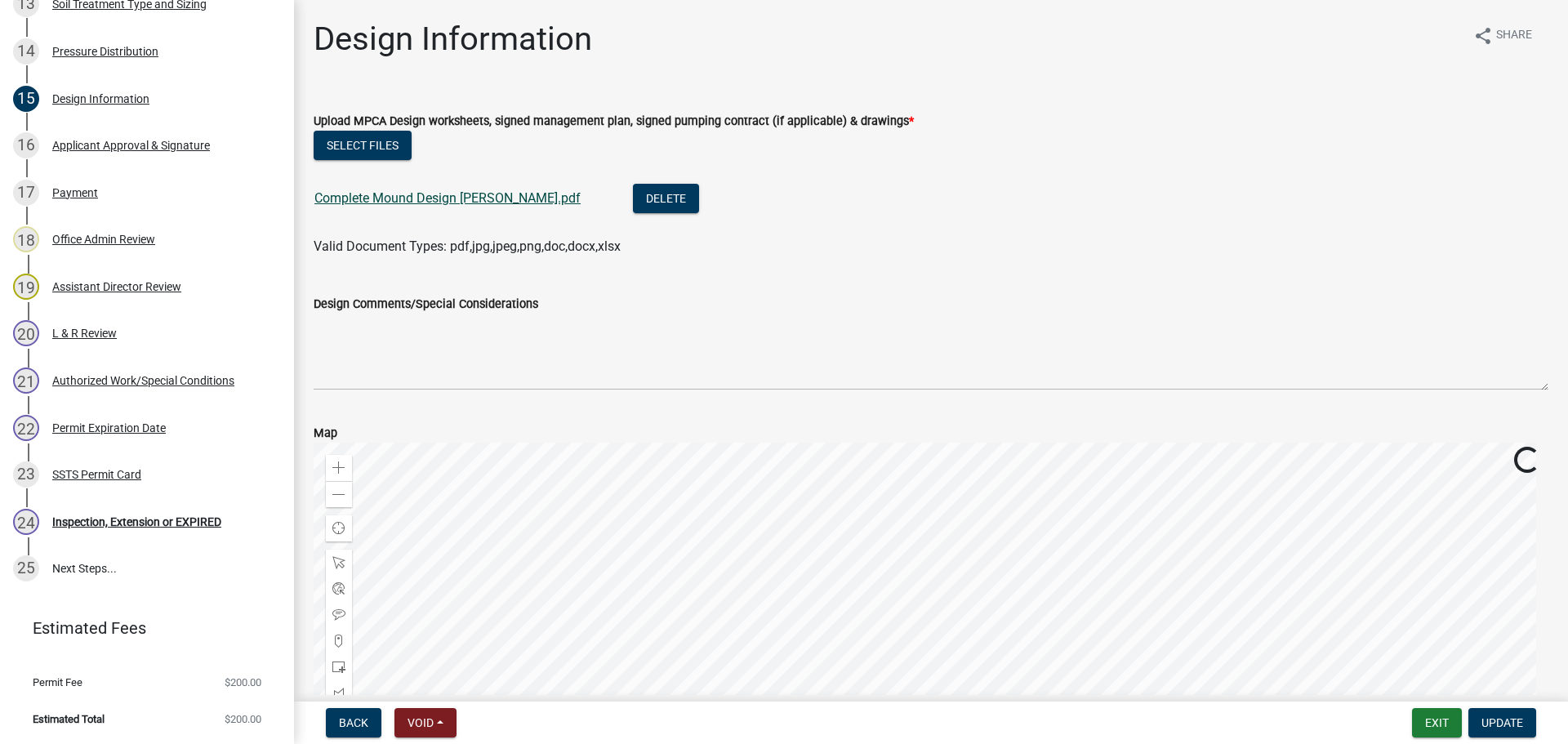
click at [496, 195] on link "Complete Mound Design Johnson.pdf" at bounding box center [447, 198] width 266 height 15
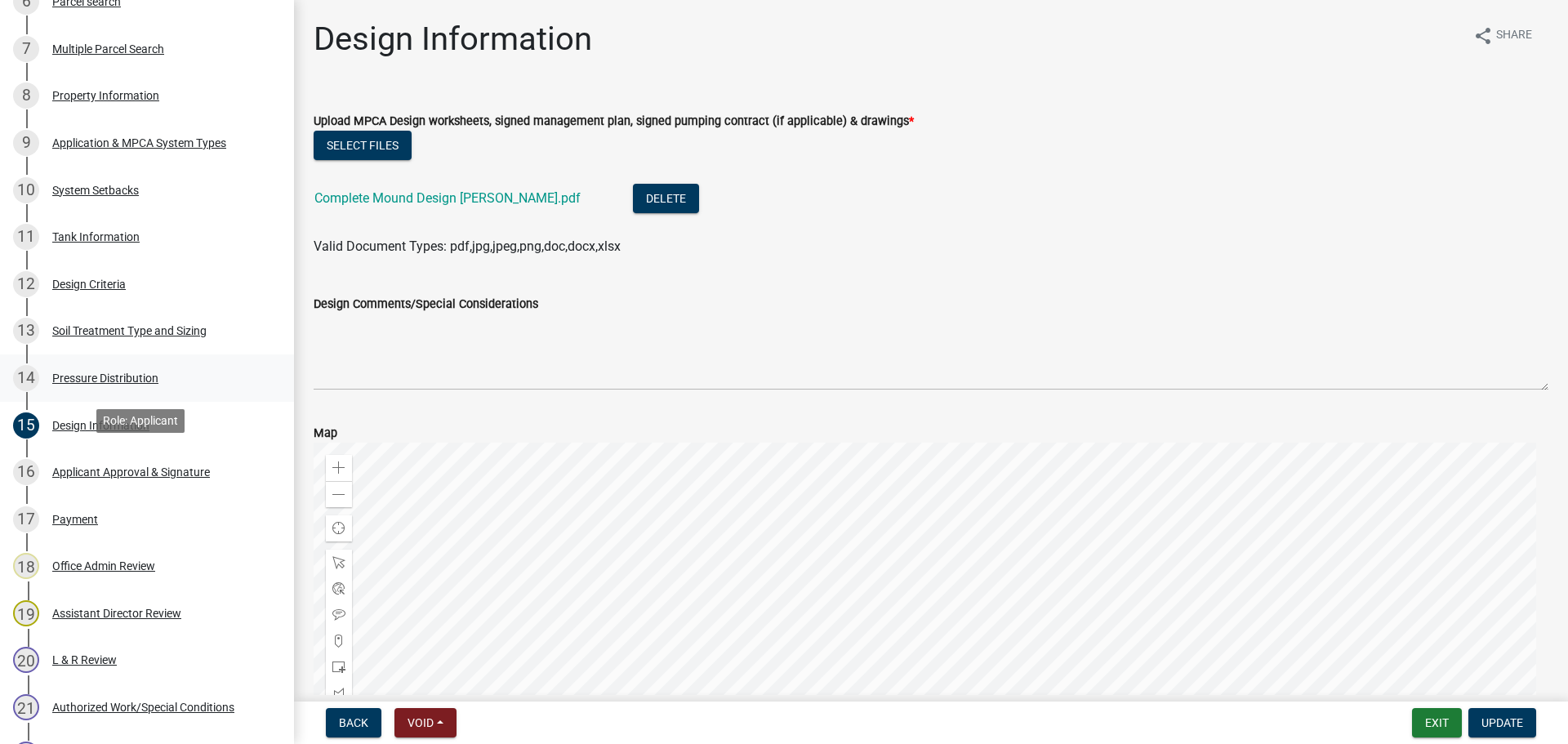
scroll to position [556, 0]
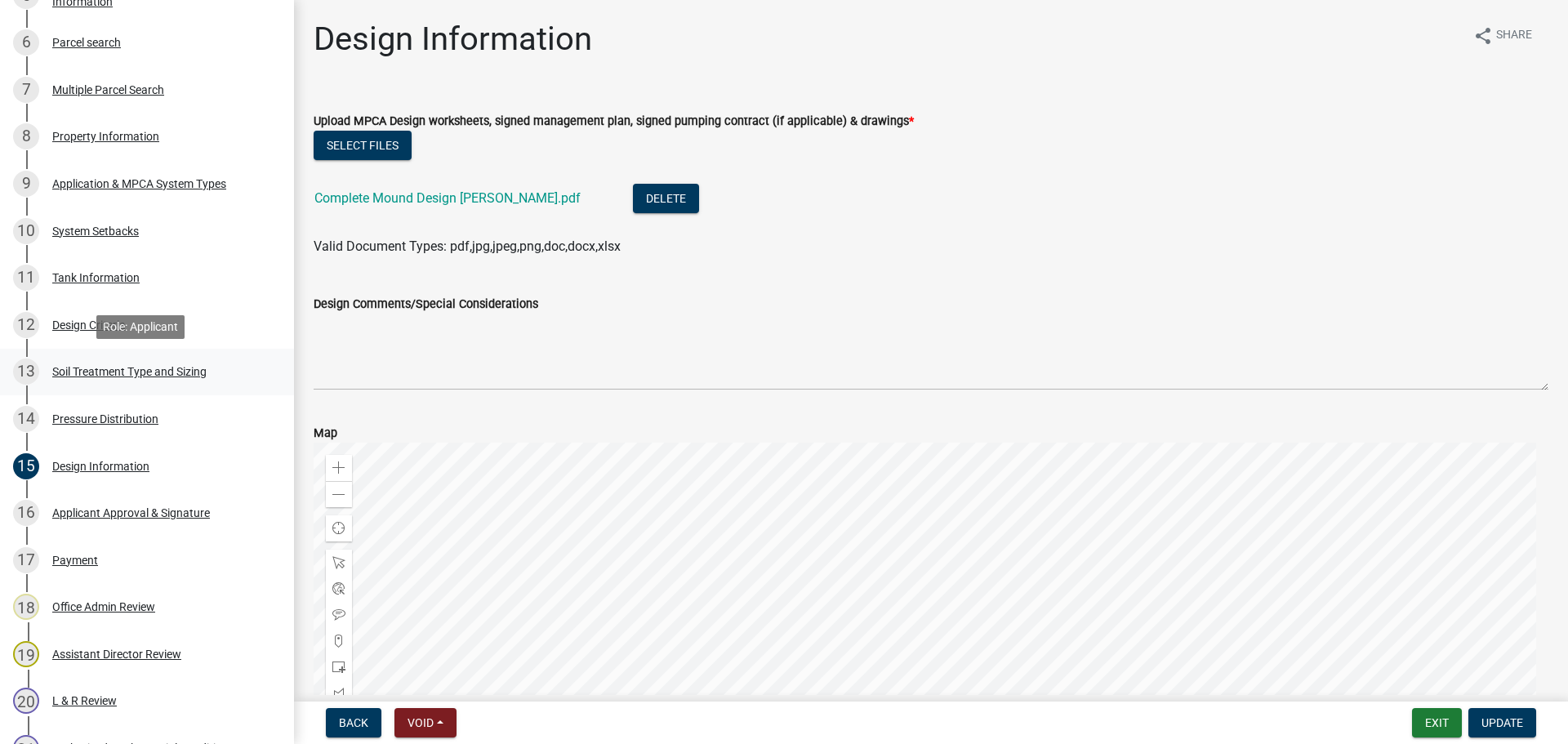
click at [203, 374] on div "Soil Treatment Type and Sizing" at bounding box center [129, 372] width 155 height 12
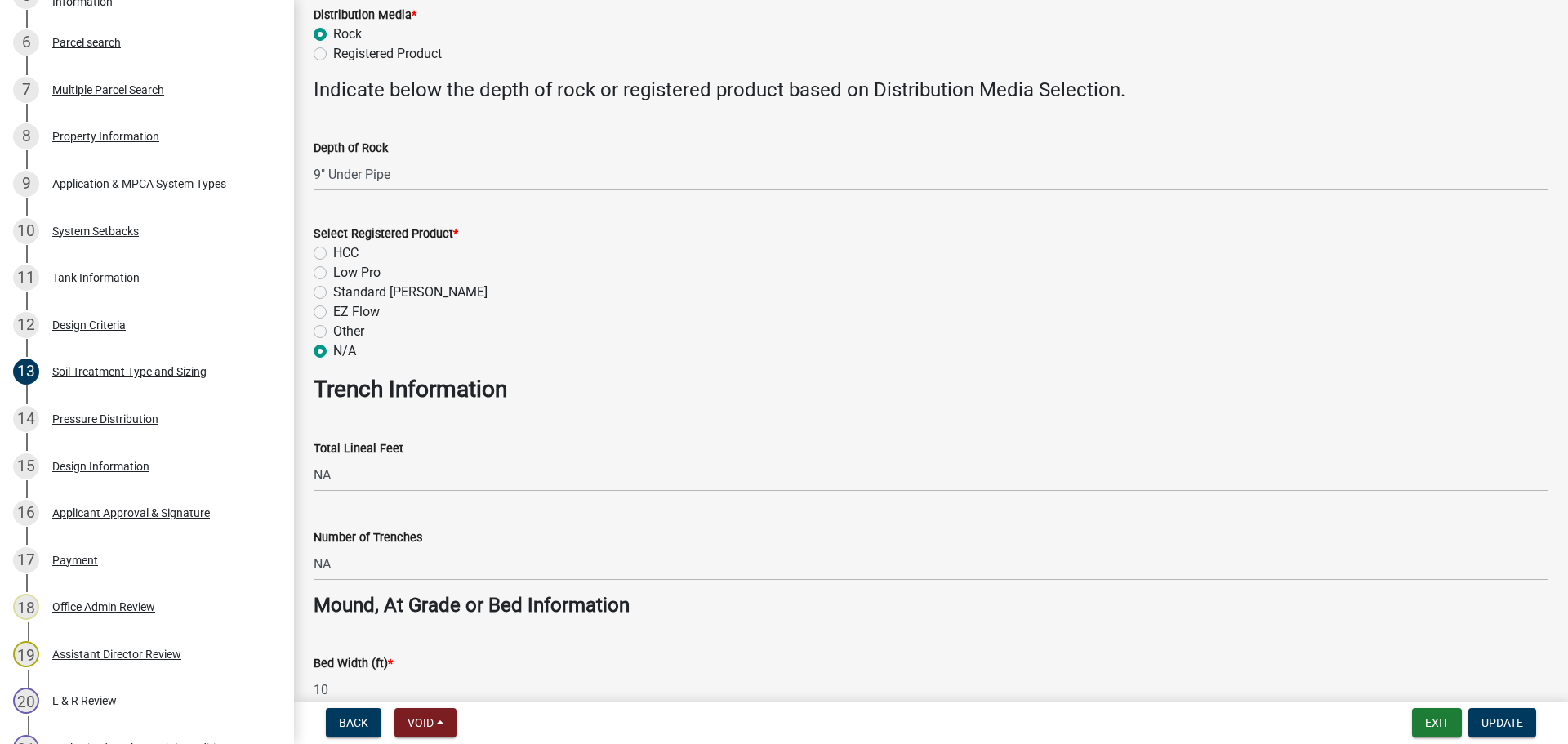
scroll to position [654, 0]
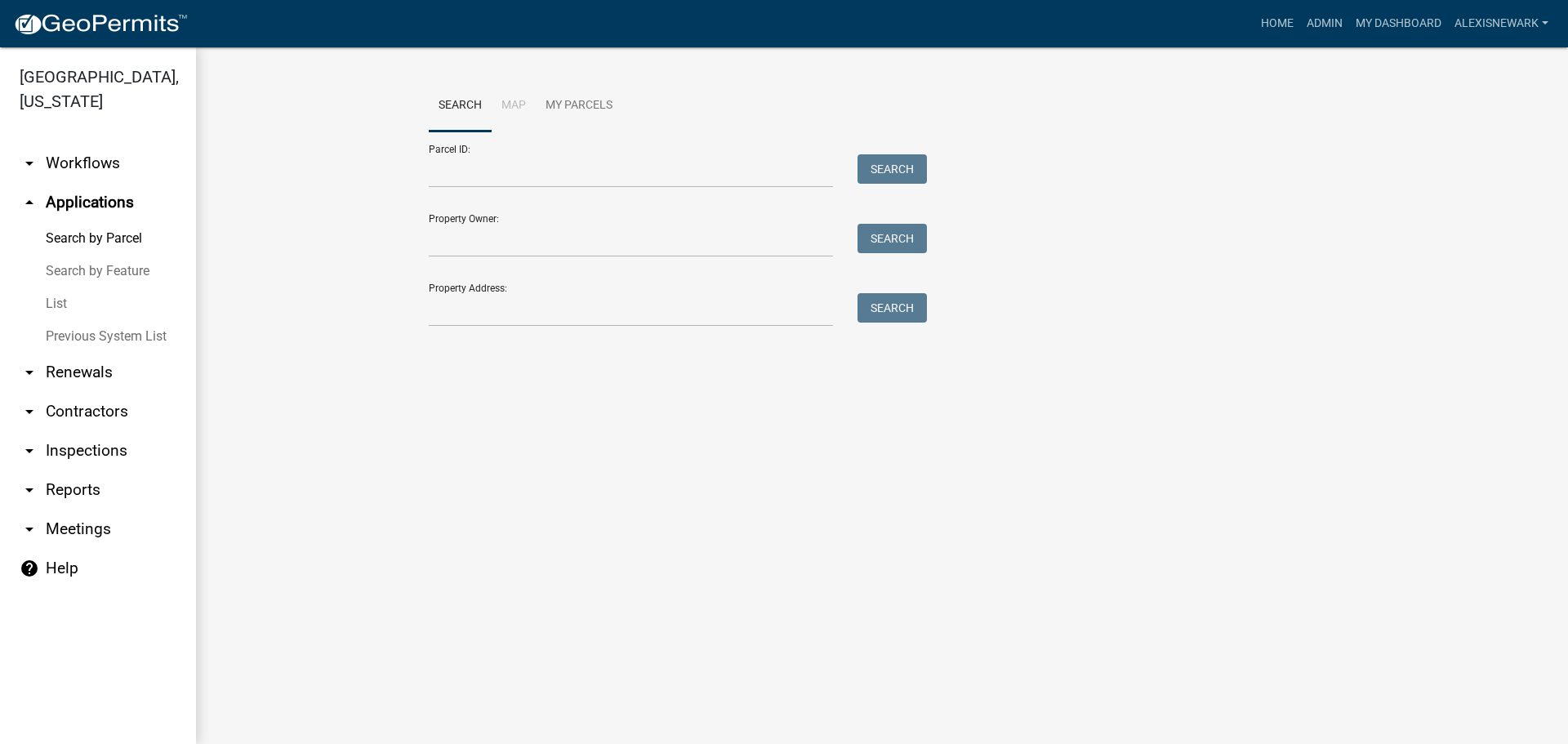
click at [500, 286] on div "Property Address: Search" at bounding box center [674, 298] width 490 height 57
click at [510, 316] on input "Property Address:" at bounding box center [631, 310] width 404 height 34
click at [866, 312] on button "Search" at bounding box center [893, 307] width 69 height 30
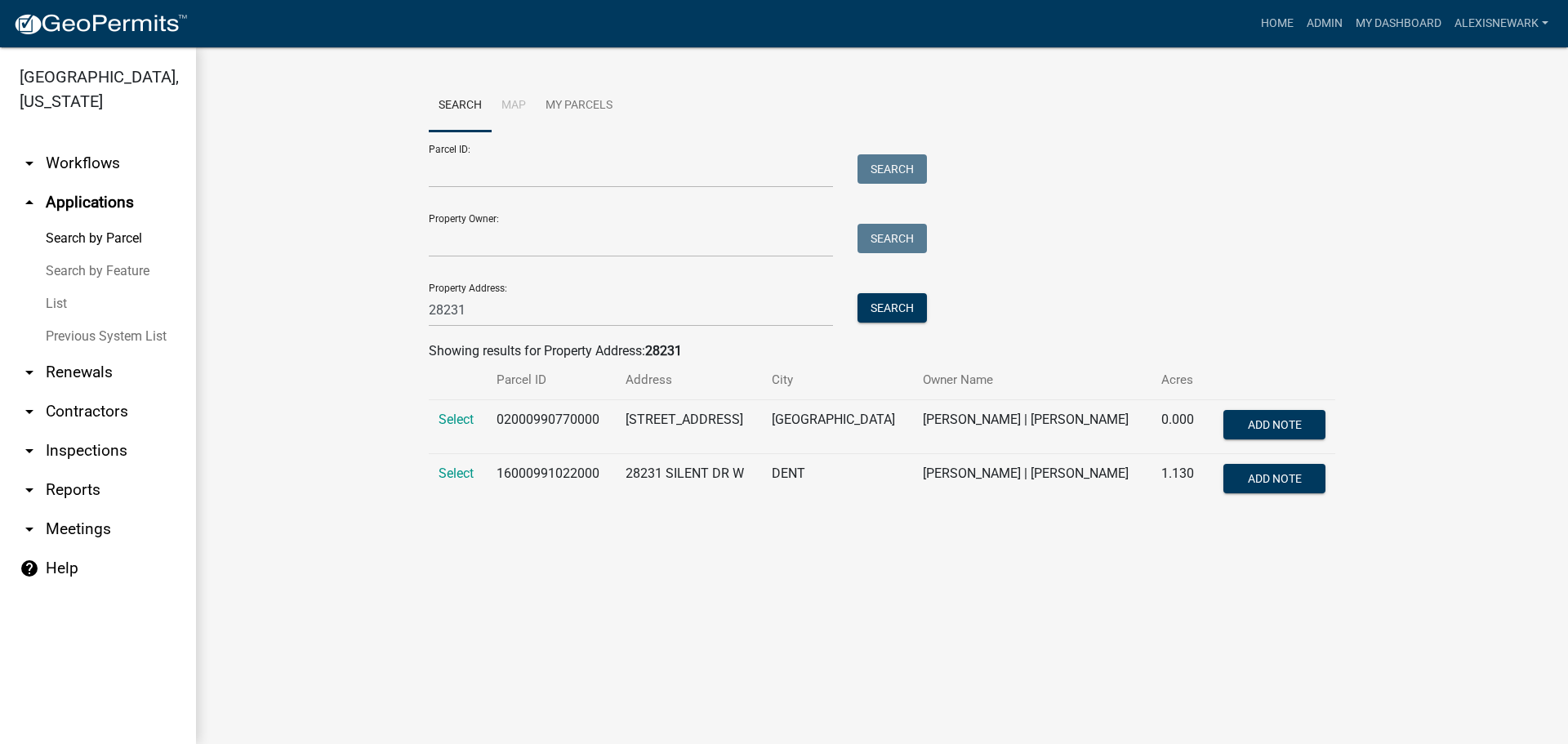
click at [448, 286] on div "Property Address: 28231 Search" at bounding box center [674, 298] width 490 height 57
click at [451, 300] on input "28231" at bounding box center [631, 310] width 404 height 34
click at [880, 304] on button "Search" at bounding box center [893, 307] width 69 height 30
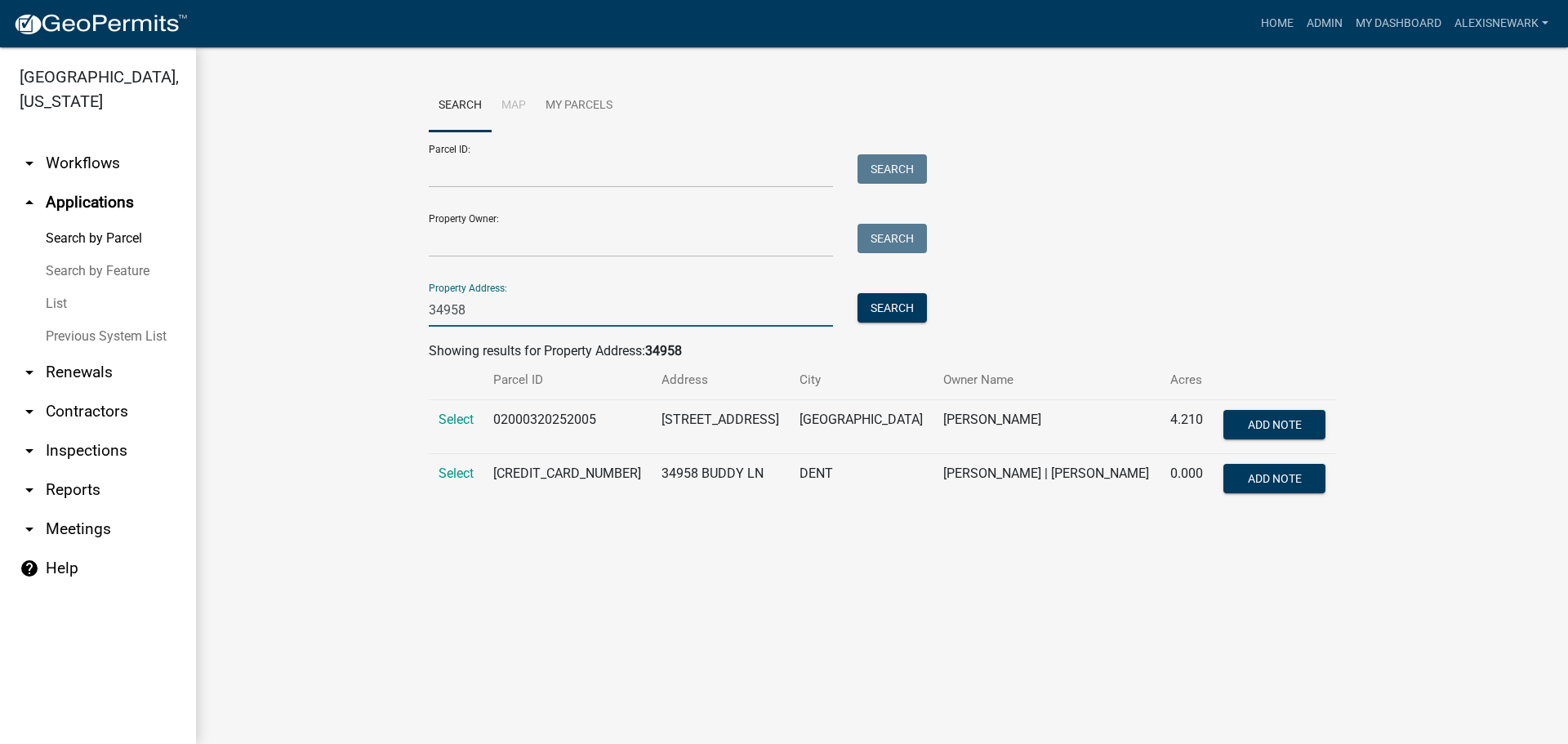
click at [754, 312] on input "34958" at bounding box center [631, 310] width 404 height 34
click at [865, 311] on button "Search" at bounding box center [893, 307] width 69 height 30
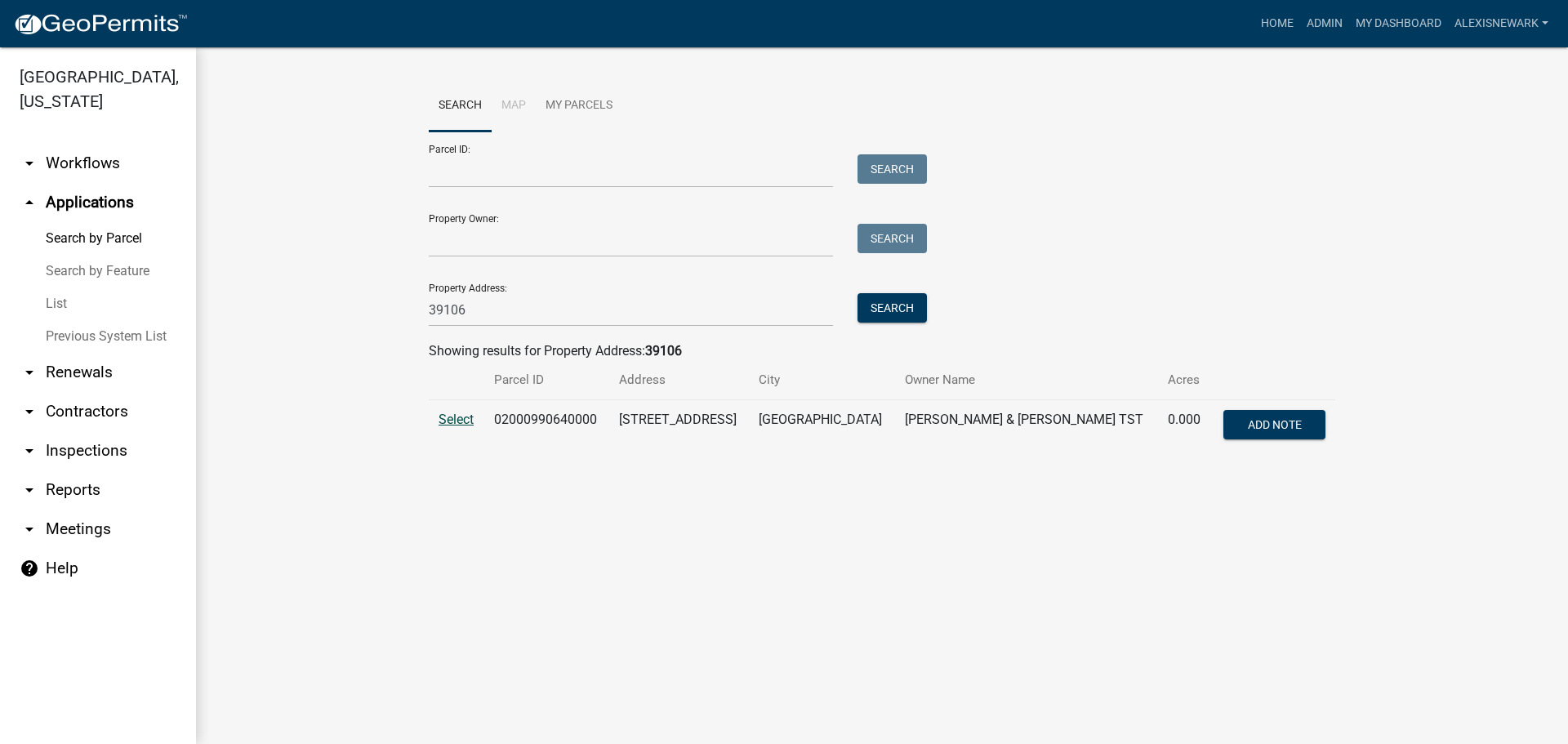
click at [453, 419] on span "Select" at bounding box center [456, 419] width 35 height 15
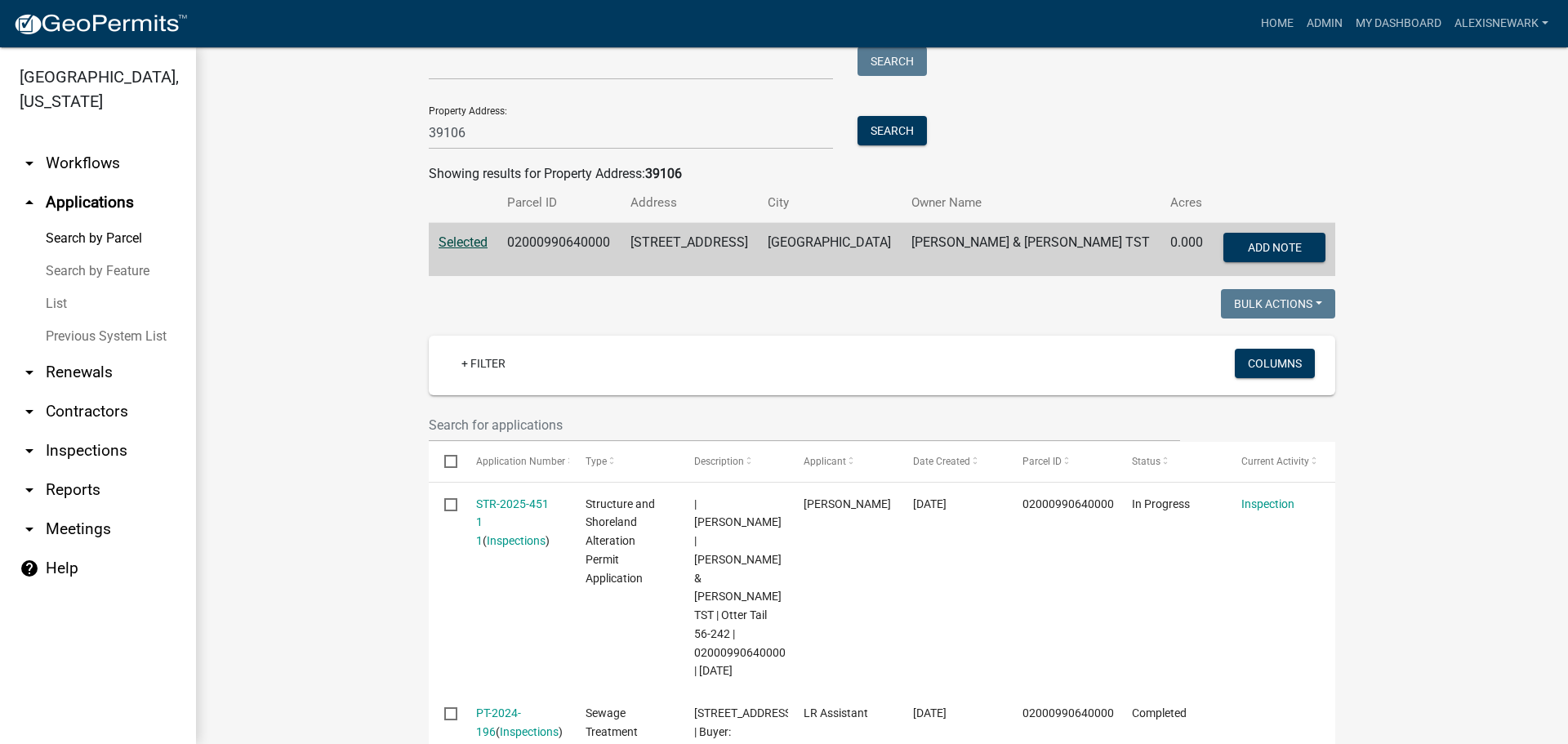
scroll to position [86, 0]
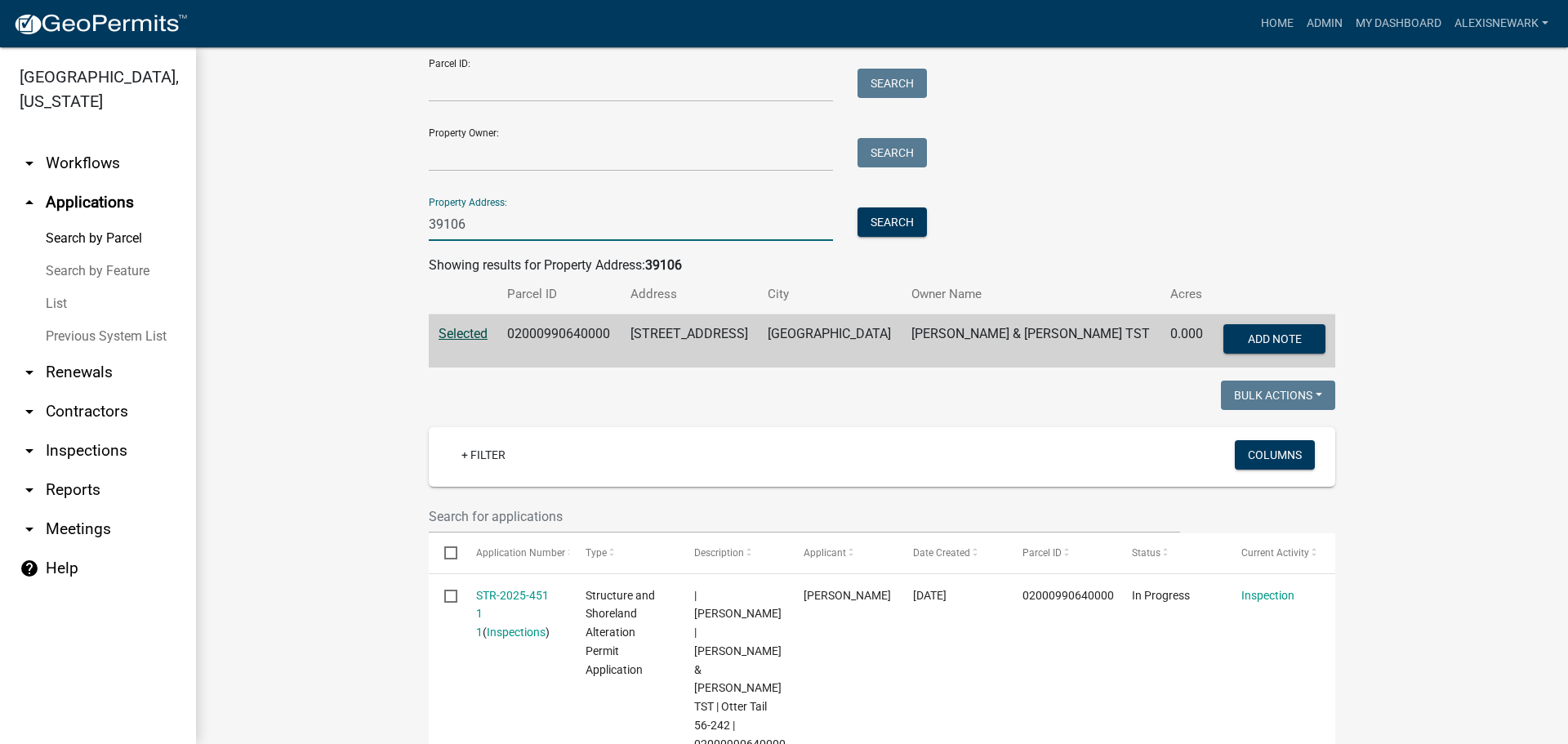
click at [508, 224] on input "39106" at bounding box center [631, 225] width 404 height 34
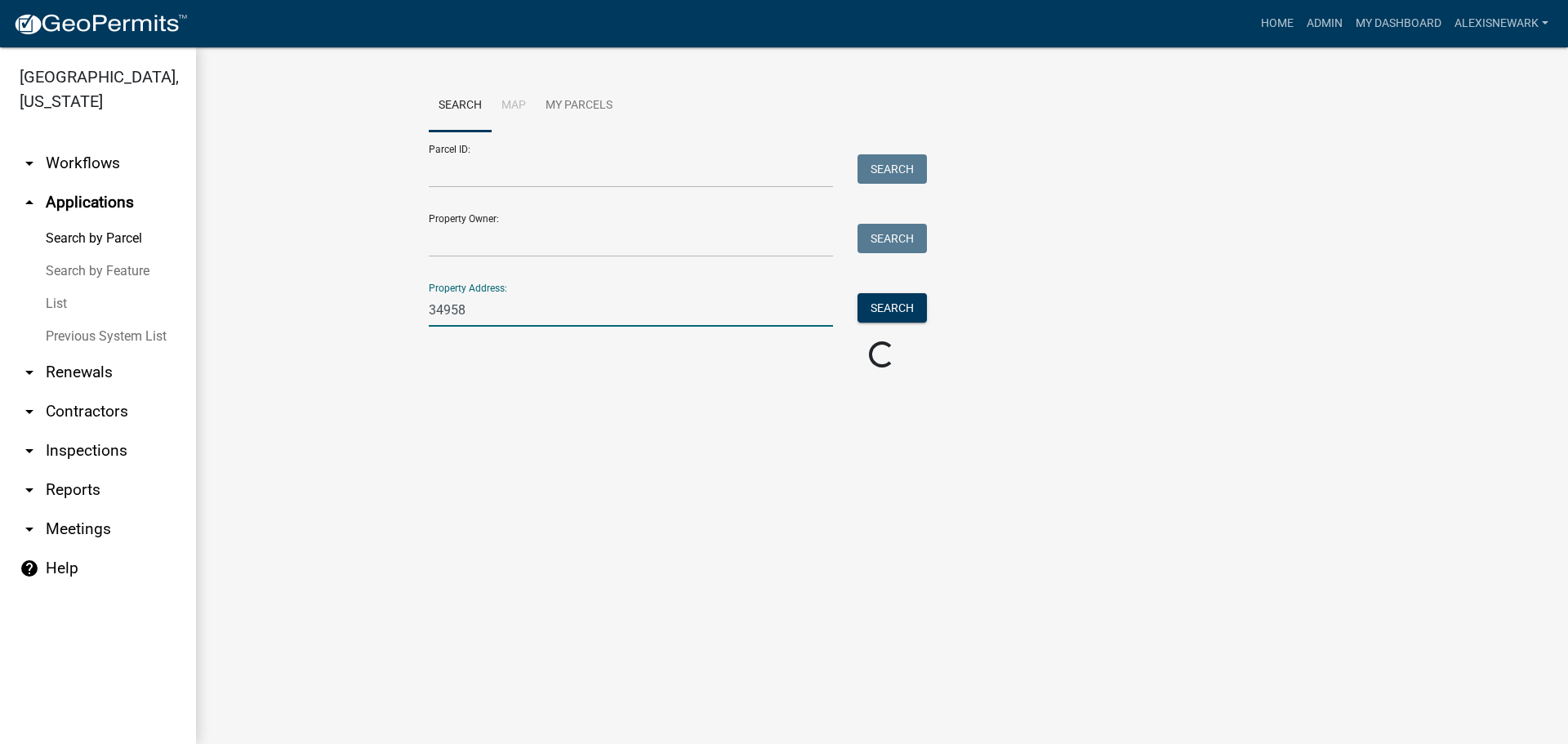
scroll to position [0, 0]
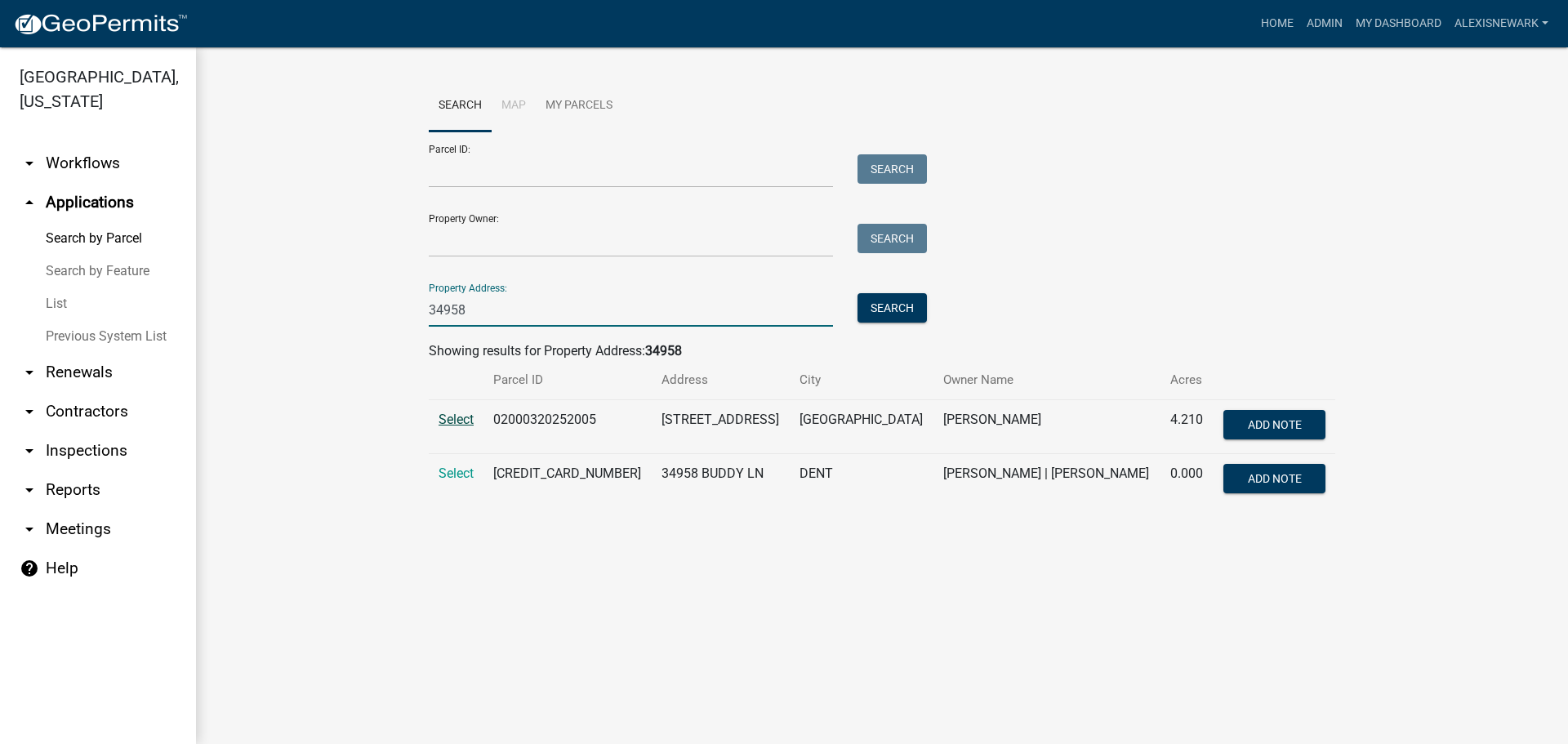
click at [449, 420] on span "Select" at bounding box center [456, 419] width 35 height 15
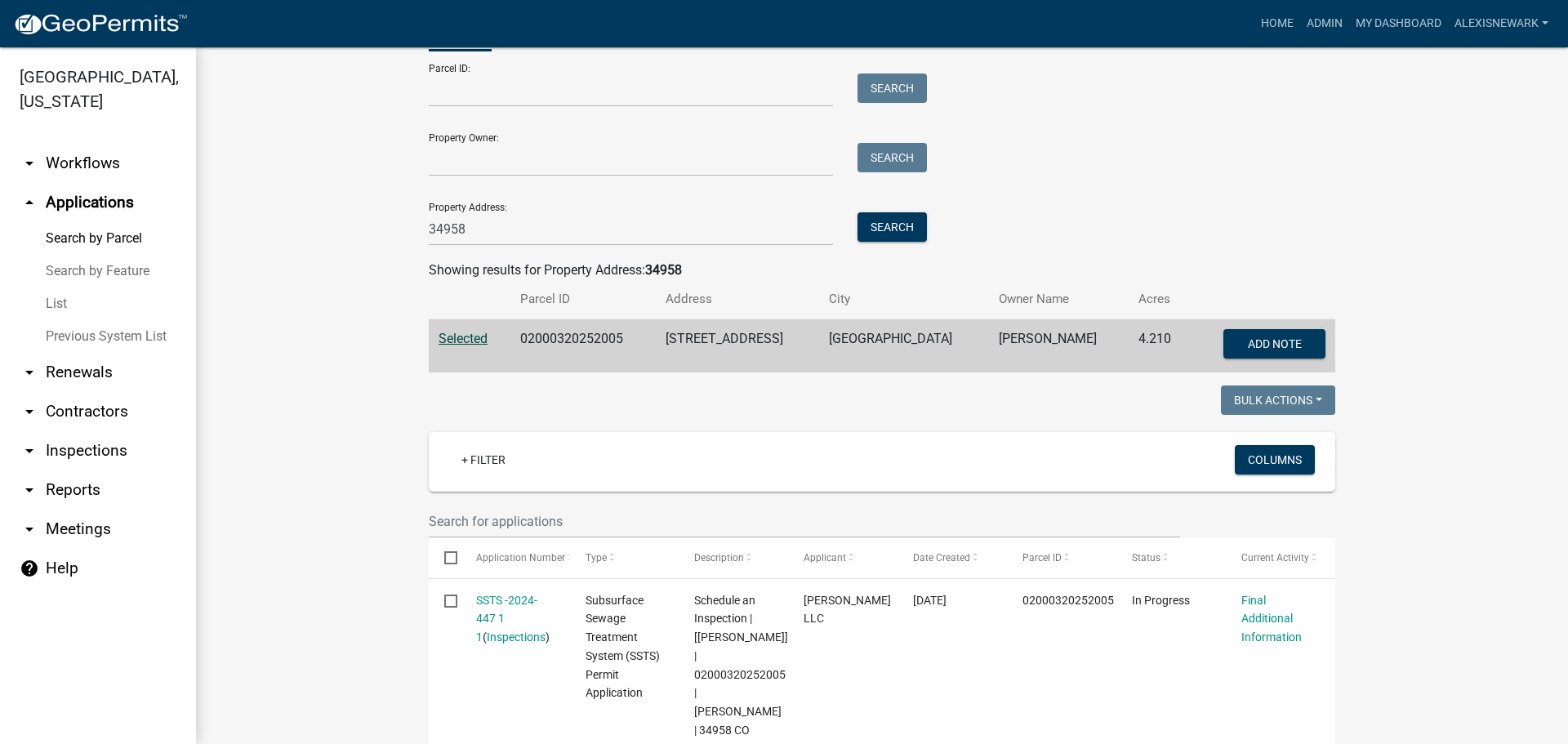
scroll to position [65, 0]
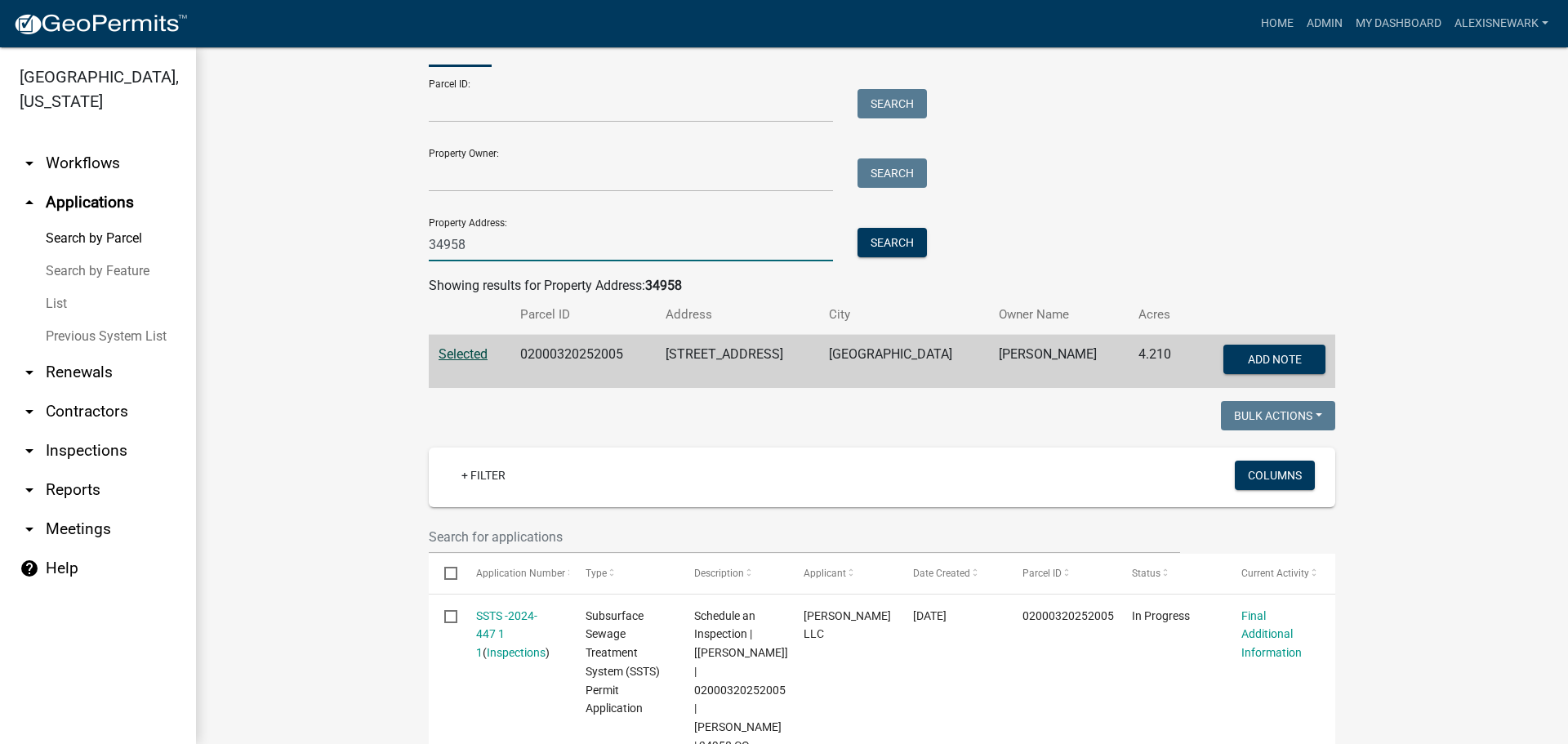
click at [492, 242] on input "34958" at bounding box center [631, 245] width 404 height 34
type input "28231"
click at [875, 247] on button "Search" at bounding box center [893, 242] width 69 height 30
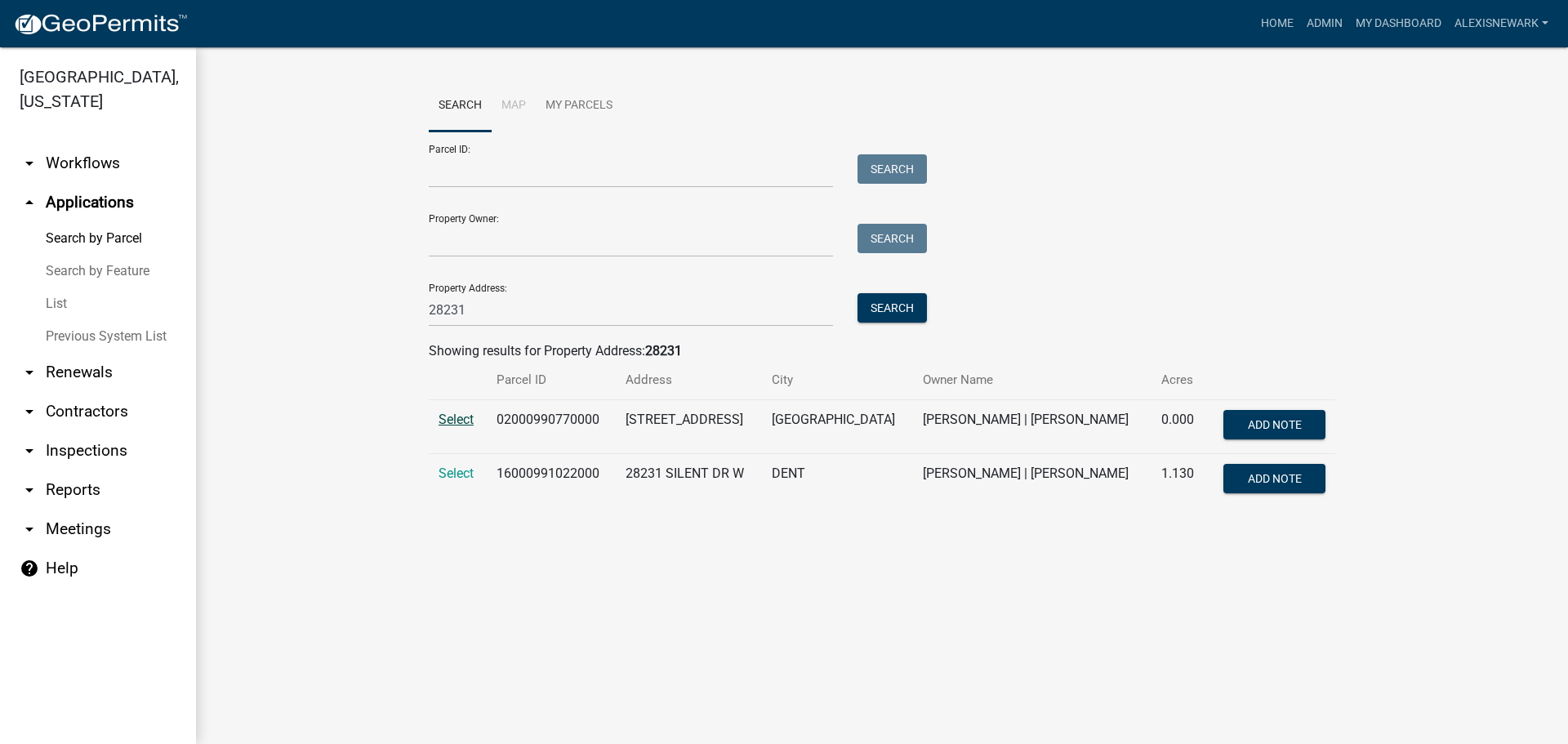
click at [450, 423] on span "Select" at bounding box center [456, 419] width 35 height 15
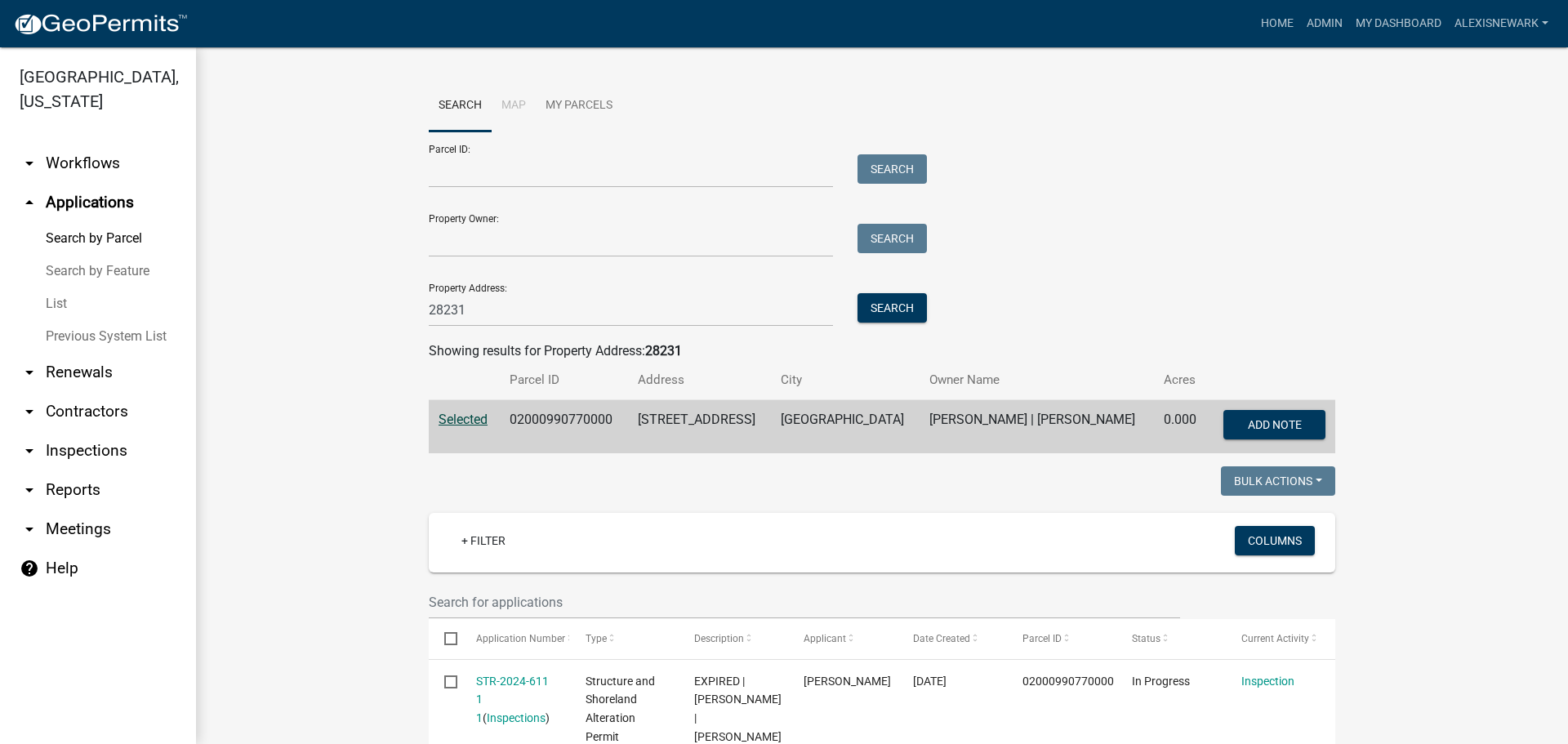
click at [585, 270] on div "Property Address: 28231 Search" at bounding box center [674, 298] width 490 height 57
click at [585, 293] on input "28231" at bounding box center [631, 310] width 404 height 34
click at [515, 168] on input "Parcel ID:" at bounding box center [631, 171] width 404 height 34
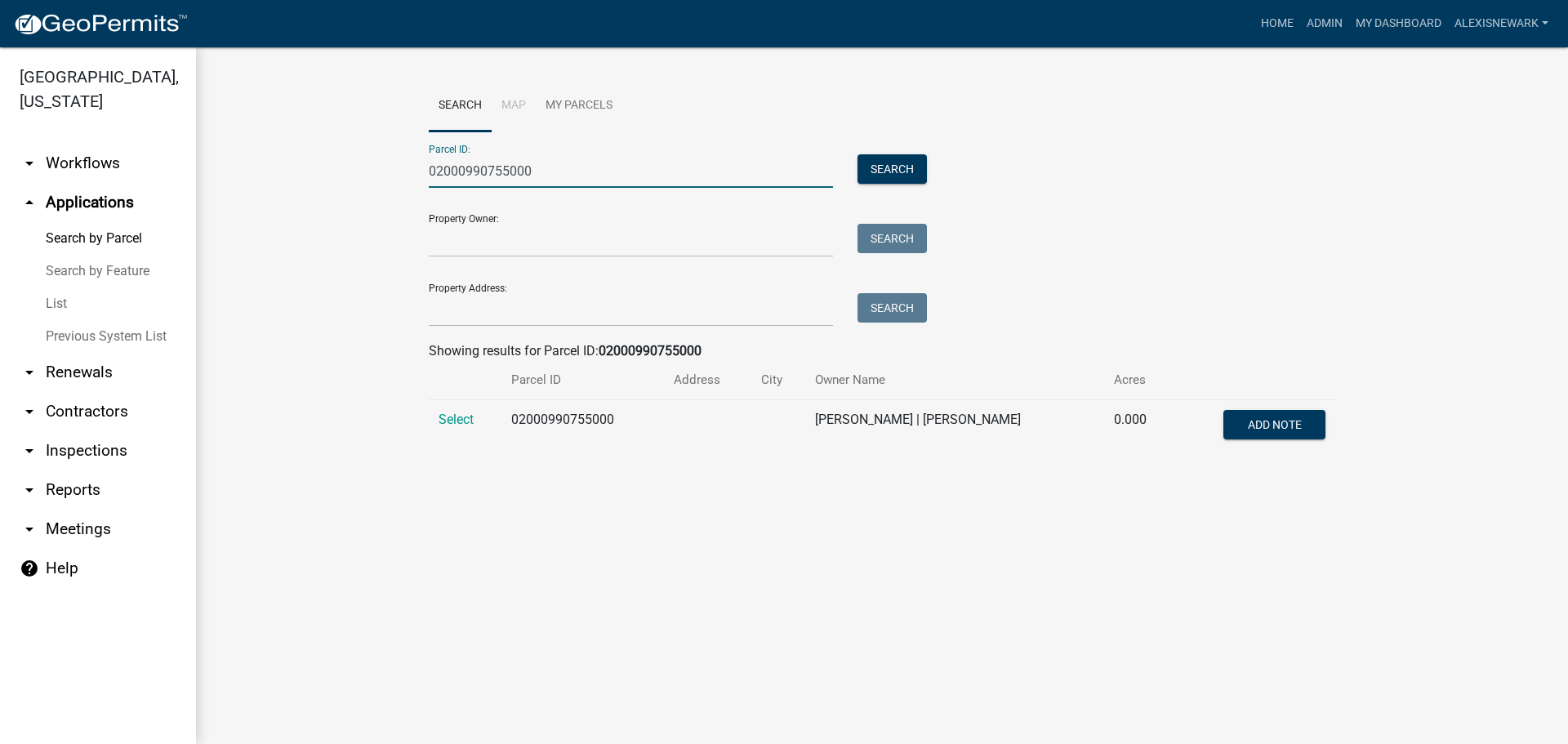
type input "02000990755000"
click at [454, 411] on td "Select" at bounding box center [465, 427] width 73 height 54
click at [457, 415] on span "Select" at bounding box center [456, 419] width 35 height 15
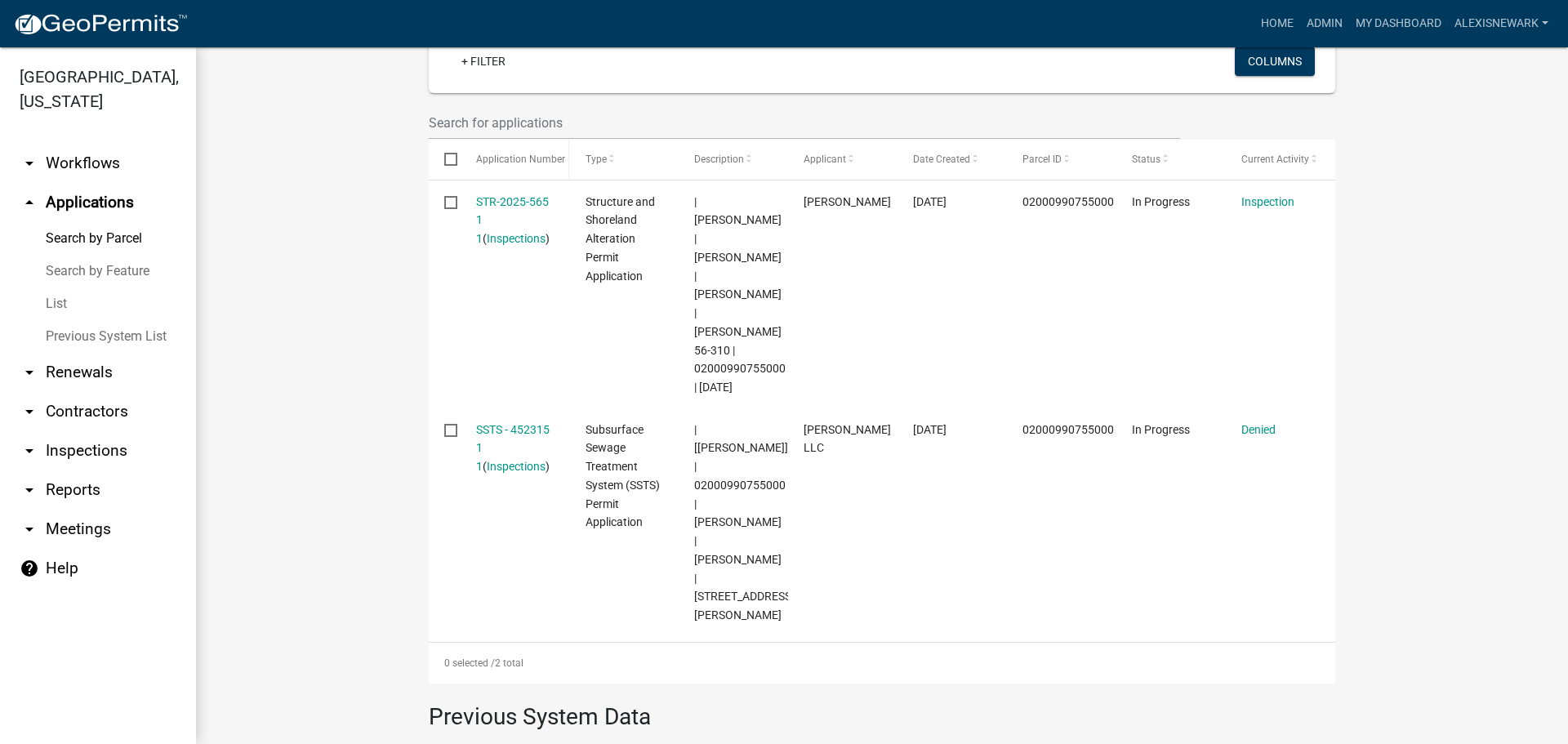
scroll to position [453, 0]
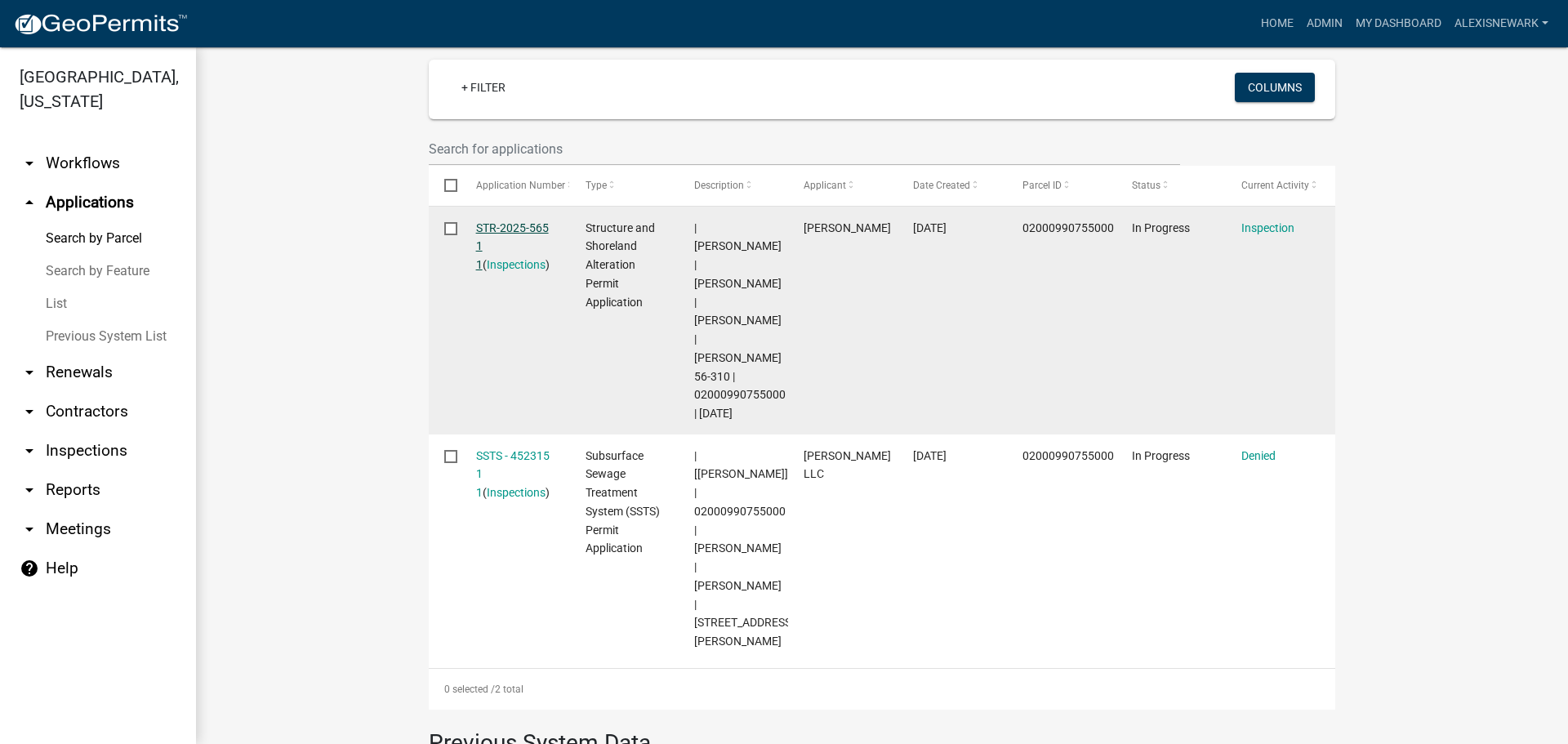
drag, startPoint x: 520, startPoint y: 219, endPoint x: 510, endPoint y: 229, distance: 14.1
click at [510, 229] on link "STR-2025-565 1 1" at bounding box center [513, 247] width 73 height 51
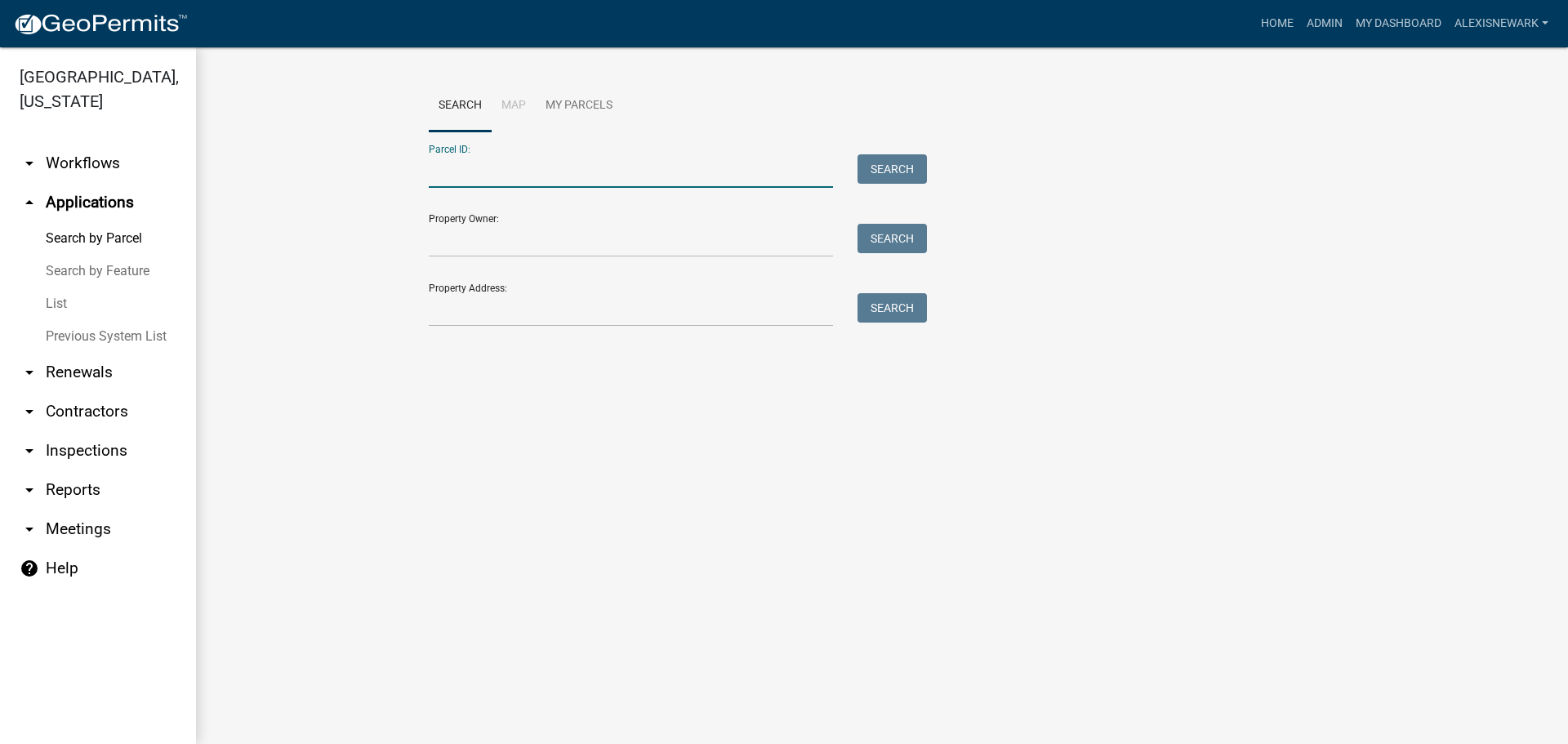
click at [482, 178] on input "Parcel ID:" at bounding box center [631, 171] width 404 height 34
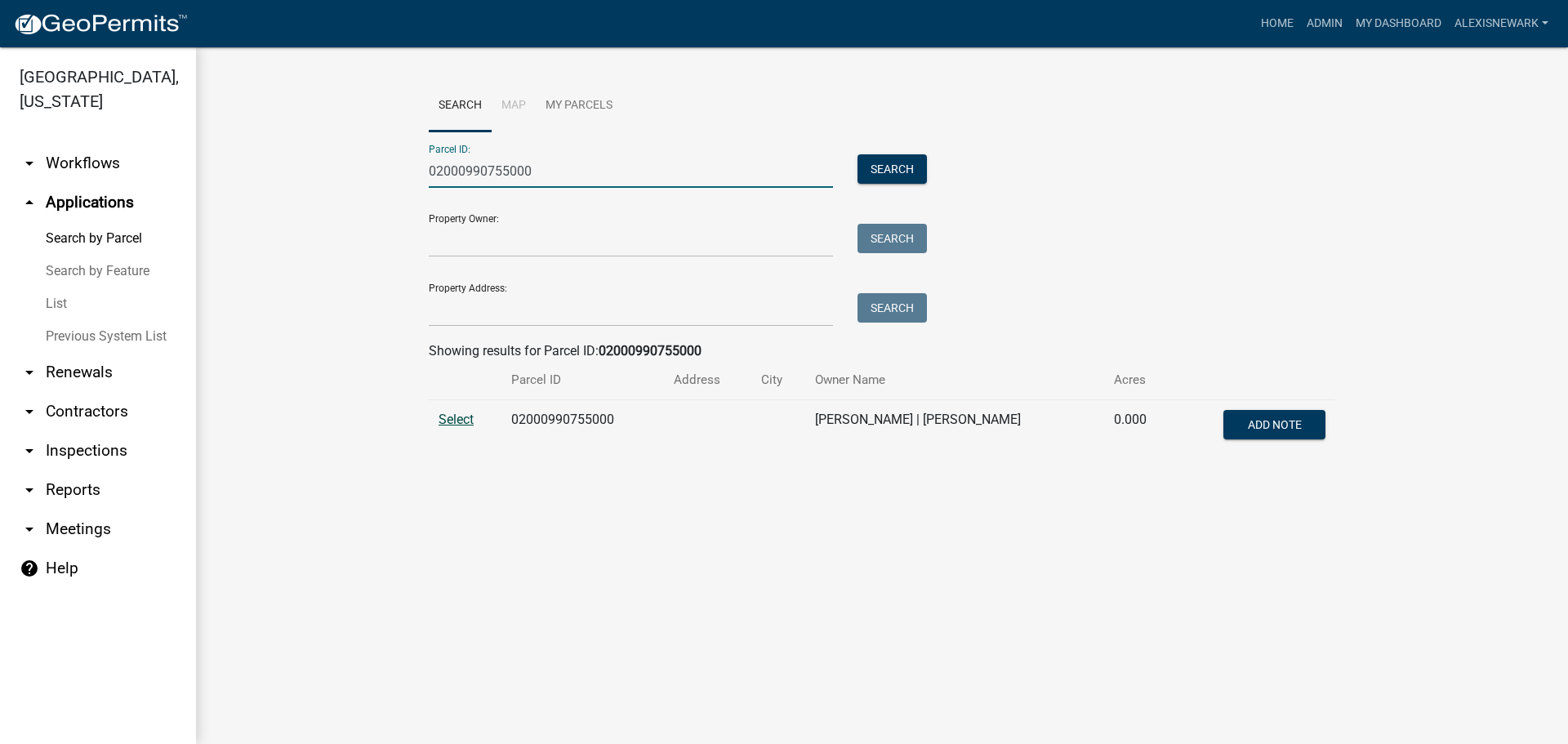
click at [439, 420] on span "Select" at bounding box center [456, 419] width 35 height 15
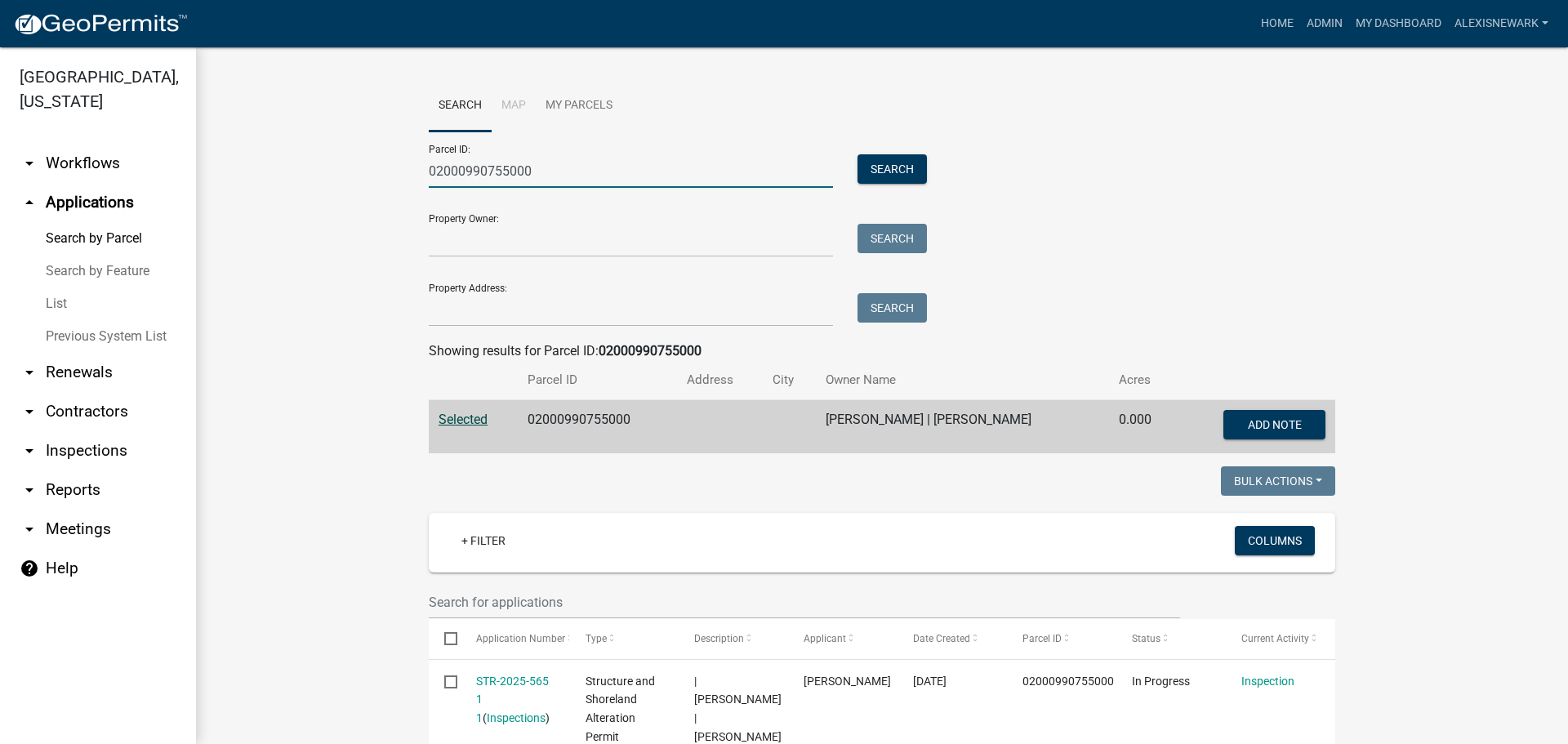
click at [491, 169] on input "02000990755000" at bounding box center [631, 171] width 404 height 34
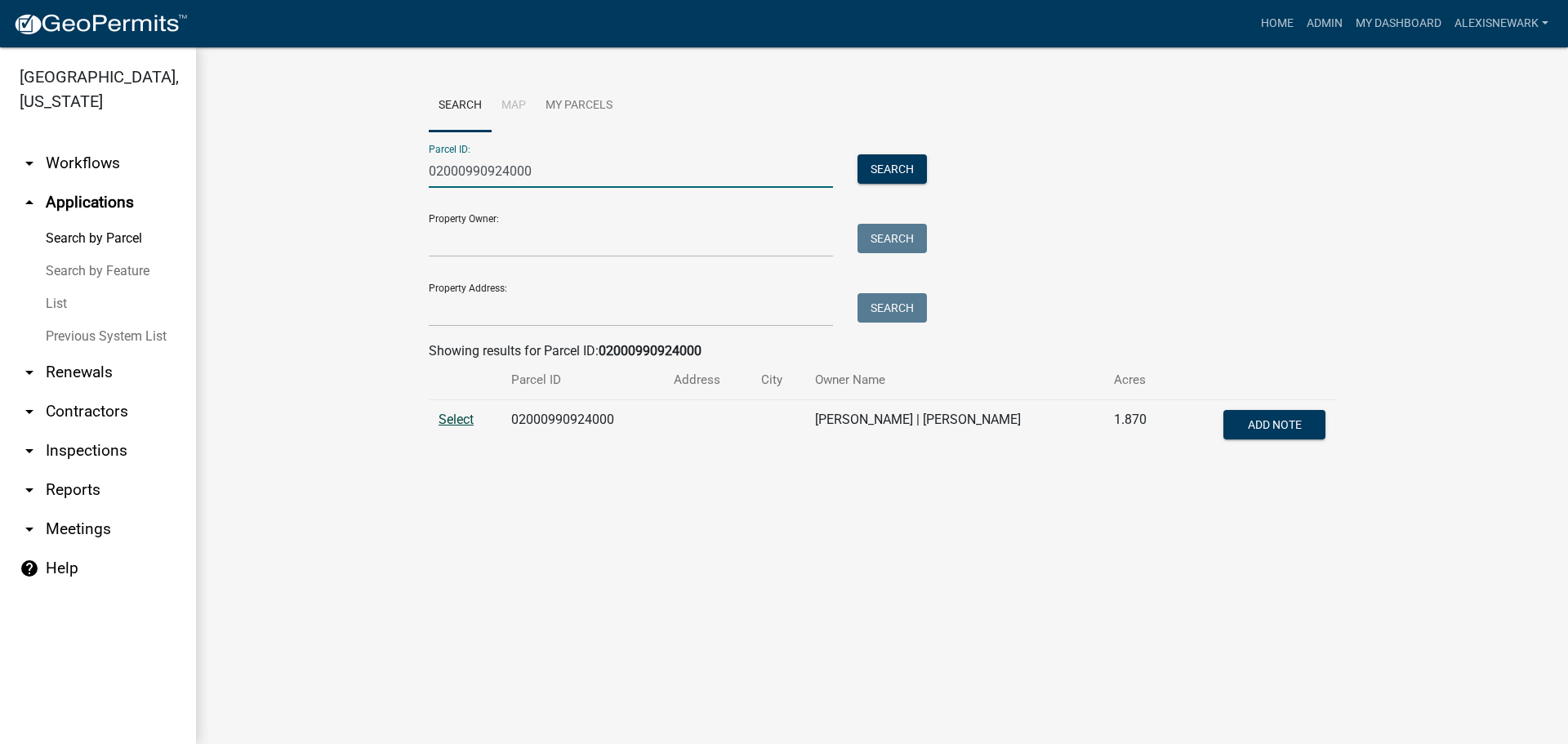
type input "02000990924000"
click at [459, 413] on span "Select" at bounding box center [456, 419] width 35 height 15
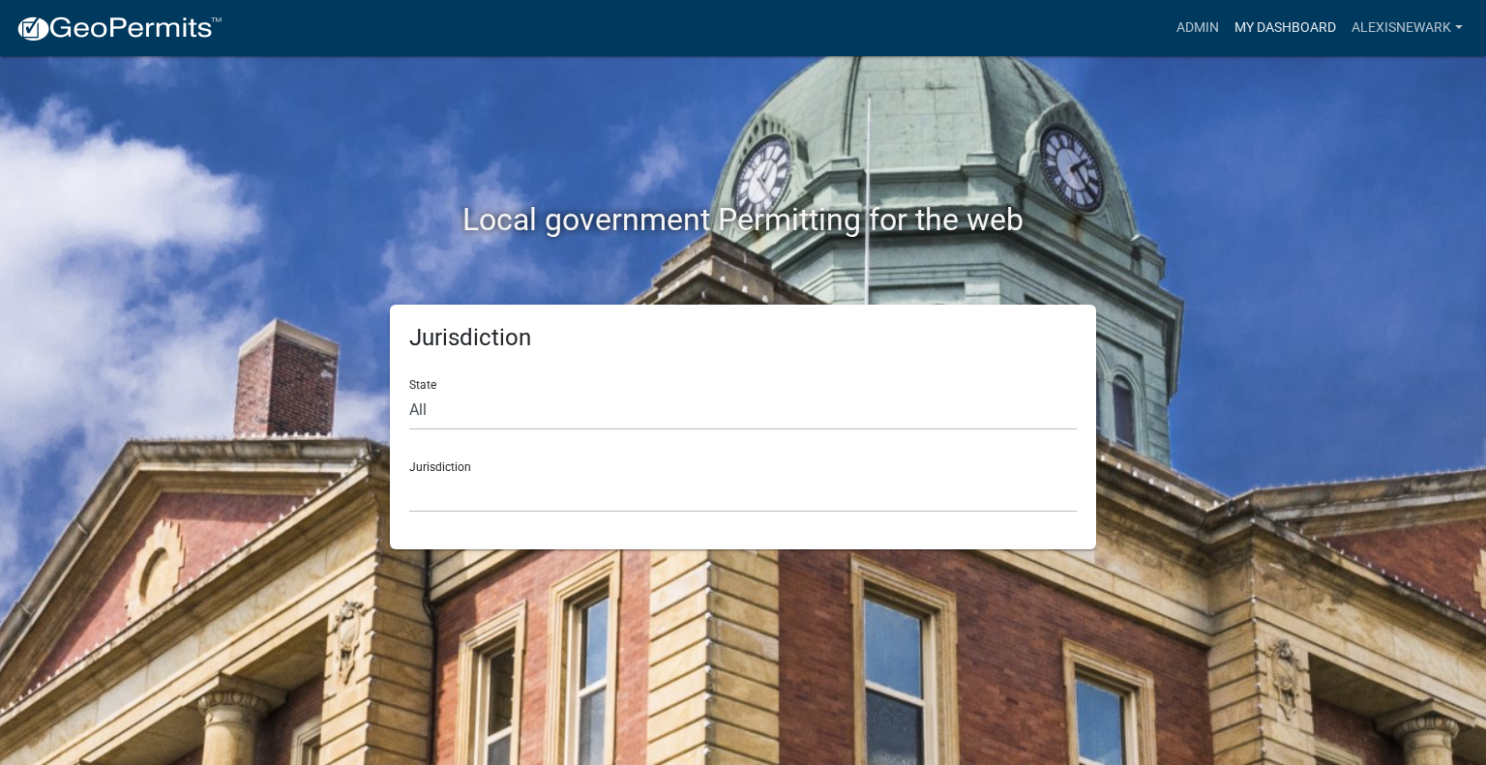
click at [1265, 30] on link "My Dashboard" at bounding box center [1284, 28] width 117 height 37
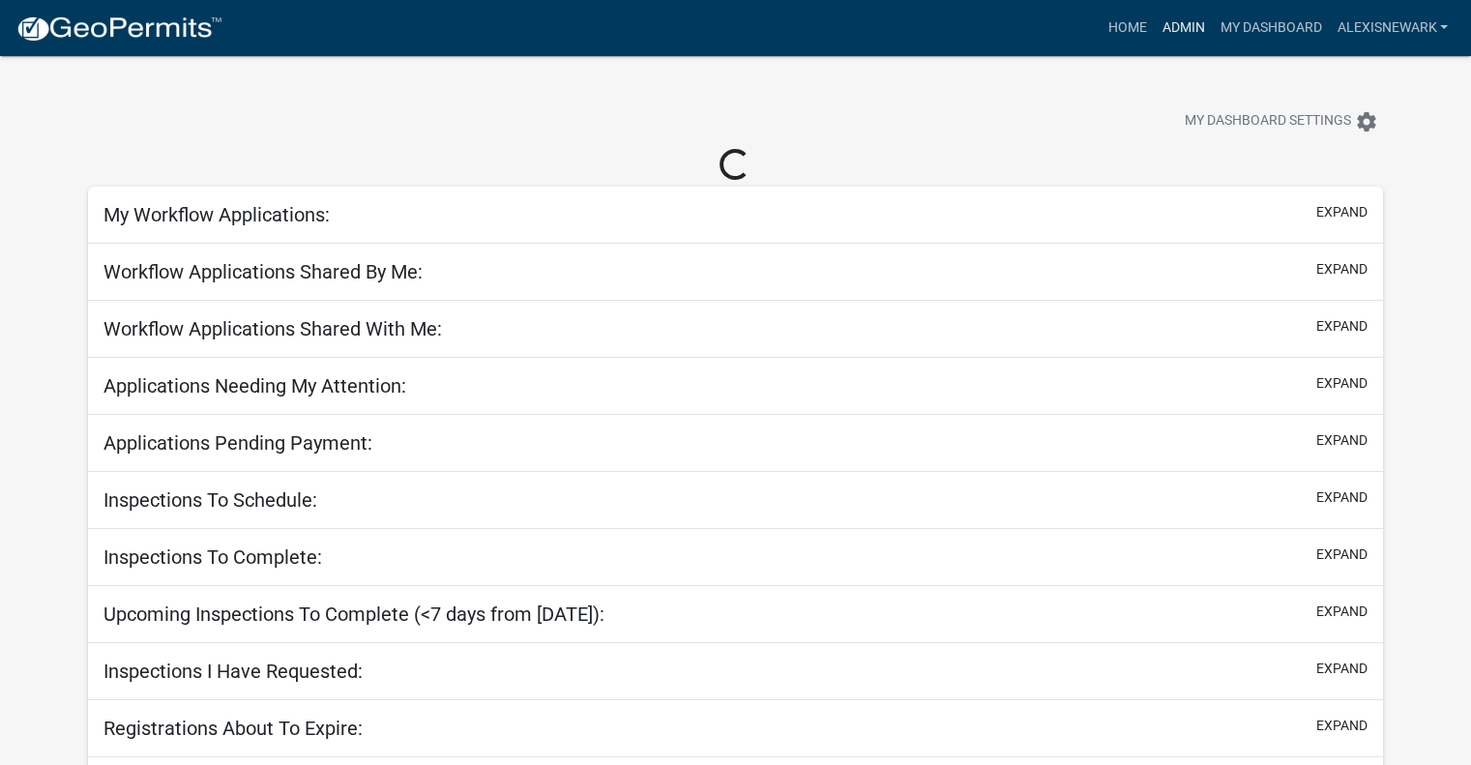
click at [1188, 29] on link "Admin" at bounding box center [1183, 28] width 58 height 37
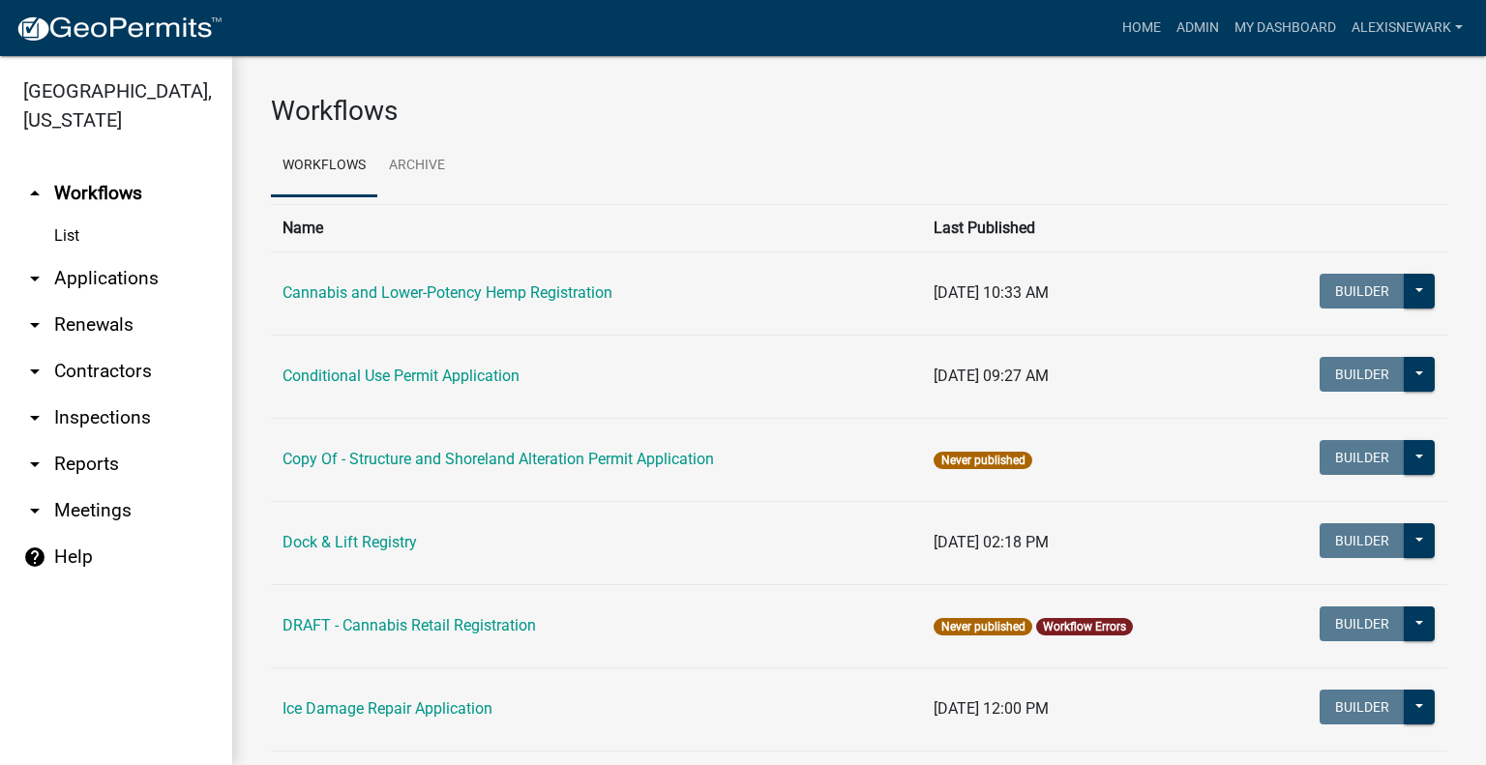
click at [136, 265] on link "arrow_drop_down Applications" at bounding box center [116, 278] width 232 height 46
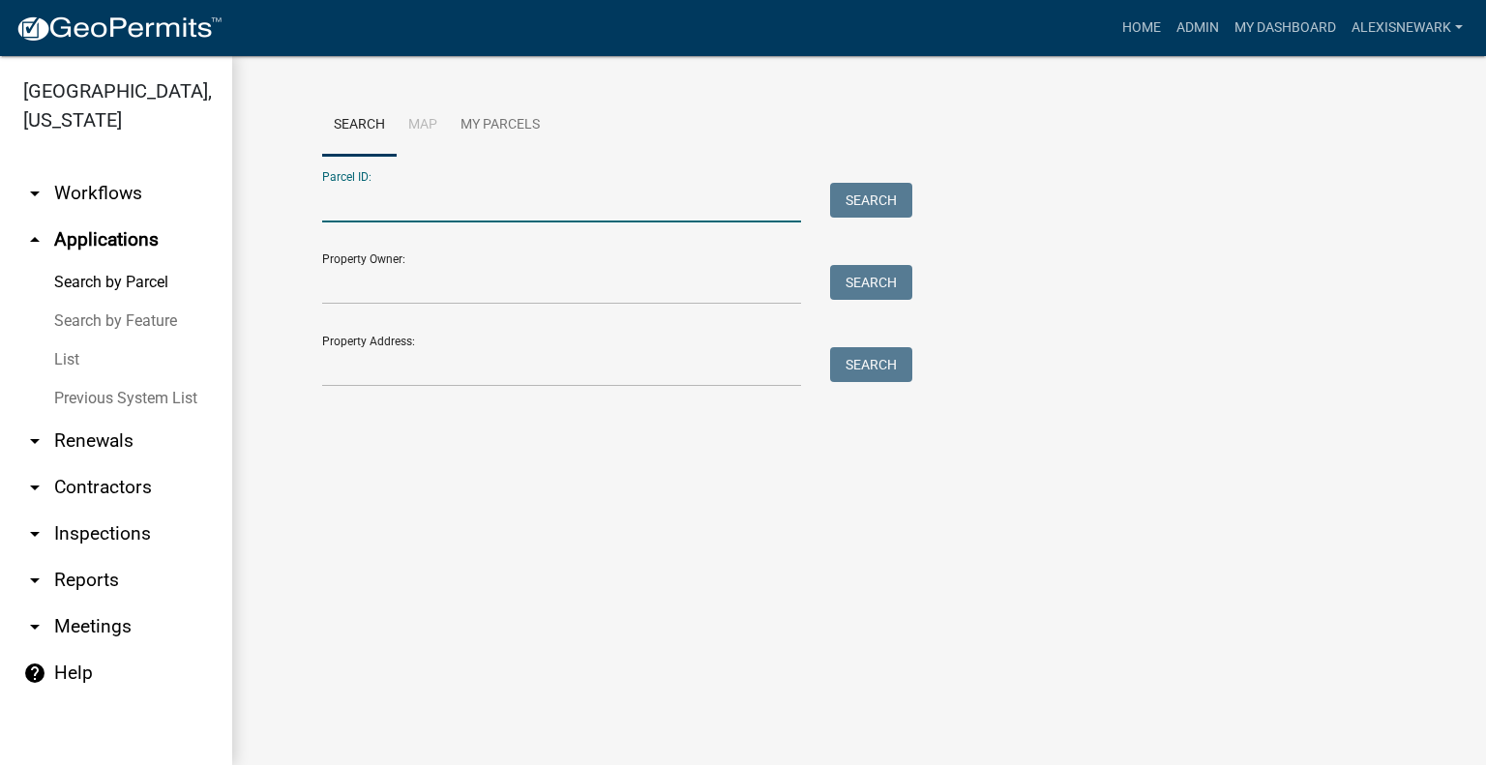
click at [424, 197] on input "Parcel ID:" at bounding box center [561, 203] width 479 height 40
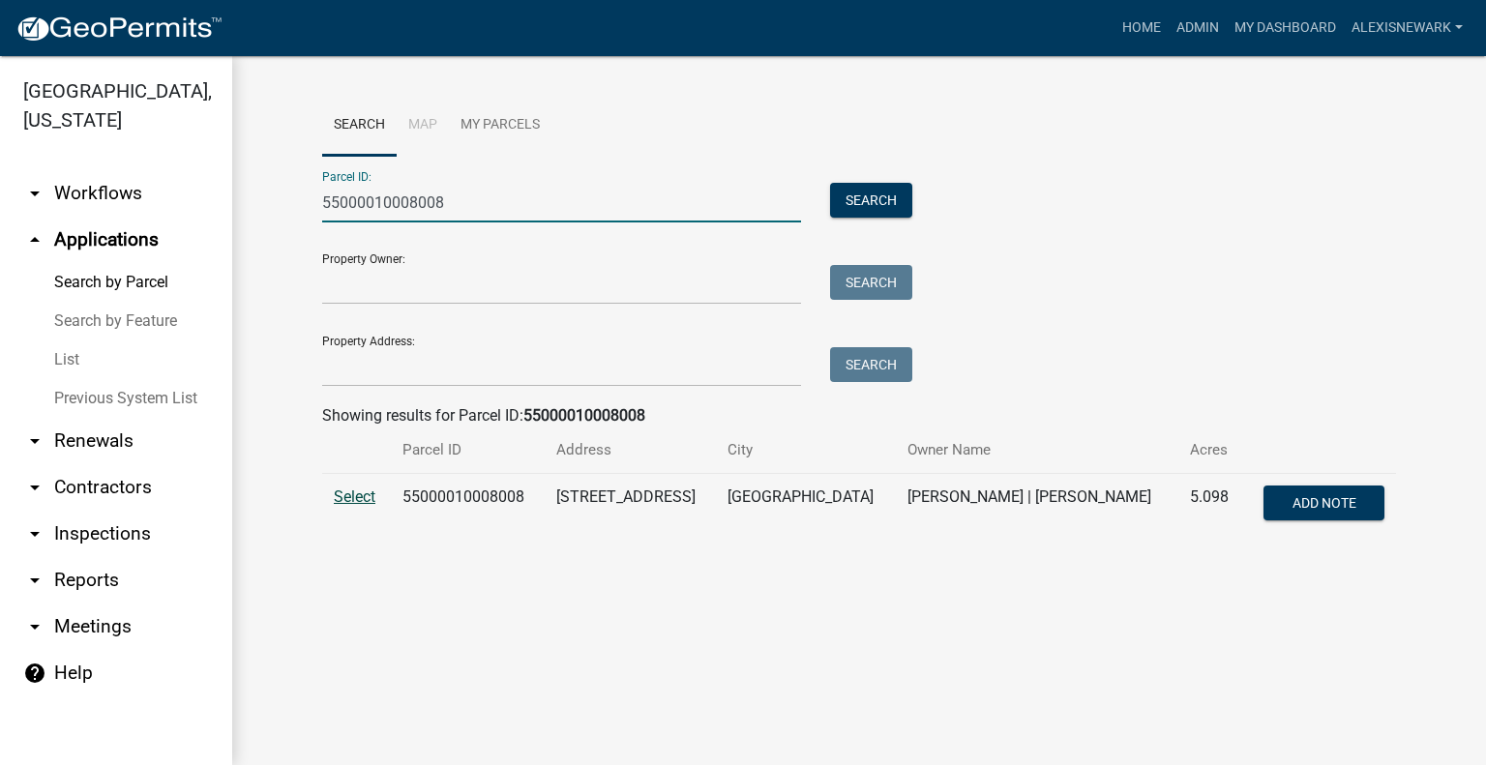
type input "55000010008008"
click at [364, 502] on span "Select" at bounding box center [355, 496] width 42 height 18
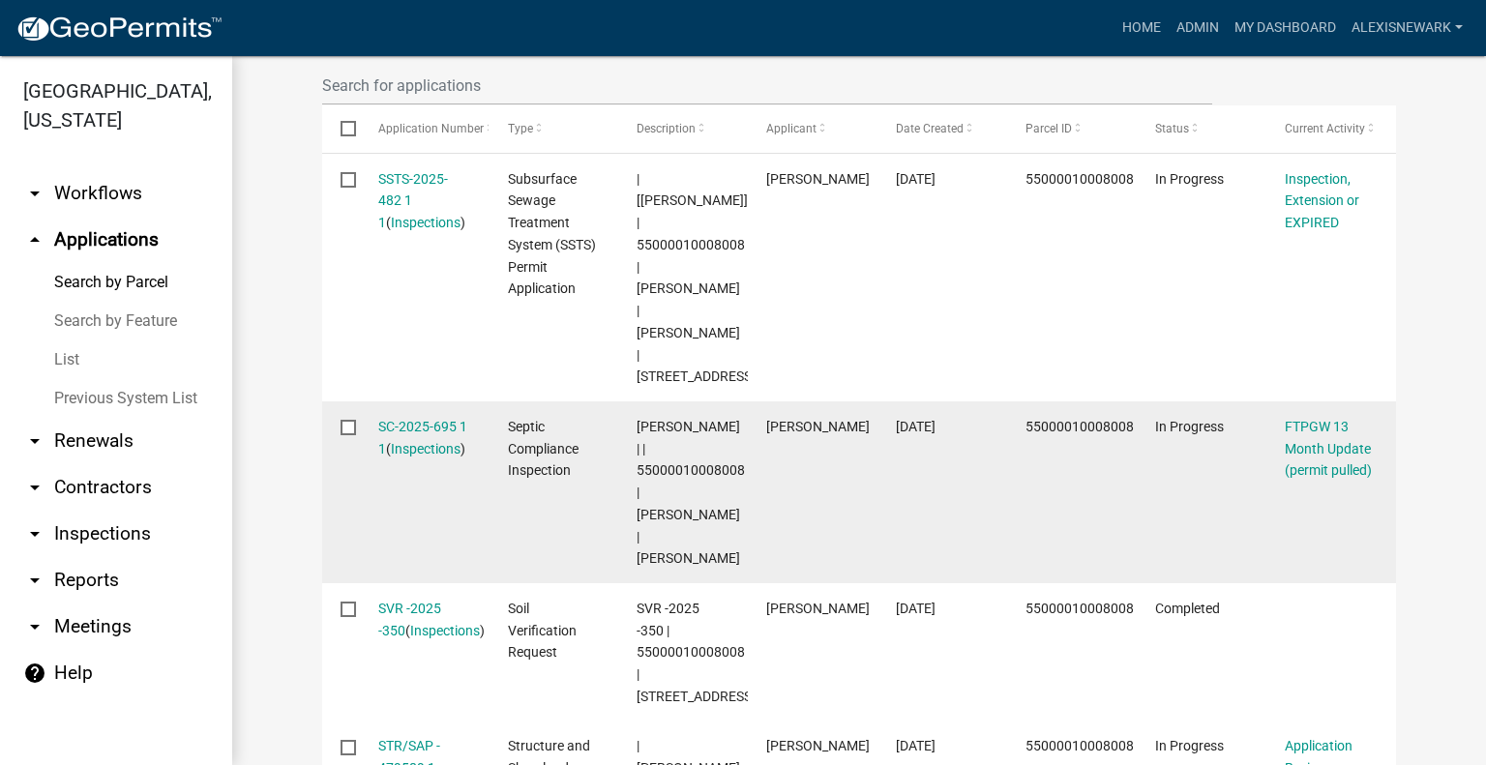
scroll to position [629, 0]
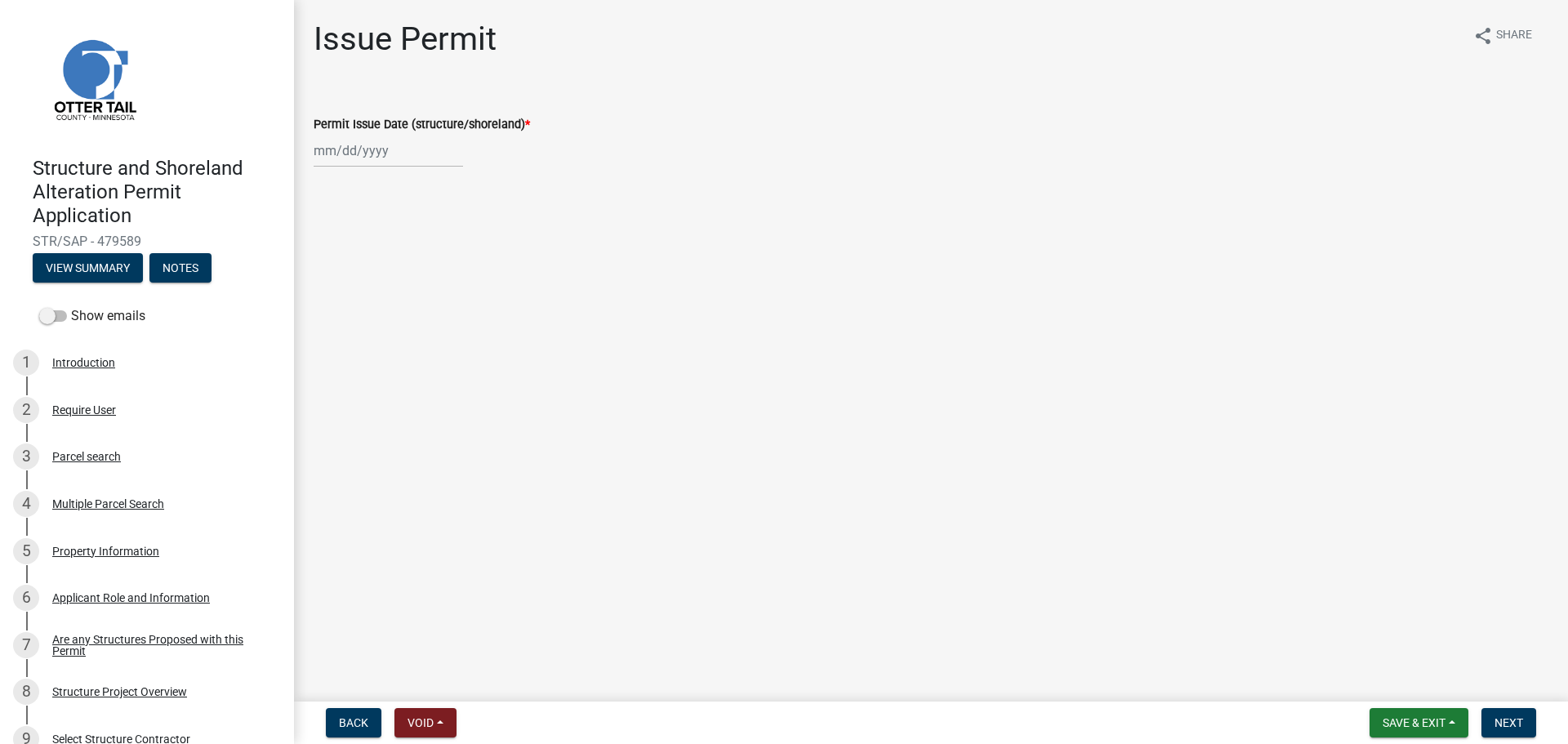
select select "10"
select select "2025"
drag, startPoint x: 357, startPoint y: 153, endPoint x: 362, endPoint y: 180, distance: 27.5
click at [357, 153] on div "Jan Feb Mar Apr May Jun Jul Aug Sep Oct Nov Dec 1525 1526 1527 1528 1529 1530 1…" at bounding box center [388, 151] width 149 height 34
click at [375, 269] on div "8" at bounding box center [382, 263] width 26 height 26
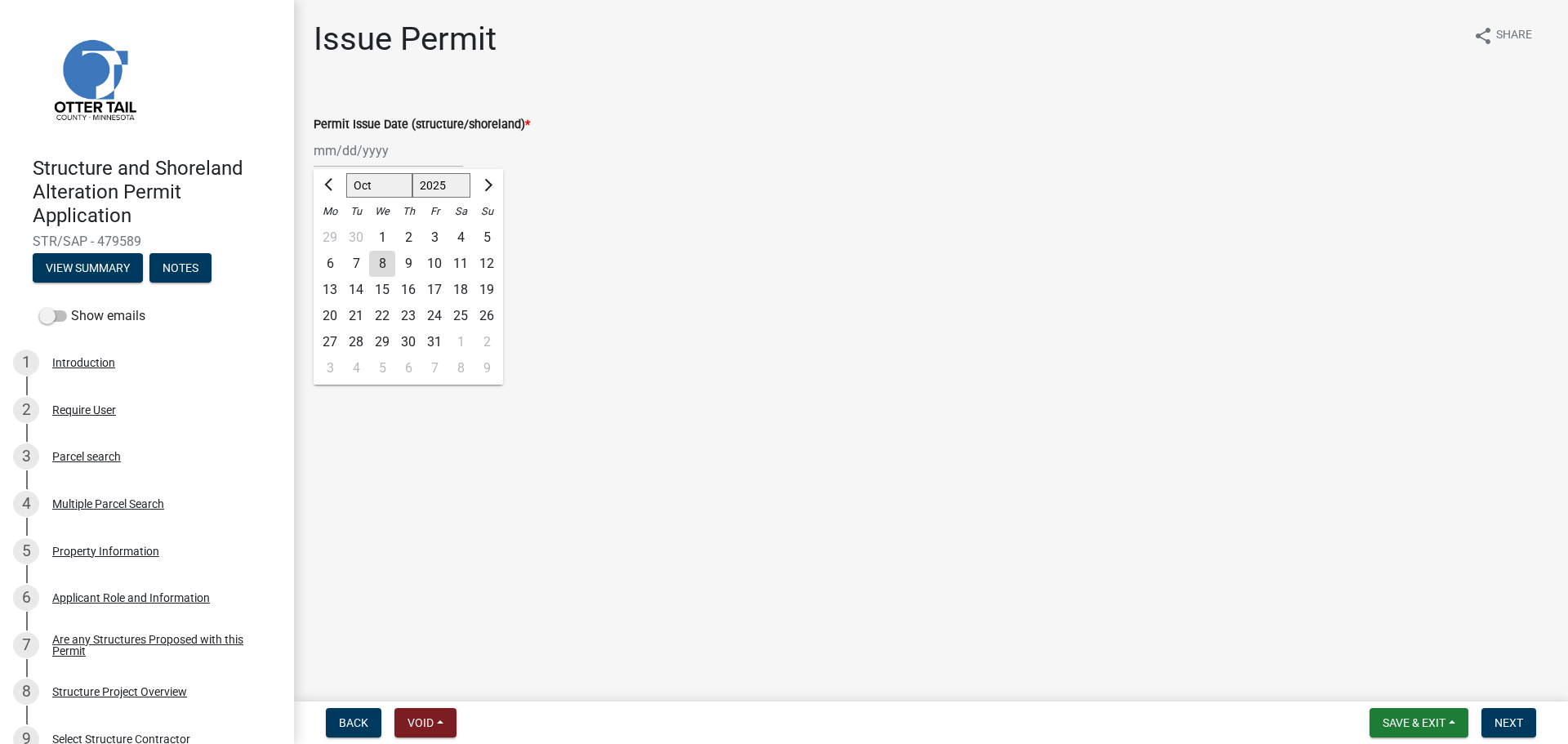
type input "10/08/2025"
click at [1514, 730] on button "Next" at bounding box center [1509, 723] width 55 height 30
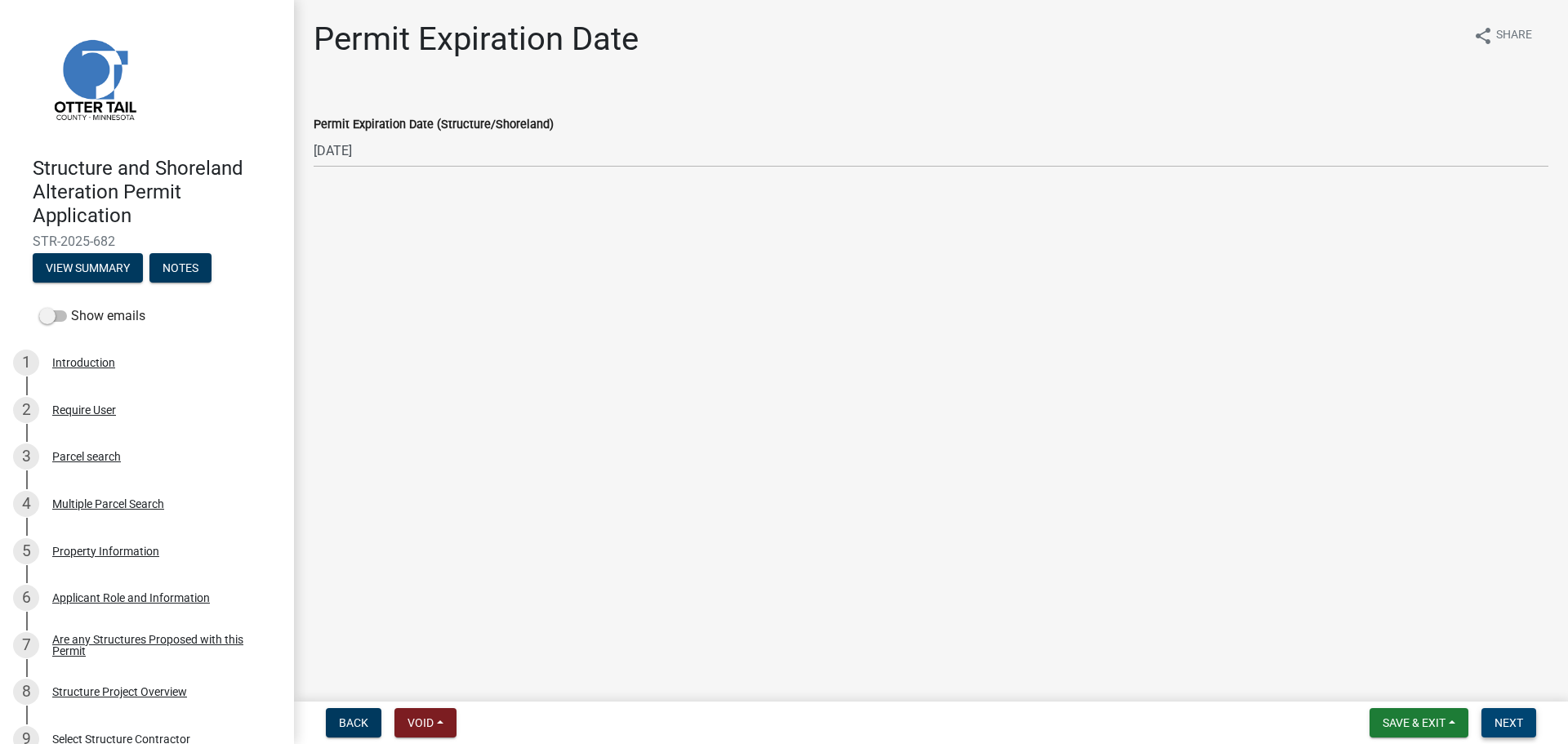
click at [1521, 720] on span "Next" at bounding box center [1509, 722] width 29 height 13
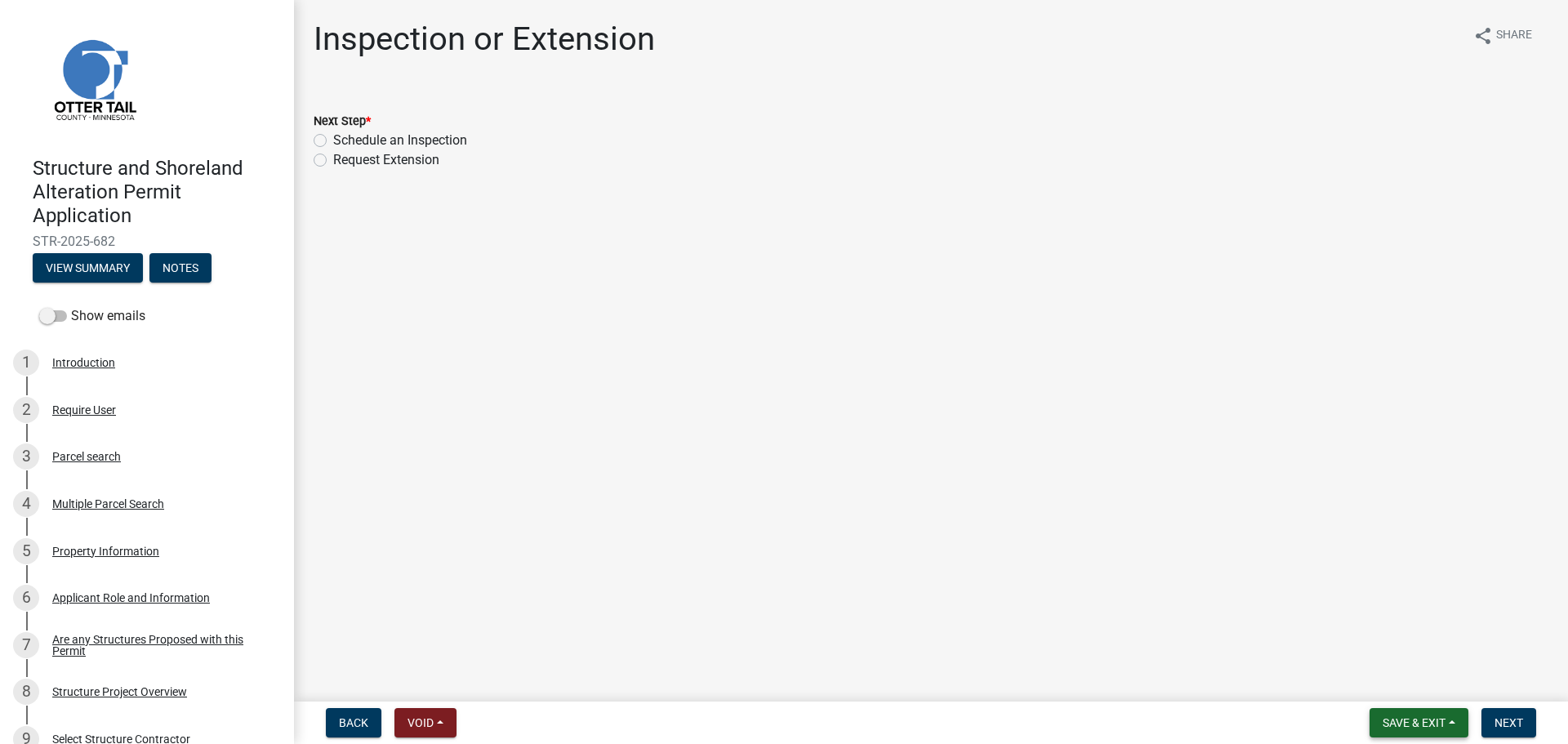
click at [1398, 726] on span "Save & Exit" at bounding box center [1413, 722] width 62 height 13
click at [1405, 686] on button "Save & Exit" at bounding box center [1403, 680] width 131 height 39
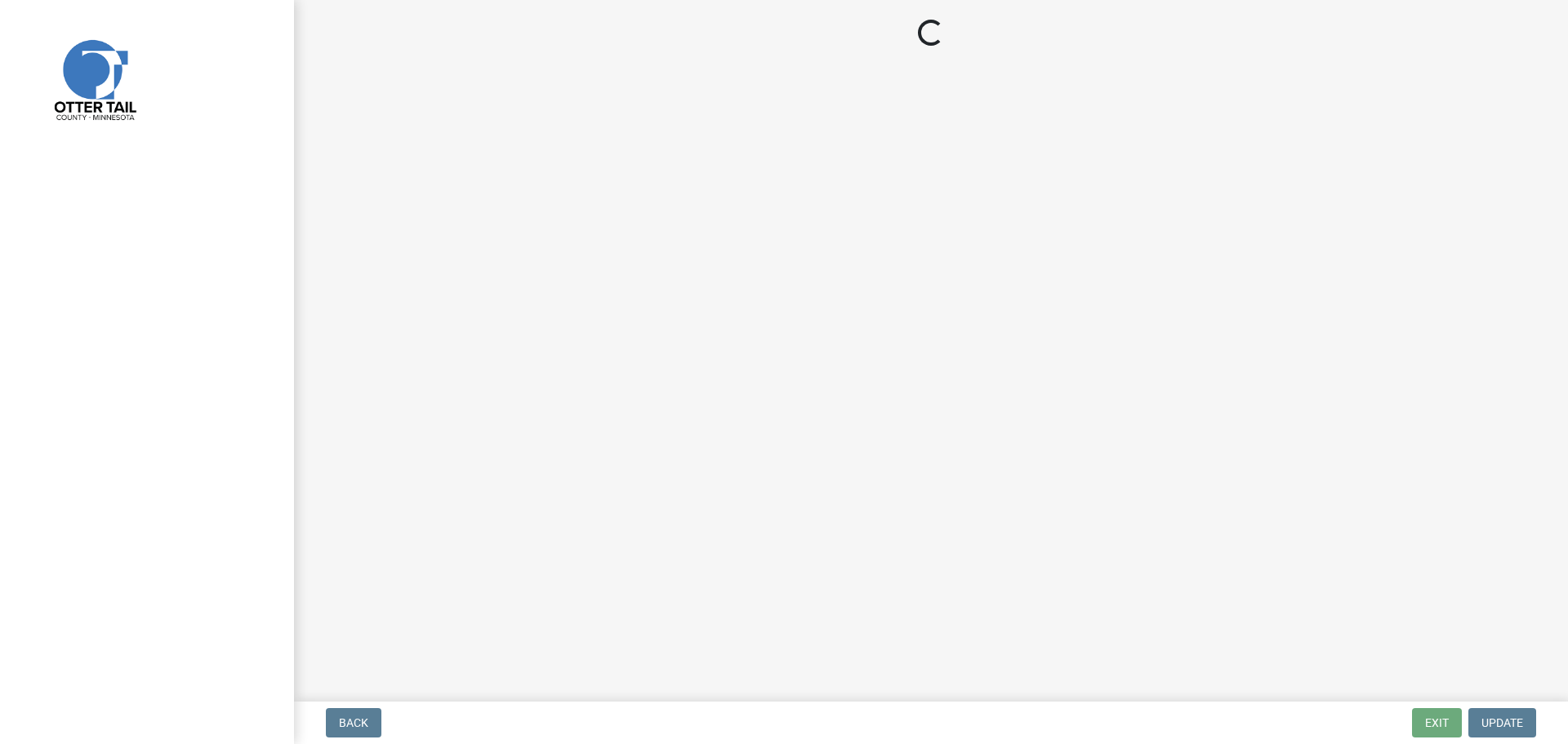
select select "710d5f49-2663-4e73-9718-d0c4e189f5ed"
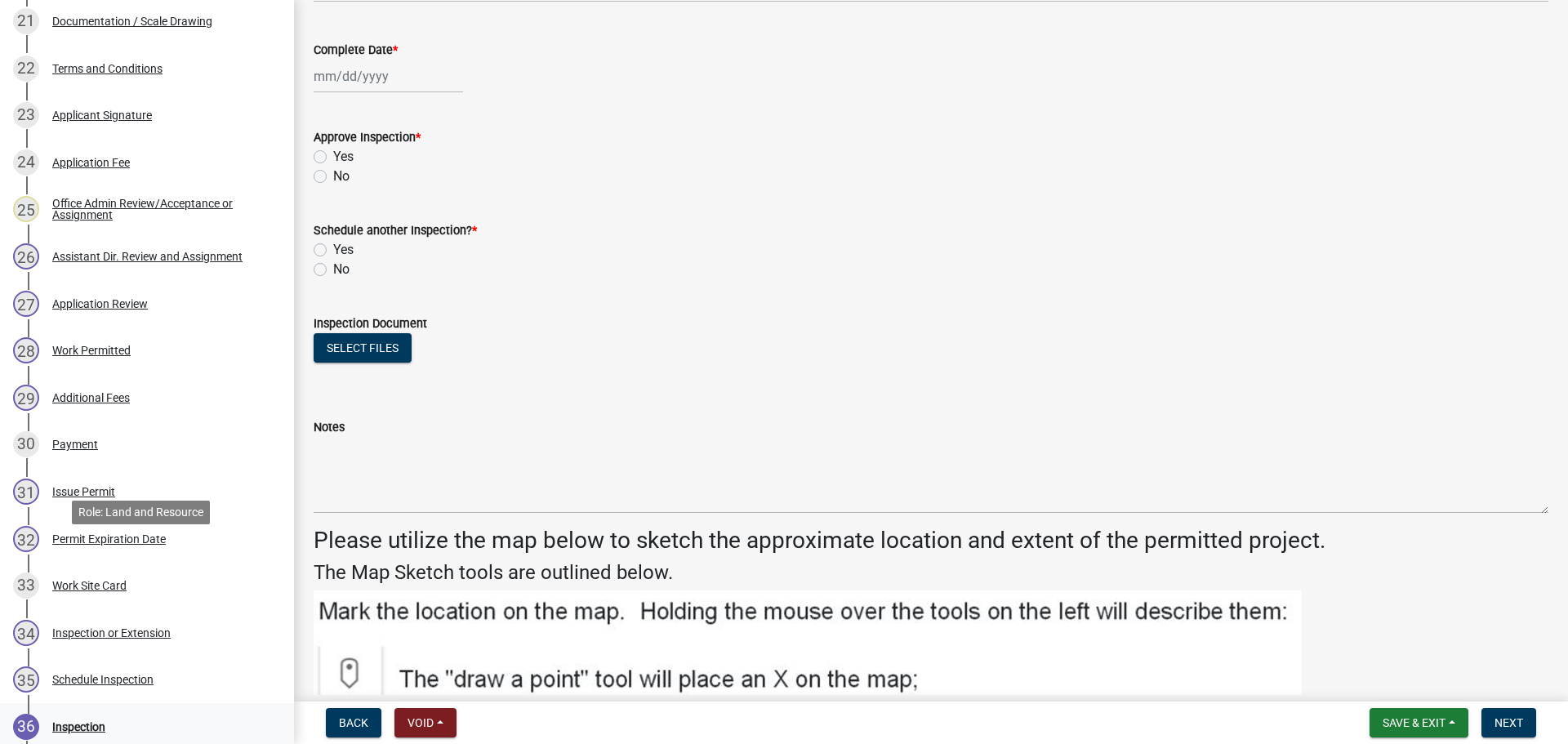
scroll to position [1470, 0]
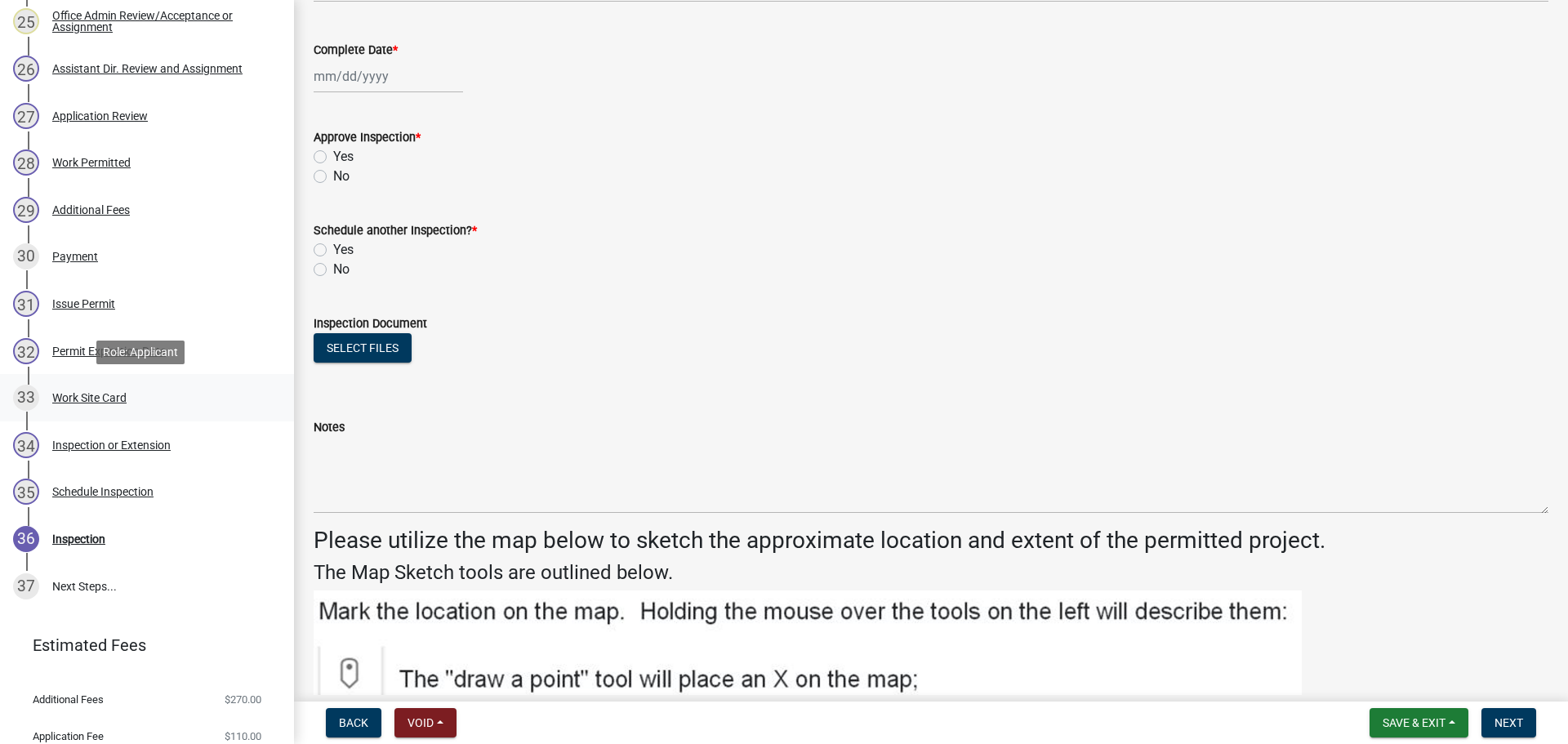
click at [128, 405] on div "33 Work Site Card" at bounding box center [140, 398] width 255 height 26
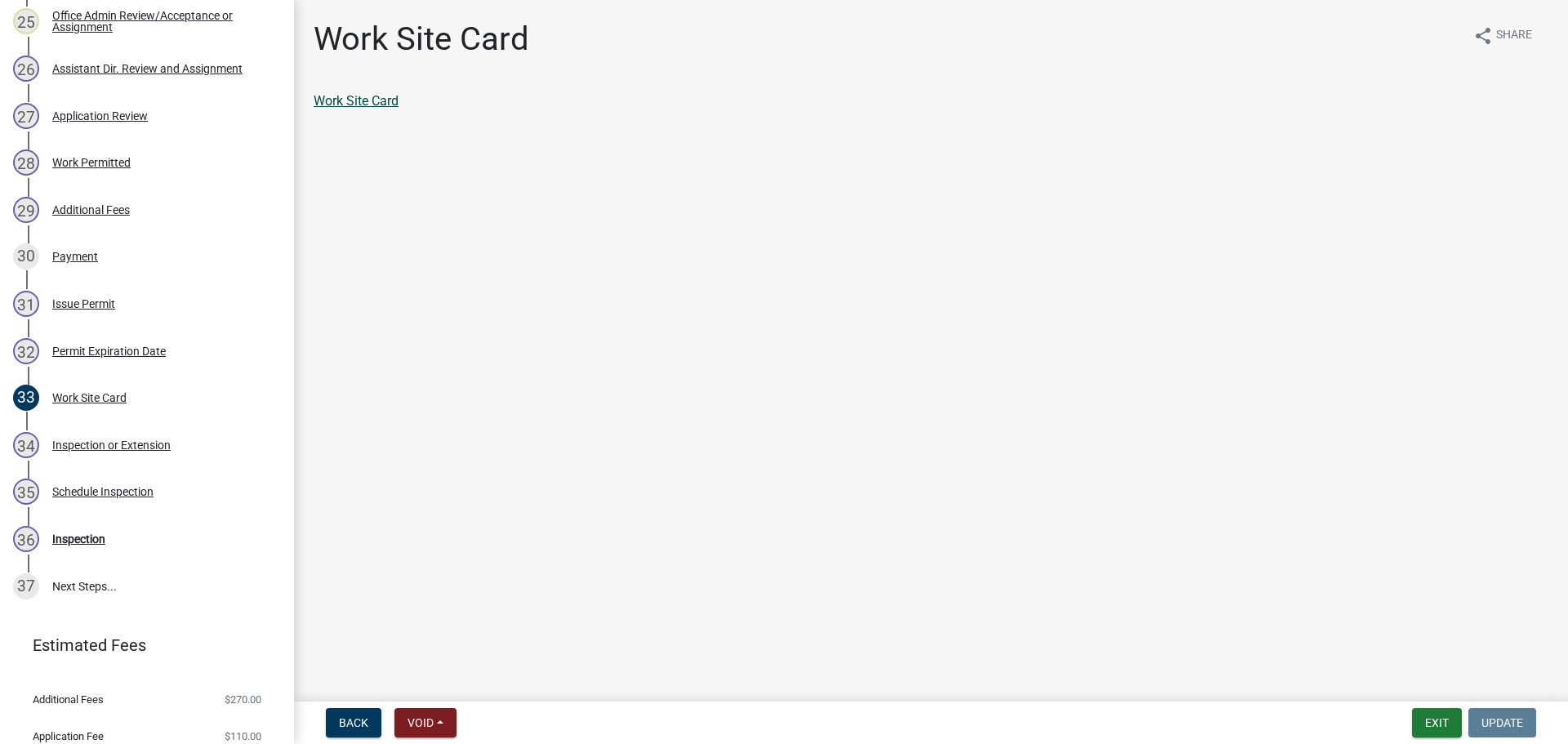
click at [388, 103] on link "Work Site Card" at bounding box center [355, 100] width 85 height 15
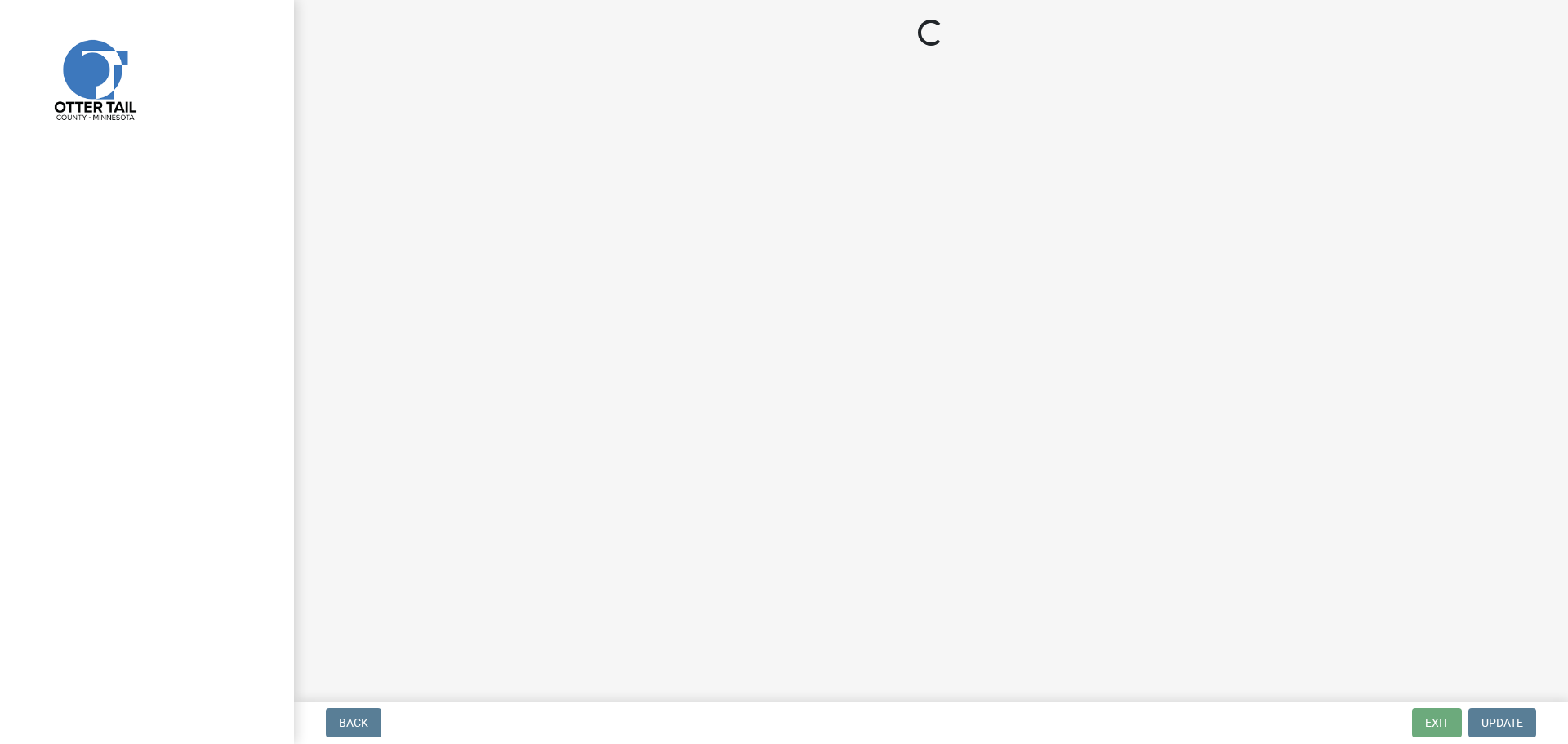
select select "710d5f49-2663-4e73-9718-d0c4e189f5ed"
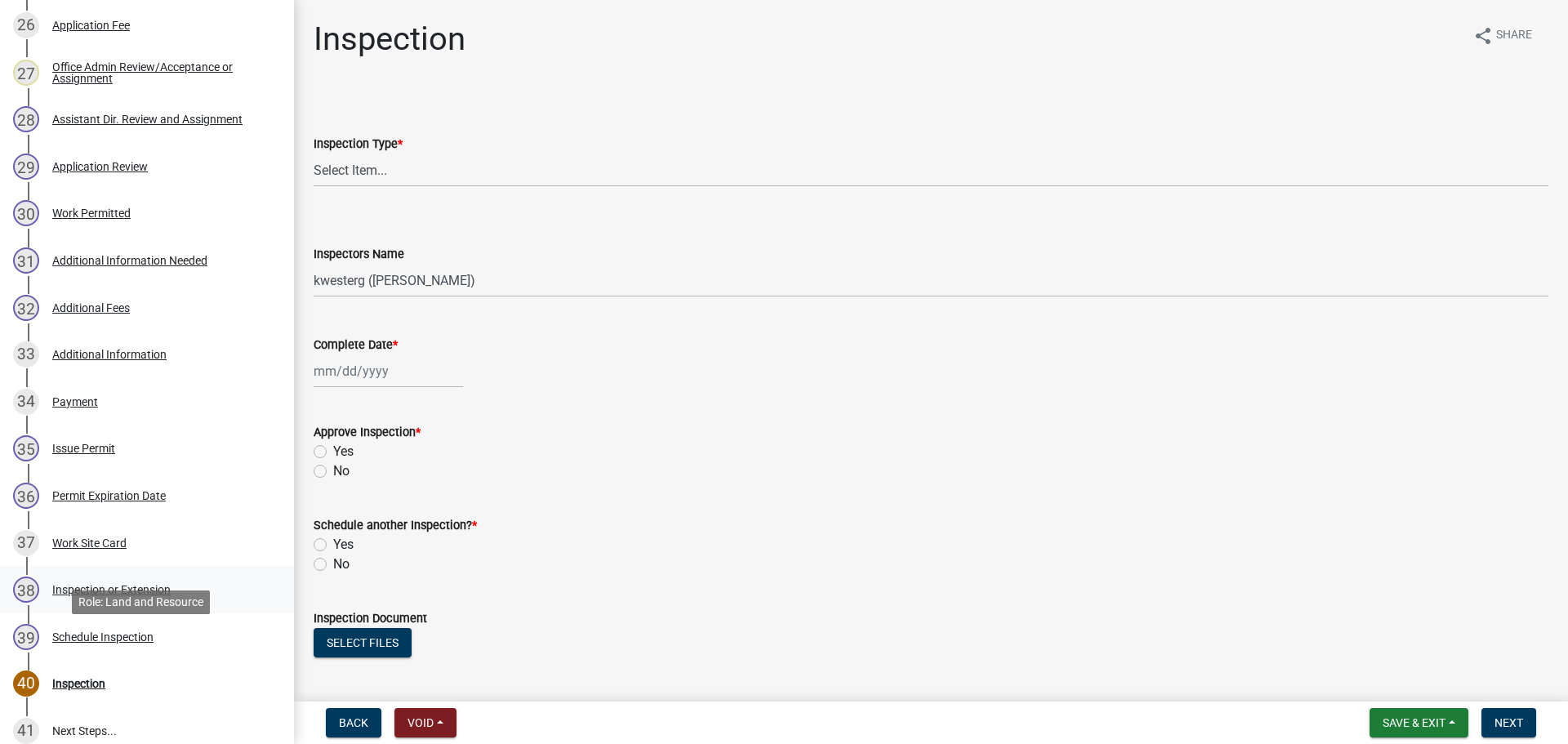
scroll to position [1532, 0]
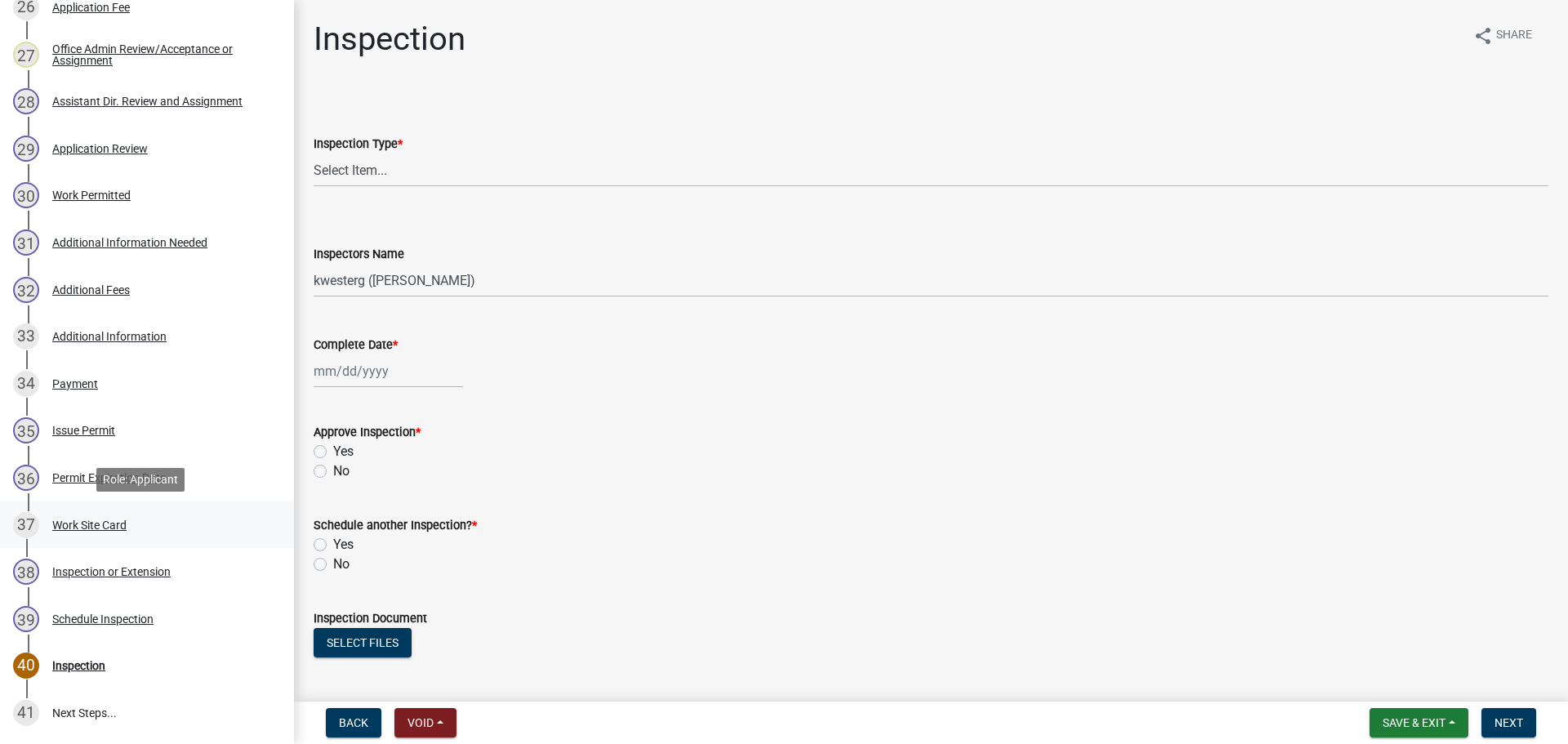
click at [177, 529] on div "37 Work Site Card" at bounding box center [140, 524] width 255 height 26
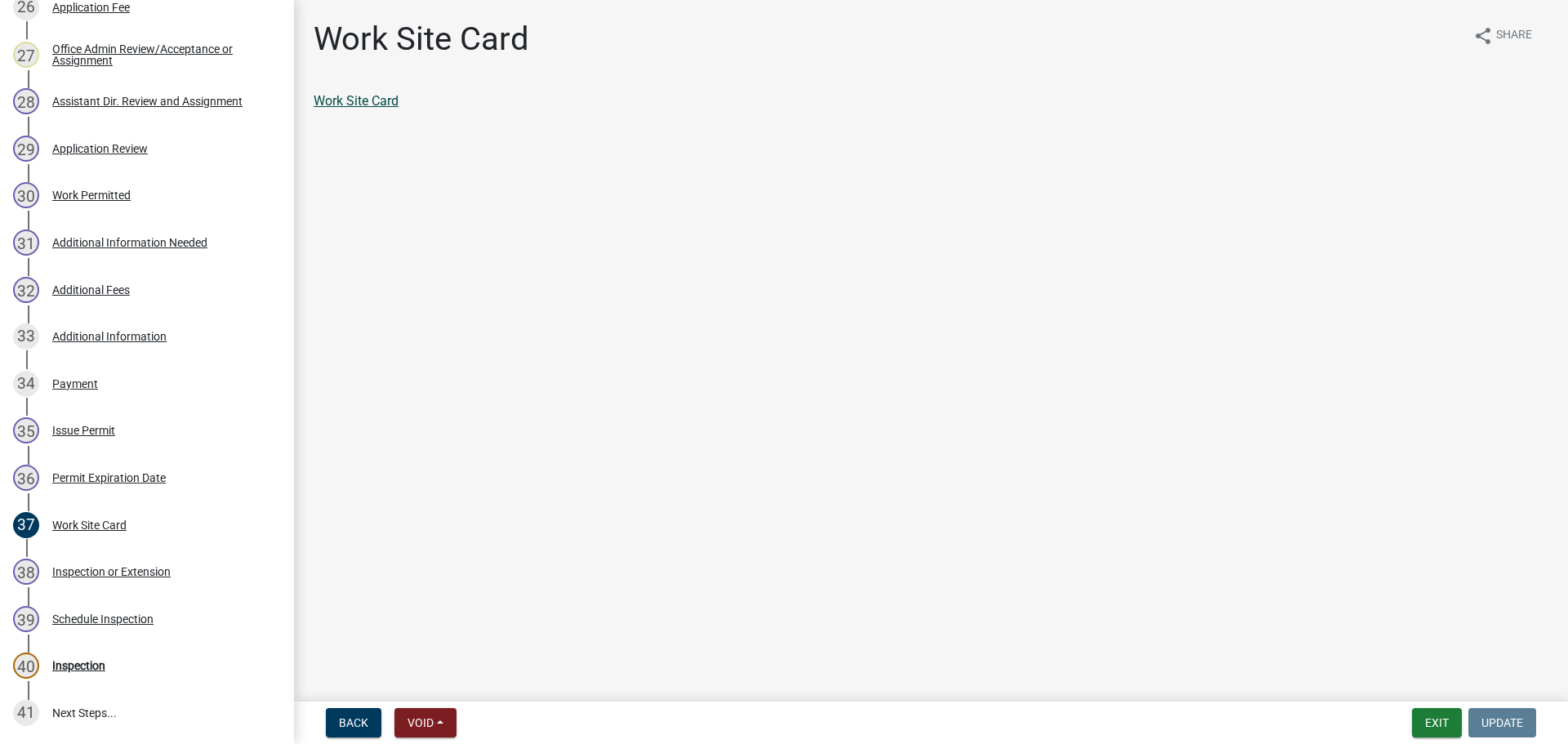
click at [383, 103] on link "Work Site Card" at bounding box center [355, 100] width 85 height 15
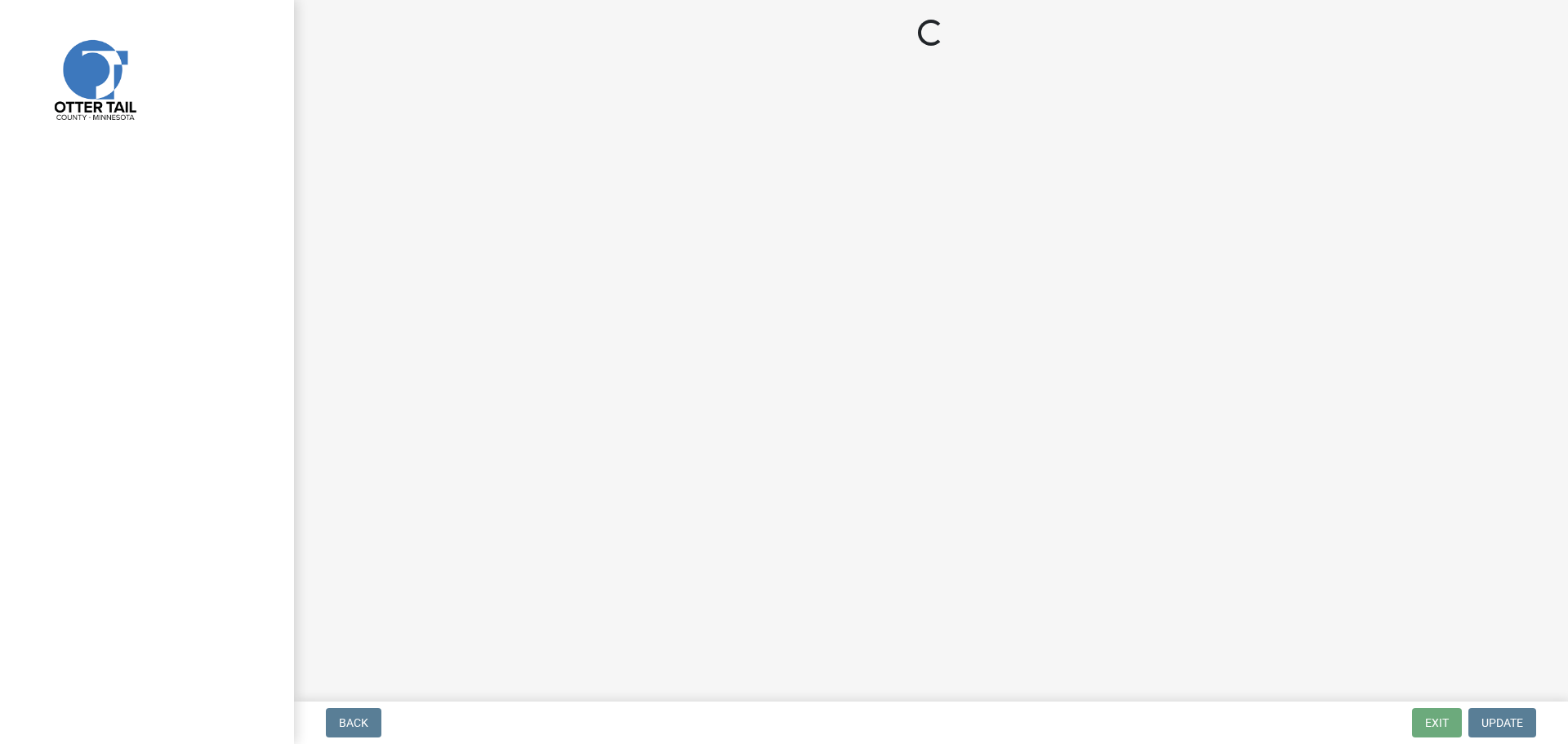
select select "710d5f49-2663-4e73-9718-d0c4e189f5ed"
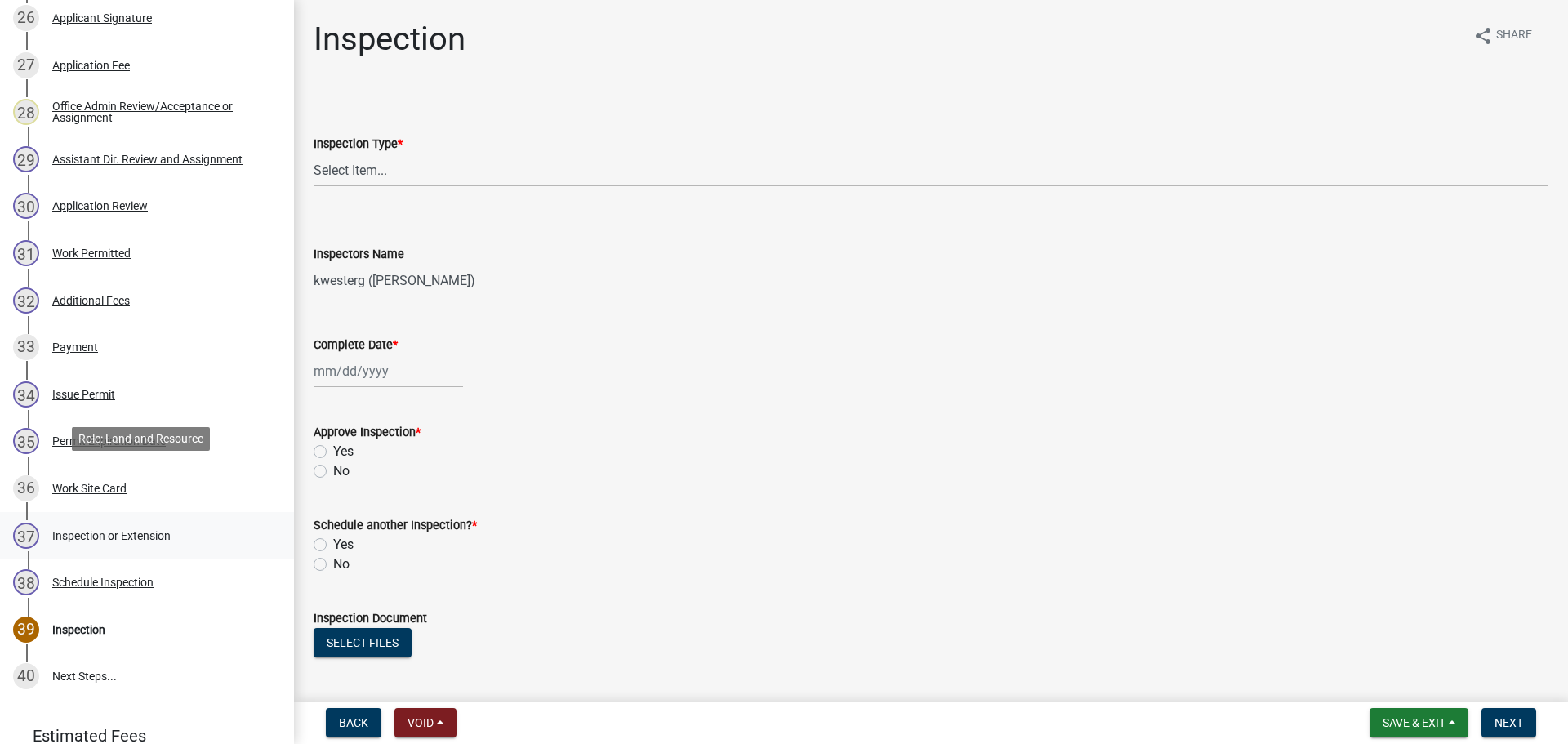
scroll to position [1572, 0]
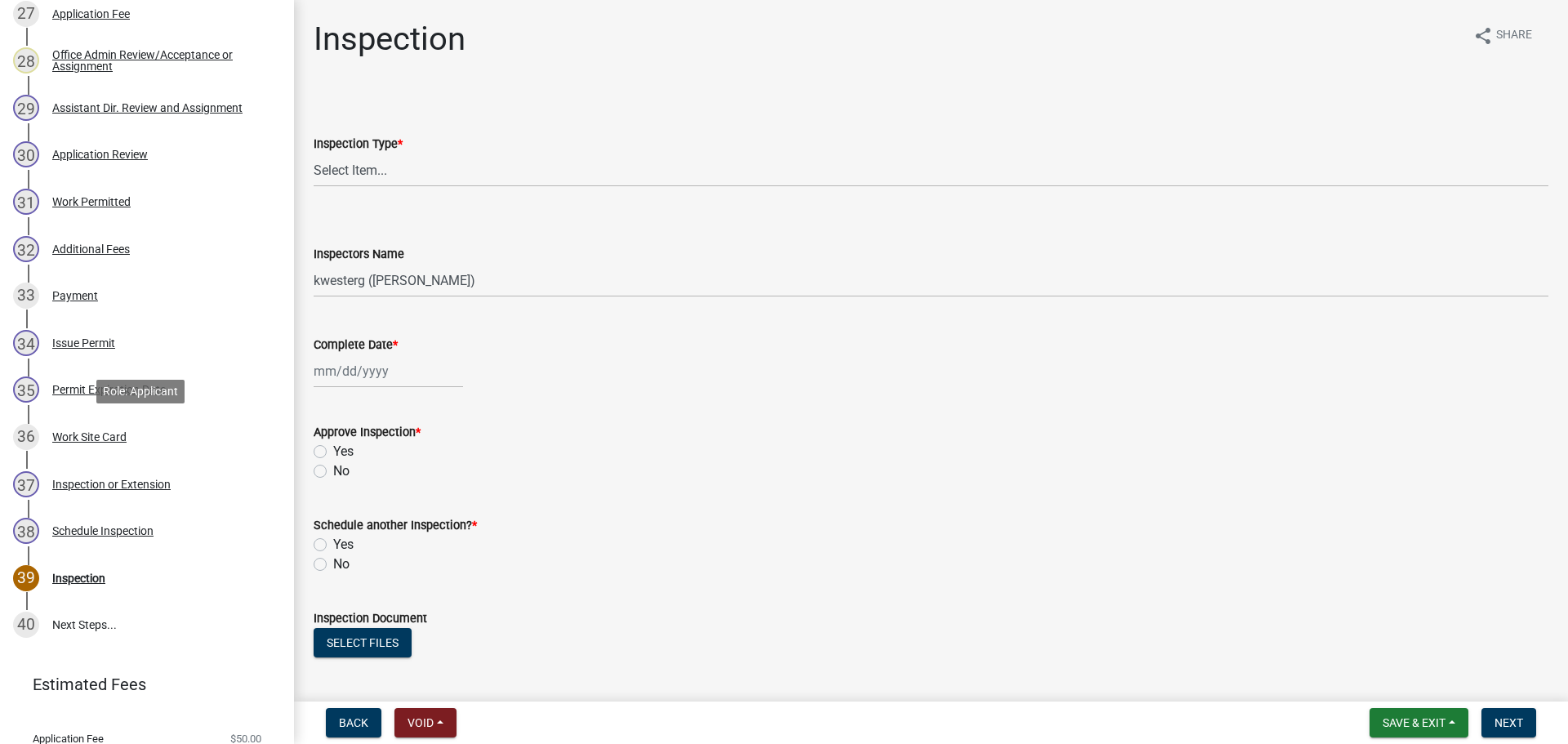
click at [127, 443] on div "Work Site Card" at bounding box center [90, 437] width 74 height 12
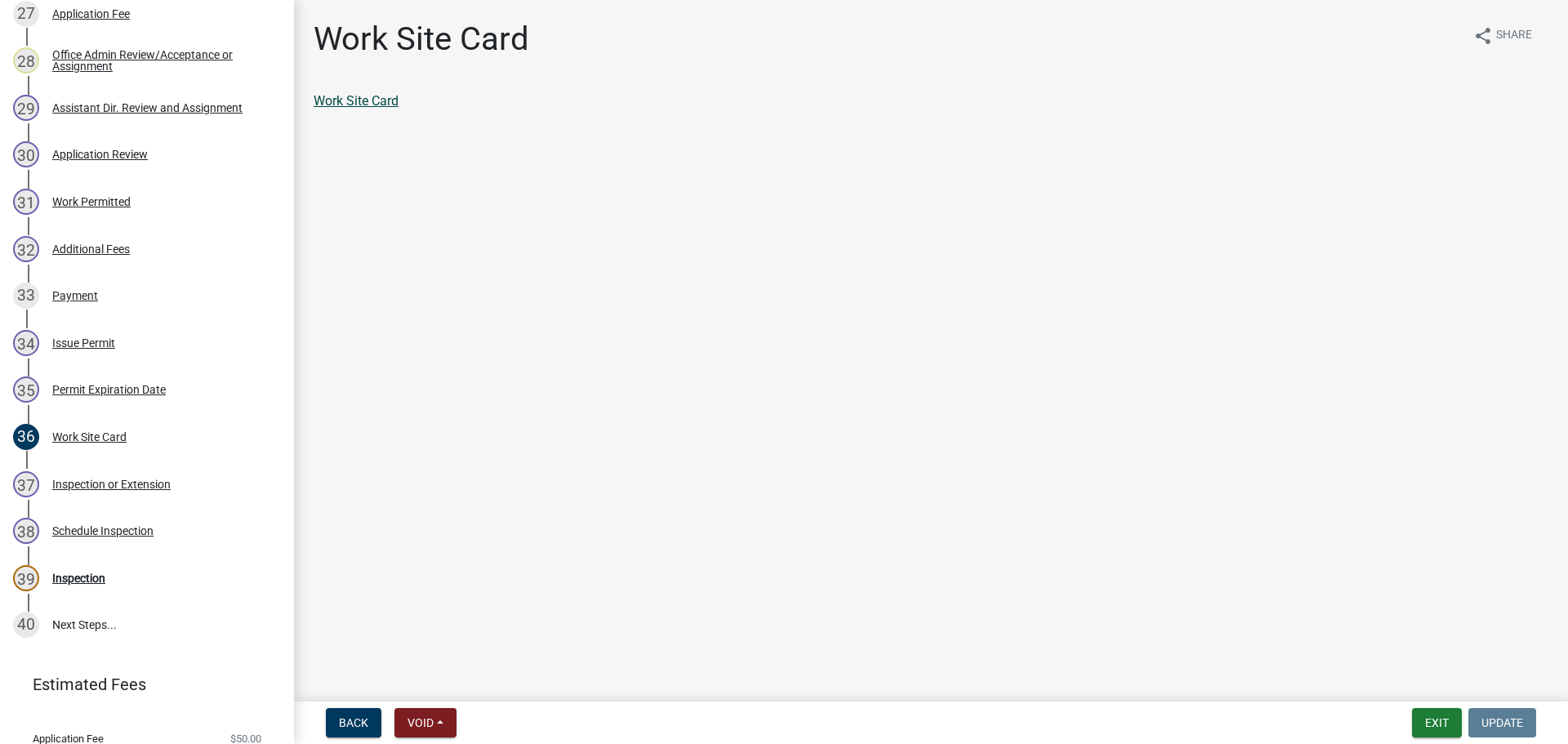
click at [370, 100] on link "Work Site Card" at bounding box center [355, 100] width 85 height 15
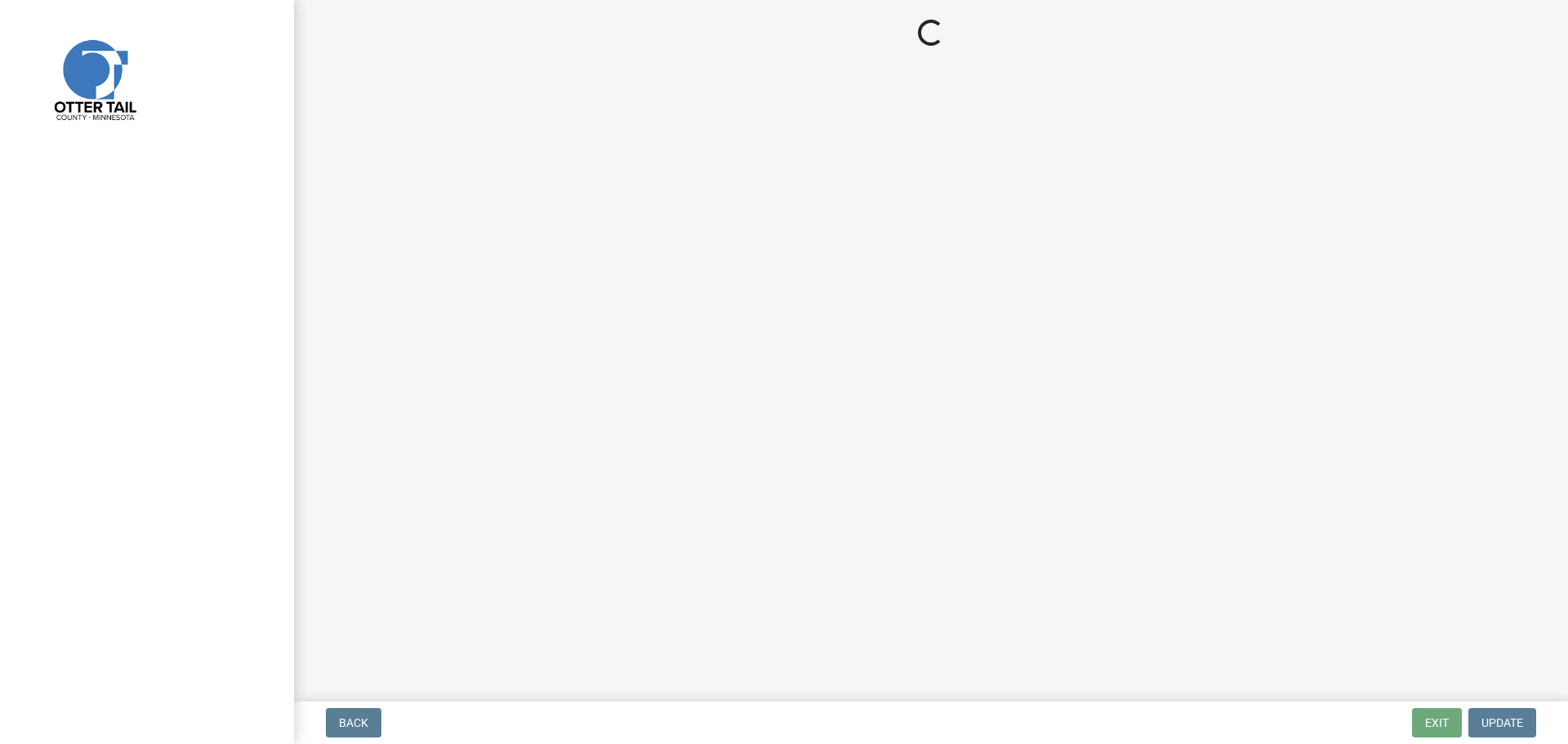
select select "710d5f49-2663-4e73-9718-d0c4e189f5ed"
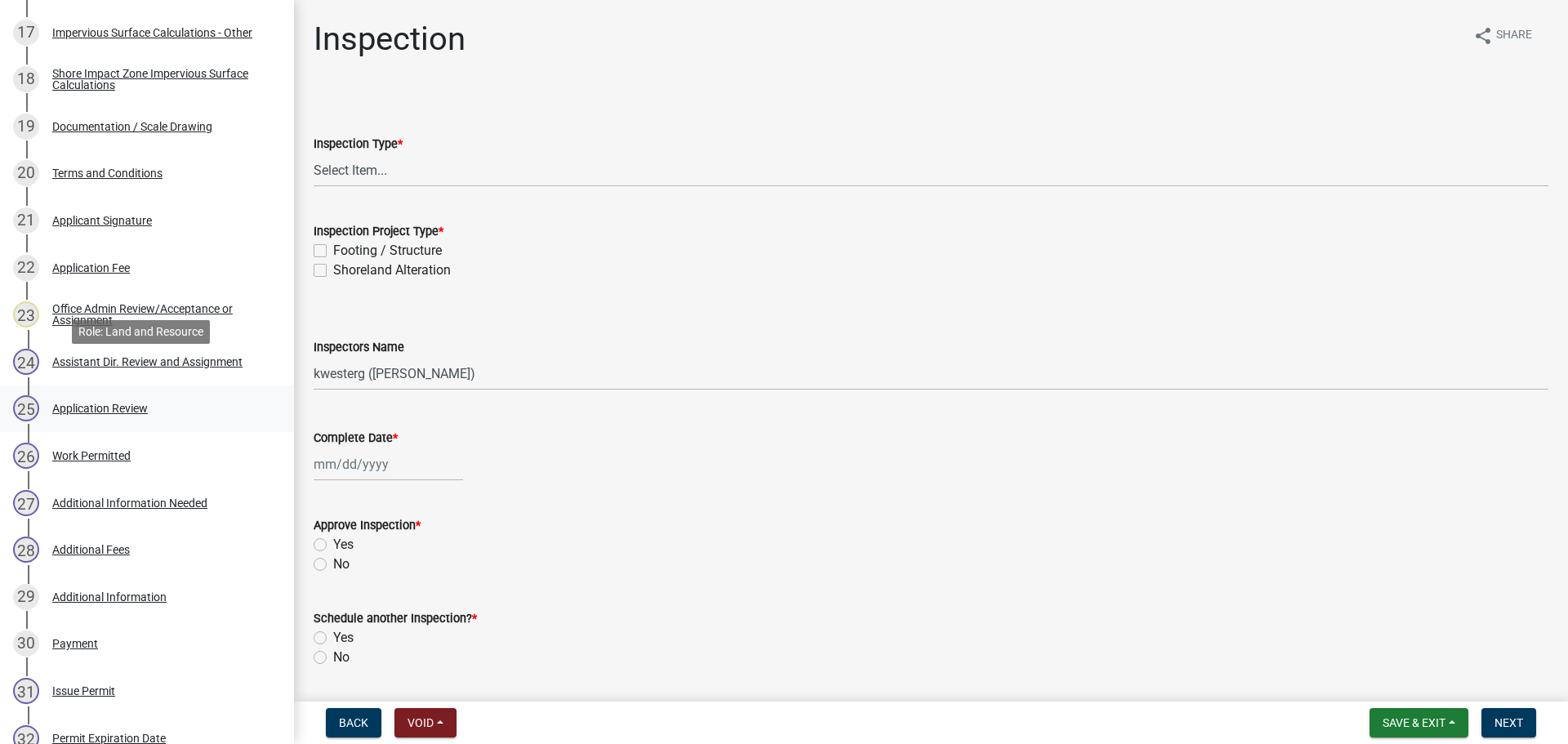
scroll to position [1430, 0]
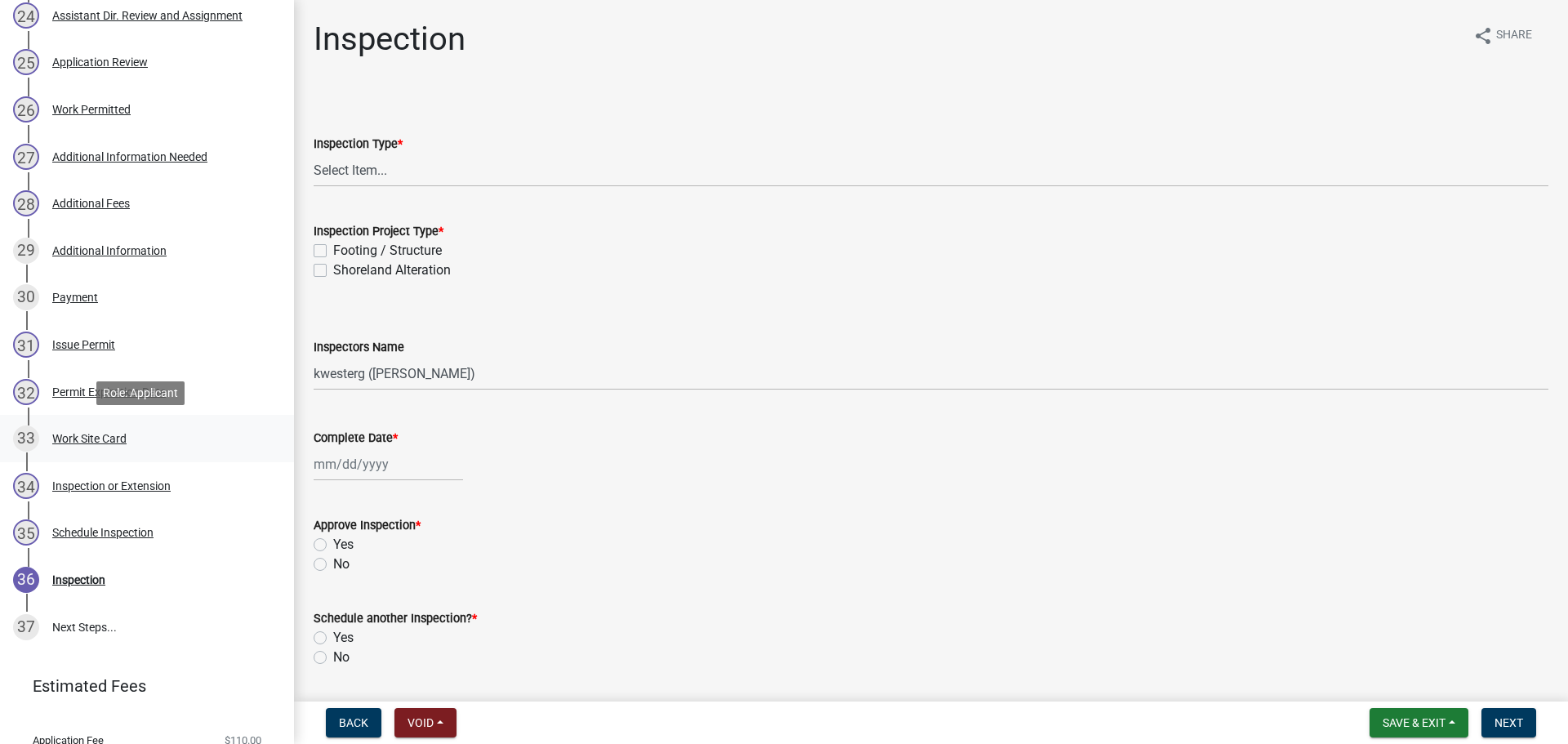
click at [133, 432] on div "33 Work Site Card" at bounding box center [140, 438] width 255 height 26
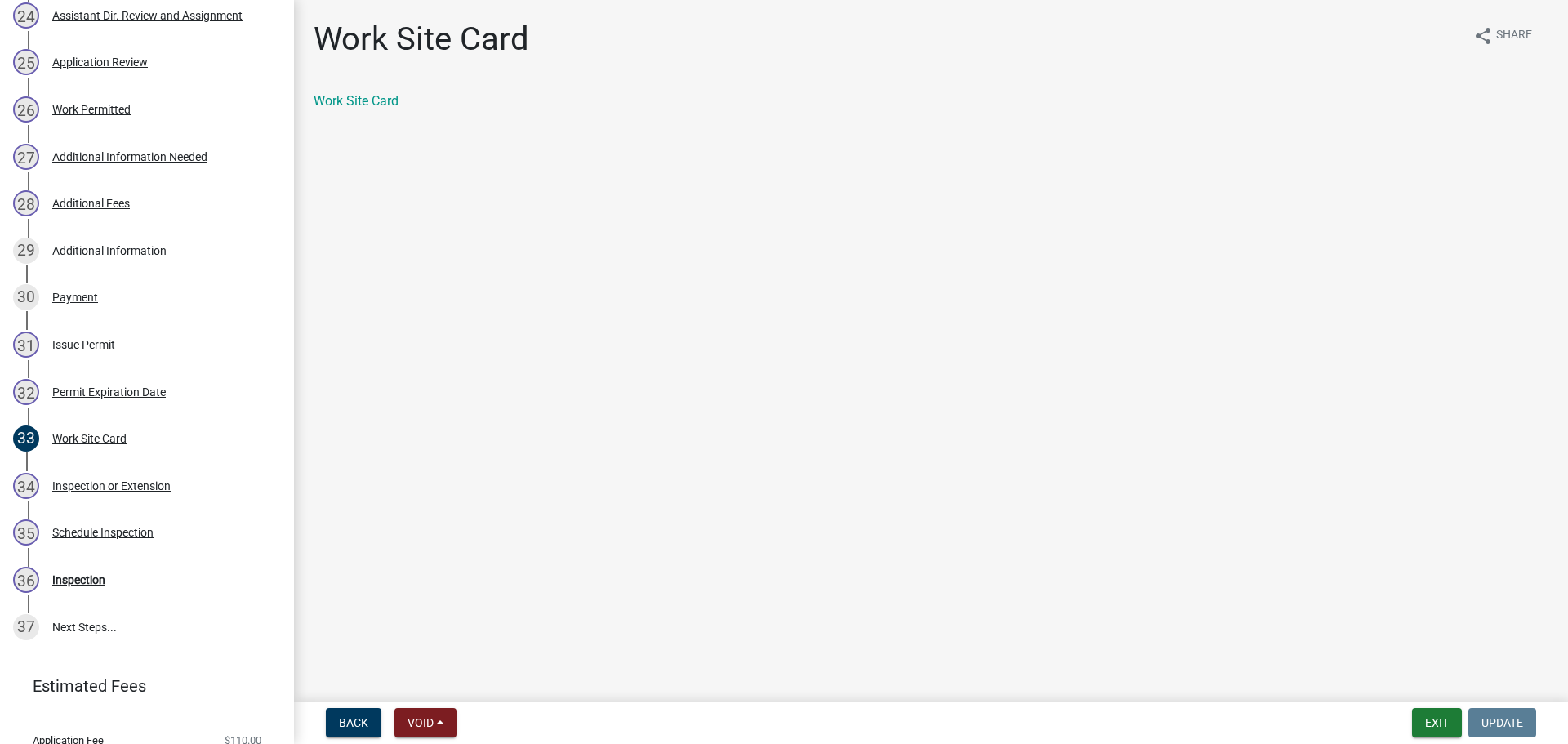
click at [400, 106] on div "Work Site Card" at bounding box center [930, 100] width 1234 height 19
click at [399, 105] on link "Work Site Card" at bounding box center [355, 100] width 85 height 15
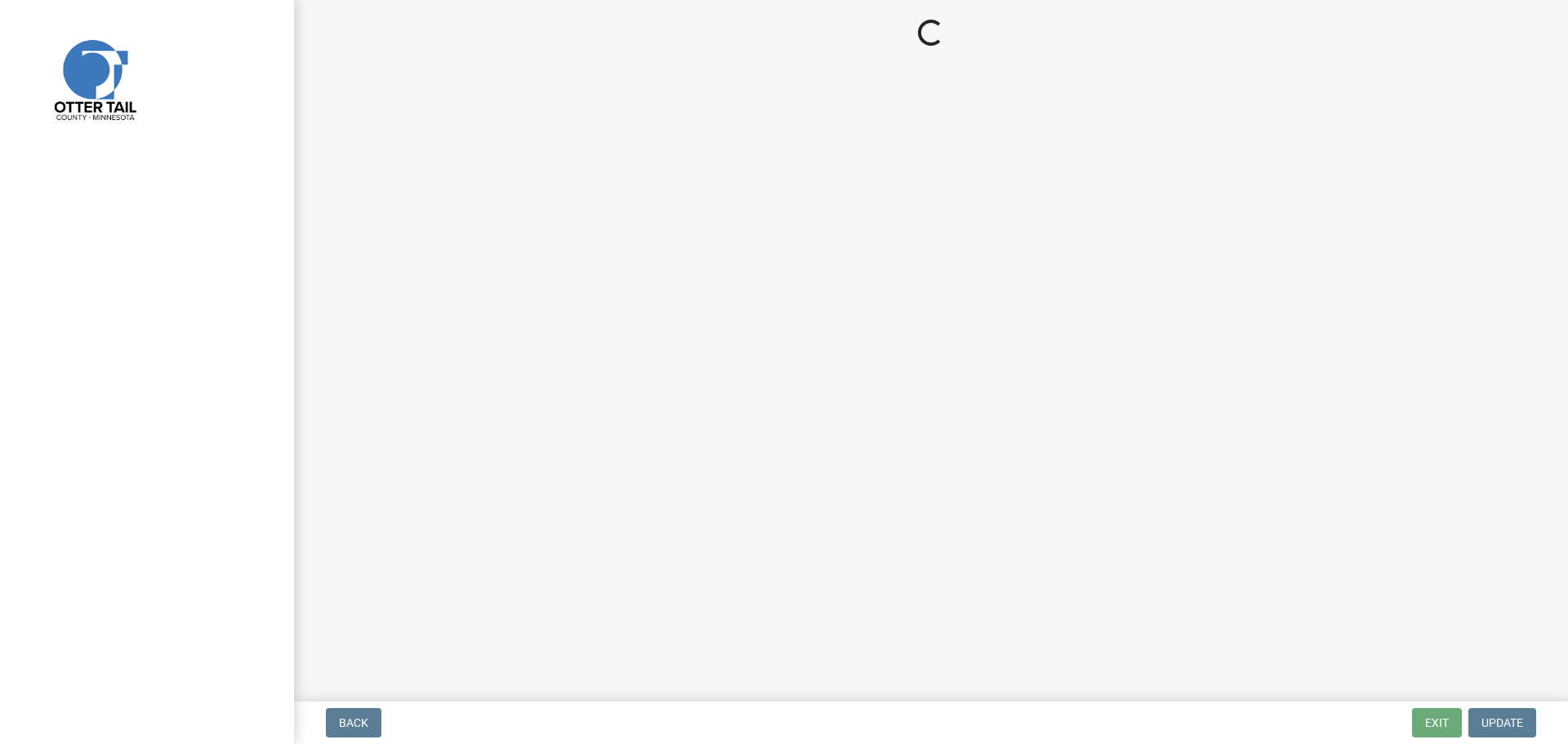
select select "710d5f49-2663-4e73-9718-d0c4e189f5ed"
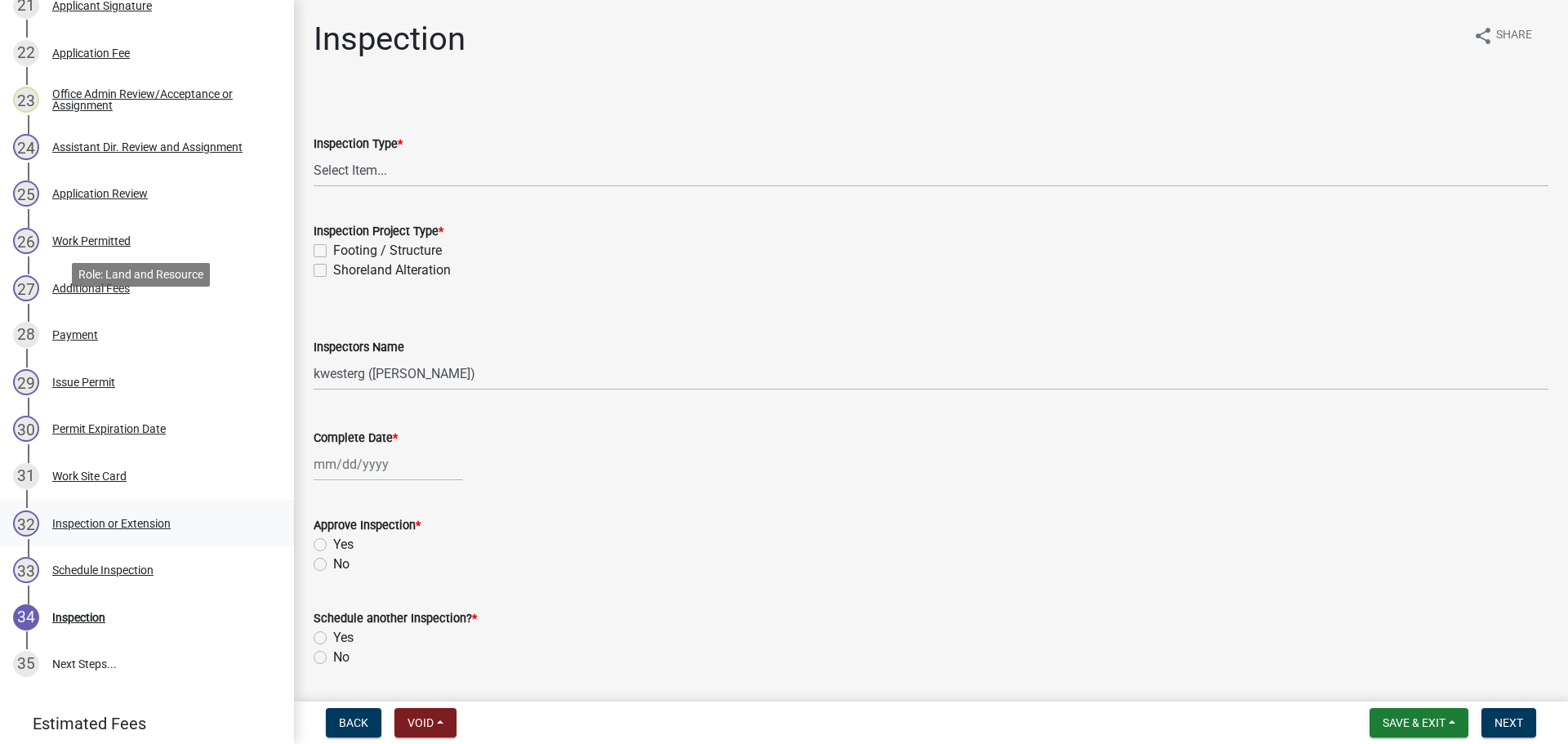
scroll to position [1431, 0]
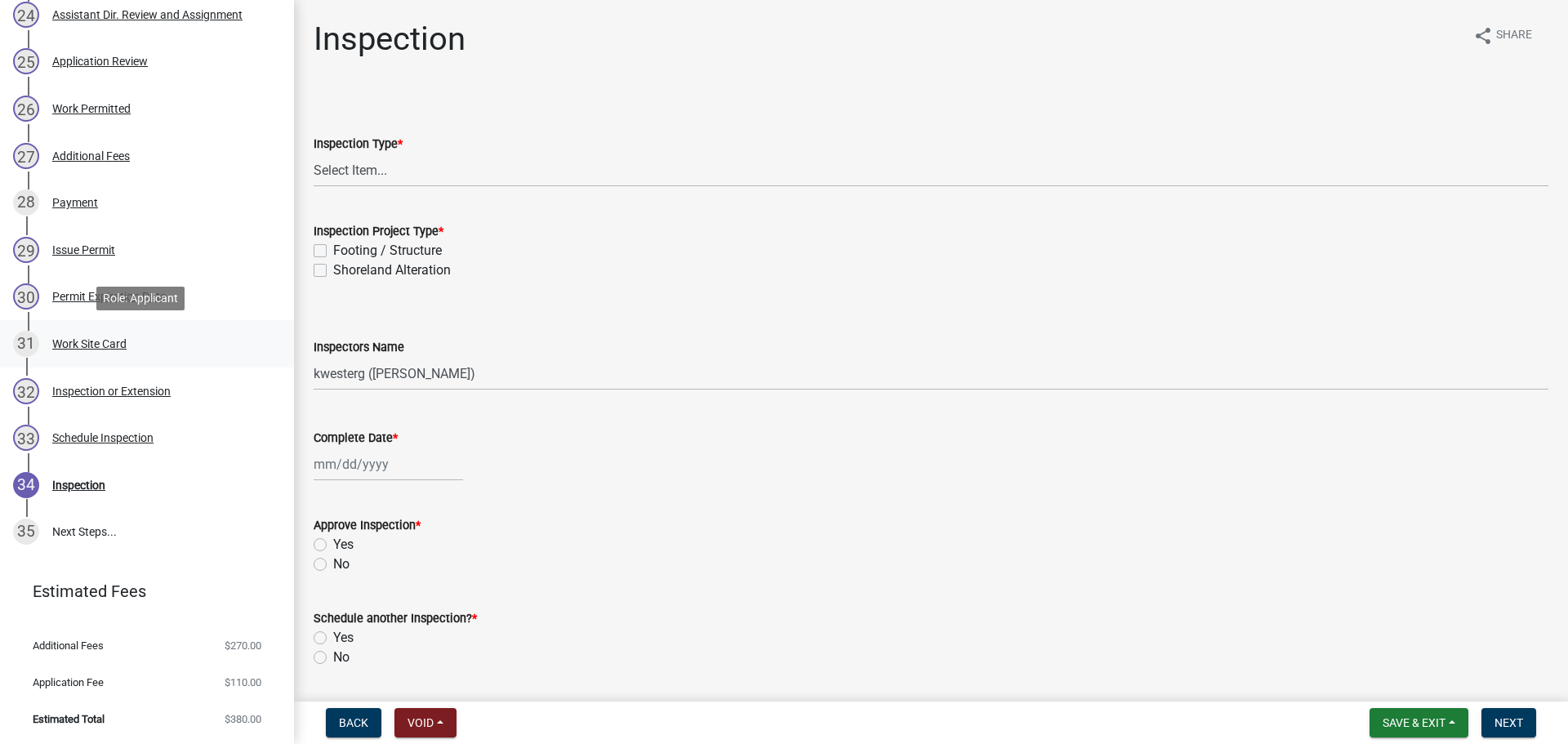
click at [133, 336] on div "31 Work Site Card" at bounding box center [140, 344] width 255 height 26
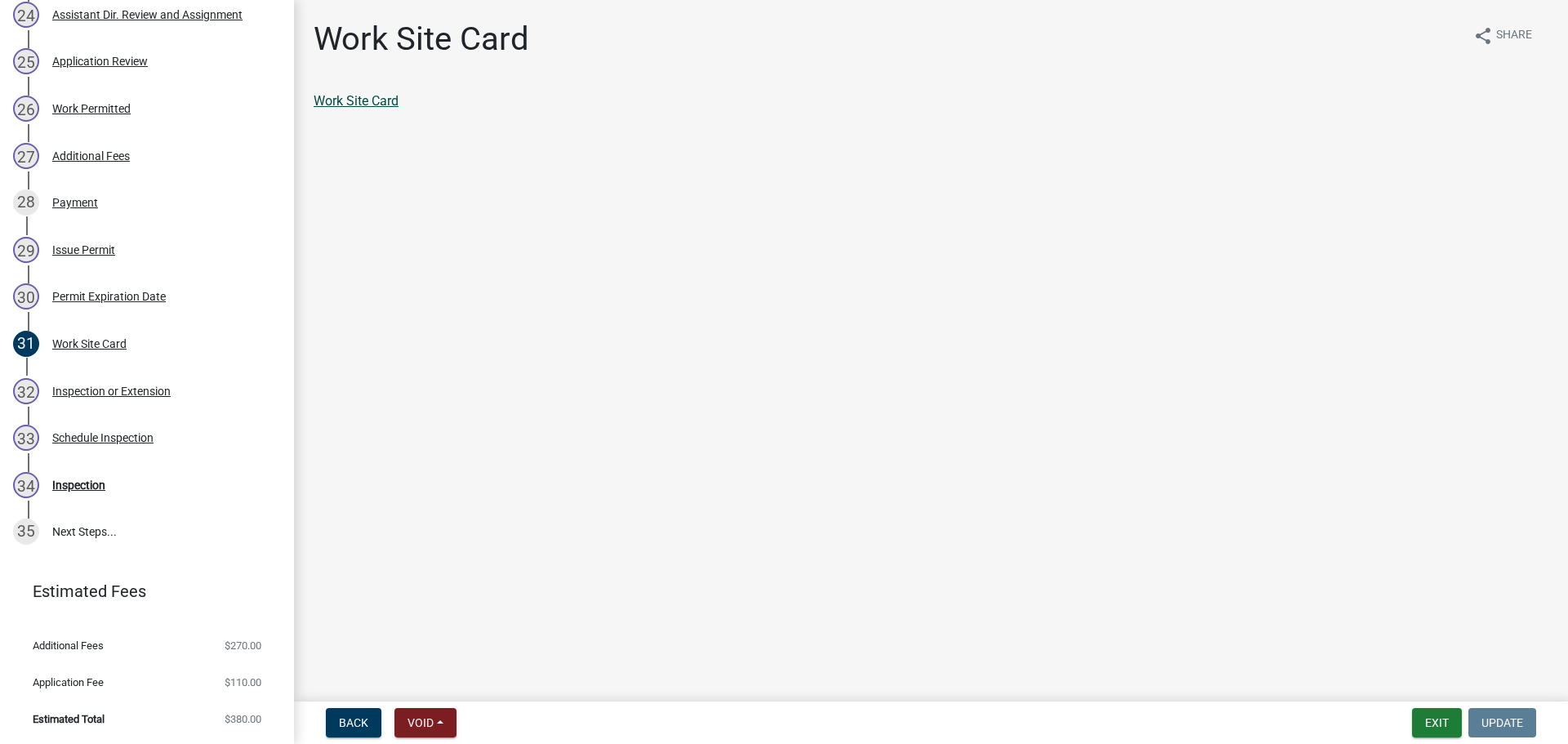
click at [361, 108] on link "Work Site Card" at bounding box center [355, 100] width 85 height 15
